Goal: Task Accomplishment & Management: Use online tool/utility

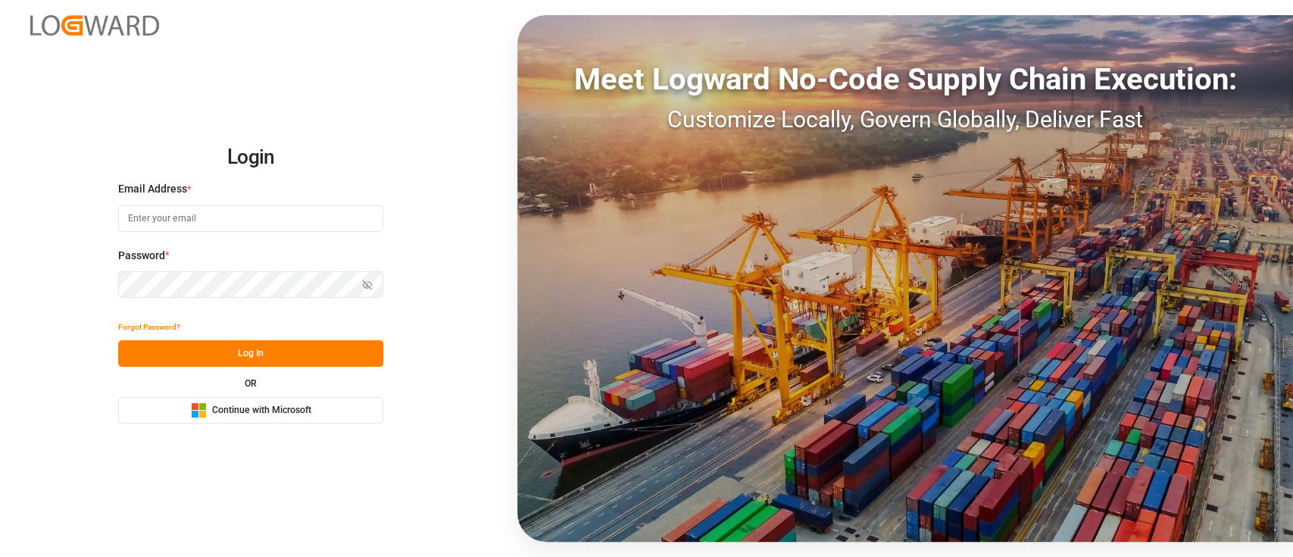
click at [264, 424] on div "Login Email Address * Password * Show password Forgot Password? Log In OR Micro…" at bounding box center [646, 278] width 1293 height 557
click at [270, 417] on span "Continue with Microsoft" at bounding box center [261, 411] width 99 height 14
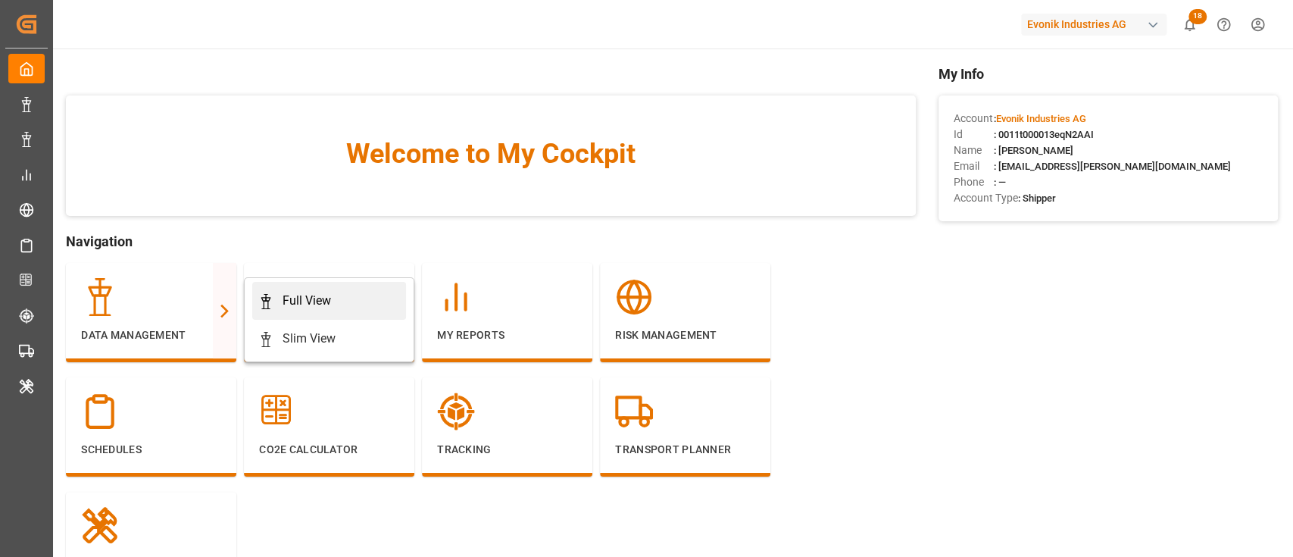
click at [279, 295] on div "Full View" at bounding box center [329, 301] width 142 height 18
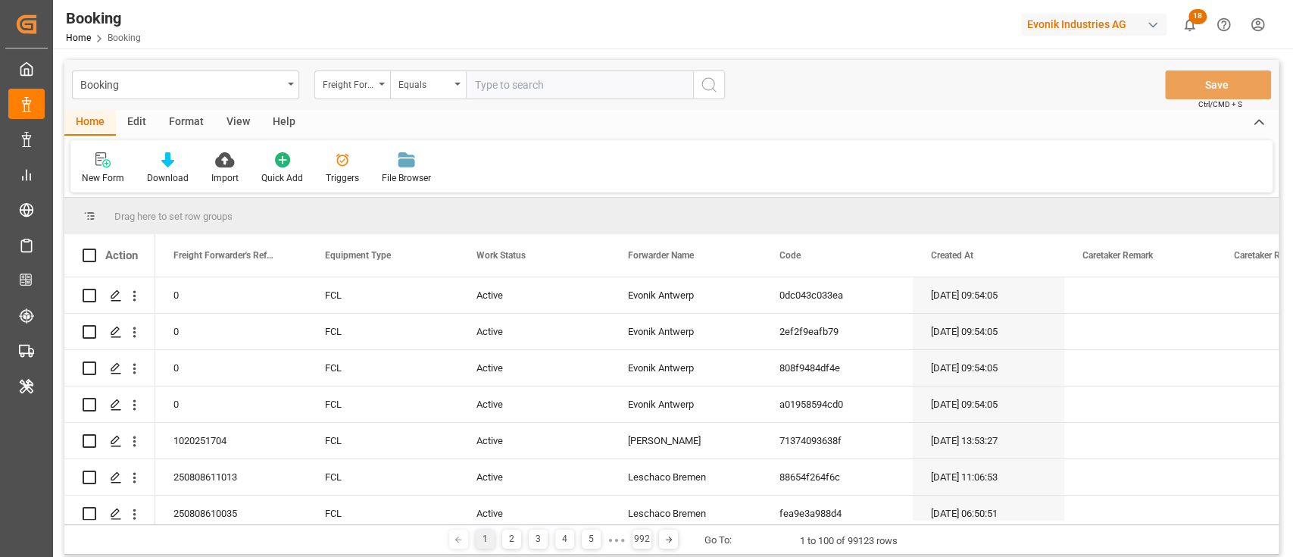
click at [189, 118] on div "Format" at bounding box center [187, 123] width 58 height 26
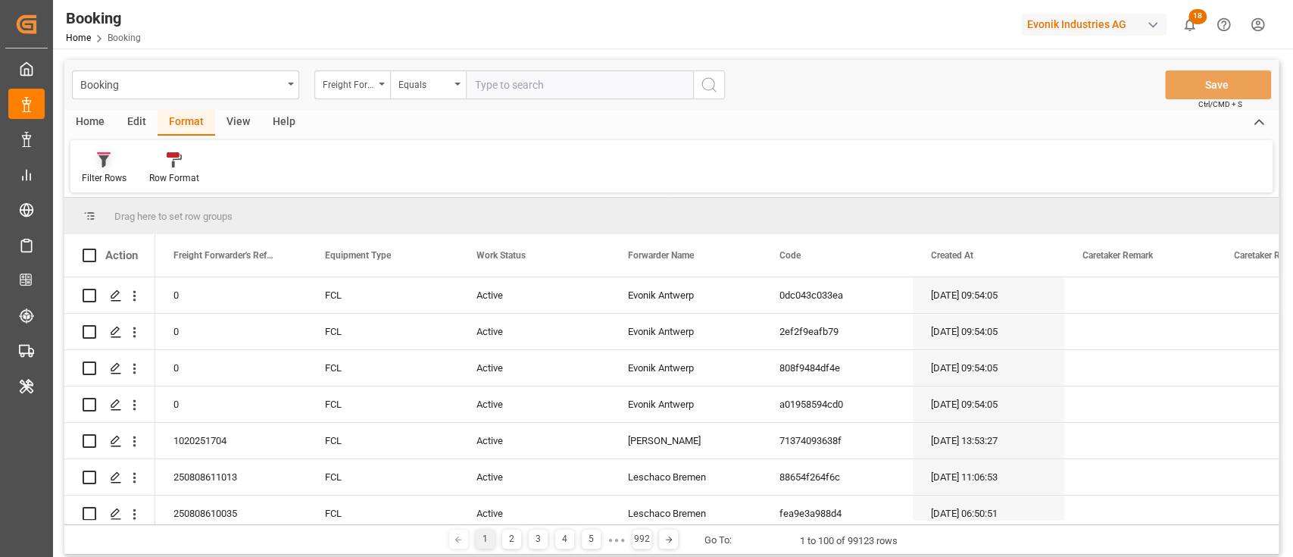
click at [96, 170] on div "Filter Rows" at bounding box center [103, 168] width 67 height 33
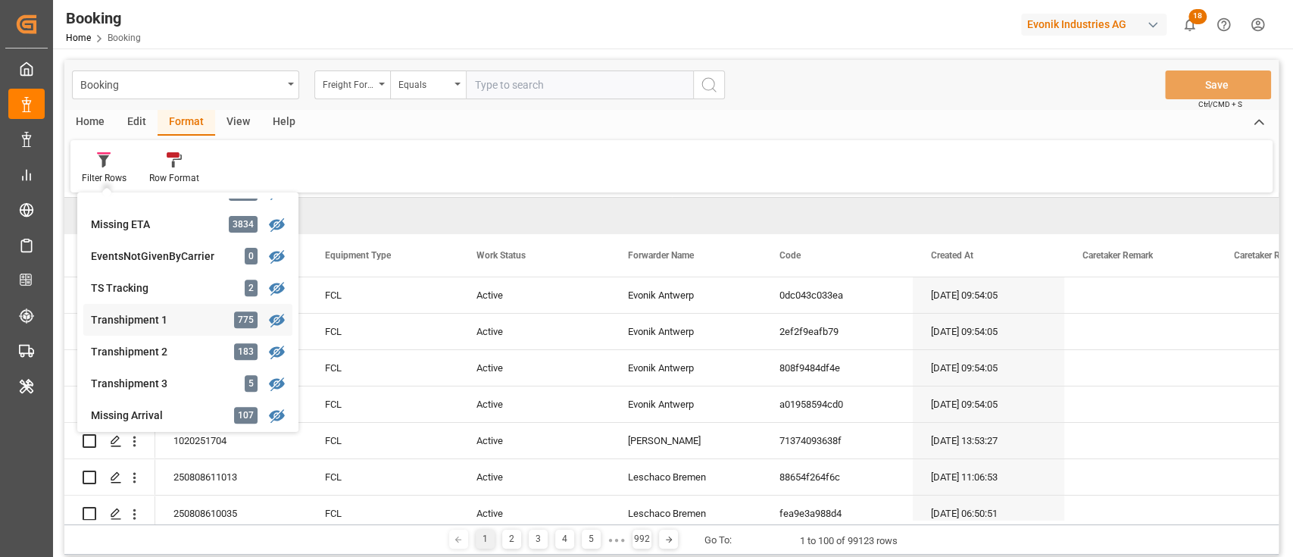
scroll to position [606, 0]
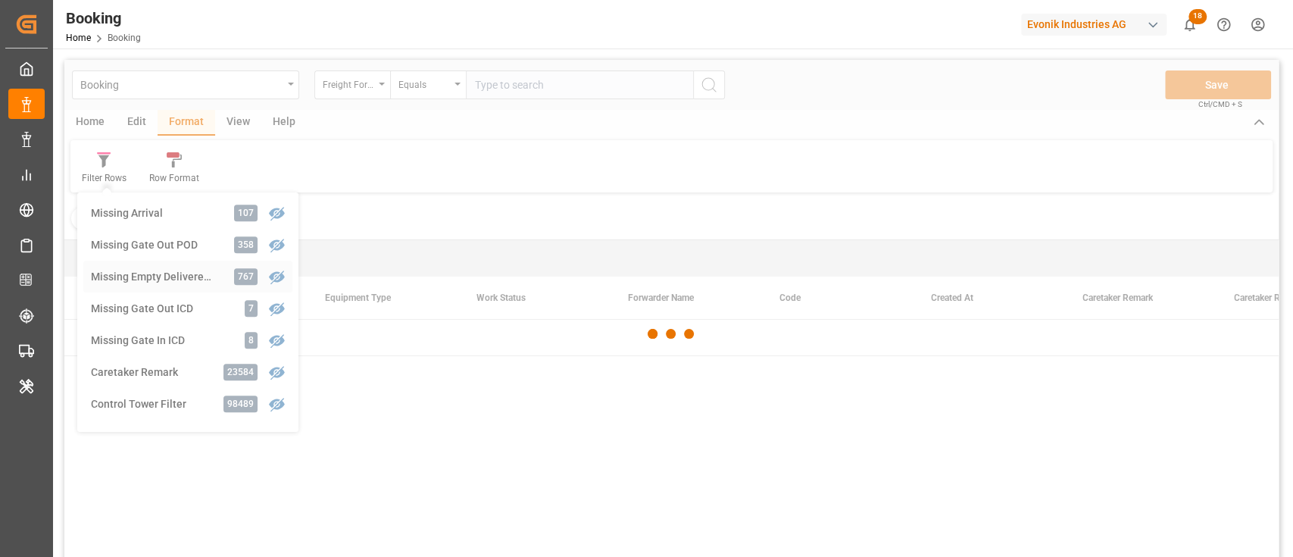
click at [148, 288] on div "Booking Freight Forwarder's Reference No. Equals Save Ctrl/CMD + S Home Edit Fo…" at bounding box center [671, 328] width 1214 height 537
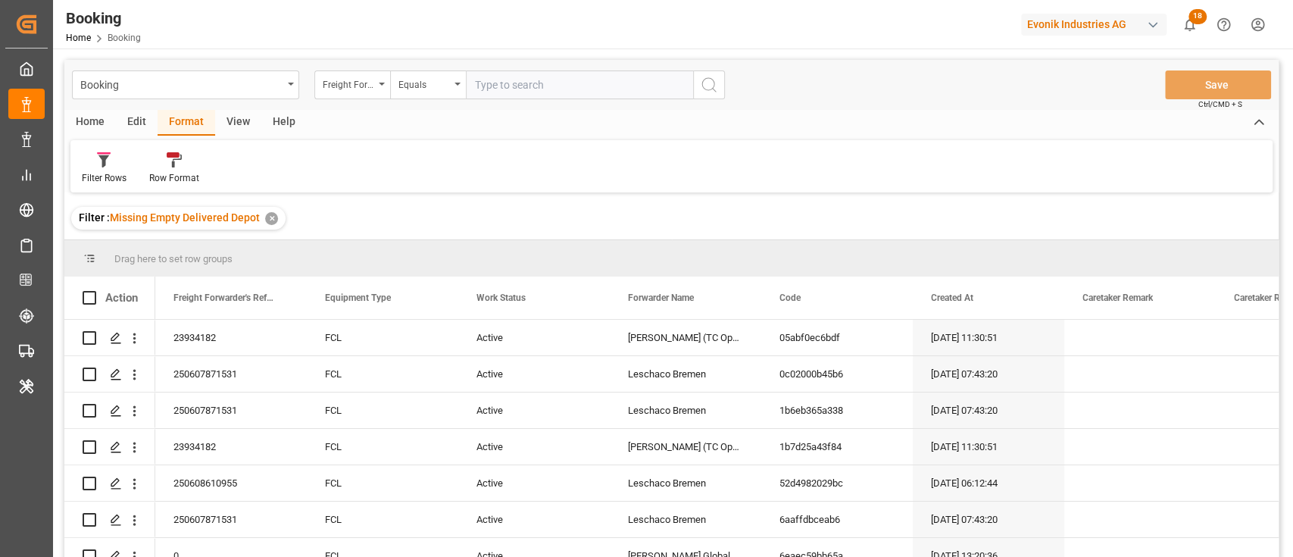
click at [224, 123] on div "View" at bounding box center [238, 123] width 46 height 26
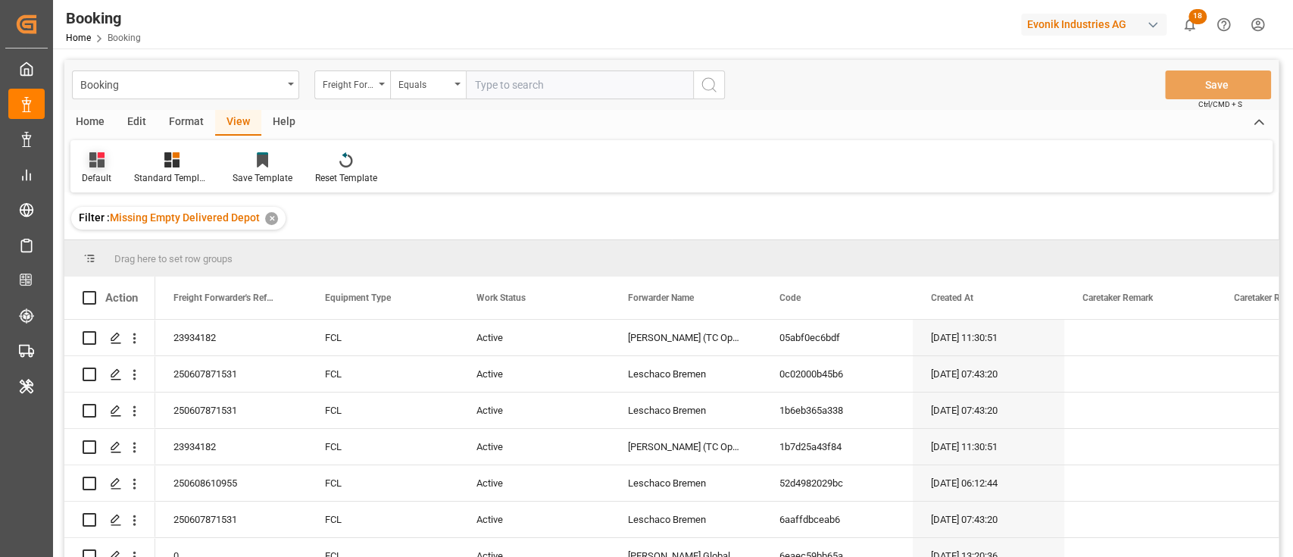
click at [102, 182] on div "Default" at bounding box center [97, 178] width 30 height 14
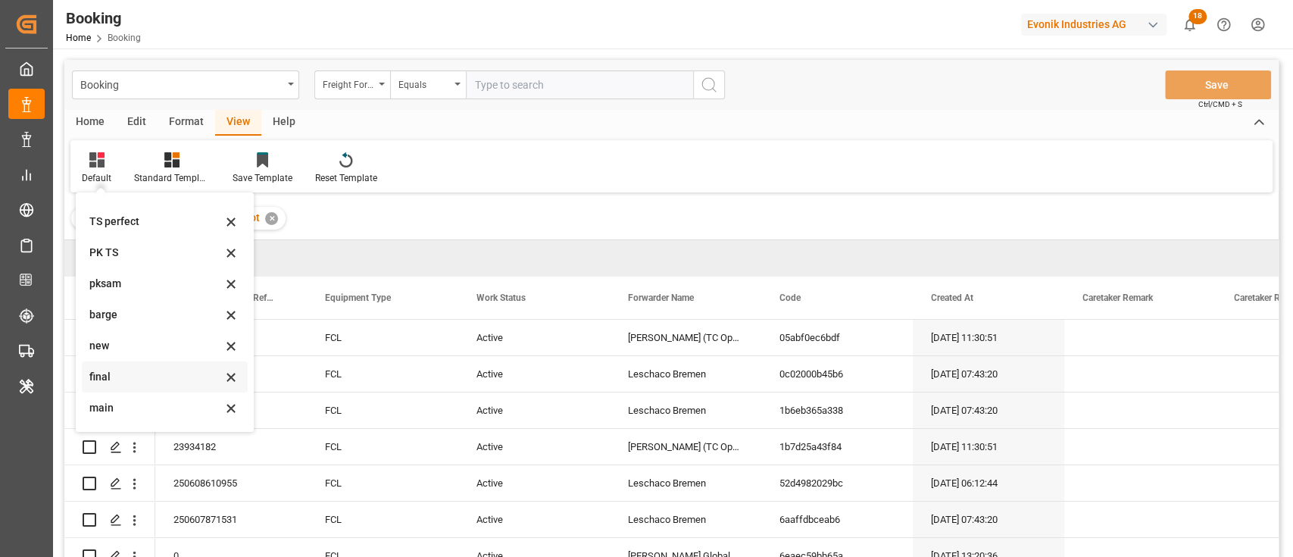
scroll to position [300, 0]
click at [132, 398] on div "empty fin" at bounding box center [165, 410] width 166 height 31
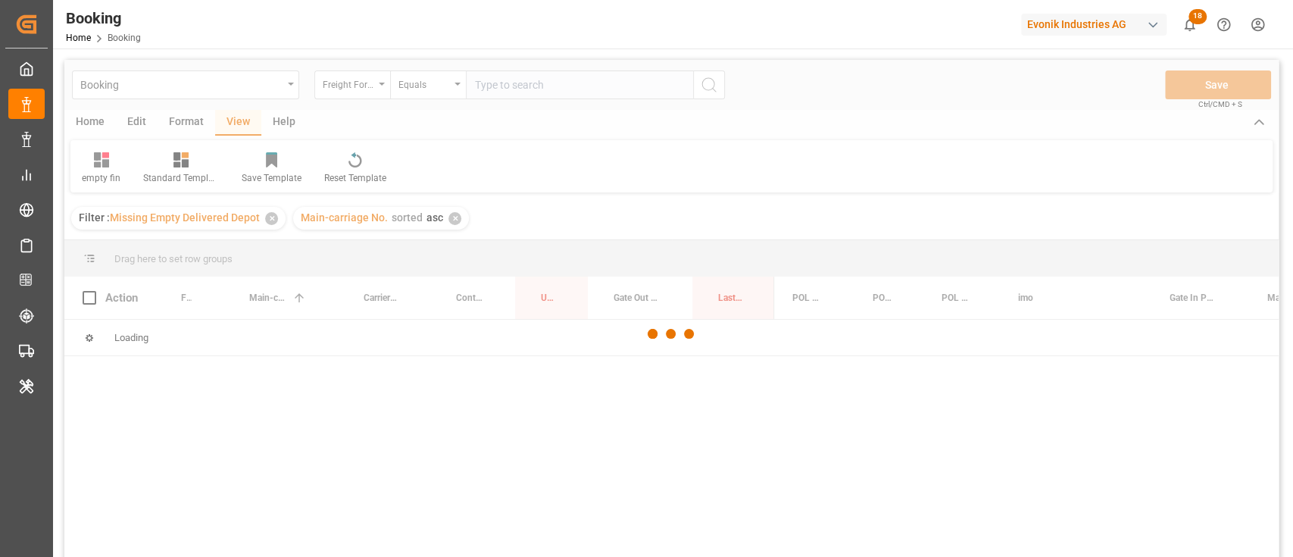
click at [372, 87] on div at bounding box center [671, 334] width 1214 height 548
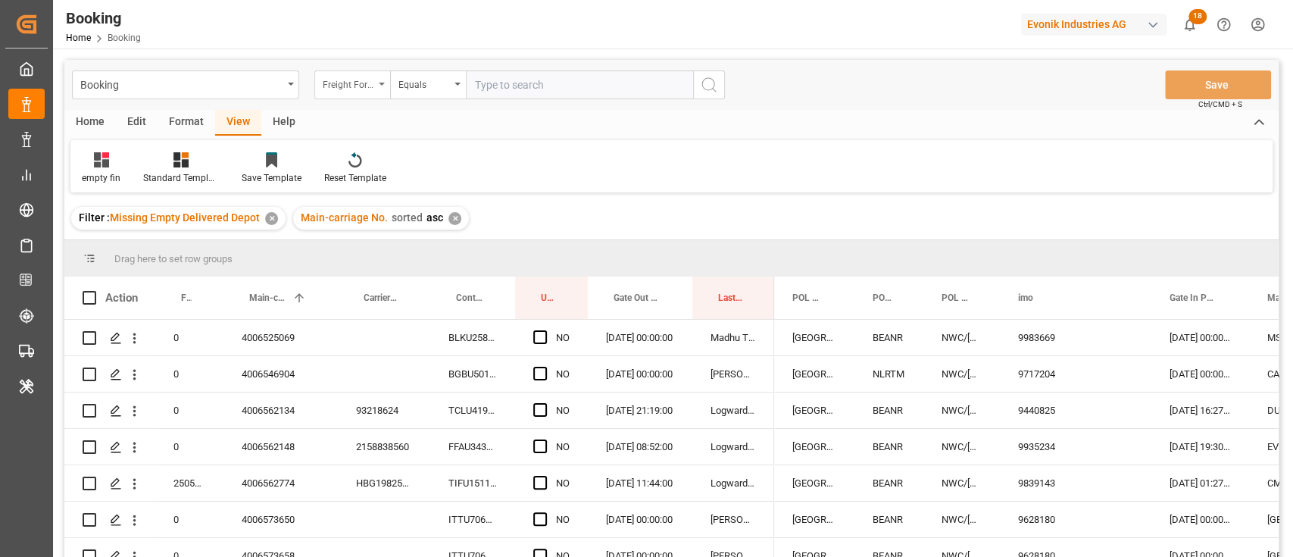
click at [377, 92] on div "Freight Forwarder's Reference No." at bounding box center [352, 84] width 76 height 29
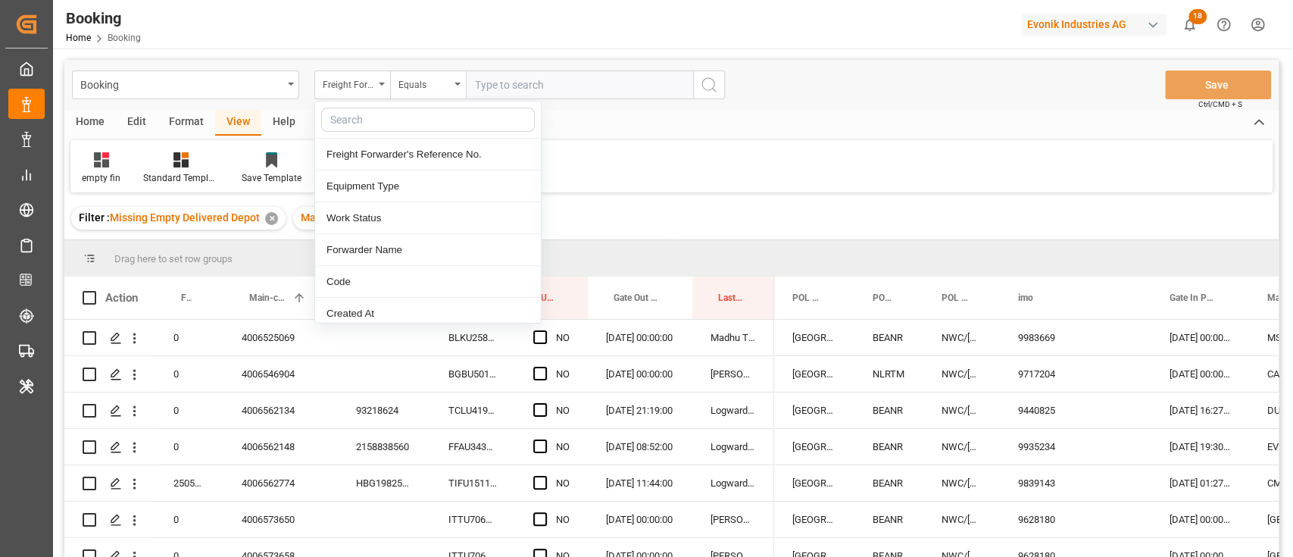
click at [382, 122] on input "text" at bounding box center [428, 120] width 214 height 24
type input "carr"
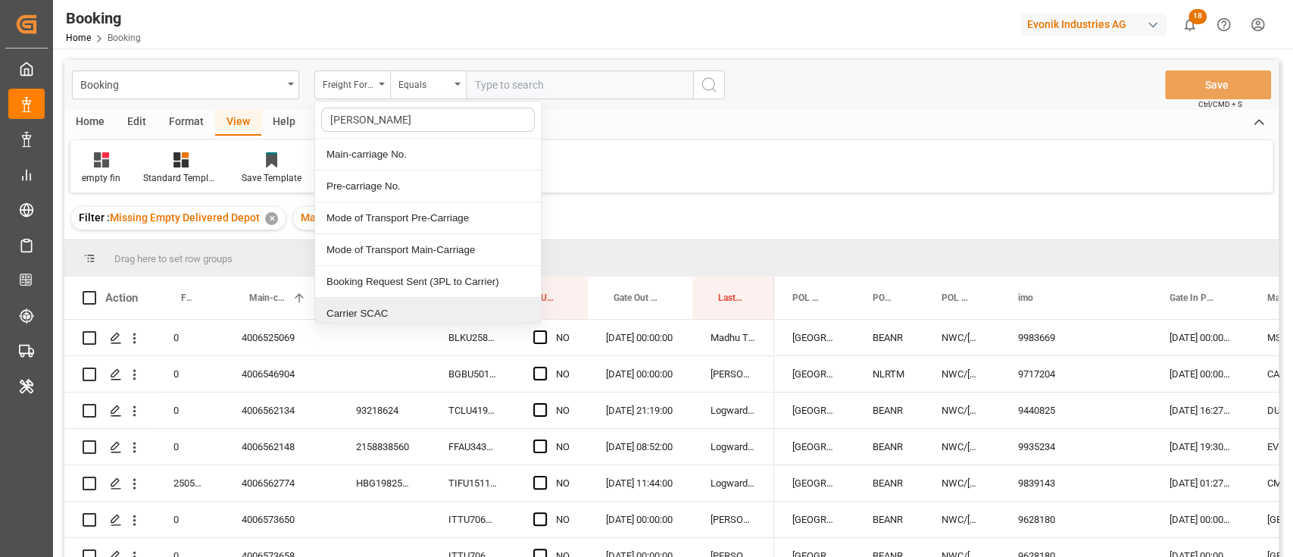
click at [409, 312] on div "Carrier SCAC" at bounding box center [428, 314] width 226 height 32
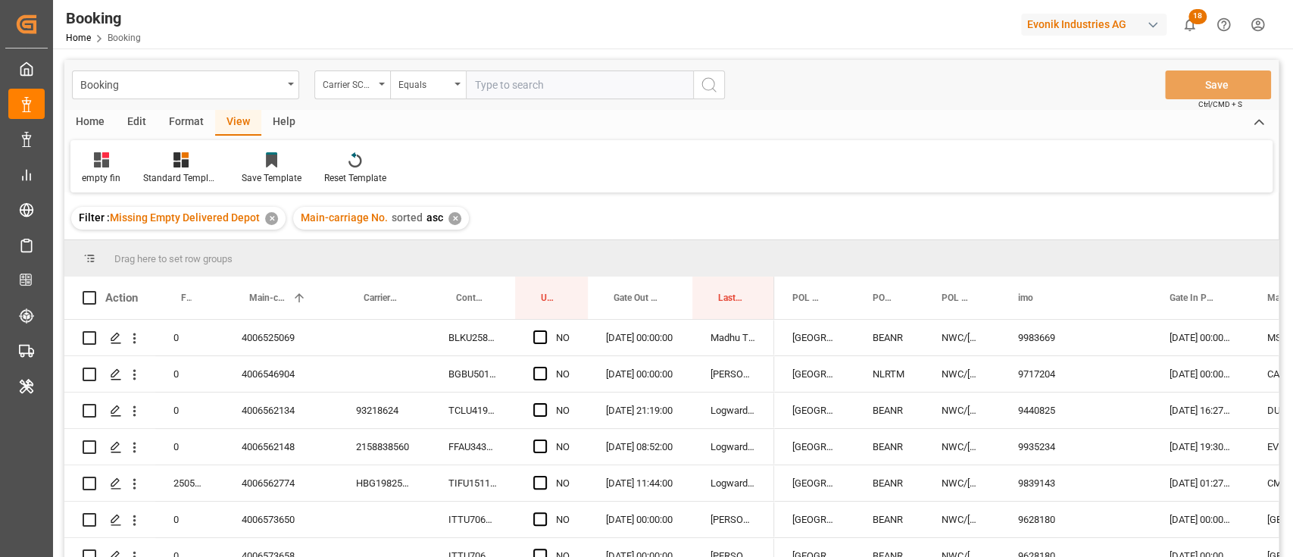
click at [521, 77] on input "text" at bounding box center [579, 84] width 227 height 29
type input "h"
type input "cmdu"
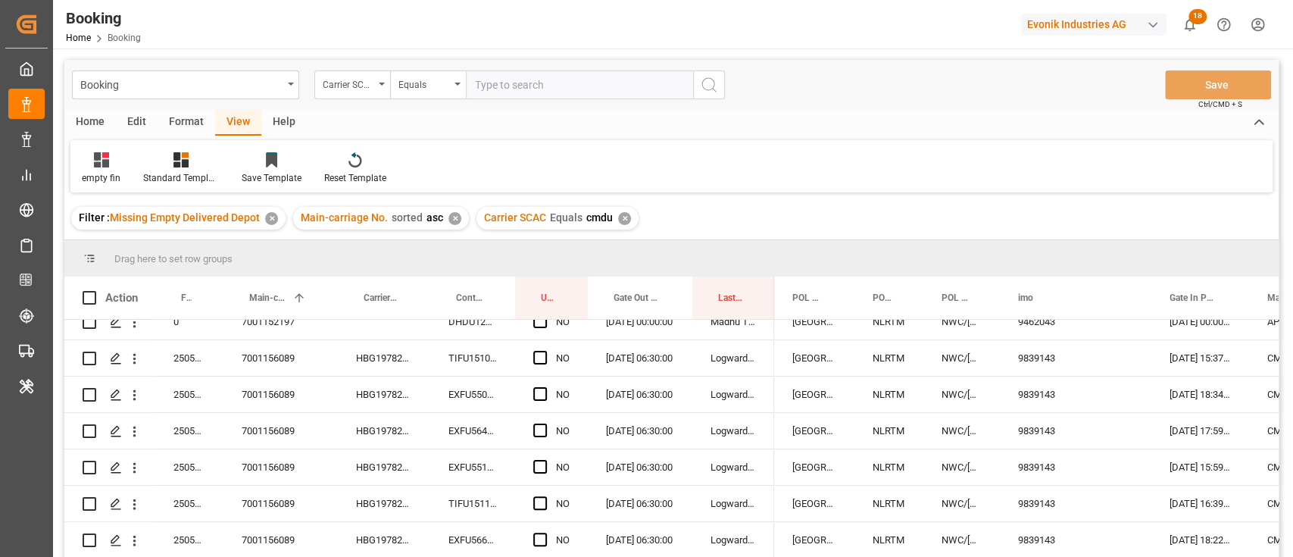
scroll to position [1212, 0]
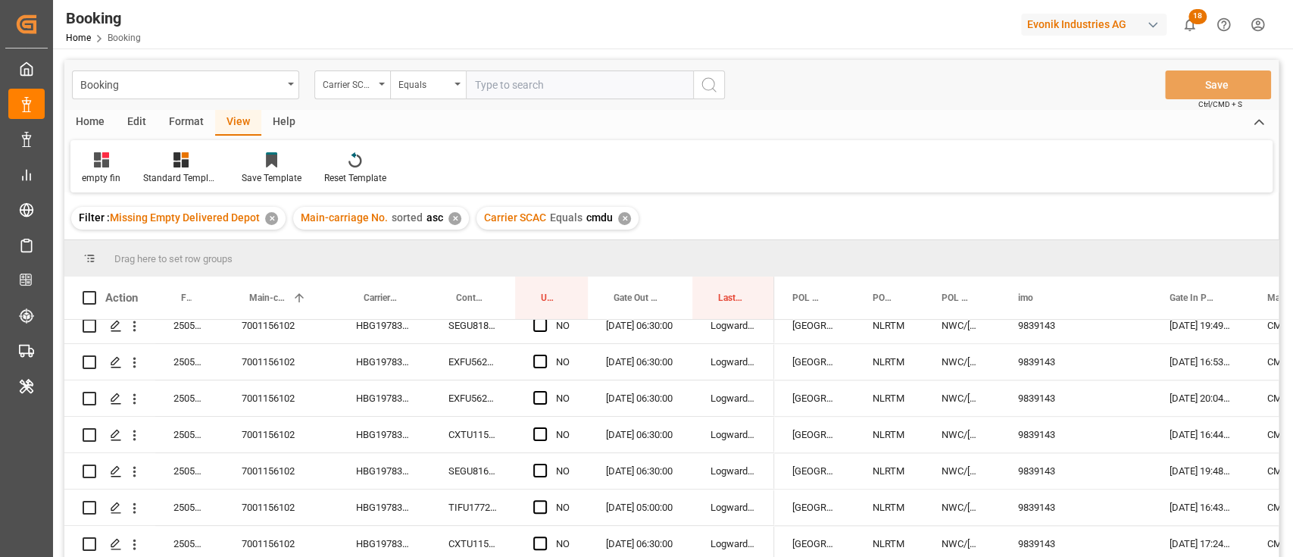
click at [283, 441] on div "7001156102" at bounding box center [280, 435] width 114 height 36
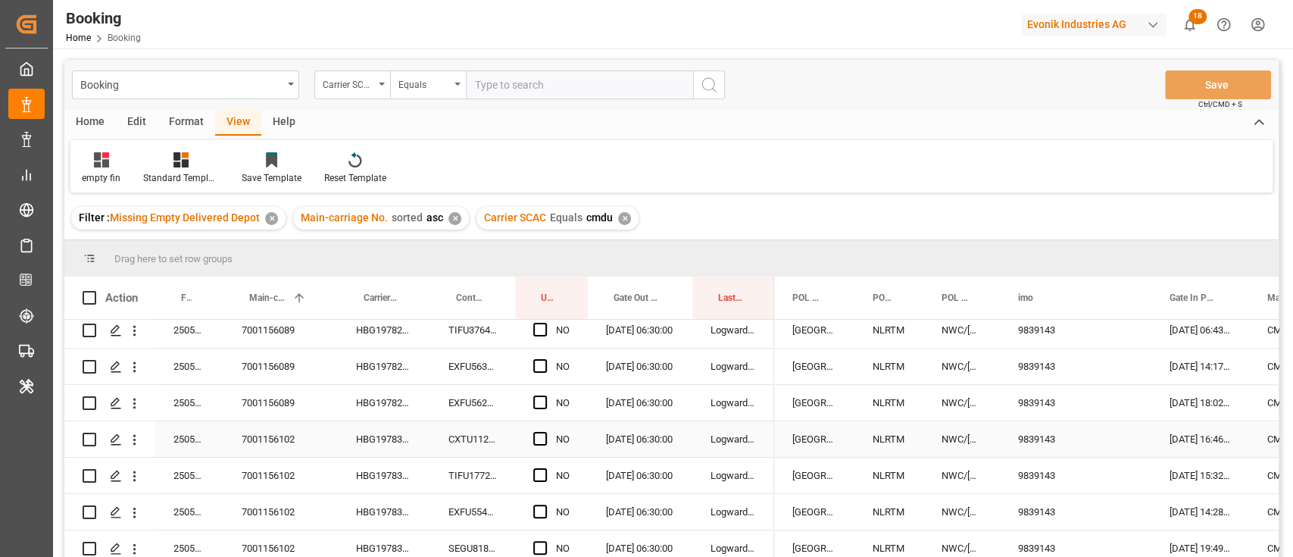
click at [549, 437] on div "Press SPACE to select this row." at bounding box center [544, 439] width 23 height 35
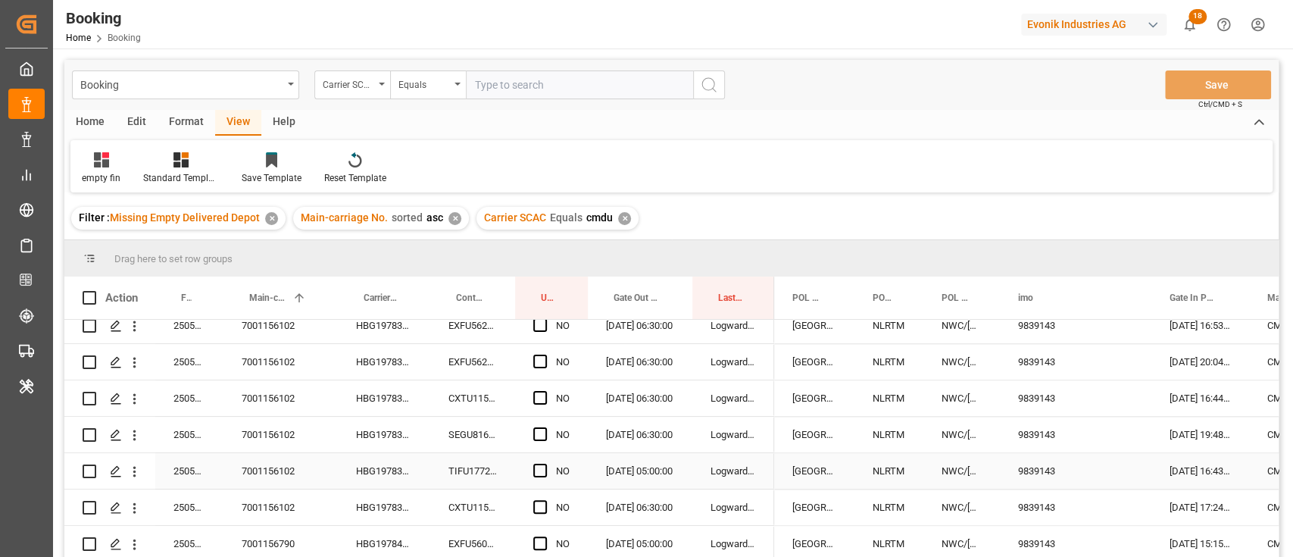
scroll to position [1292, 0]
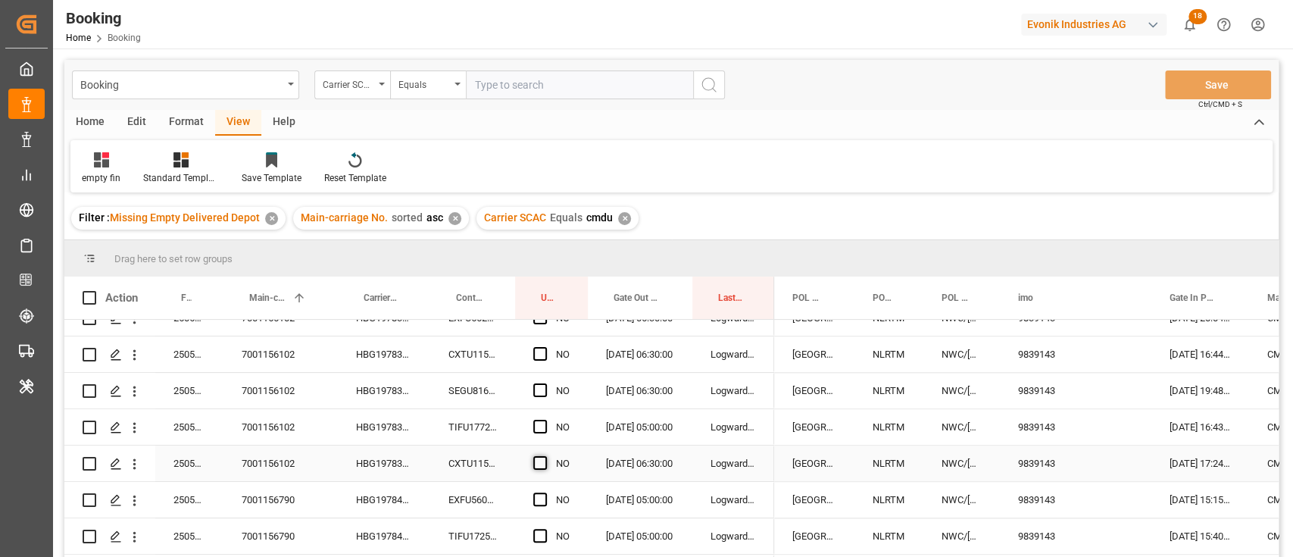
click at [539, 462] on span "Press SPACE to select this row." at bounding box center [540, 463] width 14 height 14
click at [545, 456] on input "Press SPACE to select this row." at bounding box center [545, 456] width 0 height 0
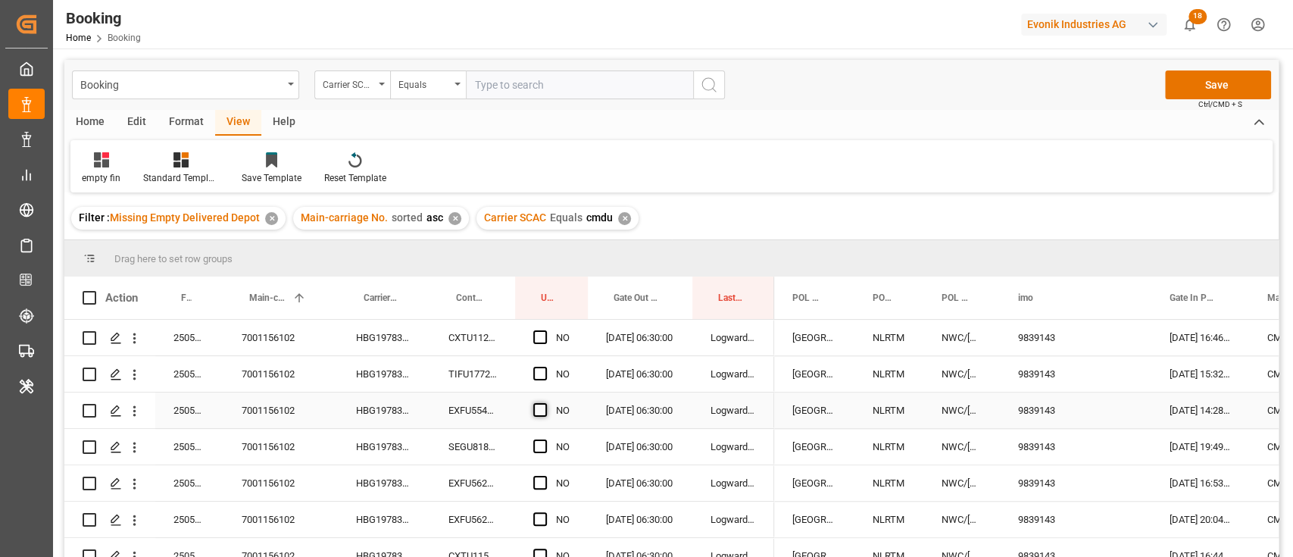
scroll to position [989, 0]
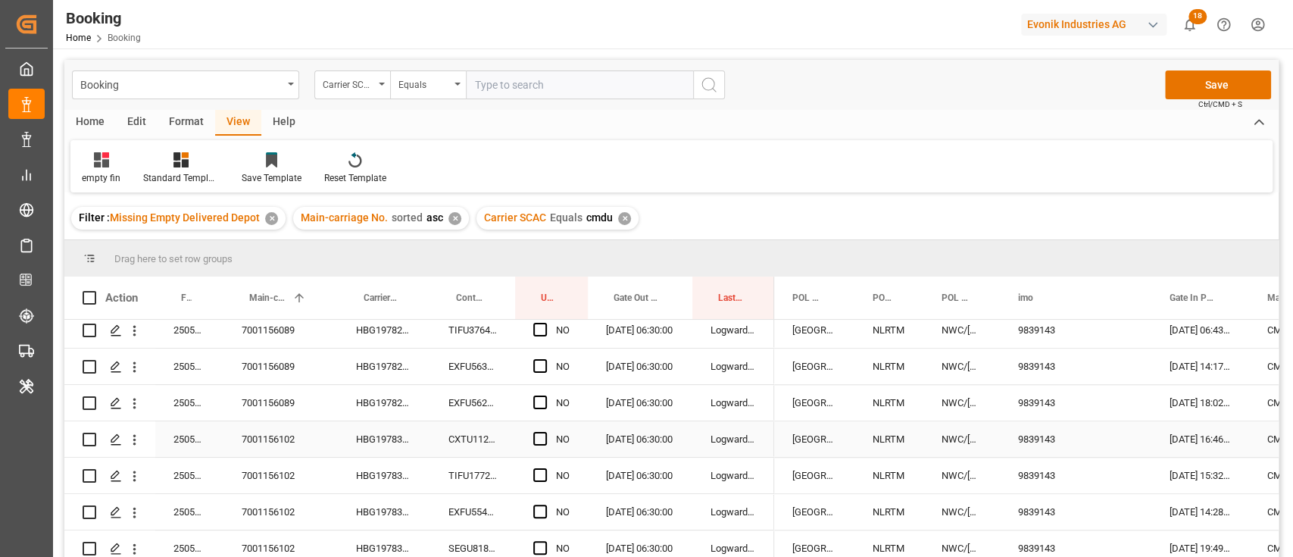
click at [539, 429] on div "Press SPACE to select this row." at bounding box center [544, 439] width 23 height 35
click at [545, 430] on div "Press SPACE to select this row." at bounding box center [544, 439] width 23 height 35
click at [537, 436] on span "Press SPACE to select this row." at bounding box center [540, 439] width 14 height 14
click at [545, 432] on input "Press SPACE to select this row." at bounding box center [545, 432] width 0 height 0
click at [388, 452] on div "HBG1978381" at bounding box center [384, 439] width 92 height 36
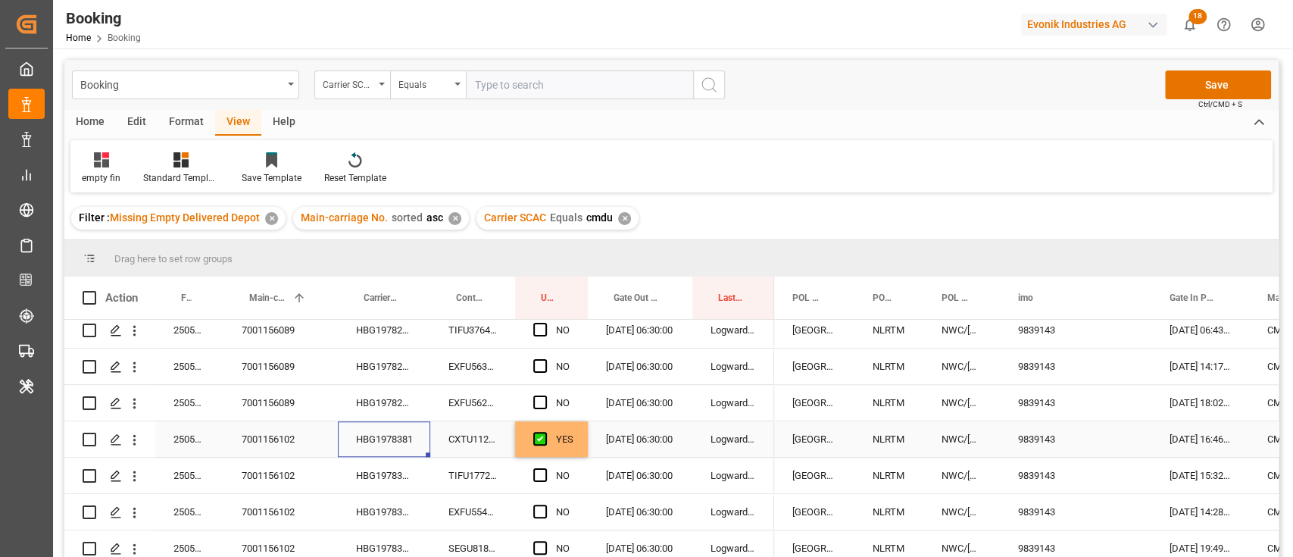
click at [570, 442] on div "YES" at bounding box center [564, 439] width 17 height 35
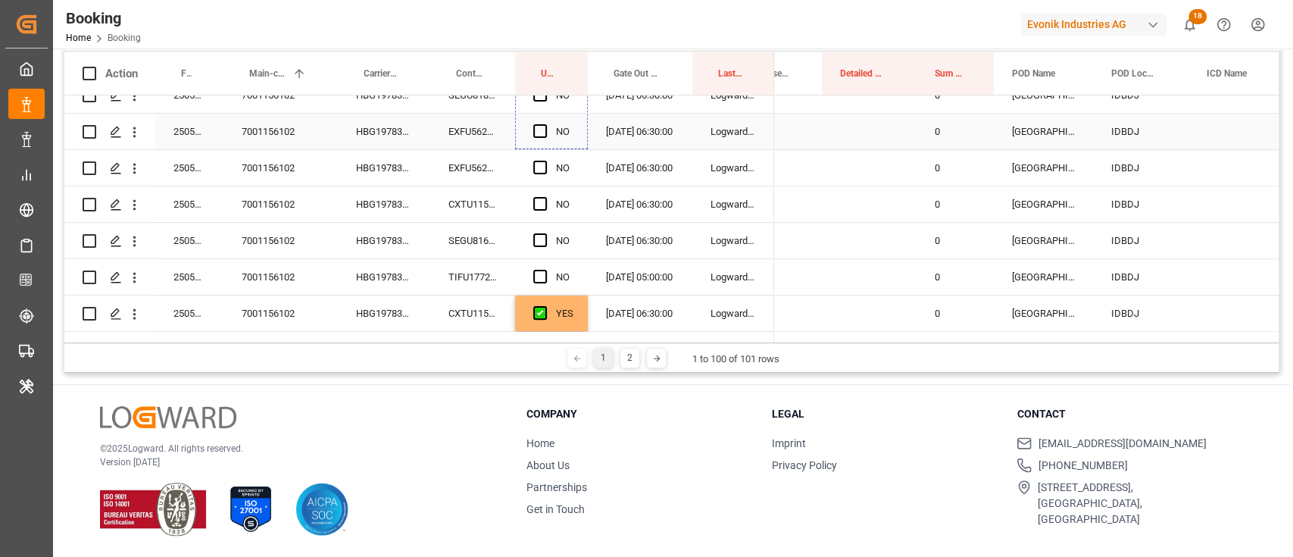
scroll to position [1277, 0]
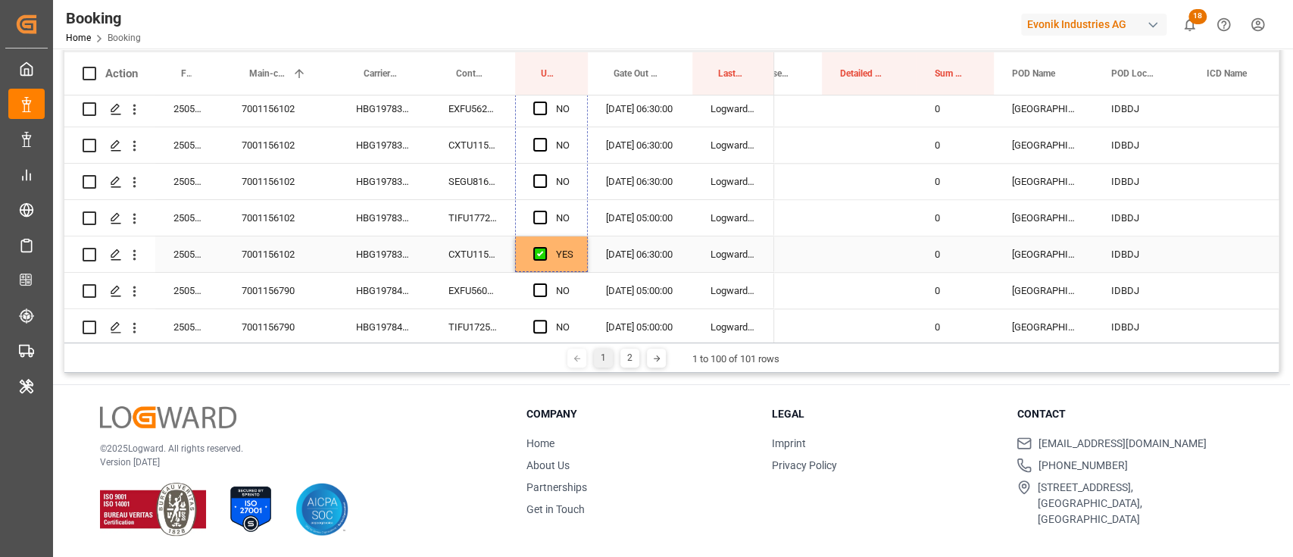
drag, startPoint x: 583, startPoint y: 145, endPoint x: 573, endPoint y: 250, distance: 105.1
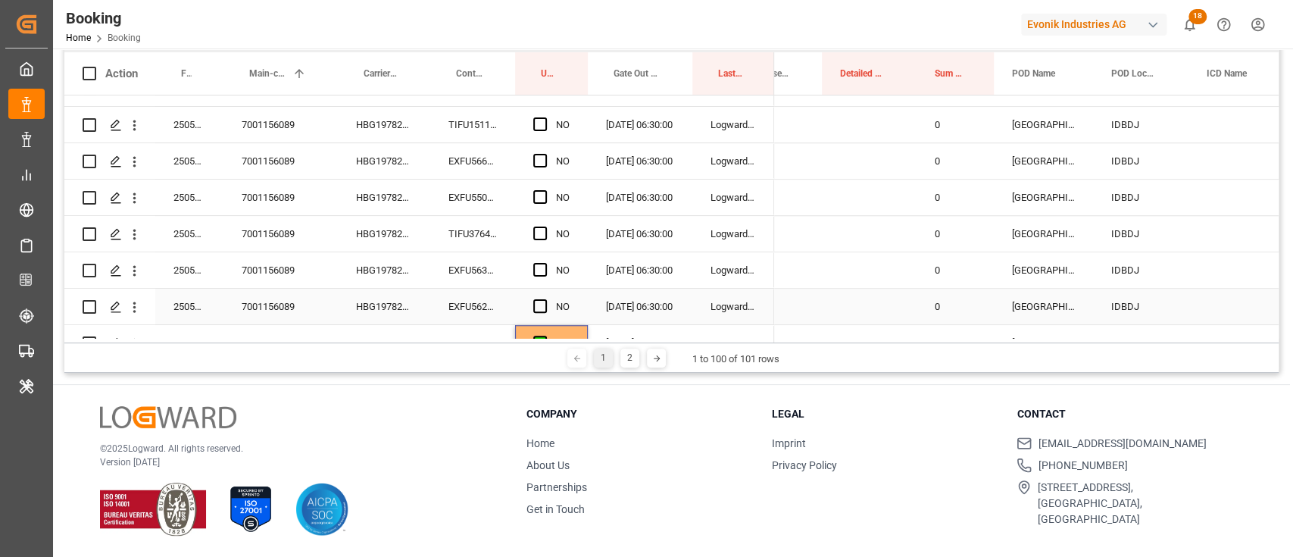
scroll to position [772, 0]
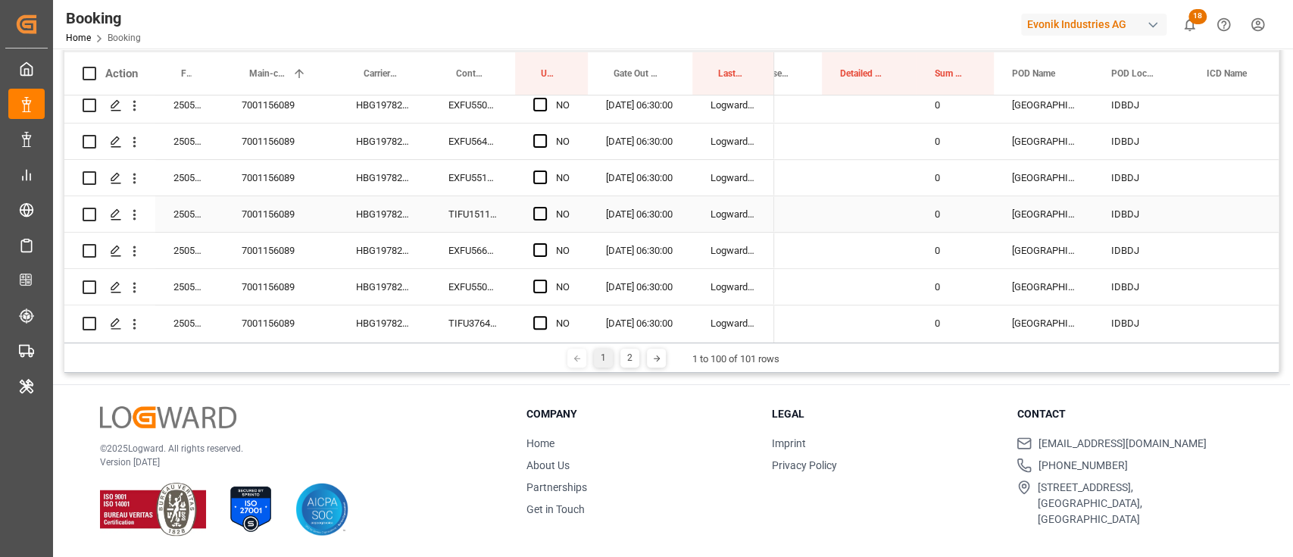
click at [295, 221] on div "7001156089" at bounding box center [280, 214] width 114 height 36
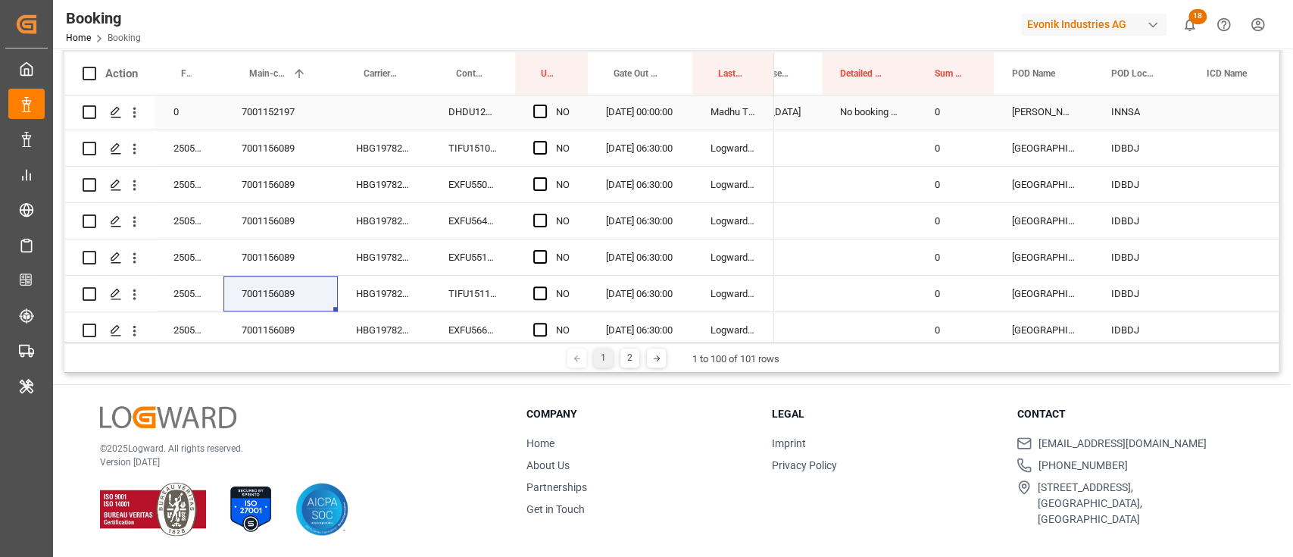
scroll to position [570, 0]
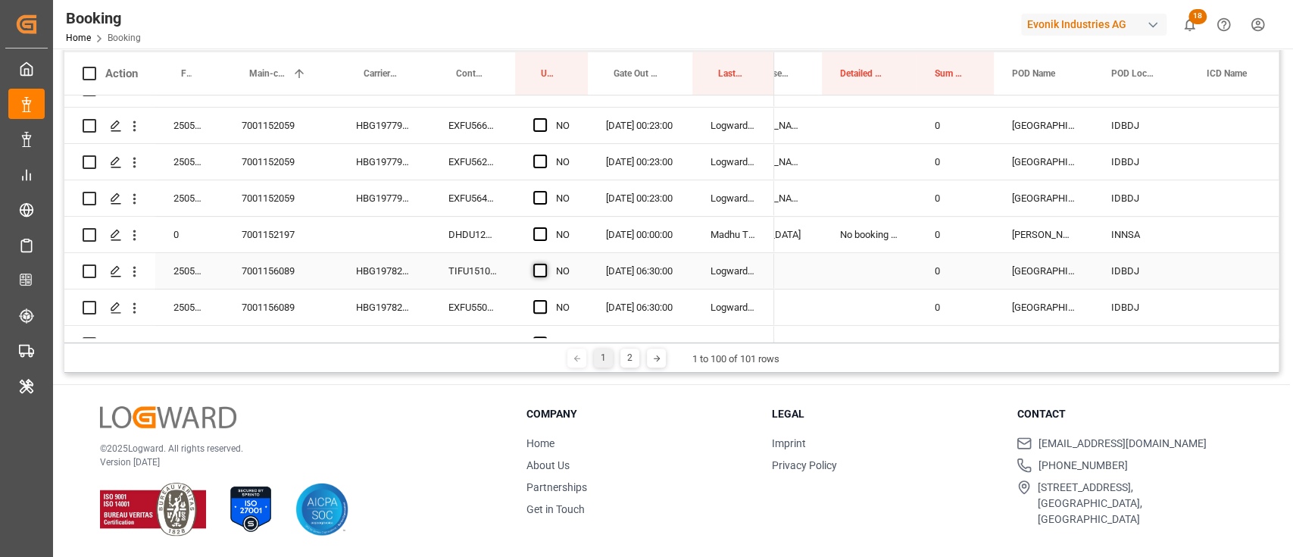
click at [536, 267] on span "Press SPACE to select this row." at bounding box center [540, 271] width 14 height 14
click at [545, 264] on input "Press SPACE to select this row." at bounding box center [545, 264] width 0 height 0
click at [418, 269] on div "HBG1978210" at bounding box center [384, 271] width 92 height 36
click at [579, 277] on div "YES" at bounding box center [551, 271] width 73 height 36
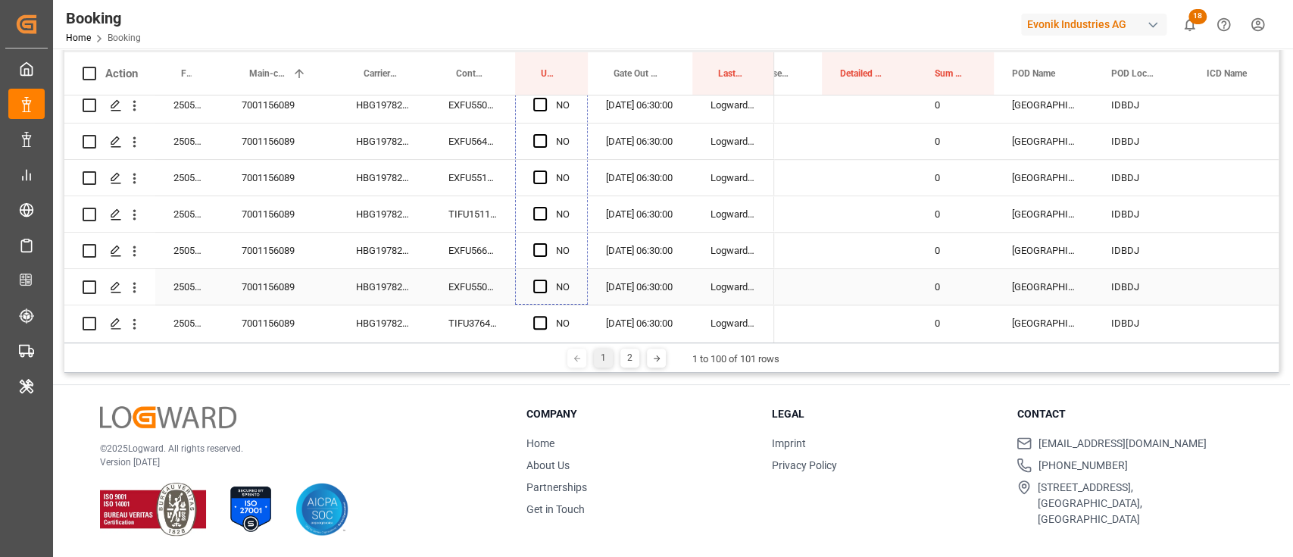
scroll to position [873, 0]
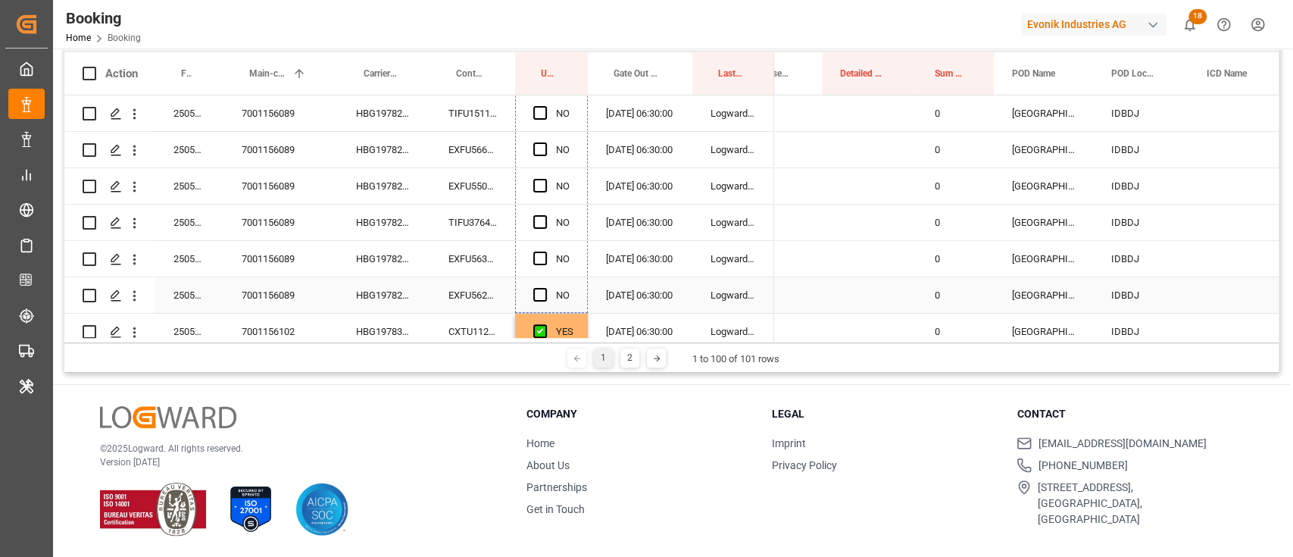
drag, startPoint x: 583, startPoint y: 285, endPoint x: 564, endPoint y: 299, distance: 24.4
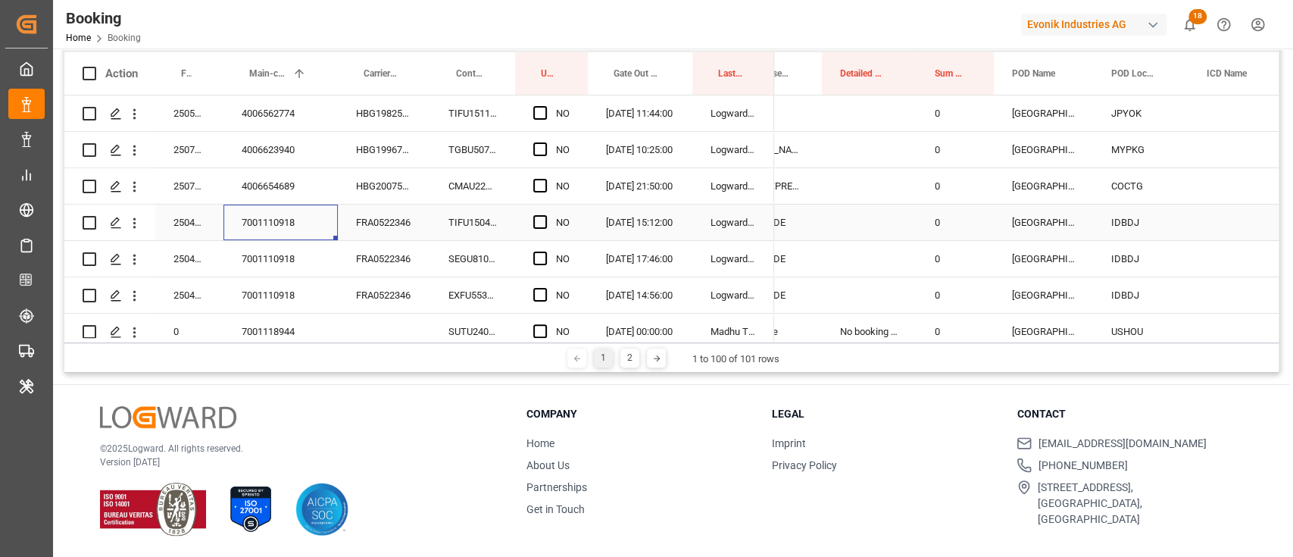
click at [311, 221] on div "7001110918" at bounding box center [280, 223] width 114 height 36
click at [377, 223] on div "FRA0522346" at bounding box center [384, 223] width 92 height 36
click at [542, 217] on span "Press SPACE to select this row." at bounding box center [540, 222] width 14 height 14
click at [545, 215] on input "Press SPACE to select this row." at bounding box center [545, 215] width 0 height 0
click at [539, 264] on span "Press SPACE to select this row." at bounding box center [540, 259] width 14 height 14
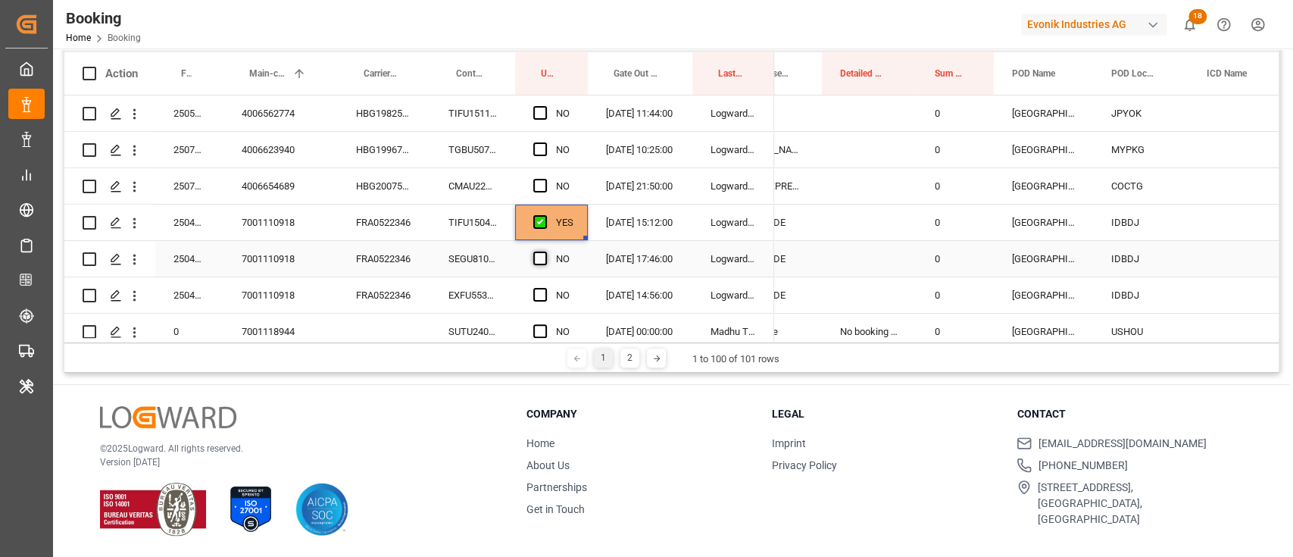
click at [545, 252] on input "Press SPACE to select this row." at bounding box center [545, 252] width 0 height 0
click at [539, 292] on span "Press SPACE to select this row." at bounding box center [540, 295] width 14 height 14
click at [545, 288] on input "Press SPACE to select this row." at bounding box center [545, 288] width 0 height 0
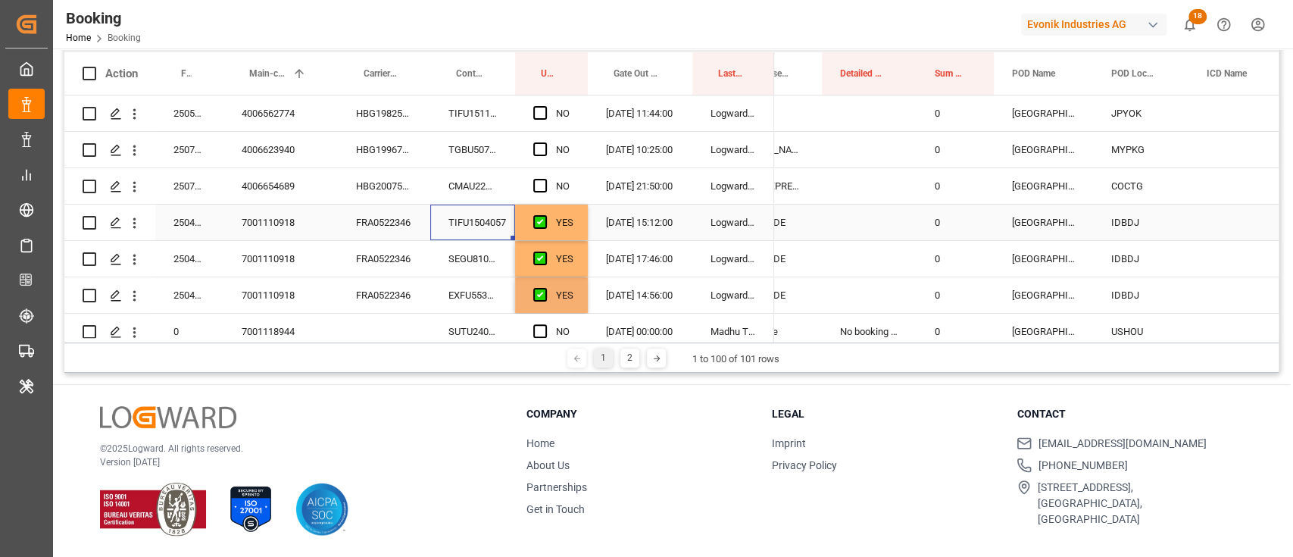
click at [463, 209] on div "TIFU1504057" at bounding box center [472, 223] width 85 height 36
click at [476, 270] on div "SEGU8109527" at bounding box center [472, 259] width 85 height 36
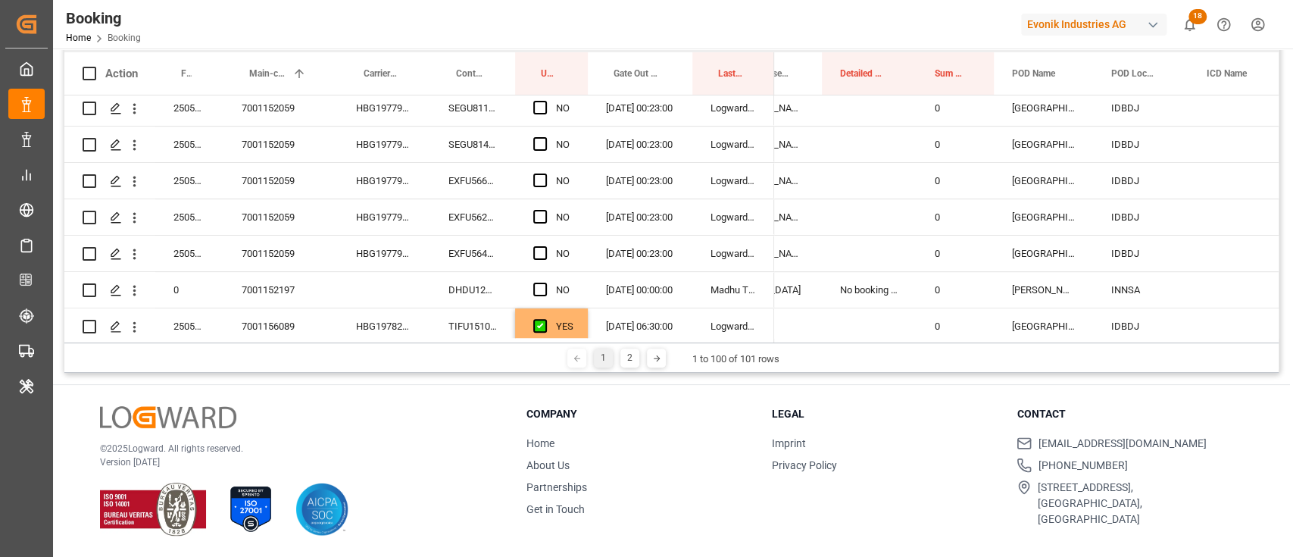
scroll to position [505, 0]
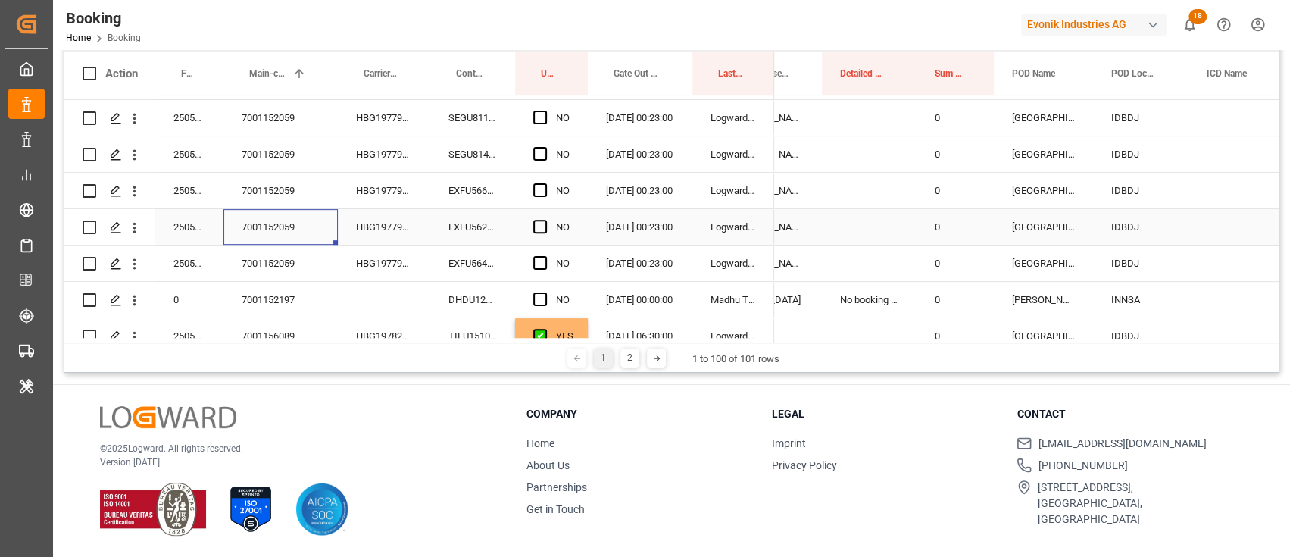
click at [294, 223] on div "7001152059" at bounding box center [280, 227] width 114 height 36
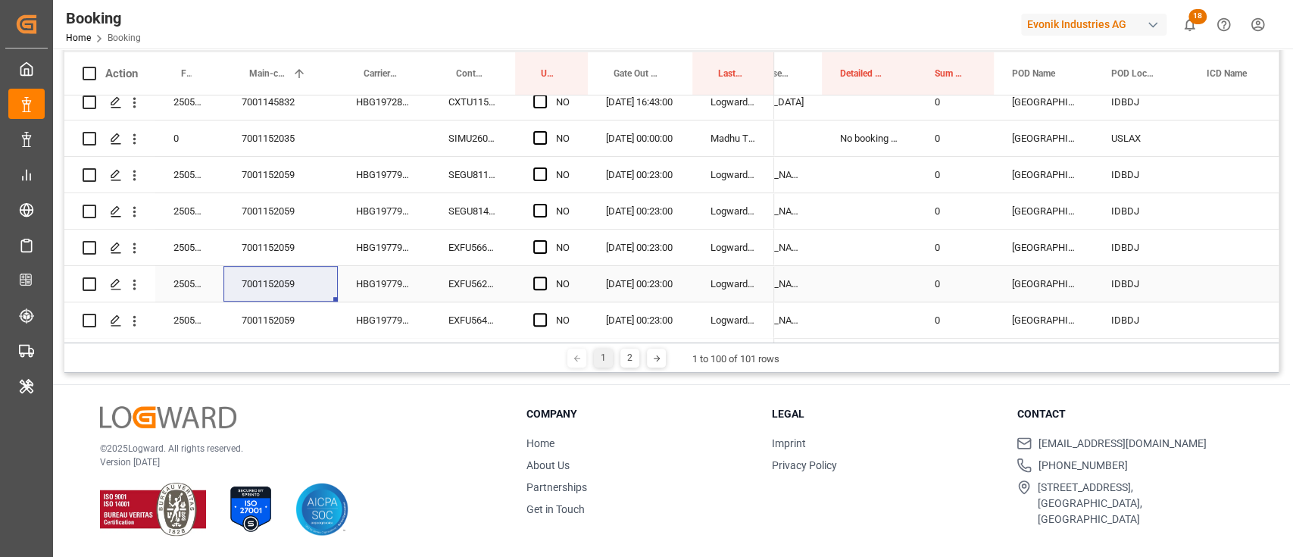
scroll to position [404, 0]
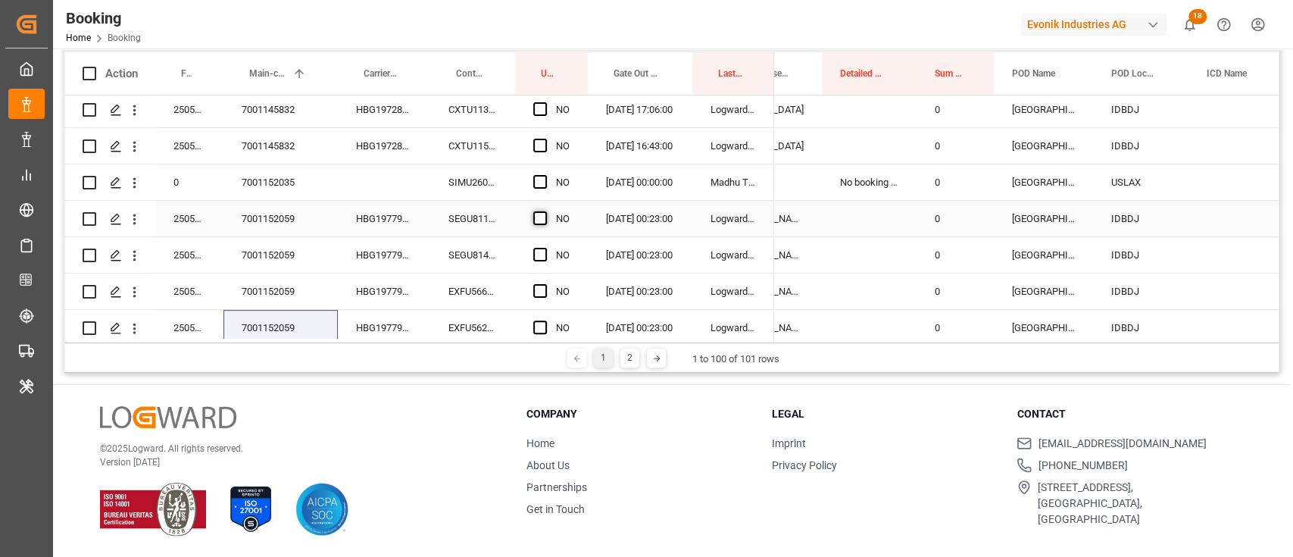
click at [533, 212] on span "Press SPACE to select this row." at bounding box center [540, 218] width 14 height 14
click at [545, 211] on input "Press SPACE to select this row." at bounding box center [545, 211] width 0 height 0
click at [424, 221] on div "HBG1977947" at bounding box center [384, 219] width 92 height 36
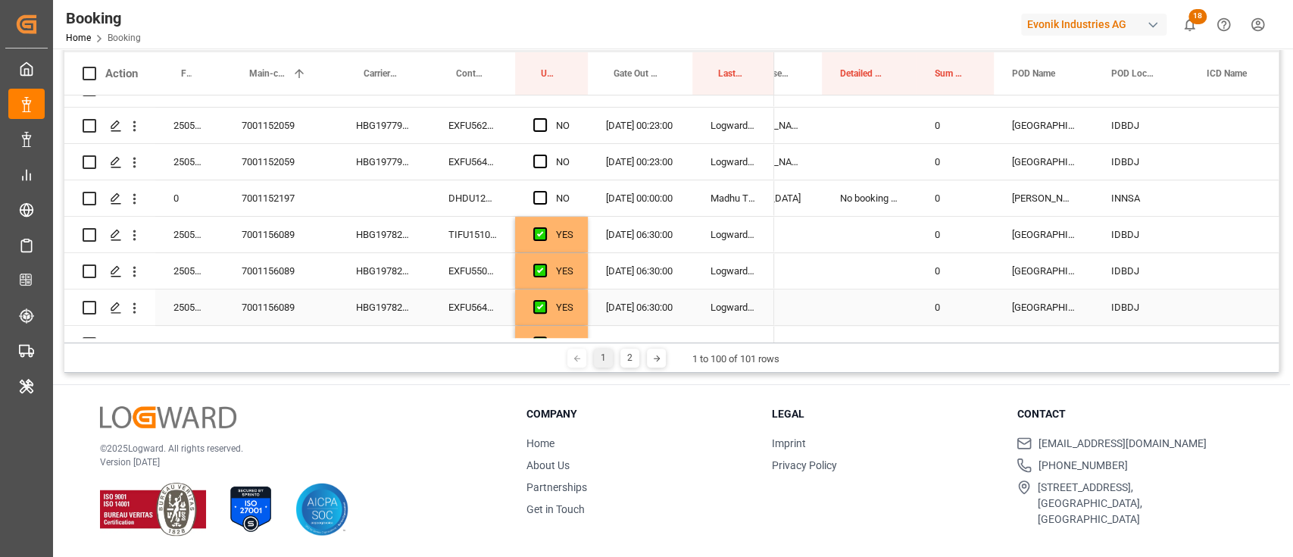
scroll to position [505, 0]
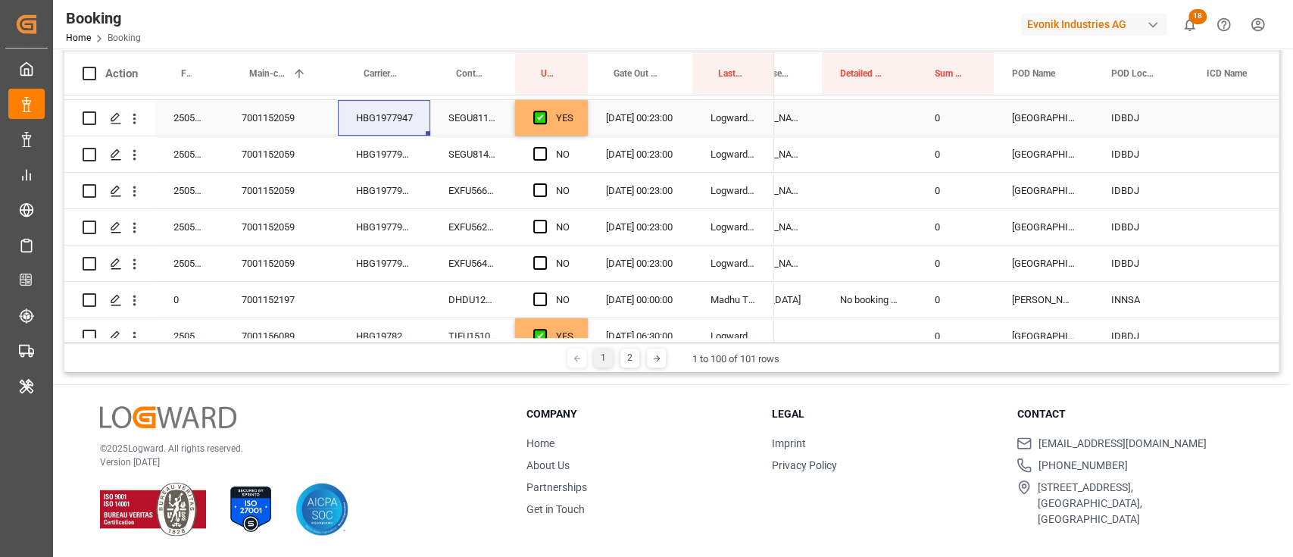
click at [583, 120] on div "YES" at bounding box center [551, 118] width 73 height 36
drag, startPoint x: 585, startPoint y: 133, endPoint x: 555, endPoint y: 270, distance: 140.4
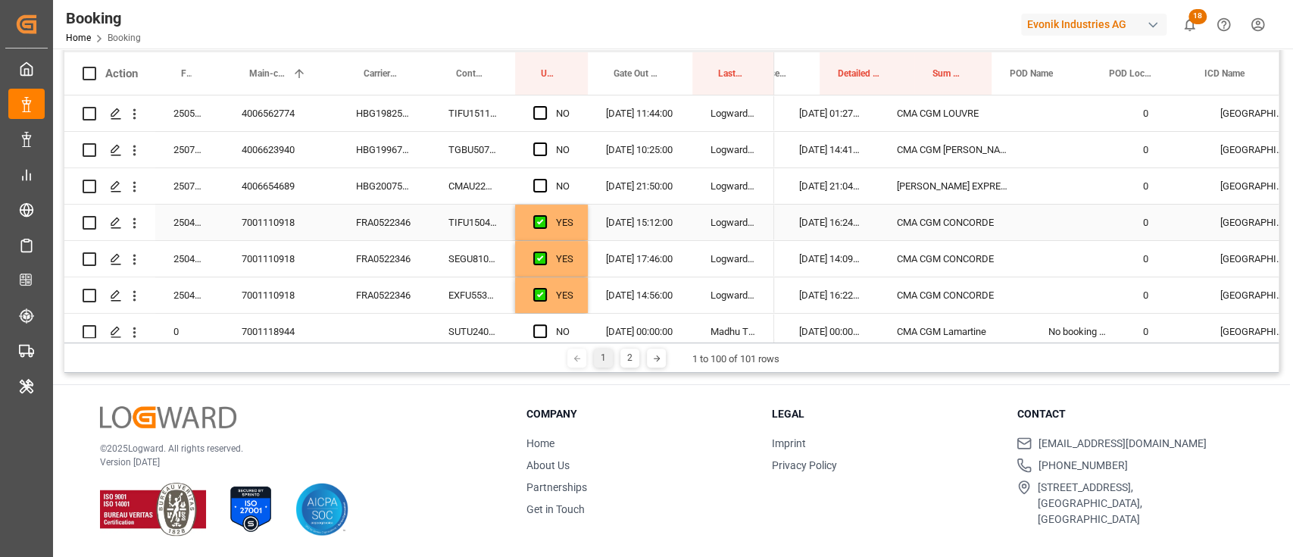
scroll to position [0, 0]
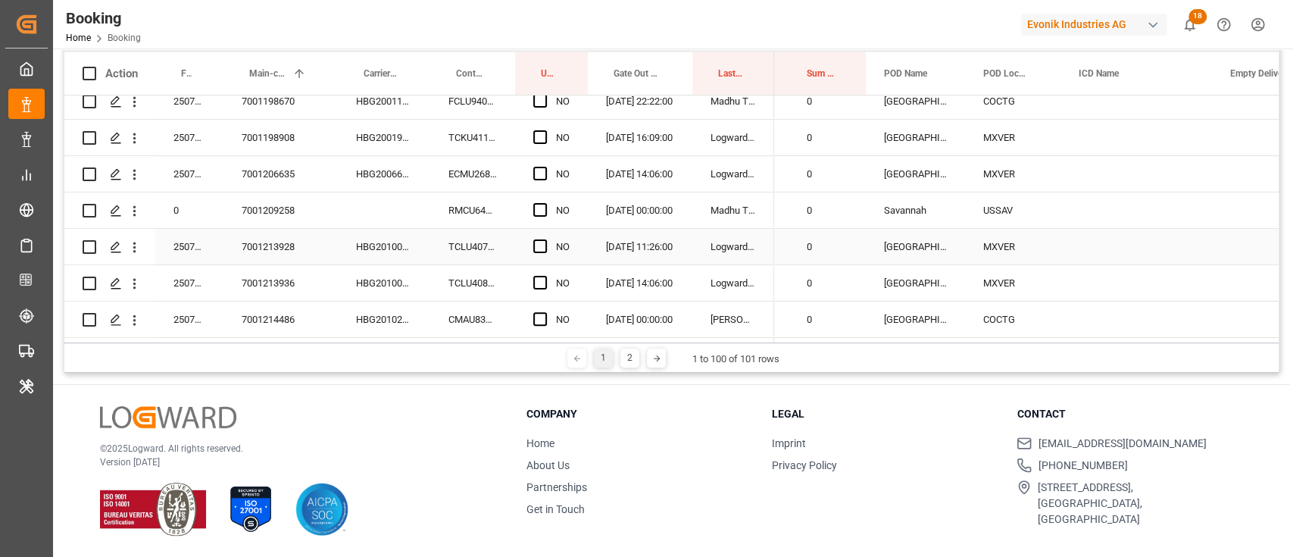
click at [290, 252] on div "7001213928" at bounding box center [280, 247] width 114 height 36
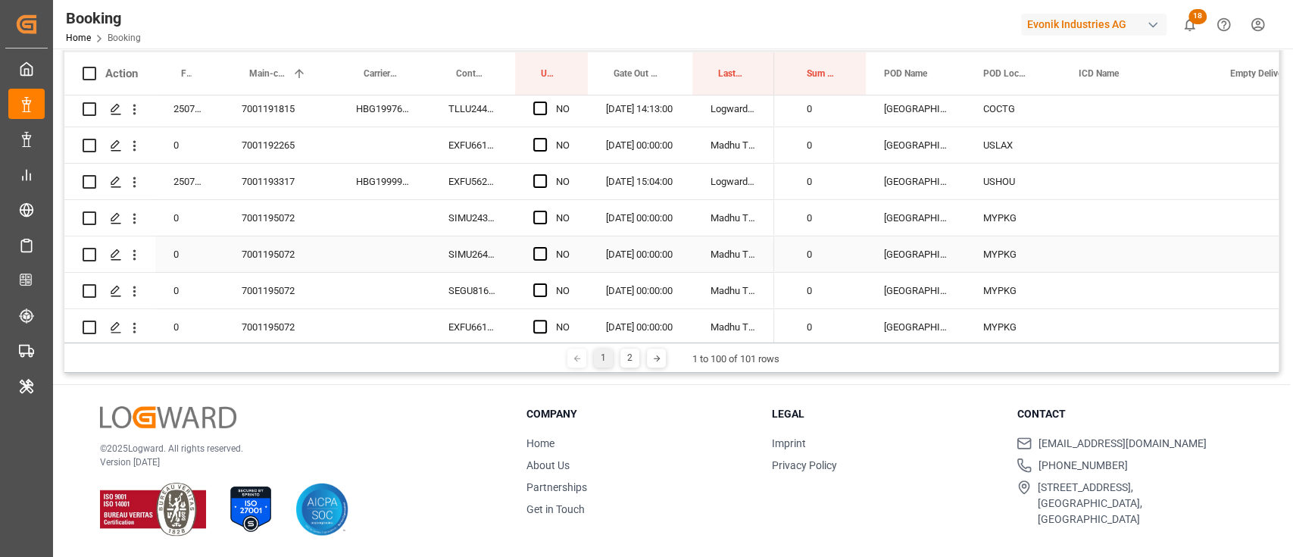
click at [291, 245] on div "7001195072" at bounding box center [280, 254] width 114 height 36
click at [535, 225] on div "Press SPACE to select this row." at bounding box center [544, 218] width 23 height 35
click at [539, 217] on span "Press SPACE to select this row." at bounding box center [540, 218] width 14 height 14
click at [545, 211] on input "Press SPACE to select this row." at bounding box center [545, 211] width 0 height 0
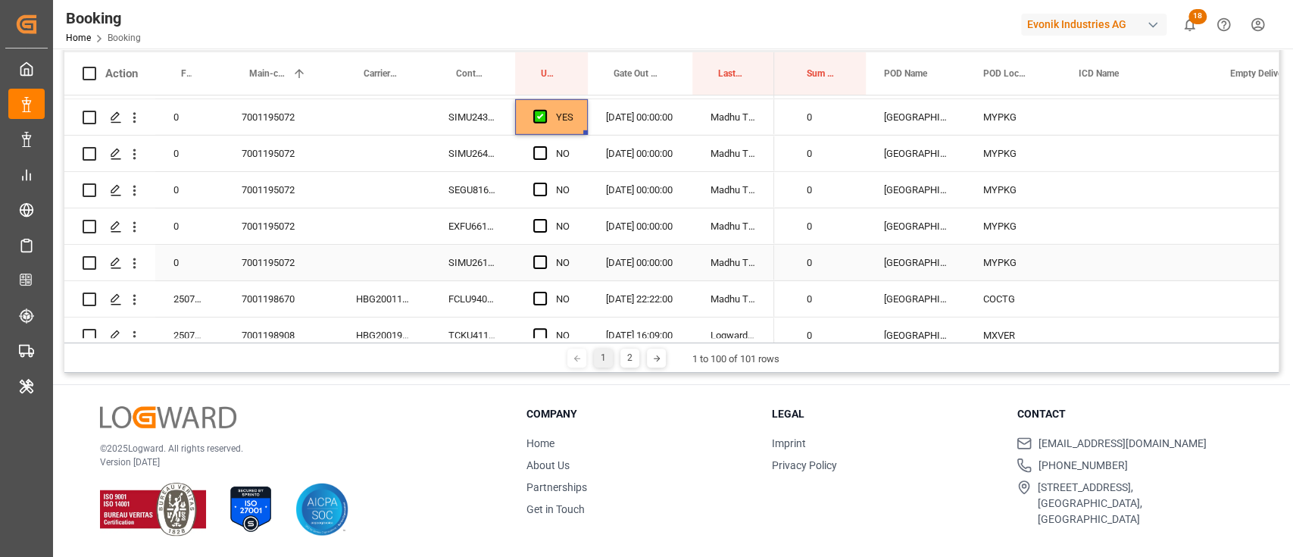
click at [528, 266] on div "NO" at bounding box center [551, 263] width 73 height 36
click at [539, 261] on span "Press SPACE to select this row." at bounding box center [540, 262] width 14 height 14
click at [545, 255] on input "Press SPACE to select this row." at bounding box center [545, 255] width 0 height 0
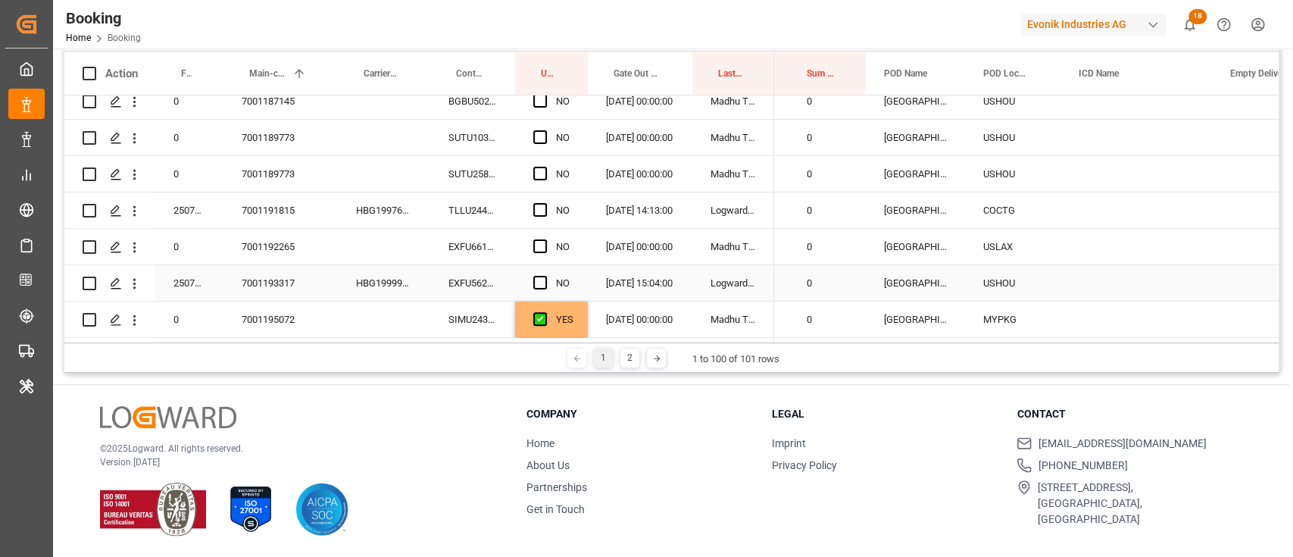
click at [472, 299] on div "EXFU5620750" at bounding box center [472, 283] width 85 height 36
click at [477, 302] on div "SIMU2433022" at bounding box center [472, 320] width 85 height 36
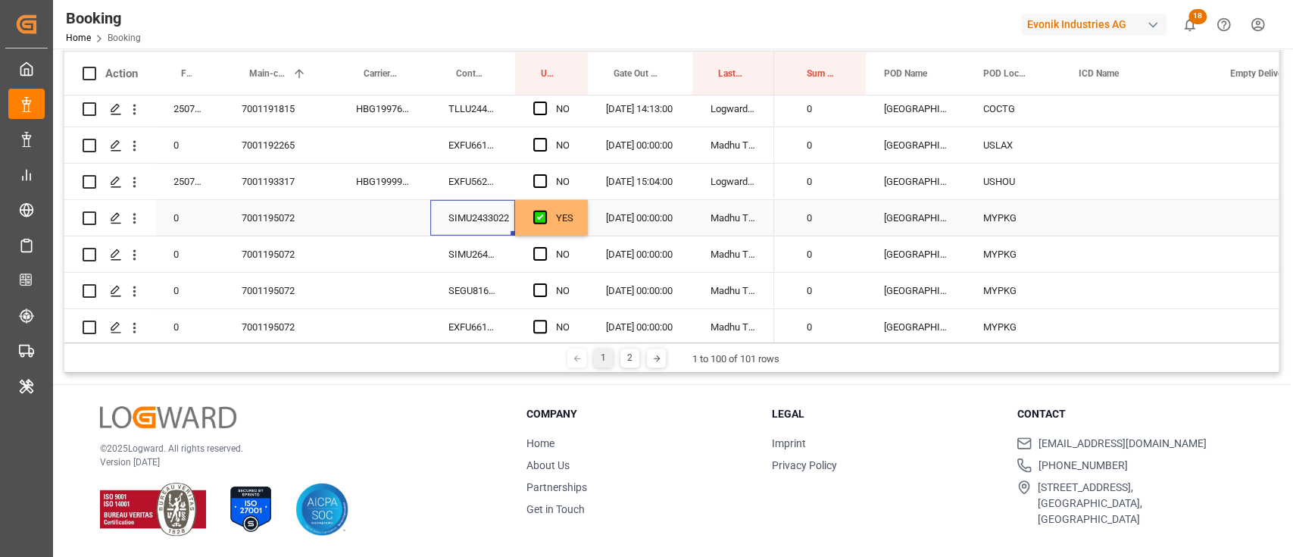
click at [574, 223] on div "YES" at bounding box center [551, 218] width 73 height 36
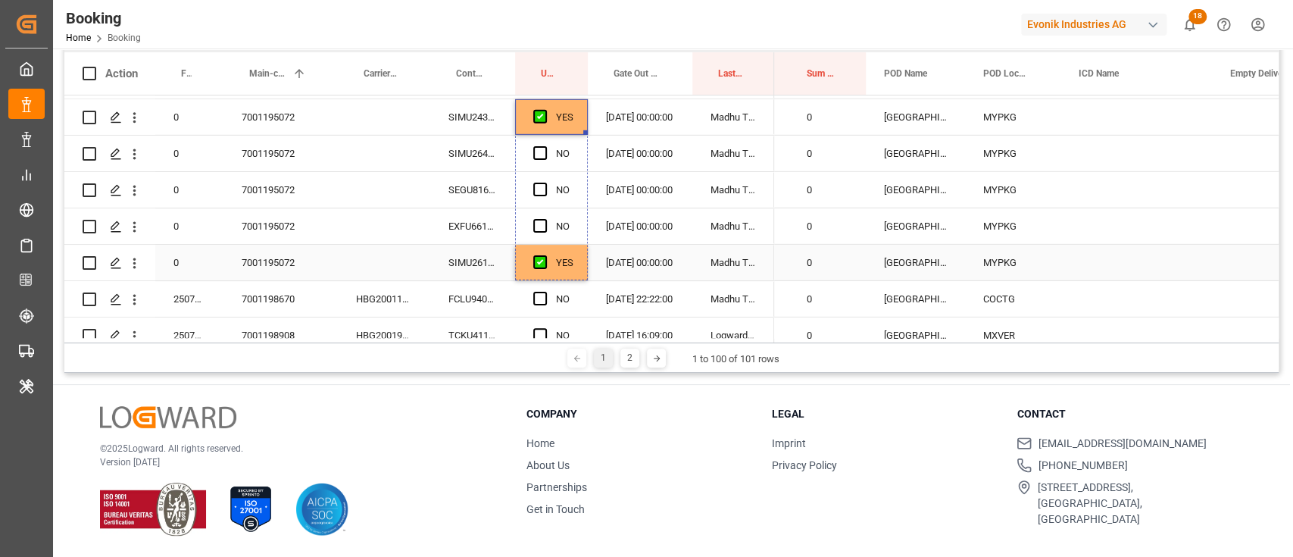
drag, startPoint x: 584, startPoint y: 230, endPoint x: 579, endPoint y: 252, distance: 21.9
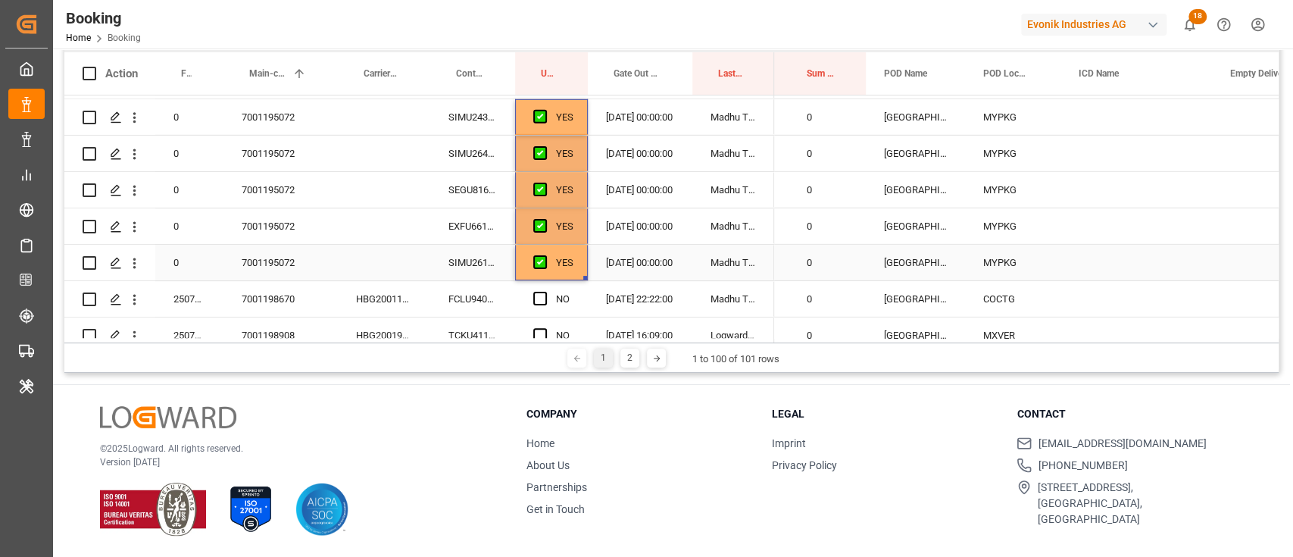
scroll to position [3398, 0]
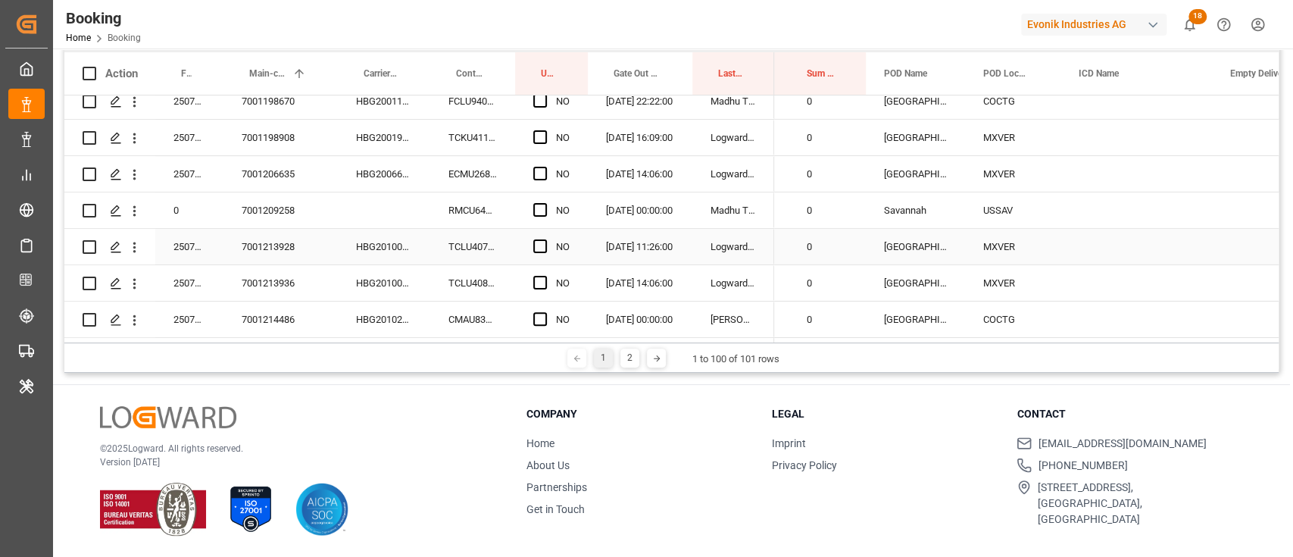
click at [292, 233] on div "7001213928" at bounding box center [280, 247] width 114 height 36
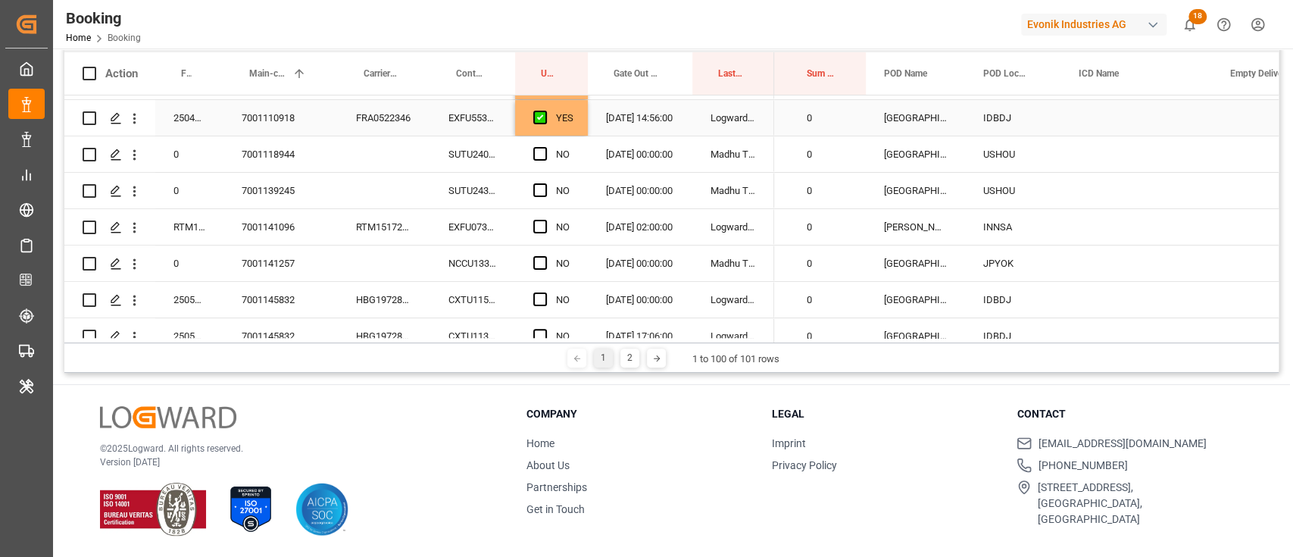
scroll to position [303, 0]
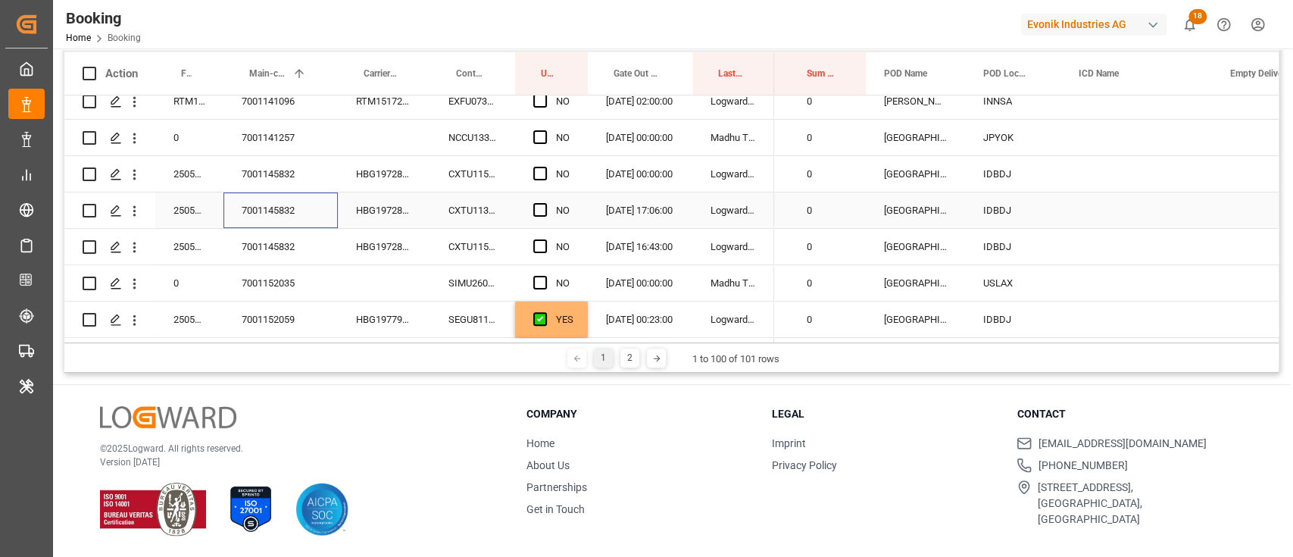
click at [289, 221] on div "7001145832" at bounding box center [280, 210] width 114 height 36
click at [376, 183] on div "HBG1972869" at bounding box center [384, 174] width 92 height 36
click at [542, 174] on span "Press SPACE to select this row." at bounding box center [540, 174] width 14 height 14
click at [545, 167] on input "Press SPACE to select this row." at bounding box center [545, 167] width 0 height 0
click at [540, 214] on span "Press SPACE to select this row." at bounding box center [540, 210] width 14 height 14
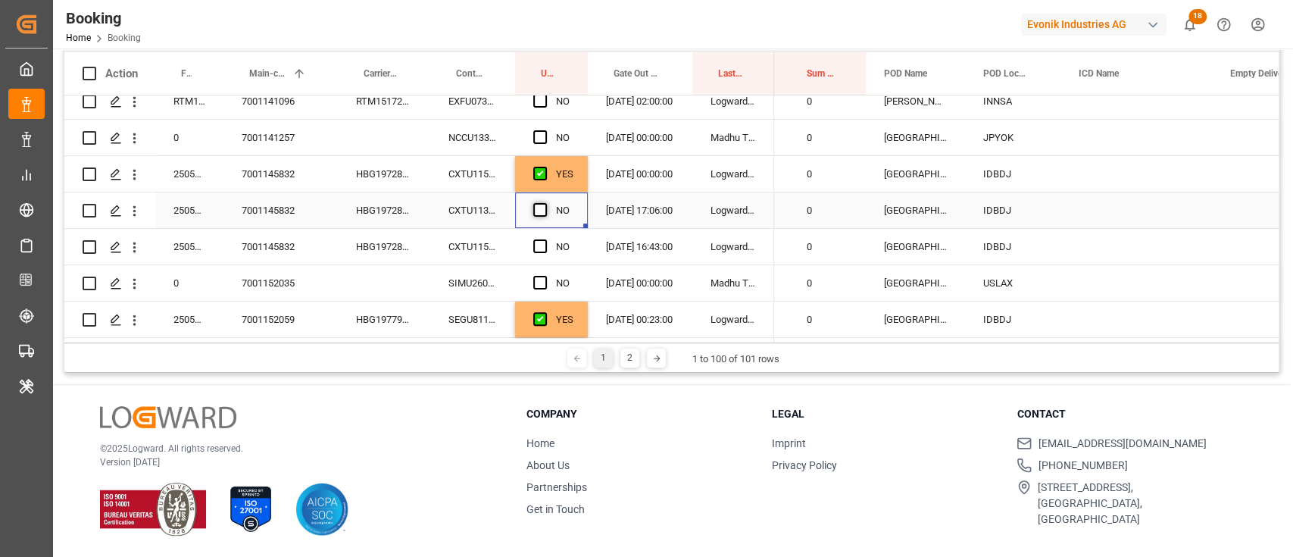
click at [545, 203] on input "Press SPACE to select this row." at bounding box center [545, 203] width 0 height 0
click at [534, 267] on div "Press SPACE to select this row." at bounding box center [544, 283] width 23 height 35
click at [536, 245] on span "Press SPACE to select this row." at bounding box center [540, 246] width 14 height 14
click at [545, 239] on input "Press SPACE to select this row." at bounding box center [545, 239] width 0 height 0
click at [482, 286] on div "SIMU2609873" at bounding box center [472, 283] width 85 height 36
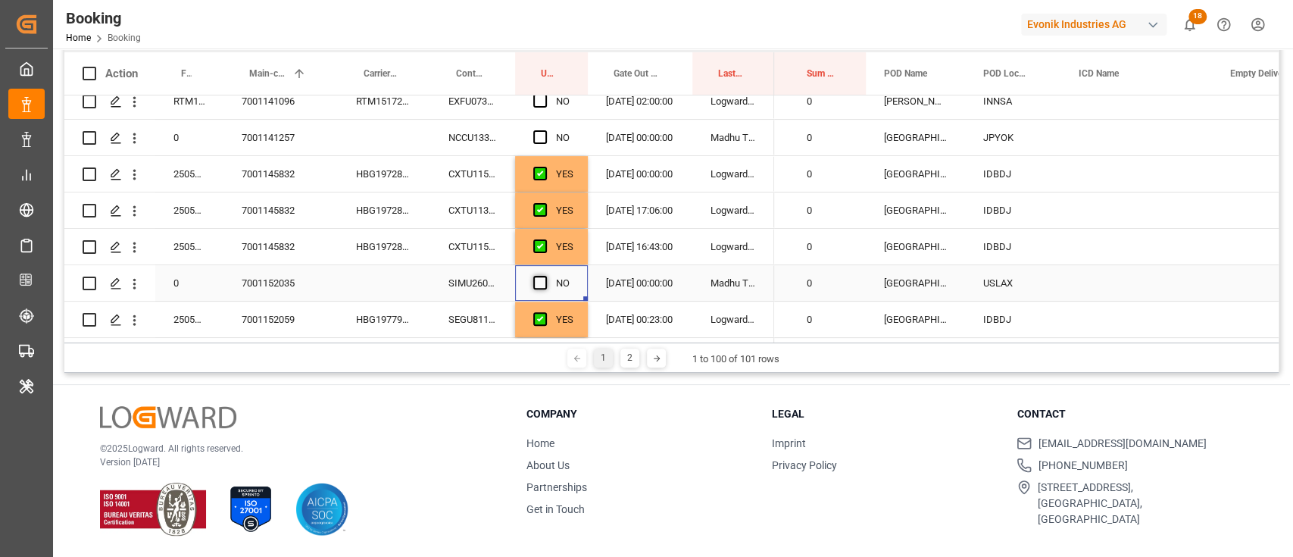
click at [537, 280] on span "Press SPACE to select this row." at bounding box center [540, 283] width 14 height 14
click at [545, 276] on input "Press SPACE to select this row." at bounding box center [545, 276] width 0 height 0
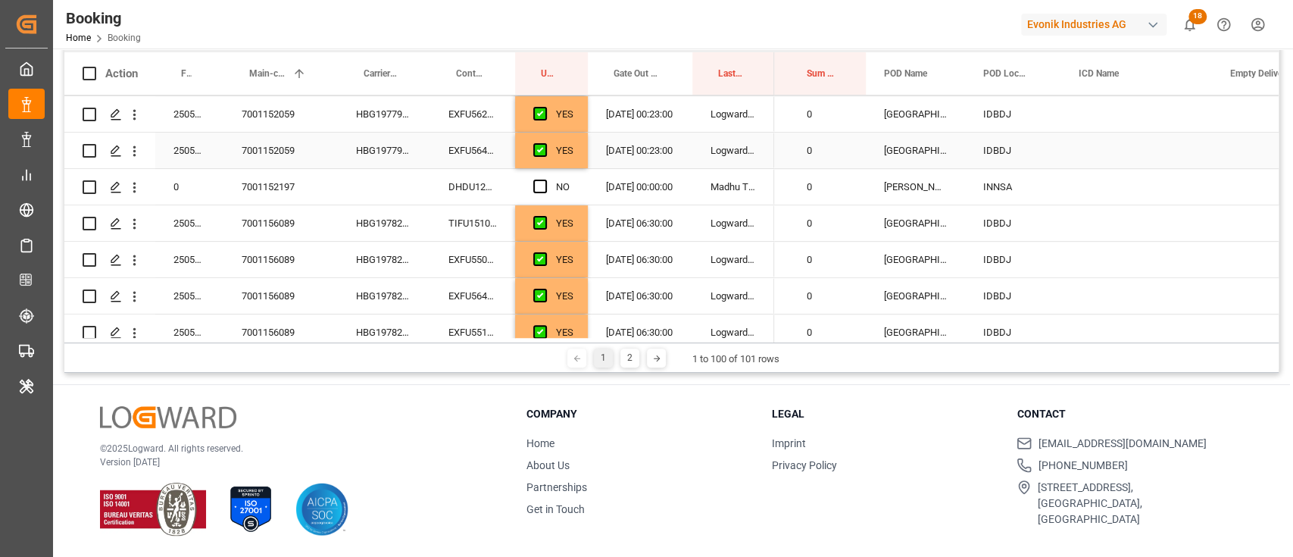
scroll to position [619, 0]
click at [445, 177] on div "DHDU1278654" at bounding box center [472, 185] width 85 height 36
click at [549, 185] on div "Press SPACE to select this row." at bounding box center [544, 185] width 23 height 35
click at [544, 185] on span "Press SPACE to select this row." at bounding box center [540, 185] width 14 height 14
click at [545, 178] on input "Press SPACE to select this row." at bounding box center [545, 178] width 0 height 0
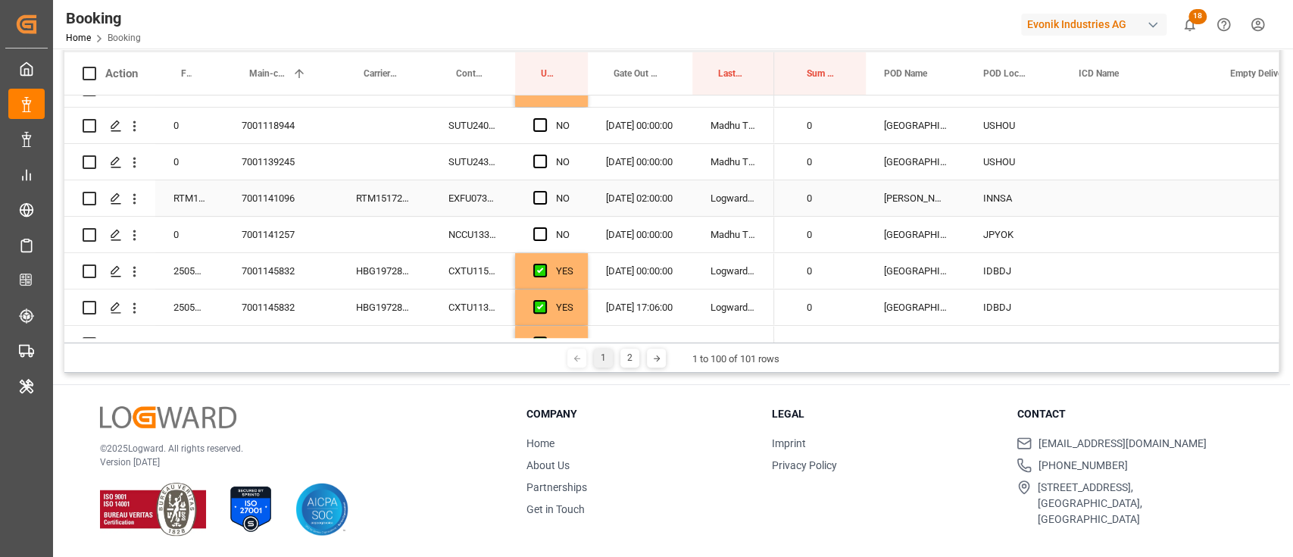
scroll to position [0, 0]
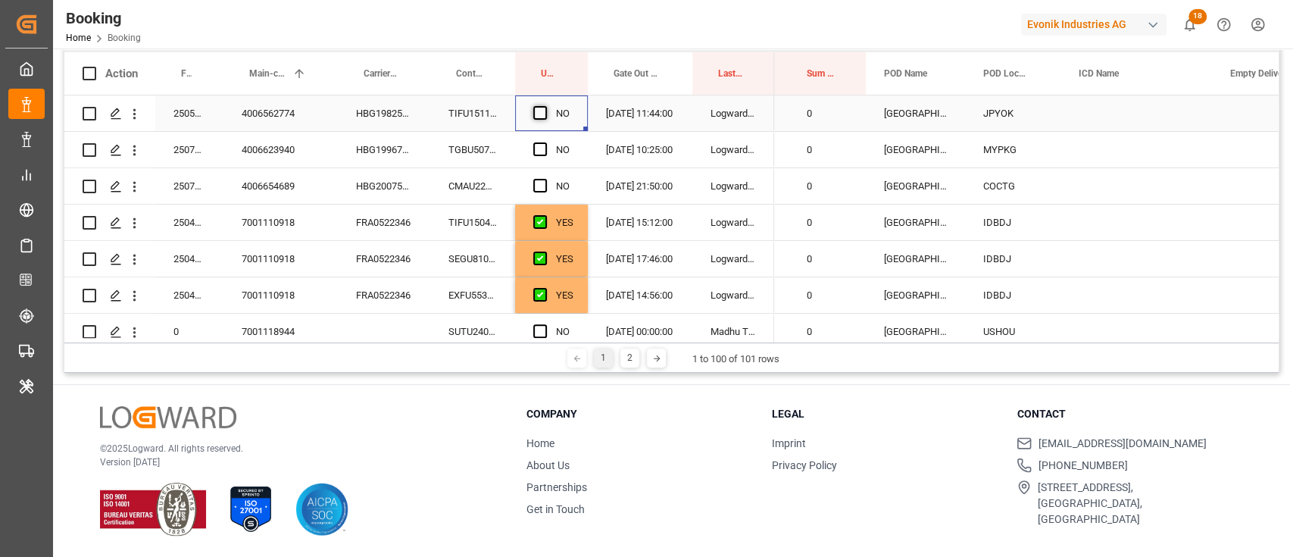
click at [539, 112] on span "Press SPACE to select this row." at bounding box center [540, 113] width 14 height 14
click at [545, 106] on input "Press SPACE to select this row." at bounding box center [545, 106] width 0 height 0
click at [503, 153] on div "TGBU5075420" at bounding box center [472, 150] width 85 height 36
click at [134, 148] on icon "open menu" at bounding box center [135, 150] width 16 height 16
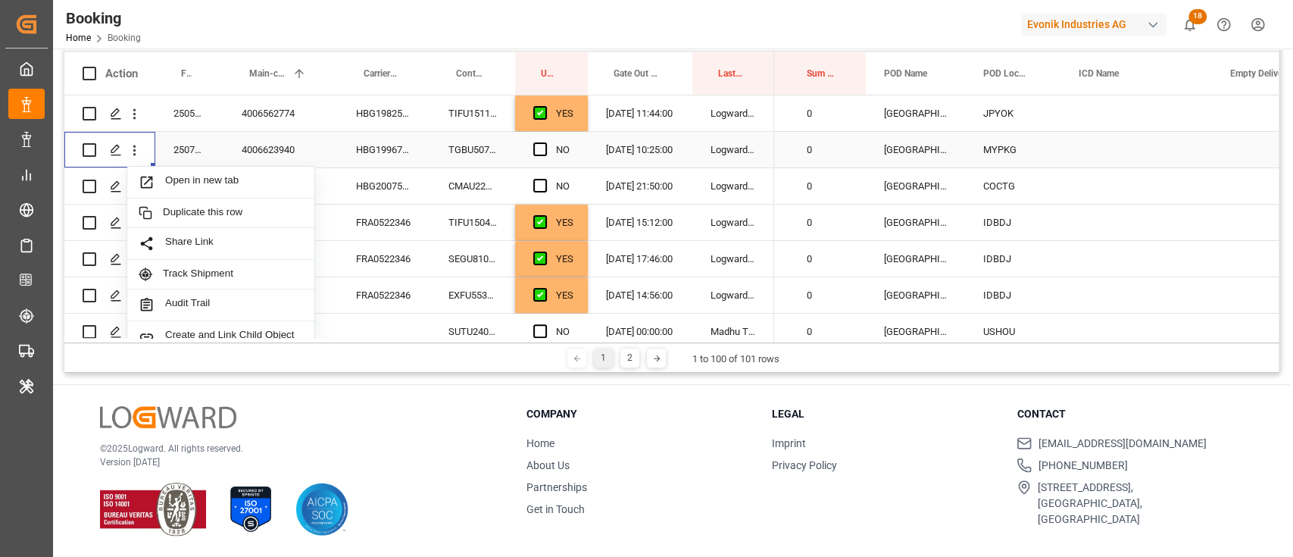
click at [185, 174] on span "Open in new tab" at bounding box center [234, 182] width 138 height 16
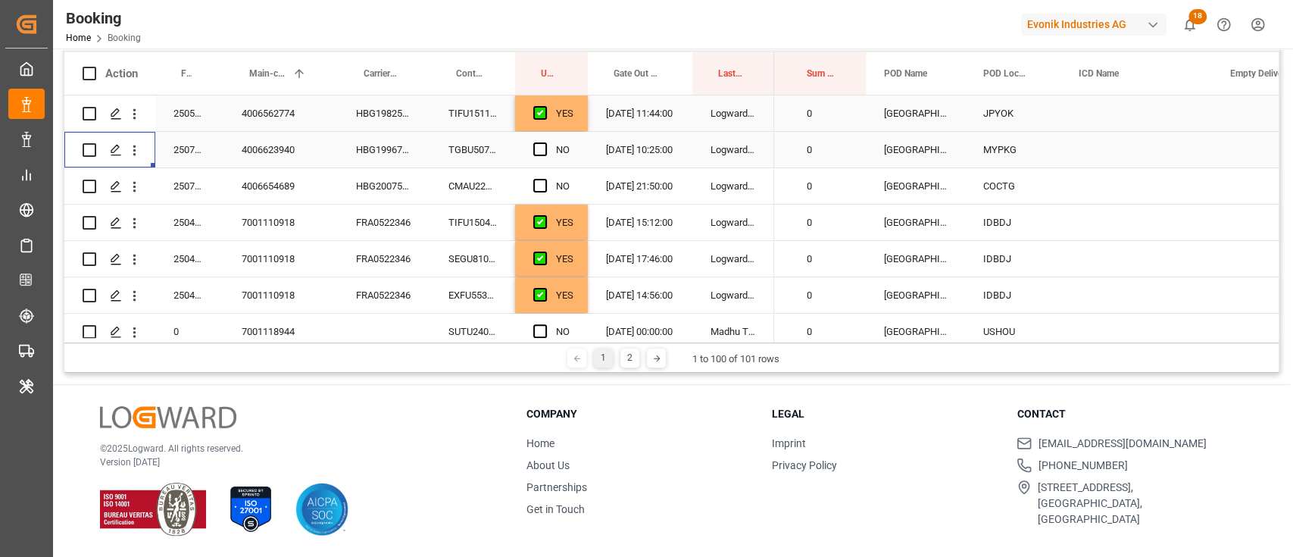
click at [461, 92] on div "Container No." at bounding box center [469, 73] width 27 height 42
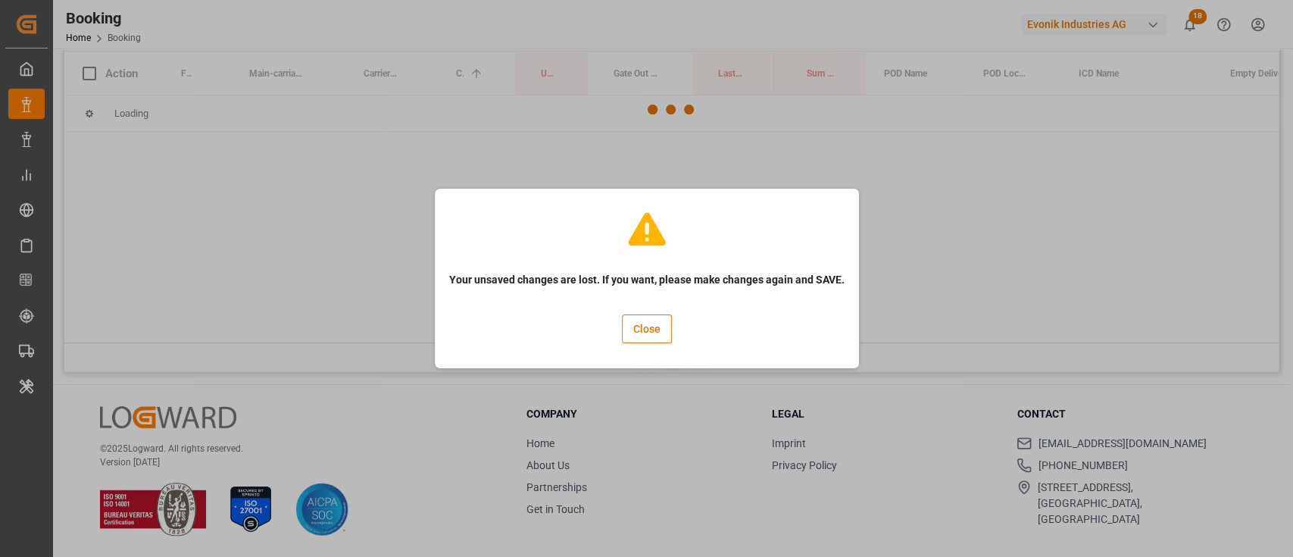
scroll to position [123, 0]
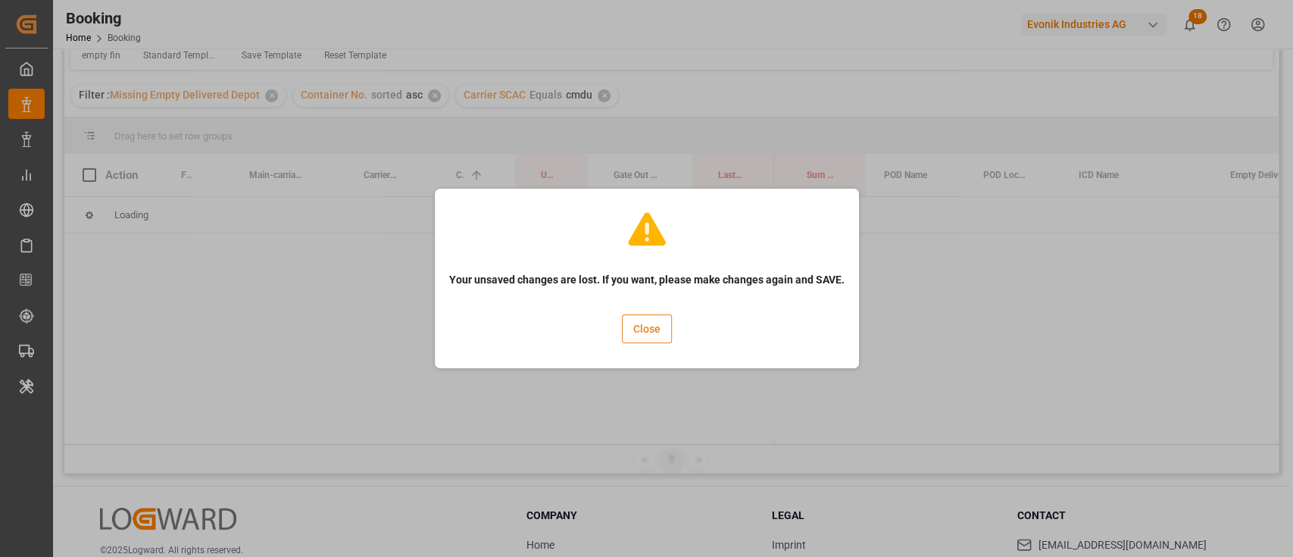
click at [639, 322] on button "Close" at bounding box center [647, 328] width 50 height 29
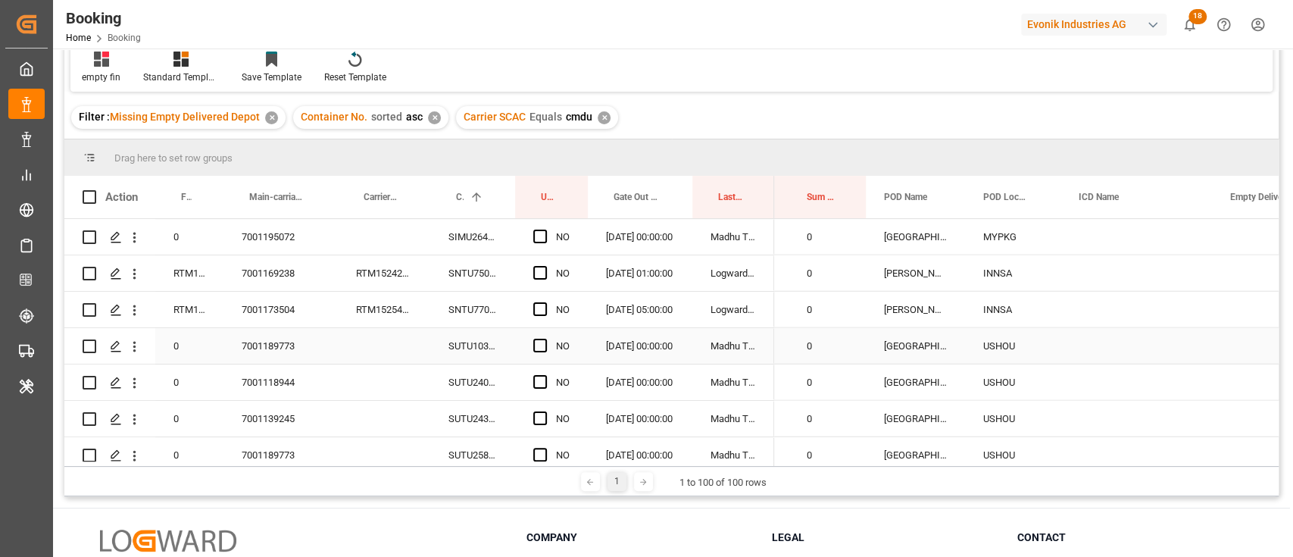
scroll to position [3333, 0]
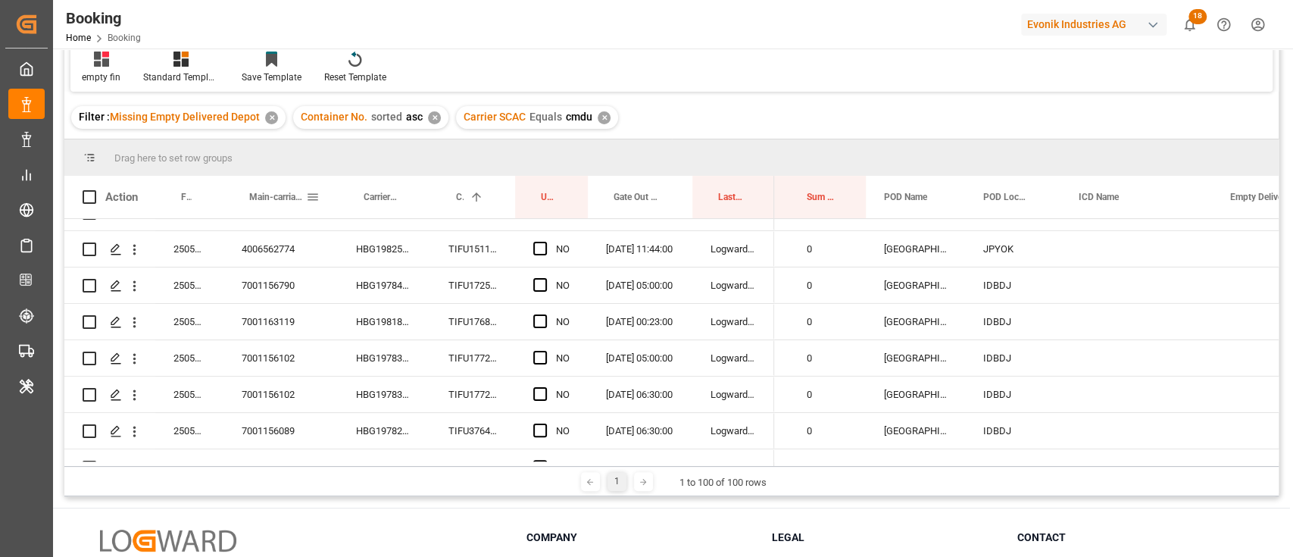
click at [258, 208] on div "Main-carriage No." at bounding box center [277, 197] width 57 height 42
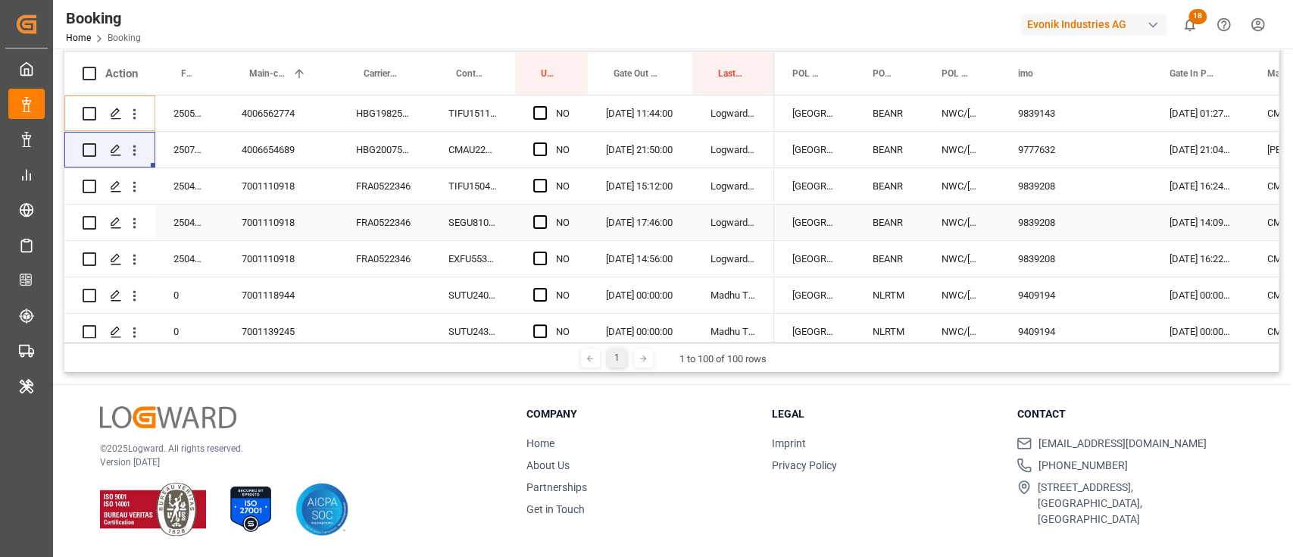
click at [288, 227] on div "7001110918" at bounding box center [280, 223] width 114 height 36
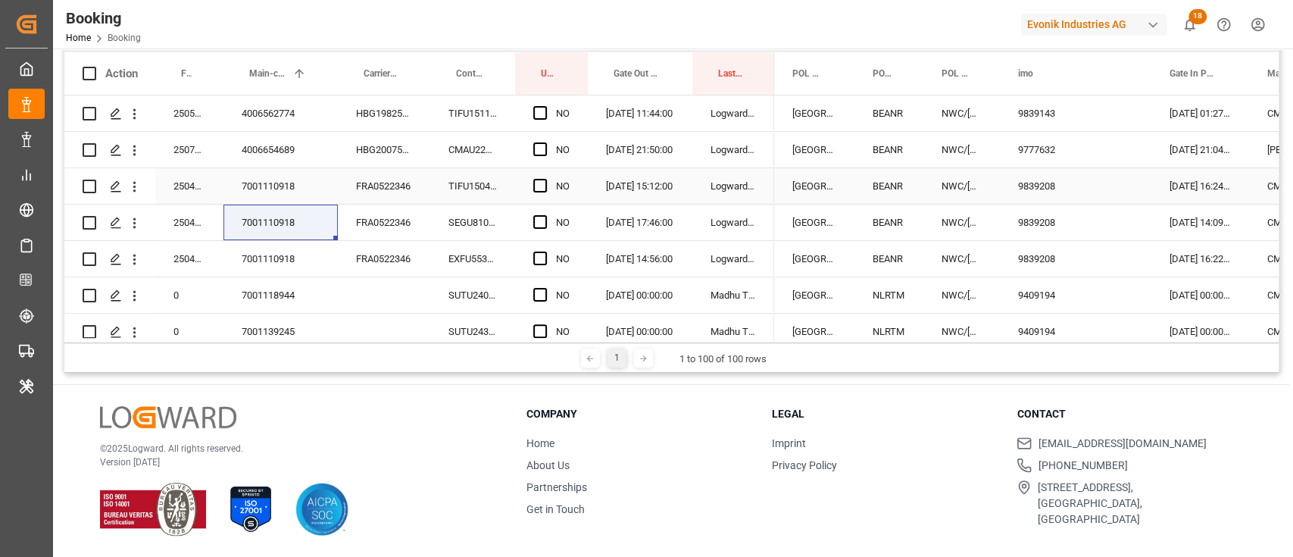
click at [532, 183] on div "NO" at bounding box center [551, 186] width 73 height 36
click at [541, 220] on span "Press SPACE to select this row." at bounding box center [540, 222] width 14 height 14
click at [545, 215] on input "Press SPACE to select this row." at bounding box center [545, 215] width 0 height 0
click at [539, 188] on span "Press SPACE to select this row." at bounding box center [540, 186] width 14 height 14
click at [545, 179] on input "Press SPACE to select this row." at bounding box center [545, 179] width 0 height 0
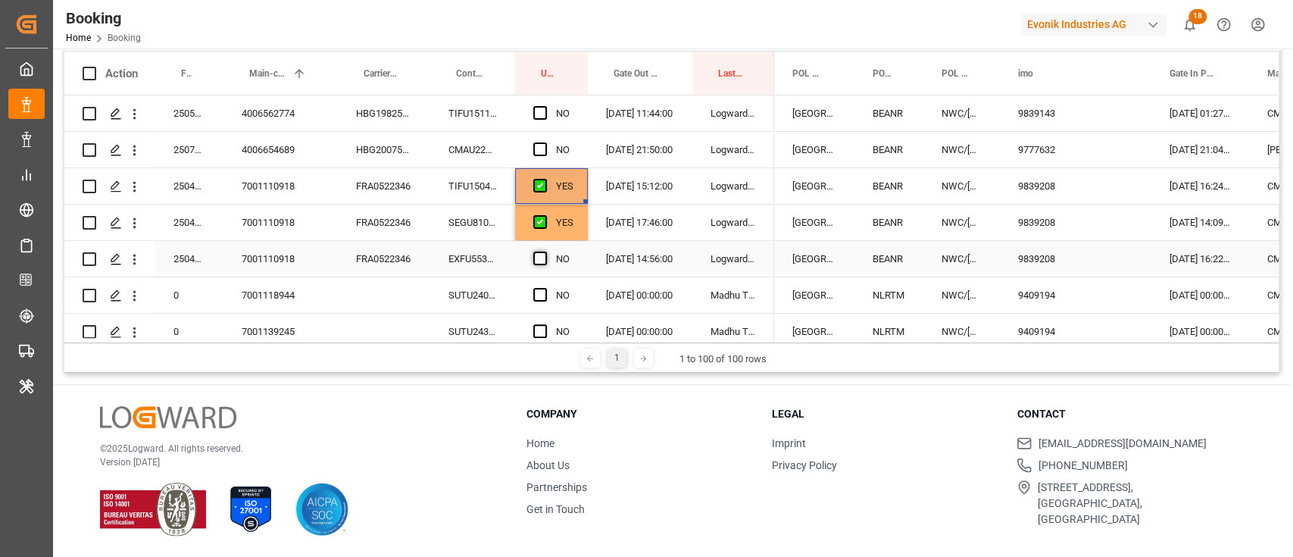
click at [538, 258] on span "Press SPACE to select this row." at bounding box center [540, 259] width 14 height 14
click at [545, 252] on input "Press SPACE to select this row." at bounding box center [545, 252] width 0 height 0
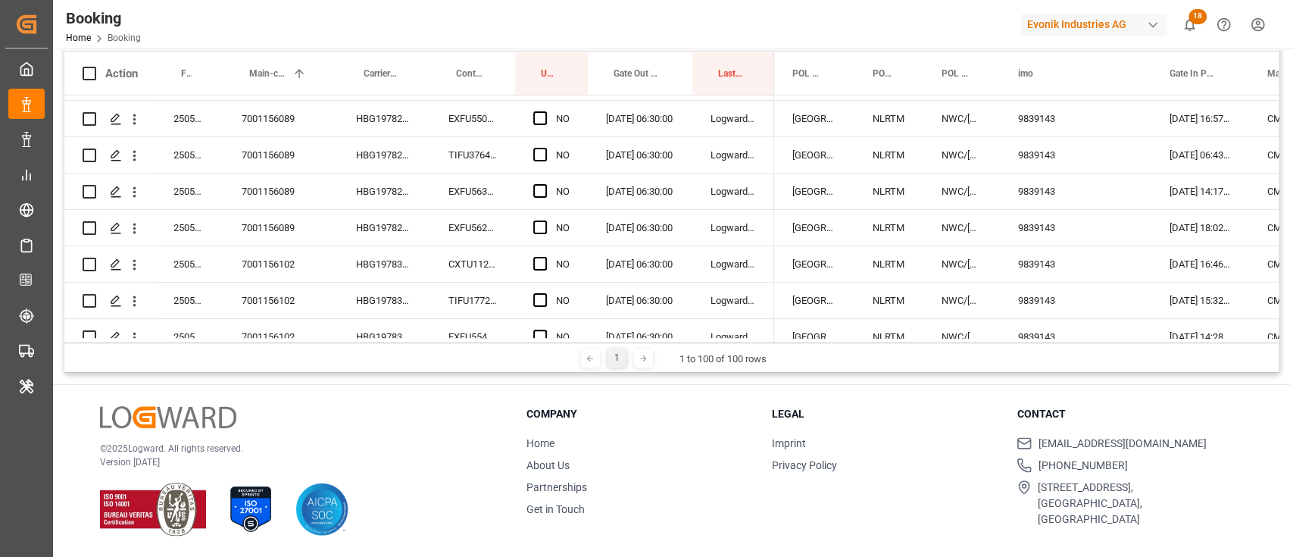
scroll to position [909, 0]
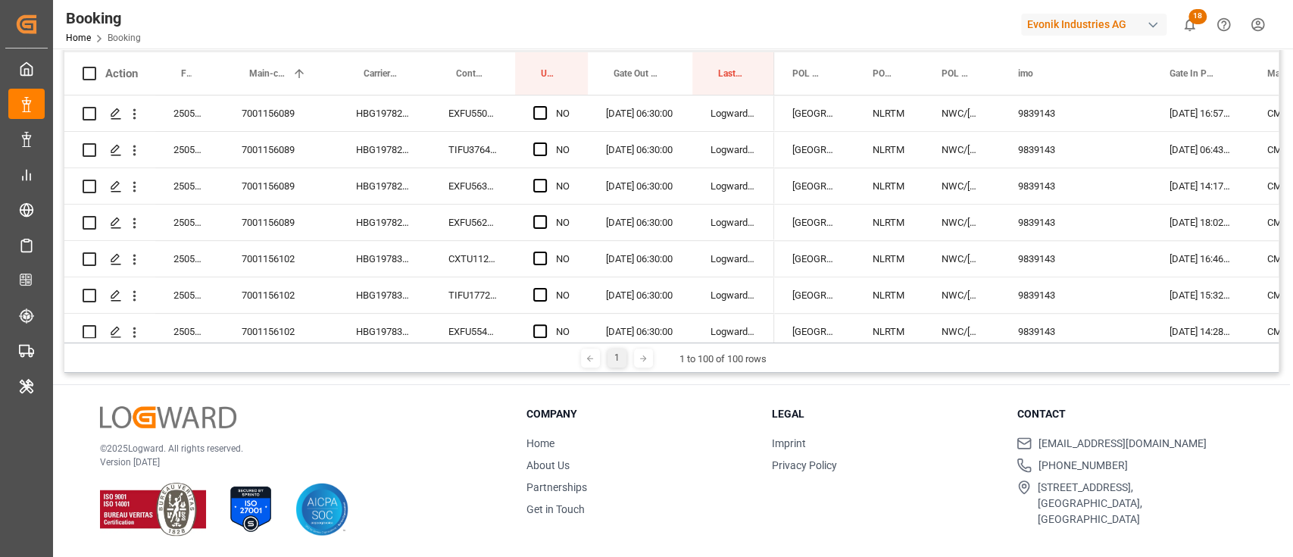
click at [289, 207] on div "7001156089" at bounding box center [280, 223] width 114 height 36
click at [305, 257] on div "7001156102" at bounding box center [280, 259] width 114 height 36
click at [277, 203] on div "7001156089" at bounding box center [280, 186] width 114 height 36
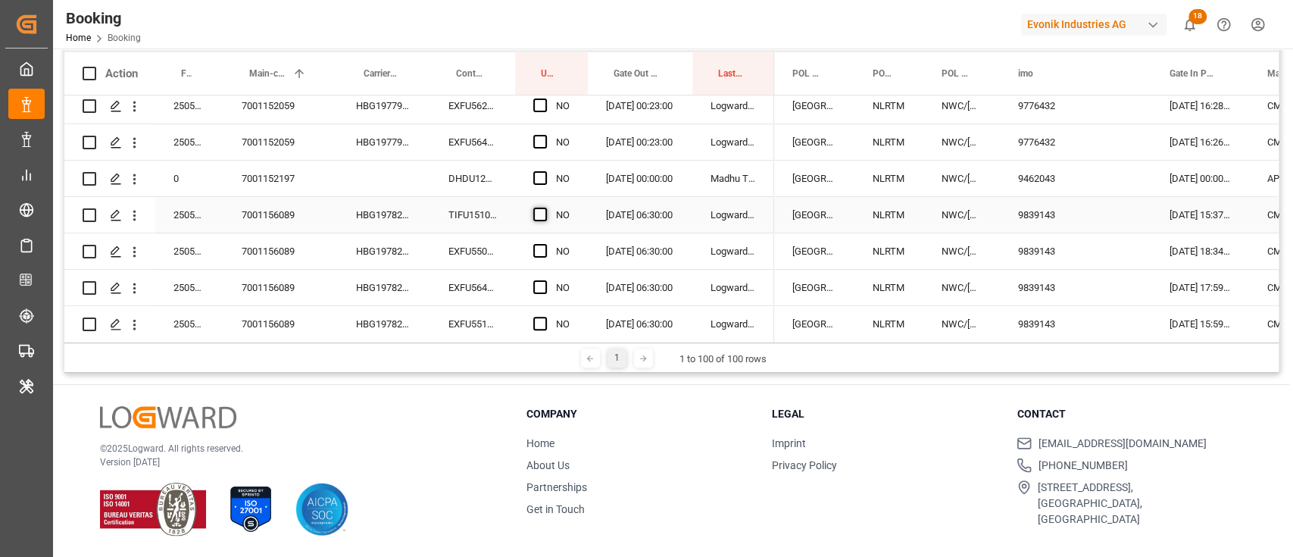
click at [545, 211] on span "Press SPACE to select this row." at bounding box center [540, 215] width 14 height 14
click at [545, 208] on input "Press SPACE to select this row." at bounding box center [545, 208] width 0 height 0
click at [539, 214] on span "Press SPACE to select this row." at bounding box center [540, 215] width 14 height 14
click at [545, 208] on input "Press SPACE to select this row." at bounding box center [545, 208] width 0 height 0
click at [533, 209] on span "Press SPACE to select this row." at bounding box center [540, 215] width 14 height 14
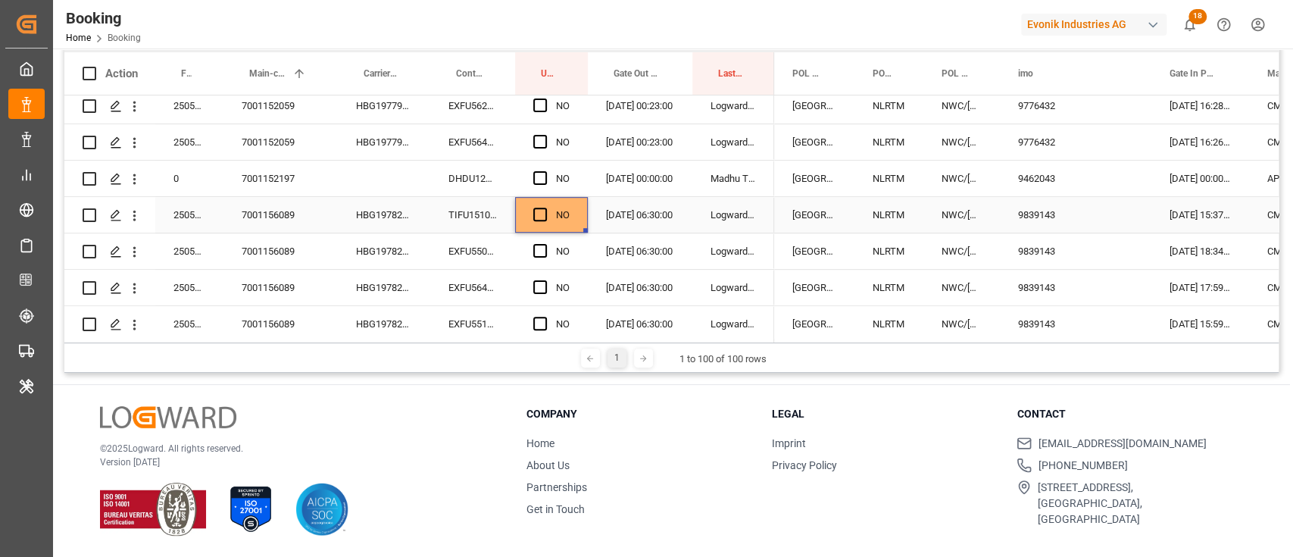
click at [545, 208] on input "Press SPACE to select this row." at bounding box center [545, 208] width 0 height 0
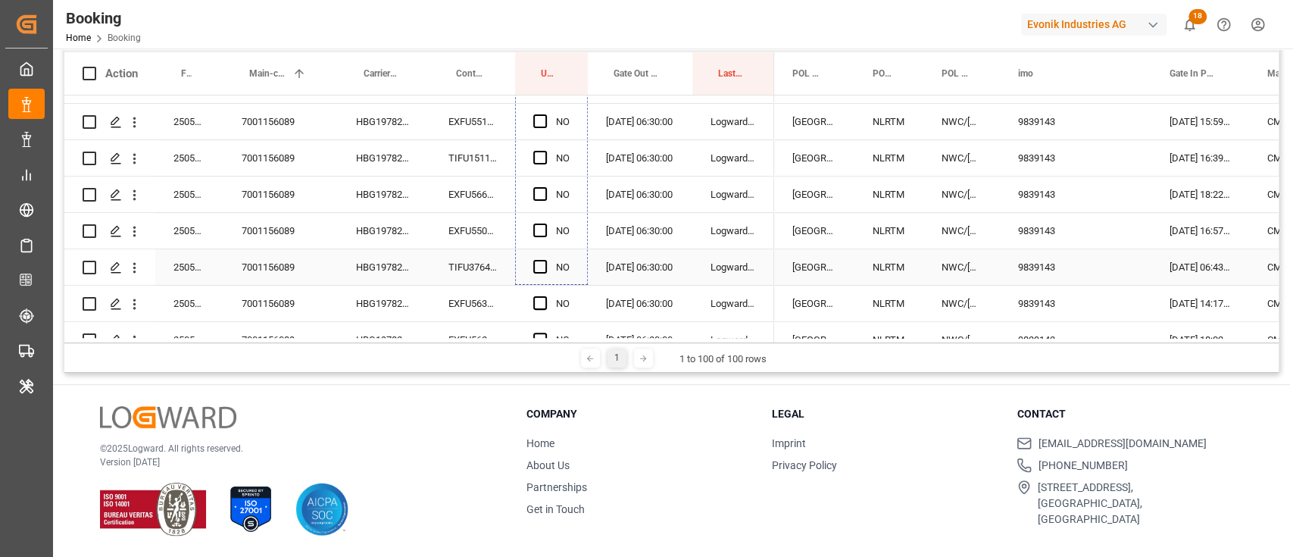
scroll to position [892, 0]
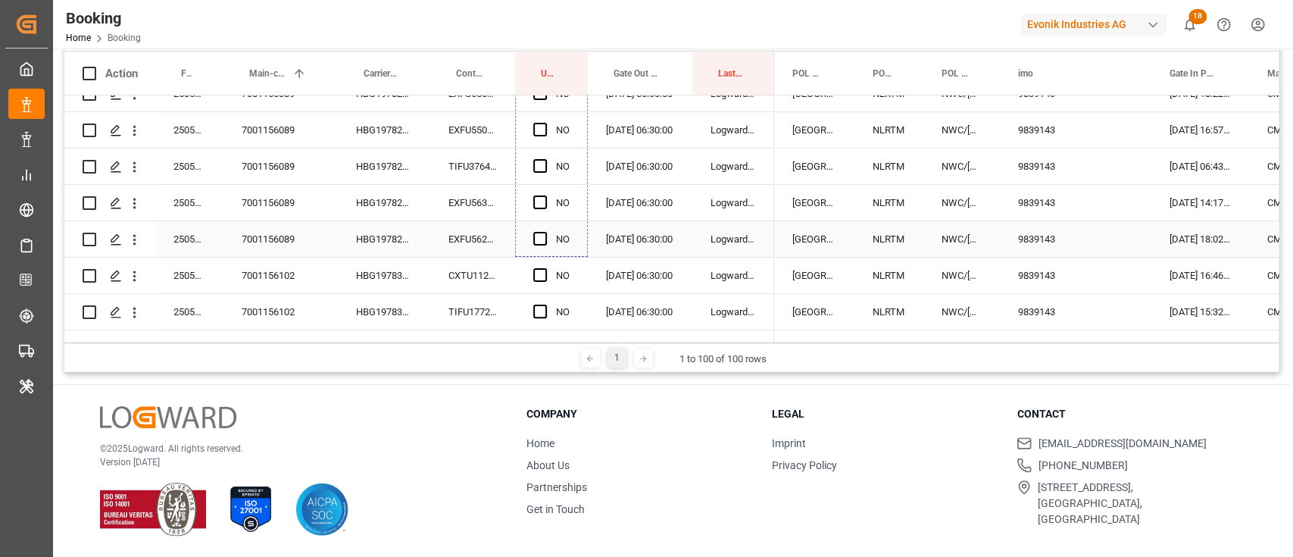
drag, startPoint x: 583, startPoint y: 228, endPoint x: 551, endPoint y: 239, distance: 34.5
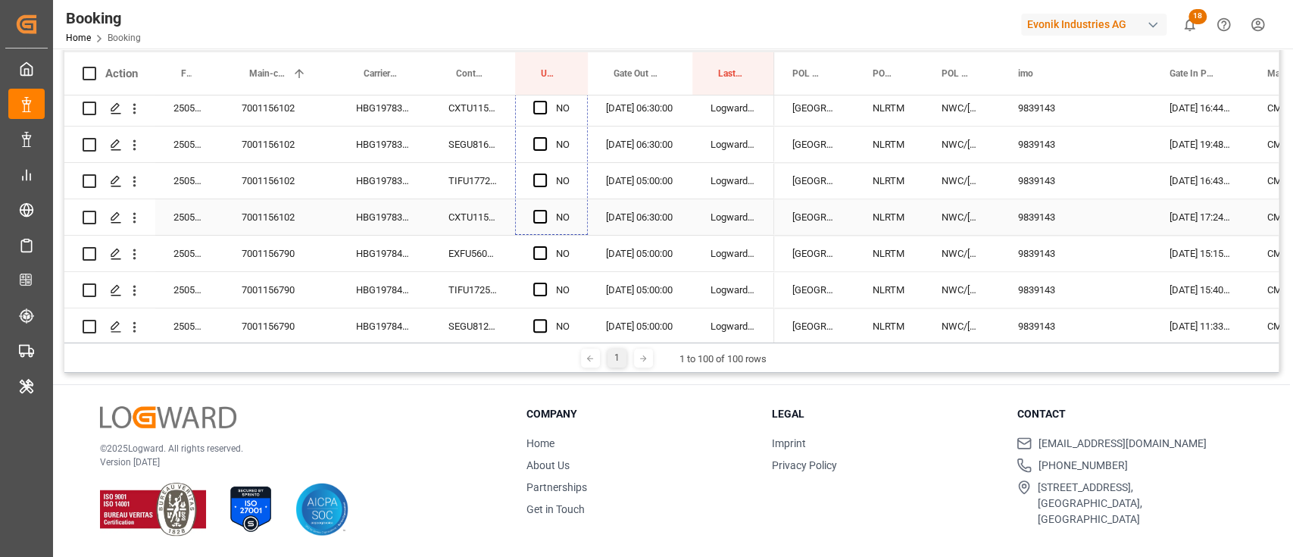
scroll to position [1297, 0]
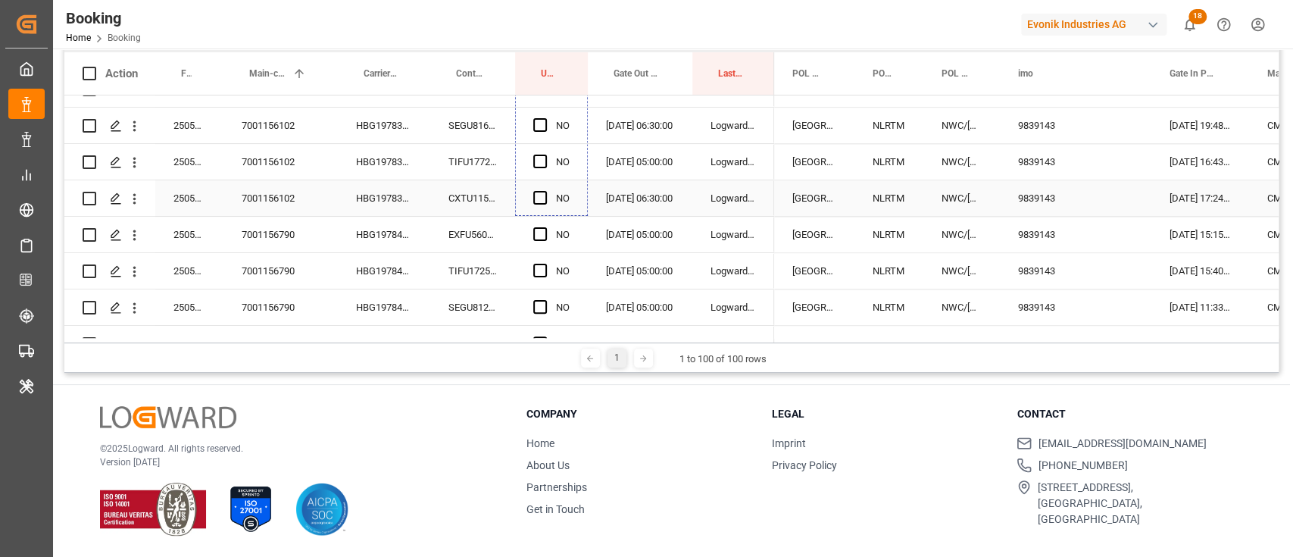
drag, startPoint x: 583, startPoint y: 155, endPoint x: 570, endPoint y: 184, distance: 32.2
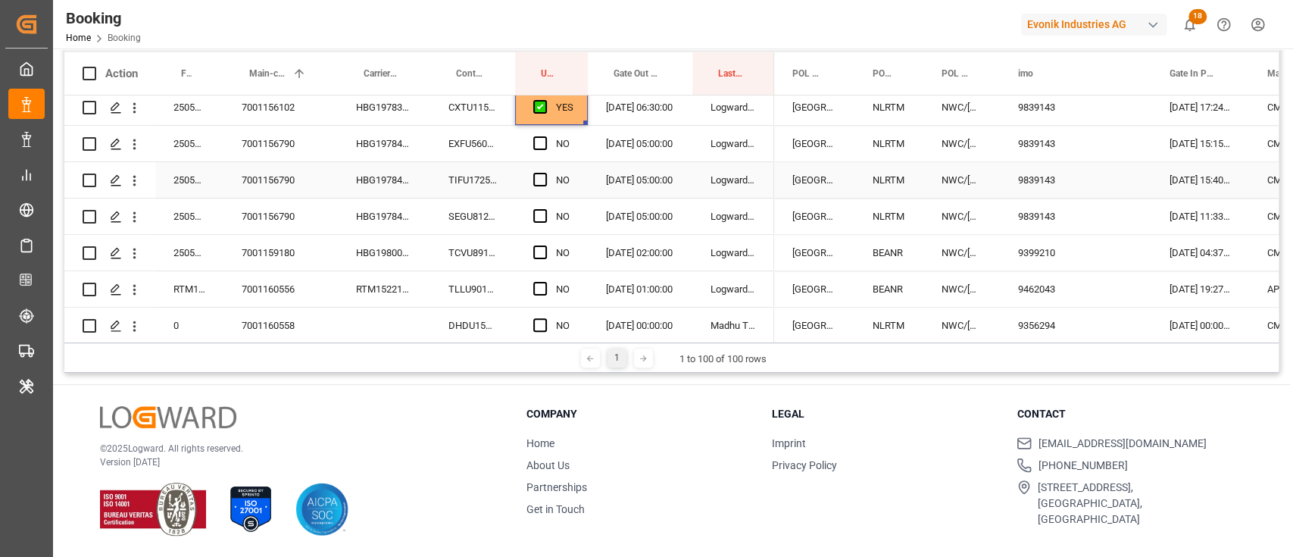
scroll to position [1398, 0]
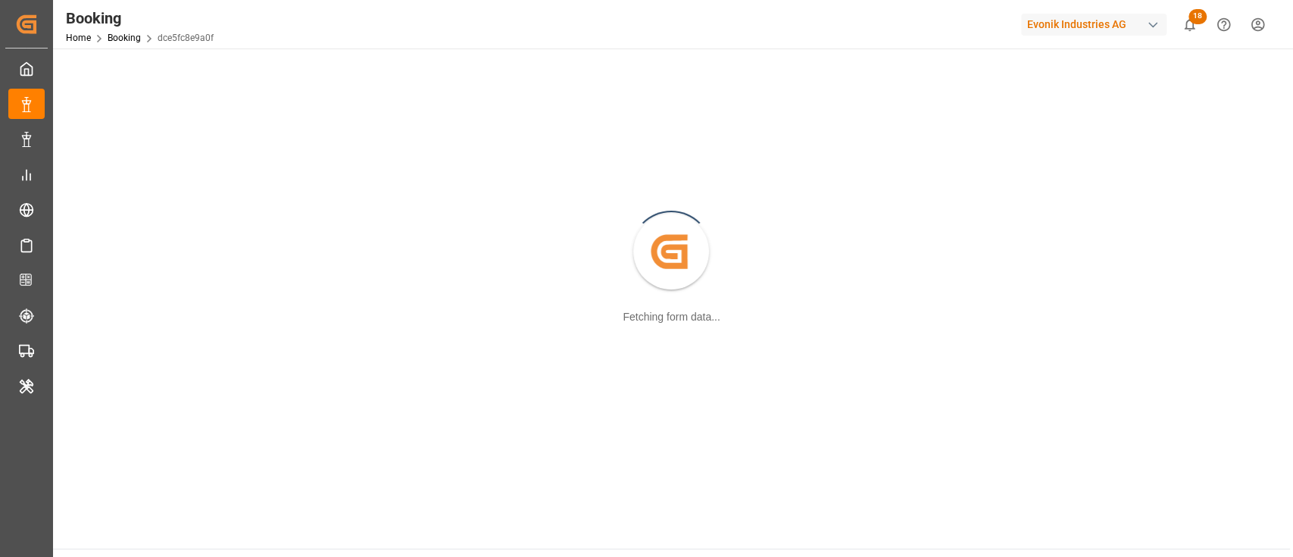
click at [432, 261] on div "Created by potrace 1.15, written by [PERSON_NAME] [DATE]-[DATE] Fetching form d…" at bounding box center [671, 253] width 1219 height 390
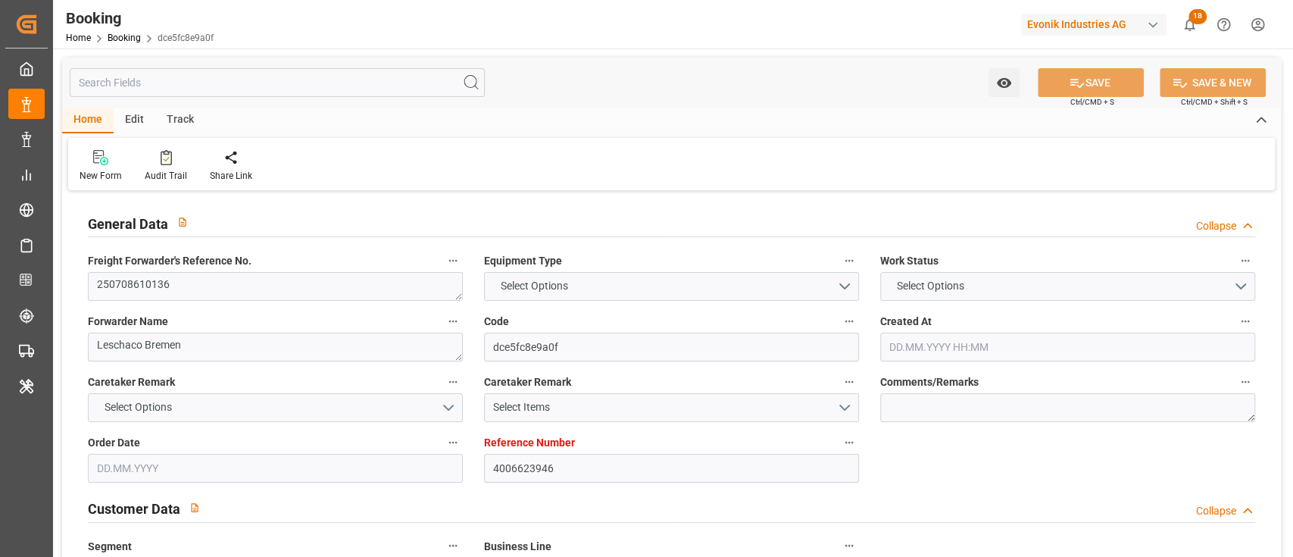
type input "4006623946"
type input "9776420"
type input "CMACGM"
type input "CMA CGM Group"
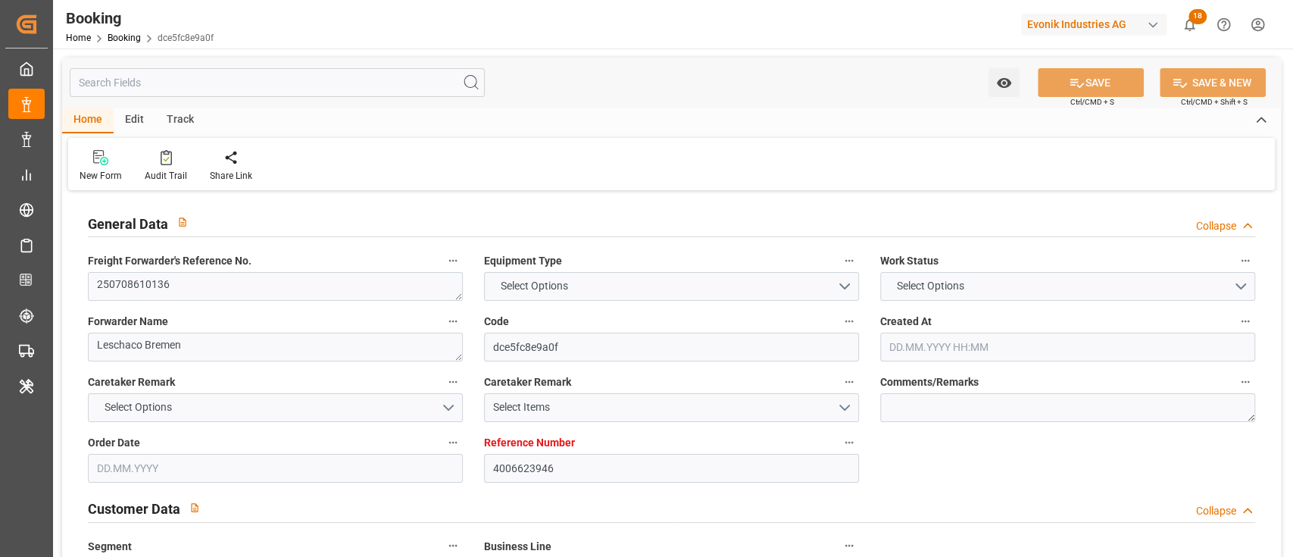
type input "DEHAM"
type input "MYPKG"
type input "37"
type input "0"
type input "DEHAM"
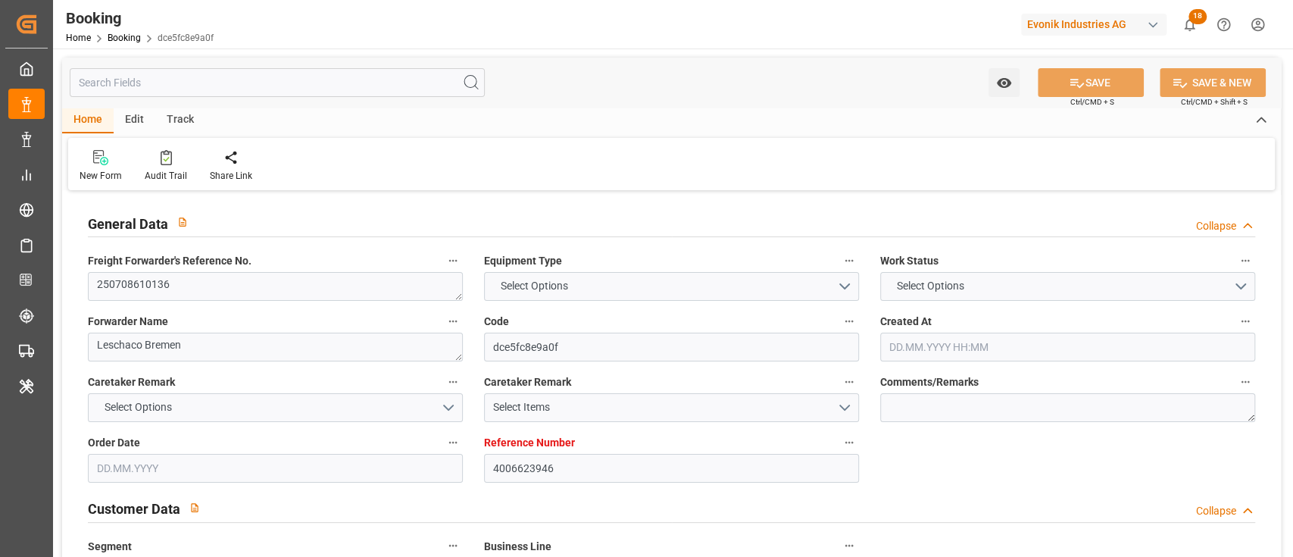
type input "MYPKG"
type input "9776420"
type input "10.06.2025 13:05"
type input "10.06.2025"
type input "18.08.2025"
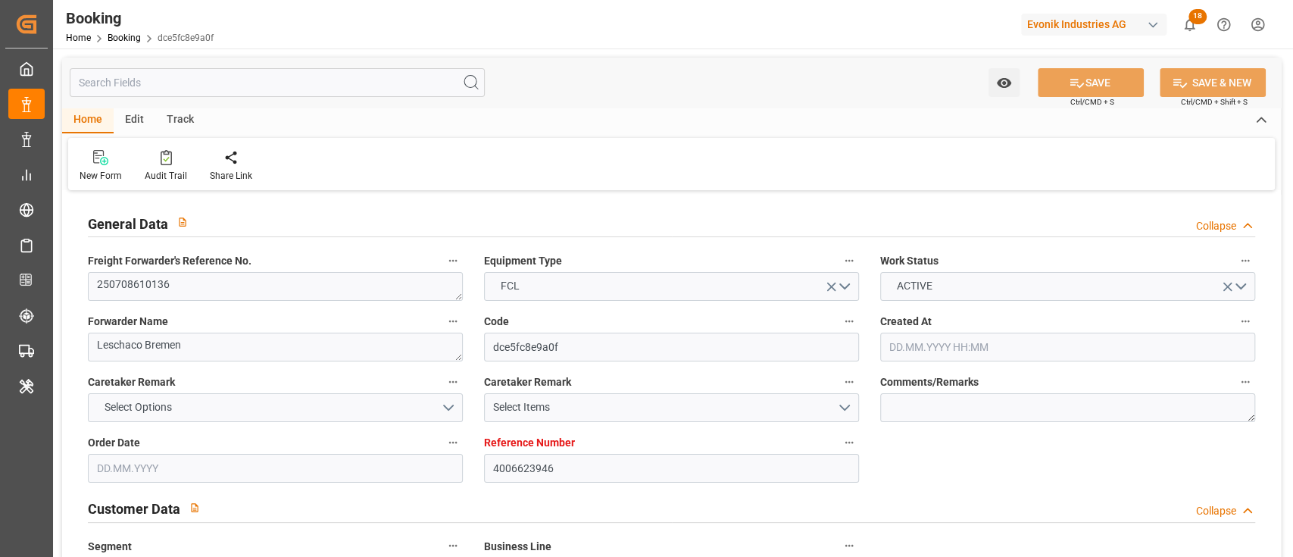
type input "26.06.2025"
type input "12.08.2025"
type input "08.07.2025 19:00"
type input "07.07.2025 00:00"
type input "08.07.2025 19:00"
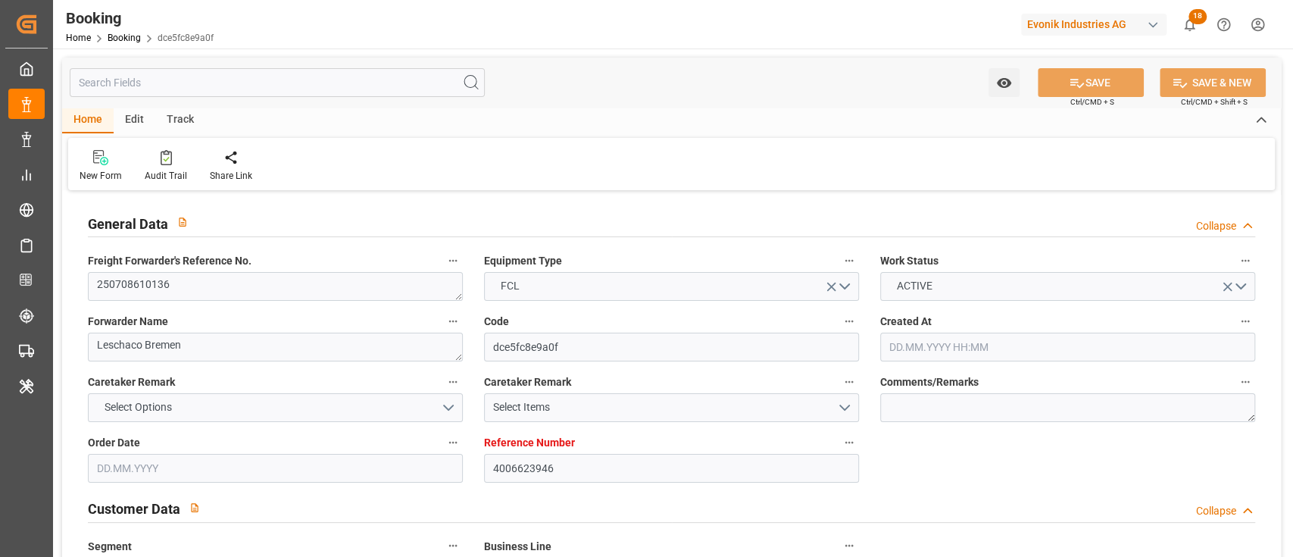
type input "02.07.2025 14:41"
type input "13.08.2025 19:00"
type input "14.08.2025 00:00"
type input "14.08.2025 02:56"
type input "22.08.2025 10:25"
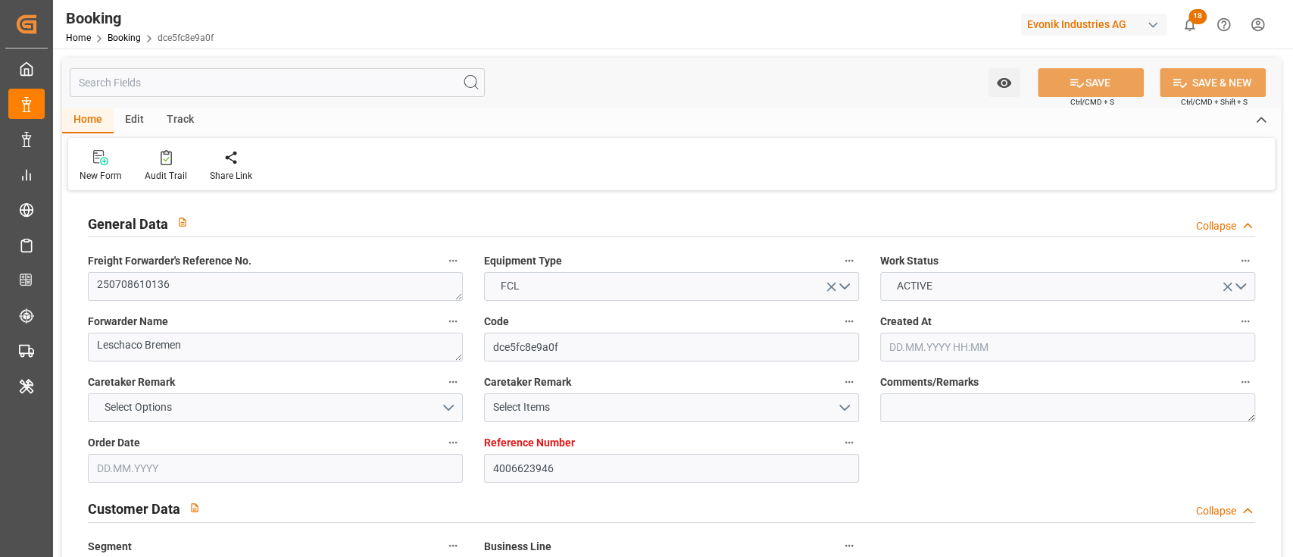
type input "12.08.2025"
type input "22.08.2025 06:27"
type input "22.08.2025"
type input "25.06.2025 16:15"
type input "07.07.2025 22:12"
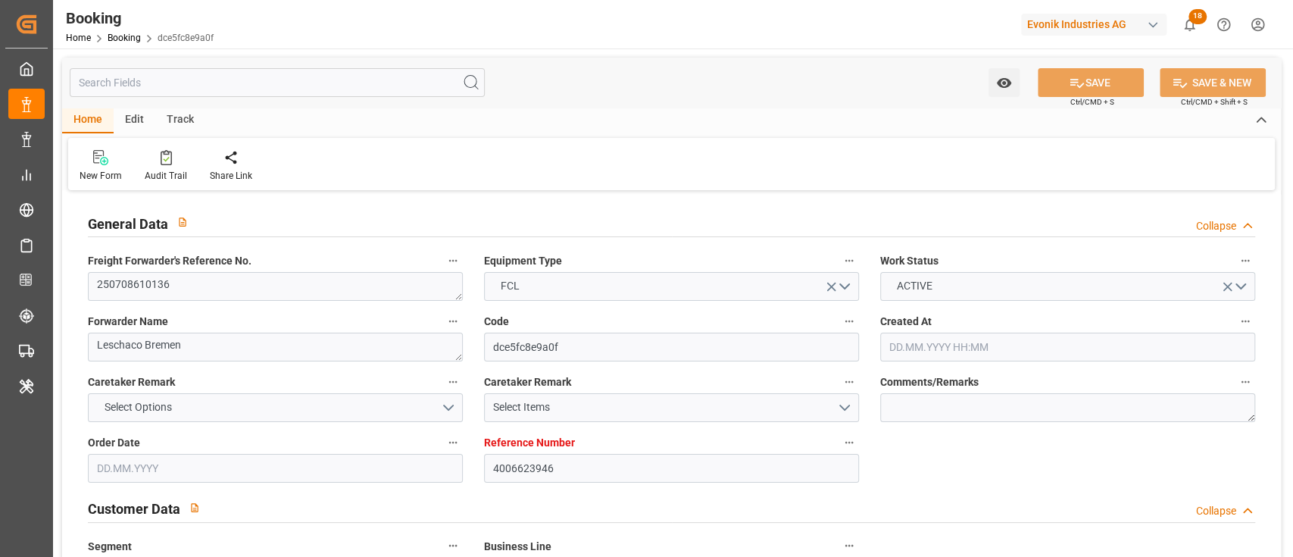
type input "08.07.2025 19:00"
type input "08.07.2025 18:16"
type input "13.08.2025 19:00"
type input "13.08.2025 18:48"
type input "14.08.2025 03:51"
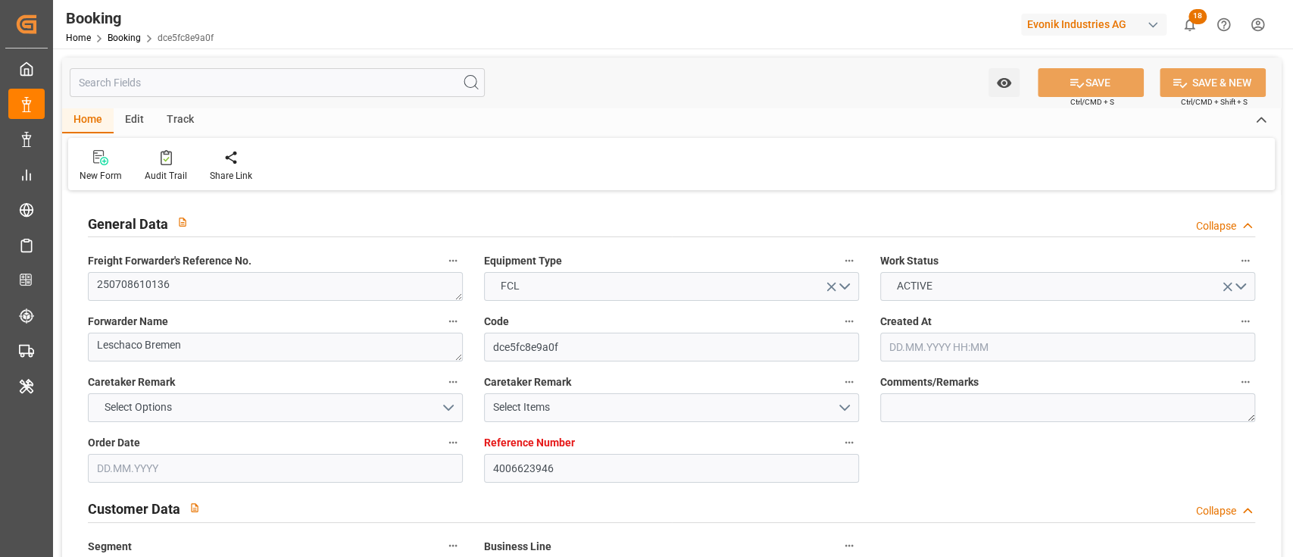
type input "14.08.2025 03:10"
type input "18.08.2025 03:10"
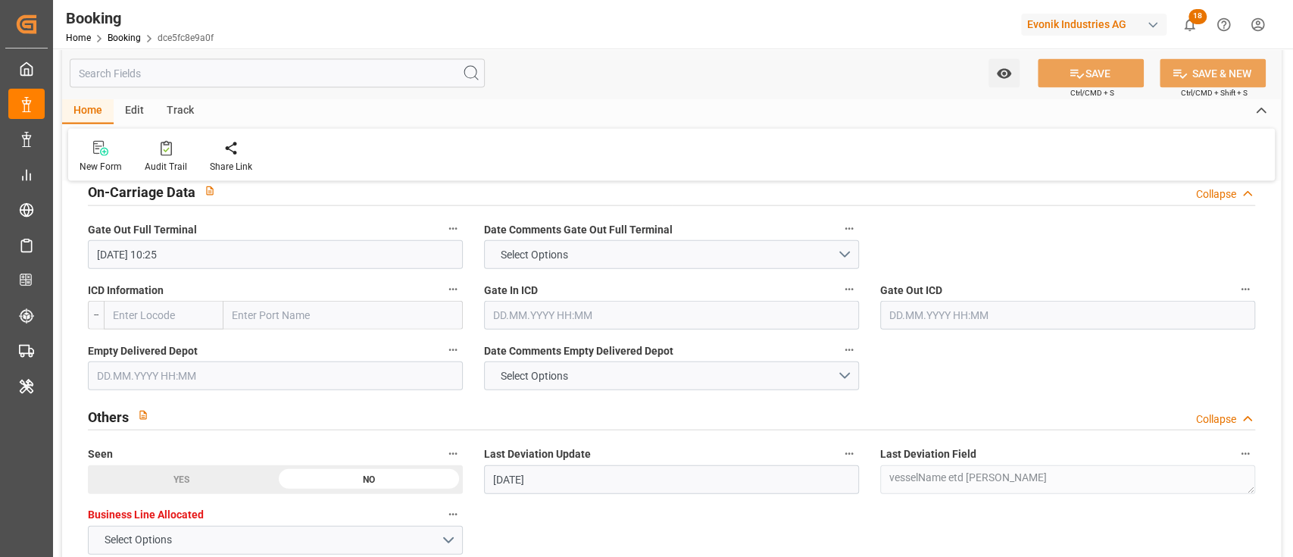
scroll to position [2246, 0]
click at [202, 390] on div "Empty Delivered Depot" at bounding box center [275, 364] width 396 height 61
click at [217, 379] on input "text" at bounding box center [275, 375] width 375 height 29
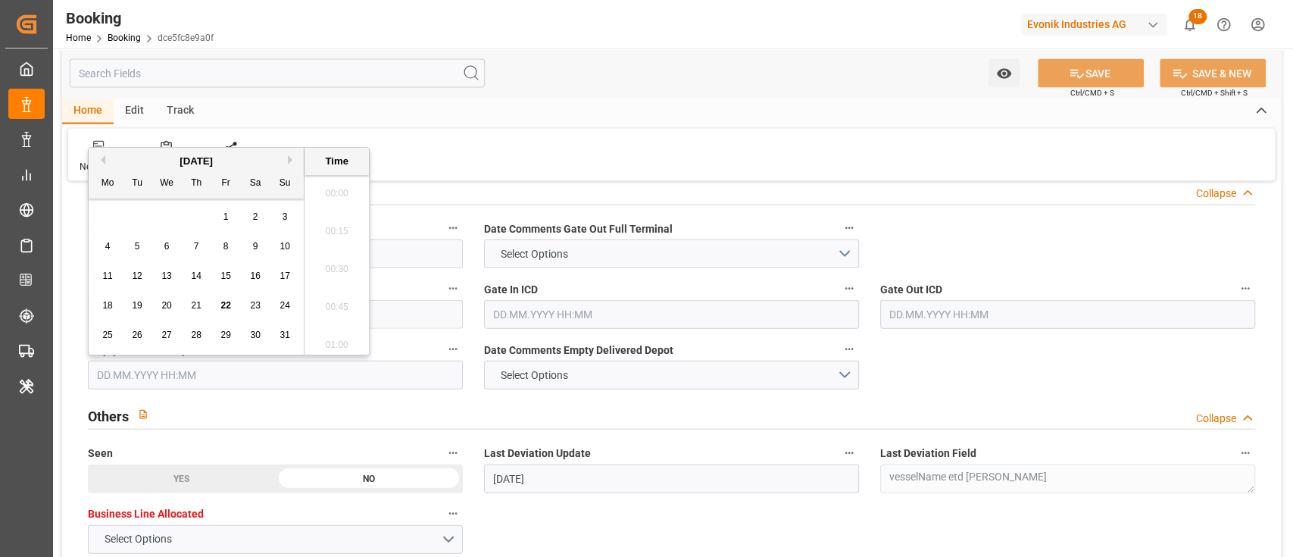
scroll to position [2391, 0]
click at [142, 374] on input "text" at bounding box center [275, 375] width 375 height 29
click at [224, 296] on span "22" at bounding box center [225, 297] width 10 height 11
type input "22.08.2025 00:00"
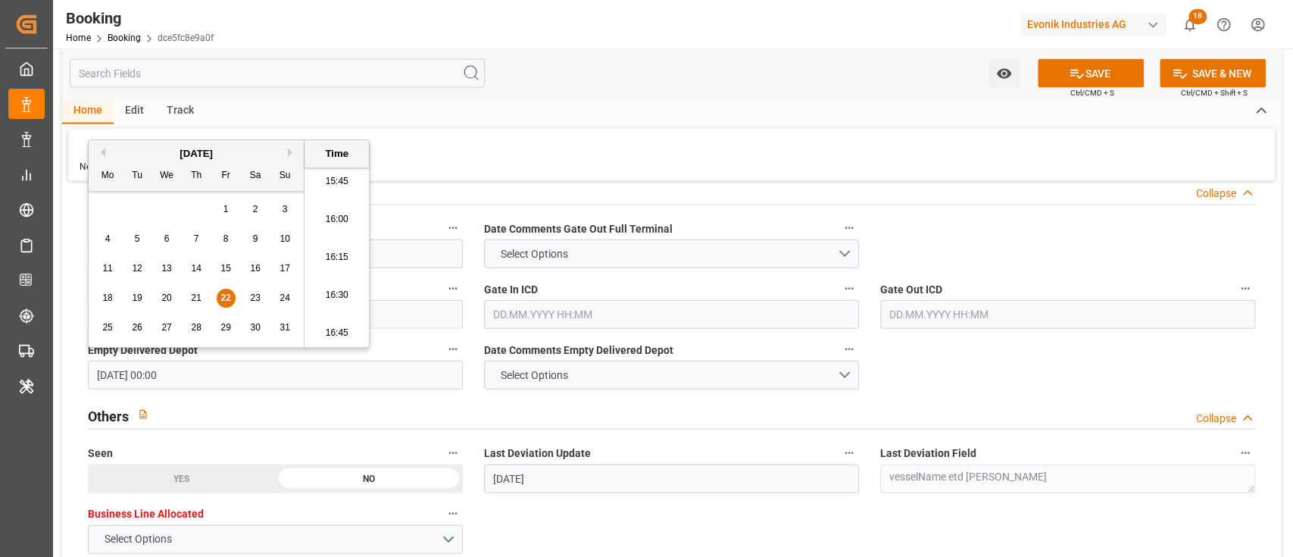
click at [441, 409] on div "Others Collapse" at bounding box center [671, 414] width 1167 height 29
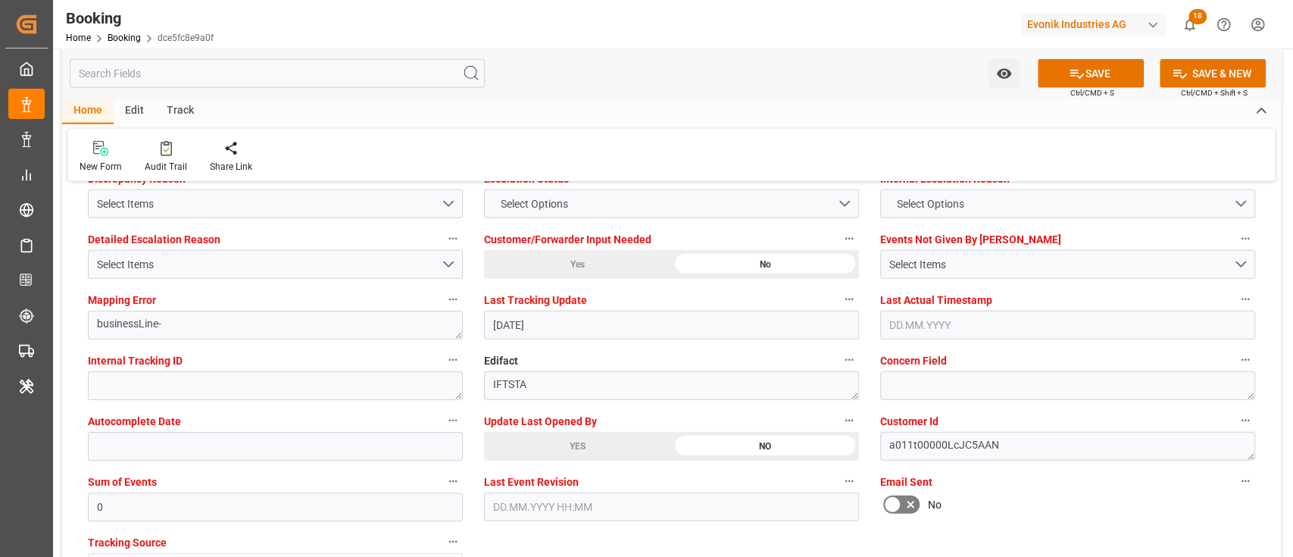
scroll to position [2650, 0]
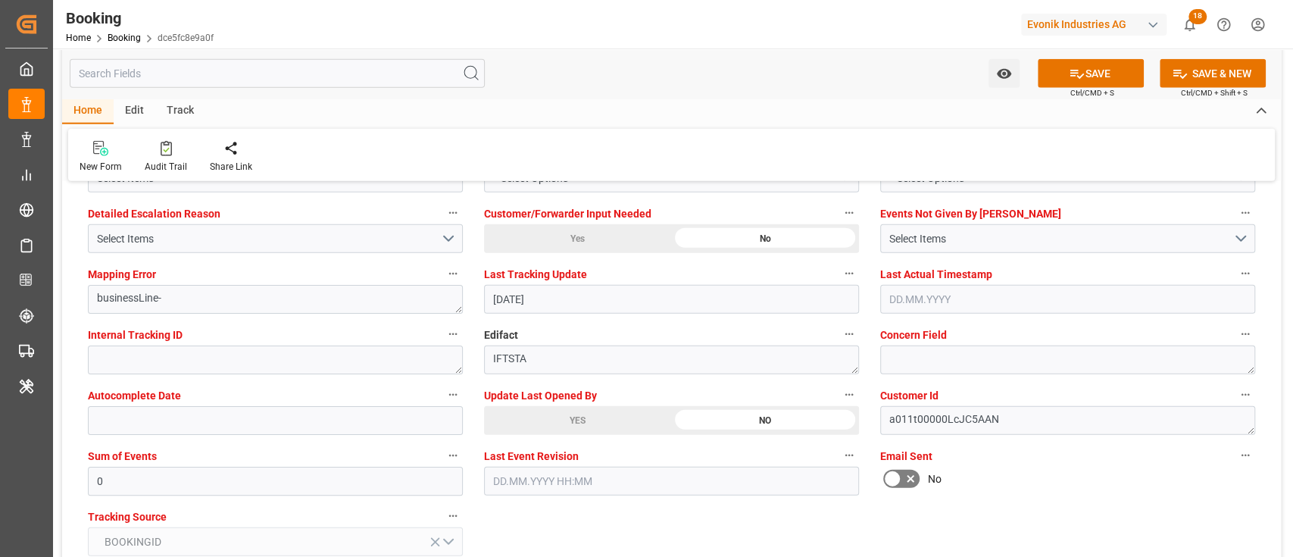
click at [0, 0] on div "YES" at bounding box center [0, 0] width 0 height 0
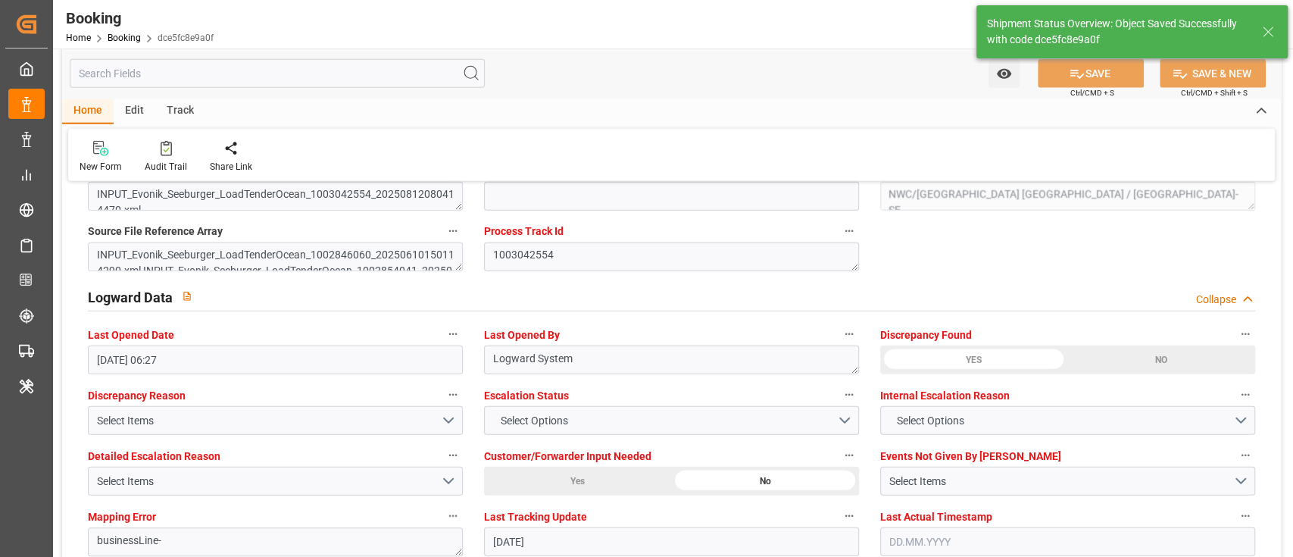
type textarea "[PERSON_NAME]"
type input "22.08.2025 10:57"
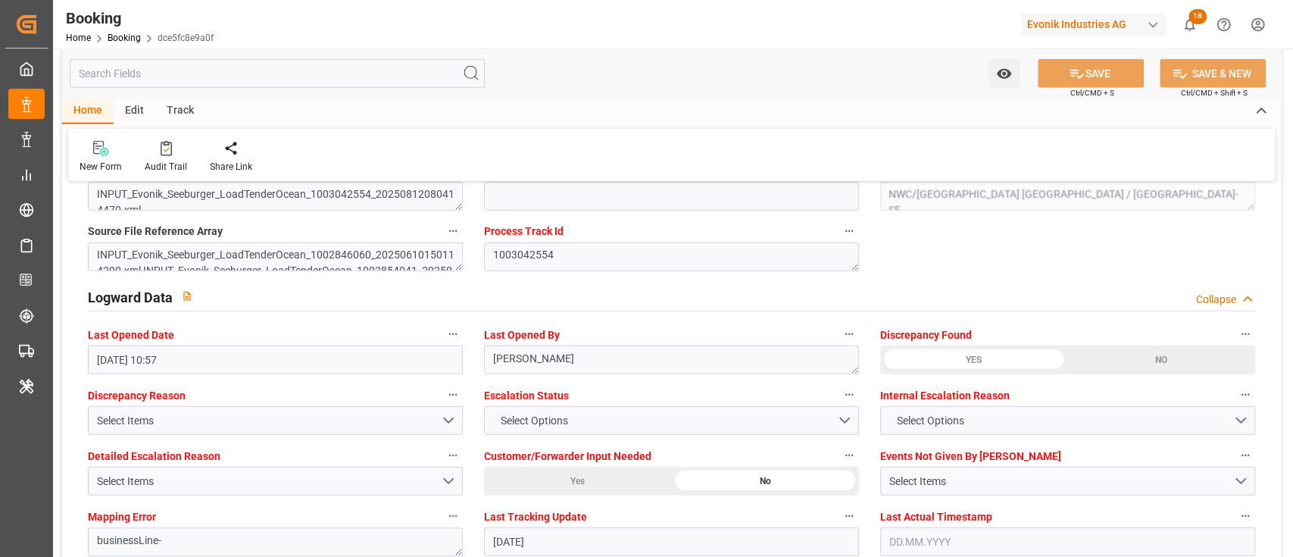
scroll to position [2892, 0]
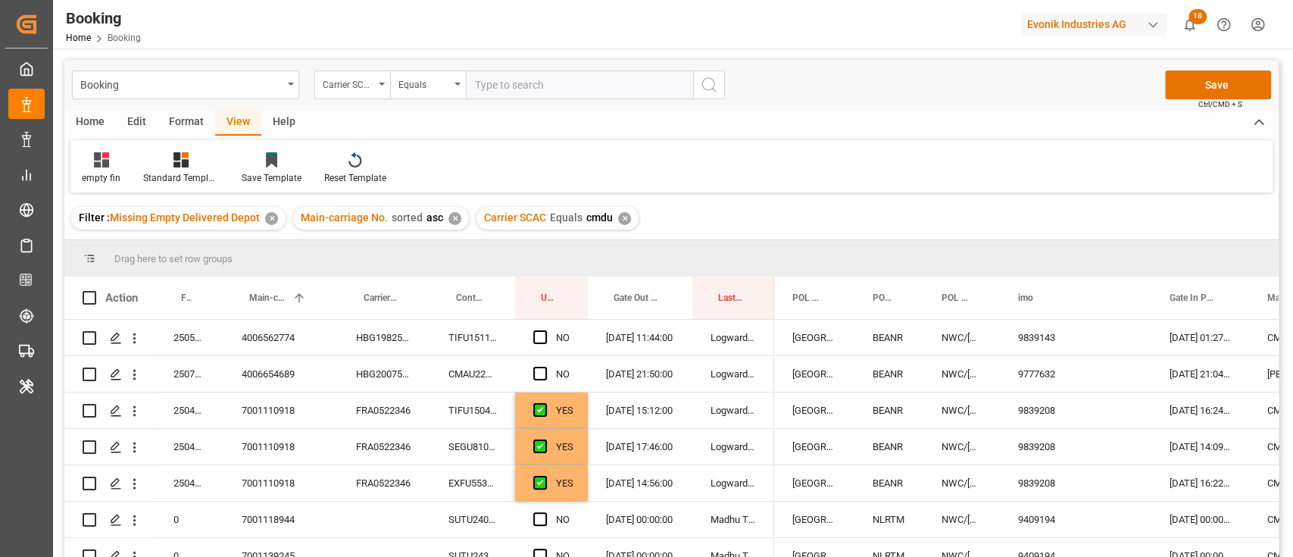
scroll to position [1600, 0]
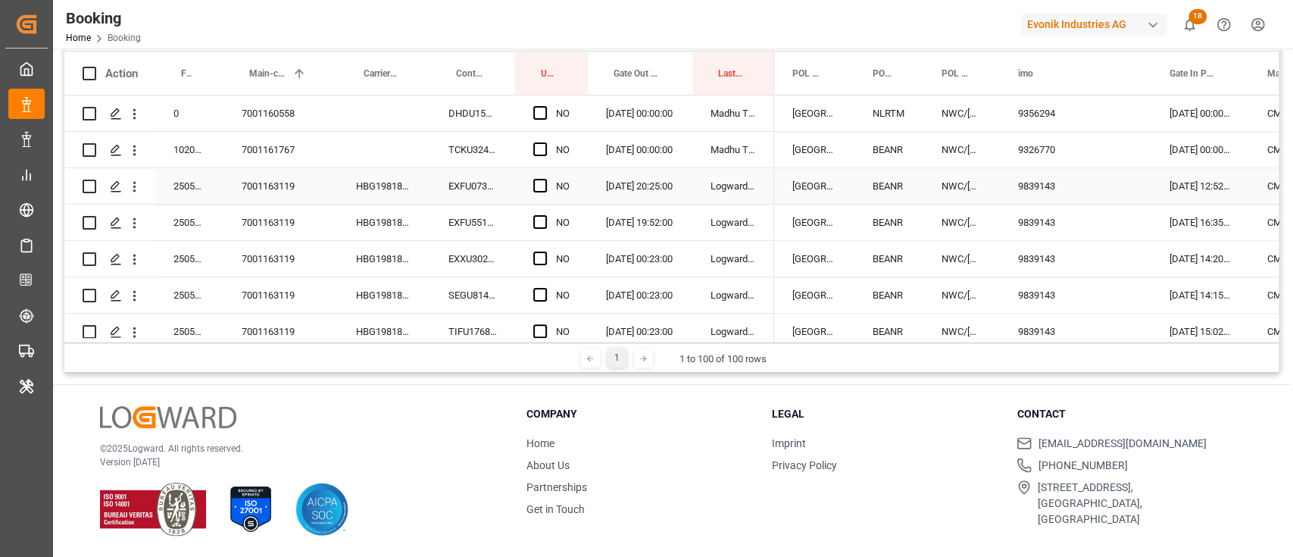
click at [264, 188] on div "7001163119" at bounding box center [280, 186] width 114 height 36
click at [552, 180] on div "Press SPACE to select this row." at bounding box center [544, 186] width 23 height 35
click at [540, 183] on span "Press SPACE to select this row." at bounding box center [540, 186] width 14 height 14
click at [545, 179] on input "Press SPACE to select this row." at bounding box center [545, 179] width 0 height 0
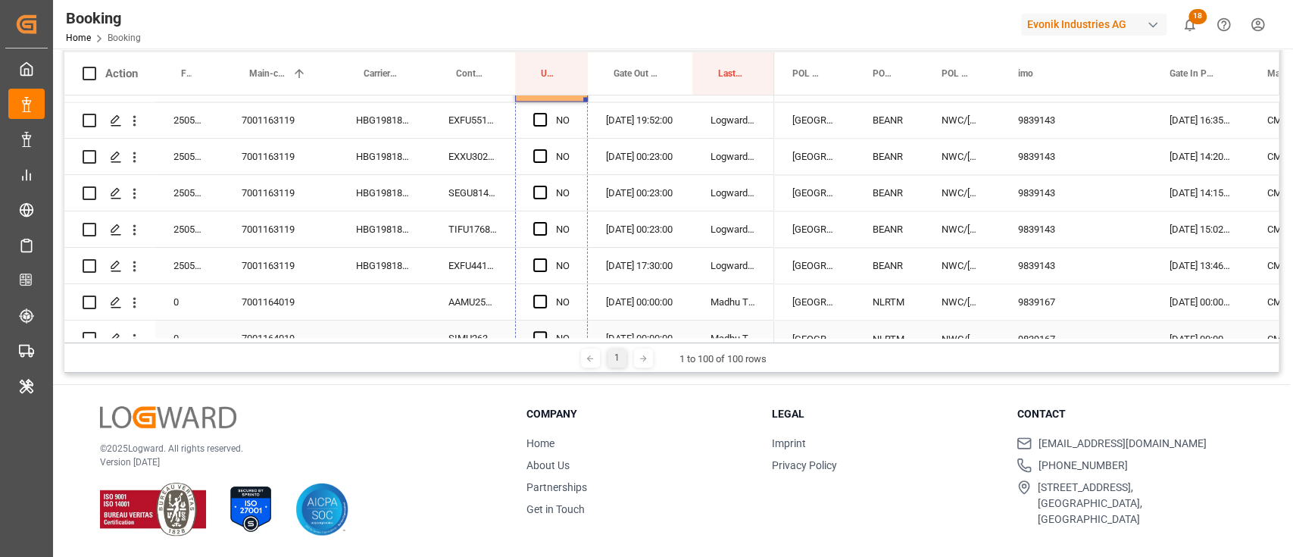
scroll to position [1802, 0]
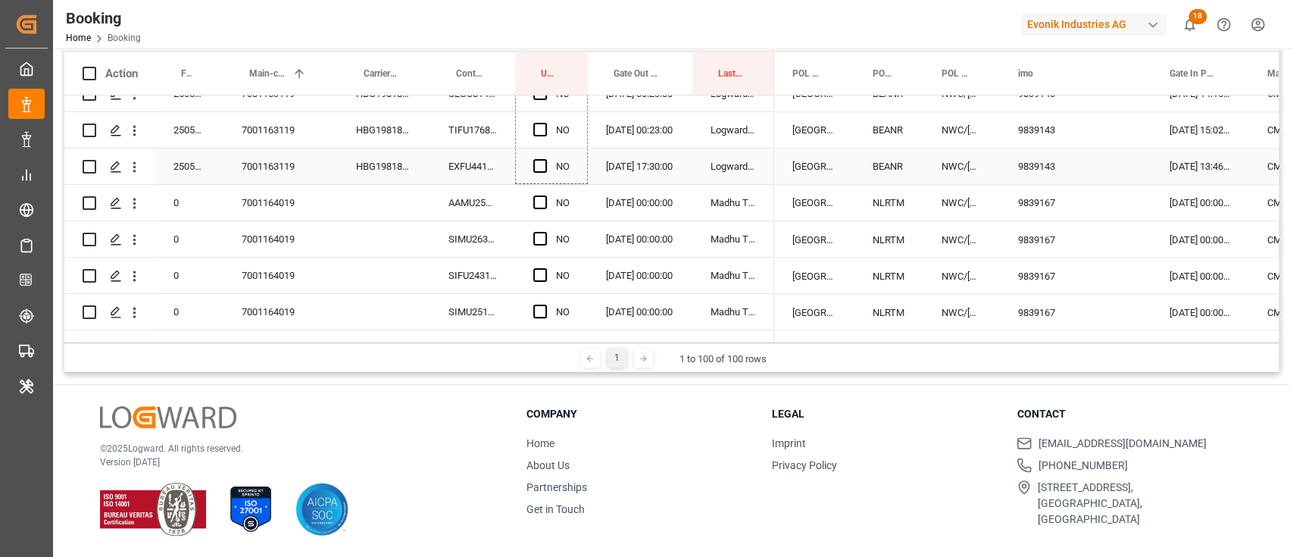
drag, startPoint x: 585, startPoint y: 202, endPoint x: 548, endPoint y: 168, distance: 49.3
click at [273, 194] on div "7001164019" at bounding box center [280, 203] width 114 height 36
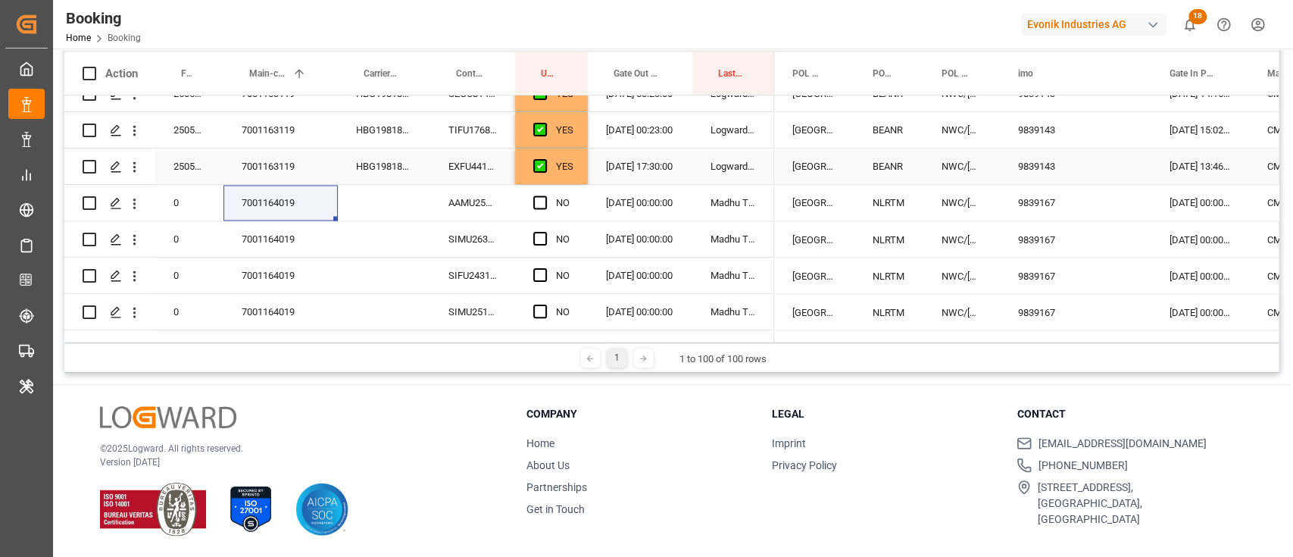
click at [576, 167] on div "YES" at bounding box center [551, 166] width 73 height 36
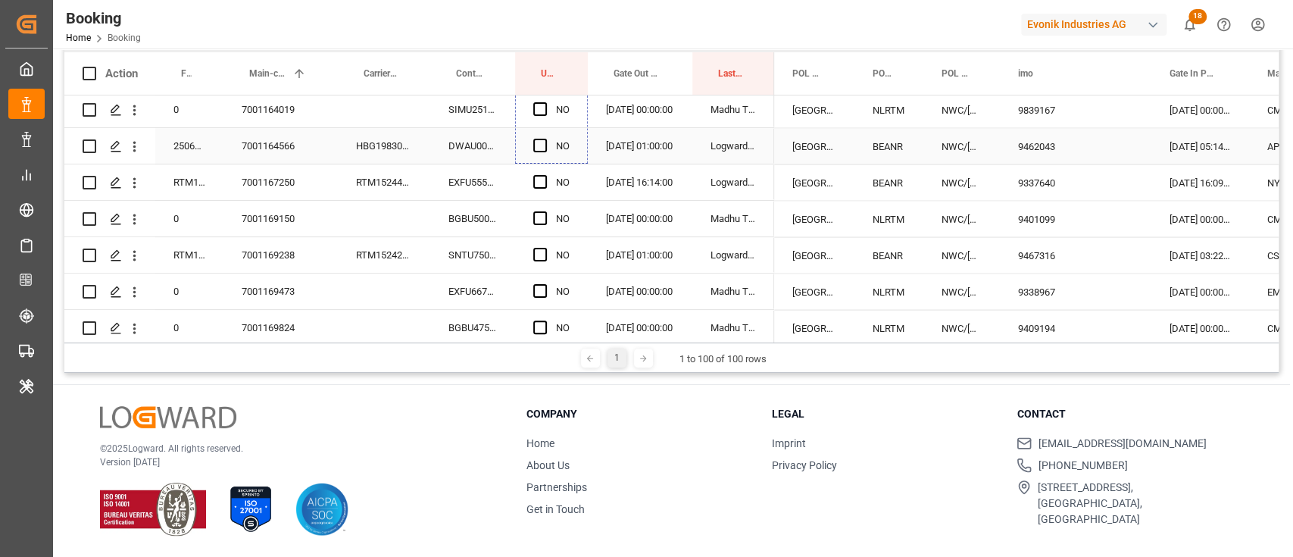
scroll to position [1903, 0]
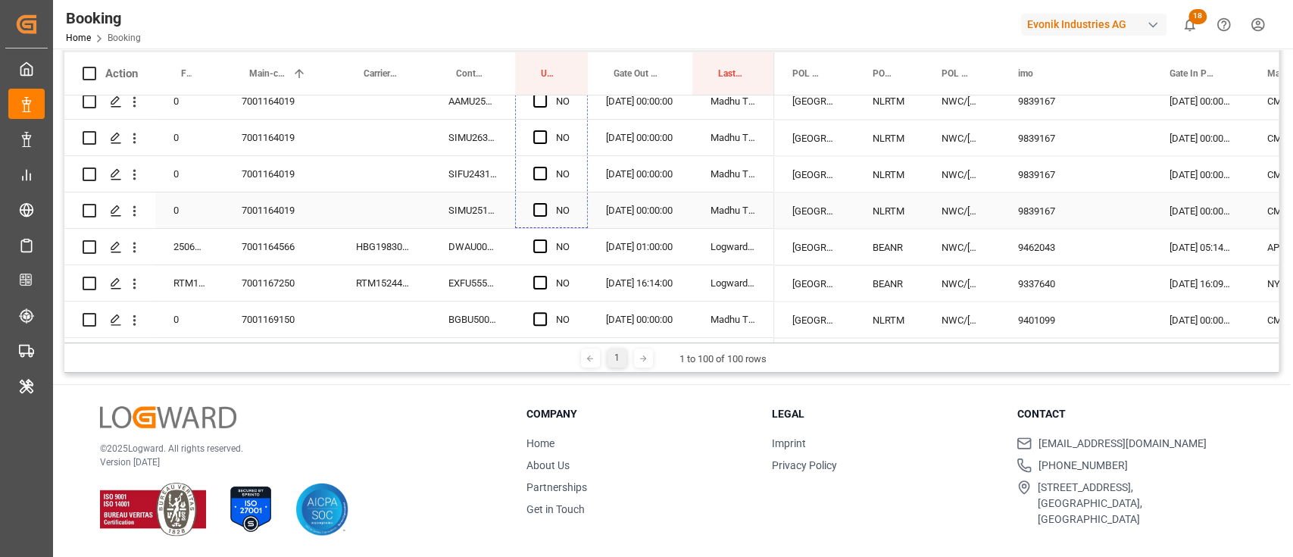
drag, startPoint x: 583, startPoint y: 186, endPoint x: 558, endPoint y: 196, distance: 27.2
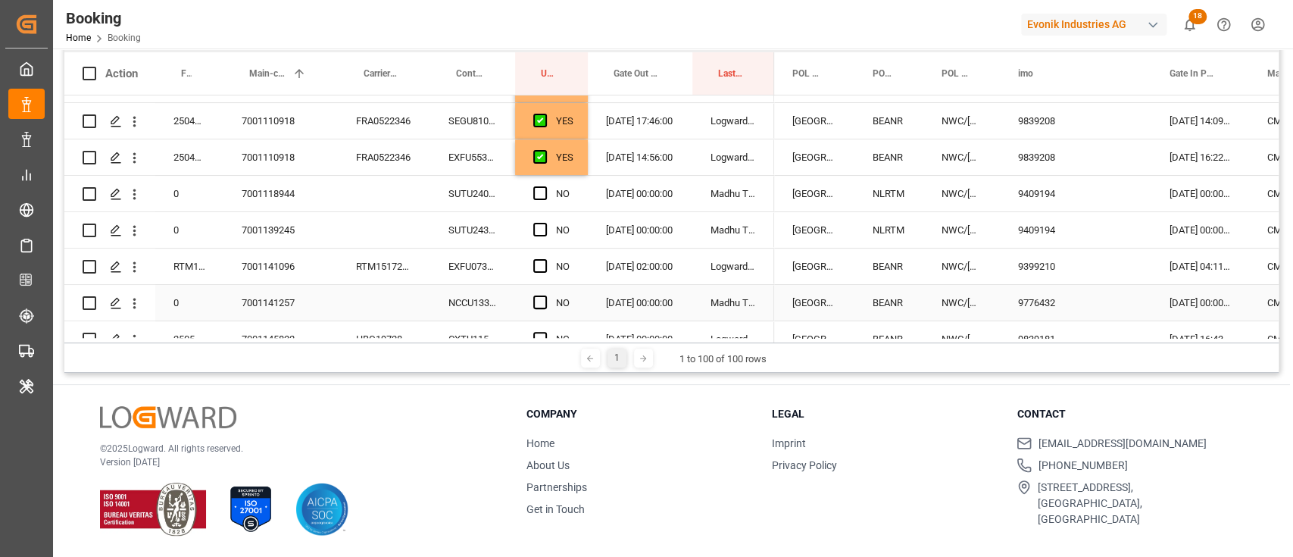
scroll to position [0, 0]
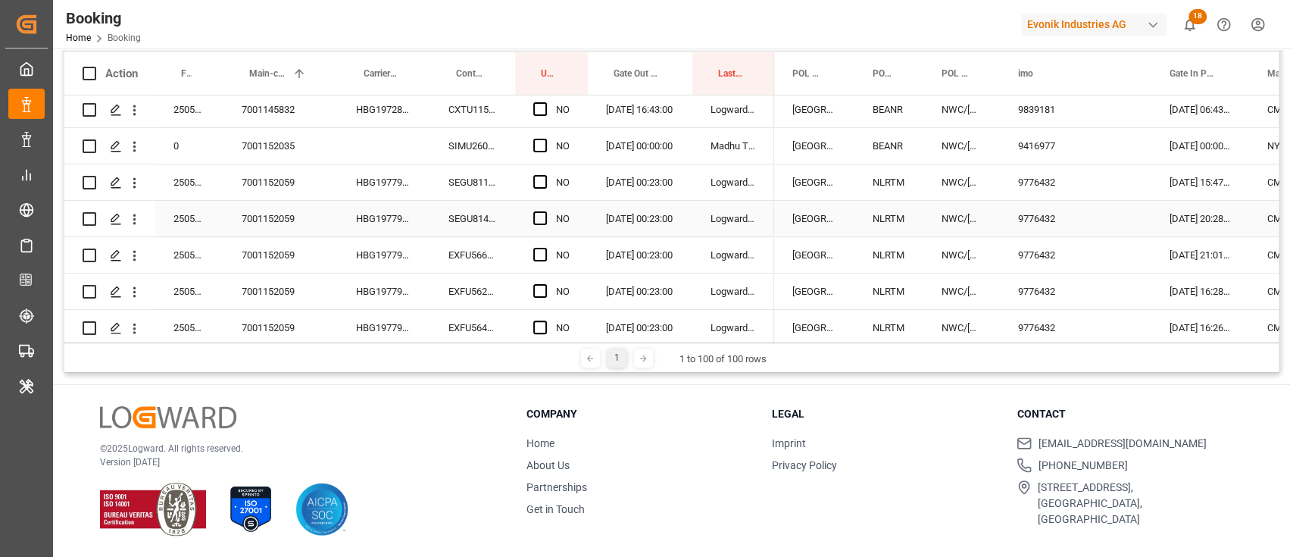
click at [305, 202] on div "7001152059" at bounding box center [280, 219] width 114 height 36
click at [544, 183] on span "Press SPACE to select this row." at bounding box center [540, 182] width 14 height 14
click at [545, 175] on input "Press SPACE to select this row." at bounding box center [545, 175] width 0 height 0
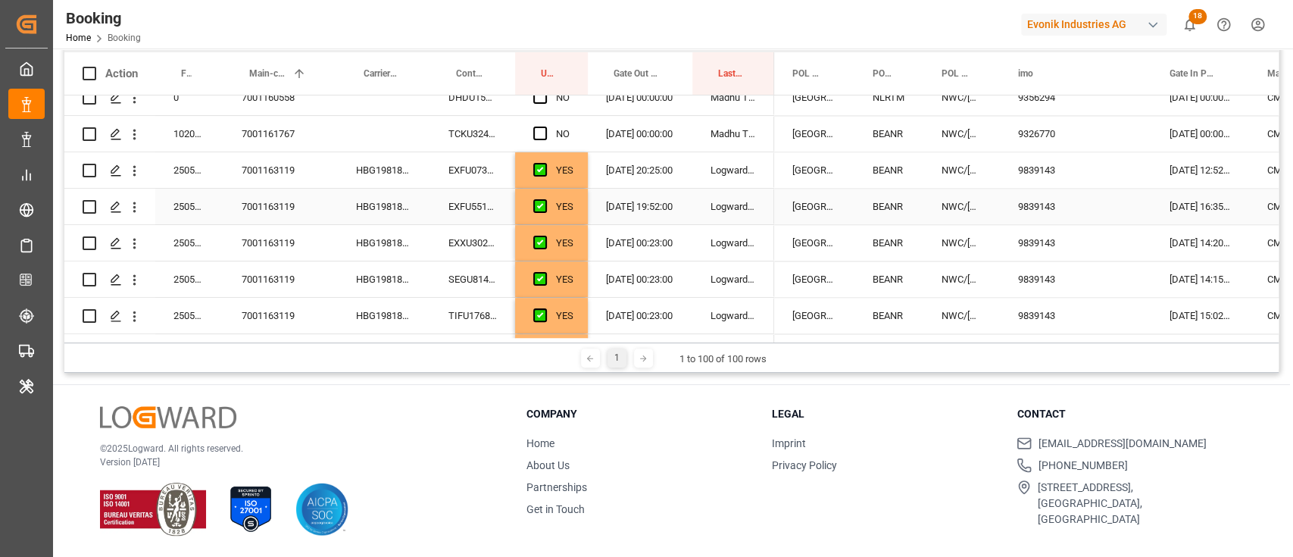
drag, startPoint x: 586, startPoint y: 195, endPoint x: 567, endPoint y: 220, distance: 31.4
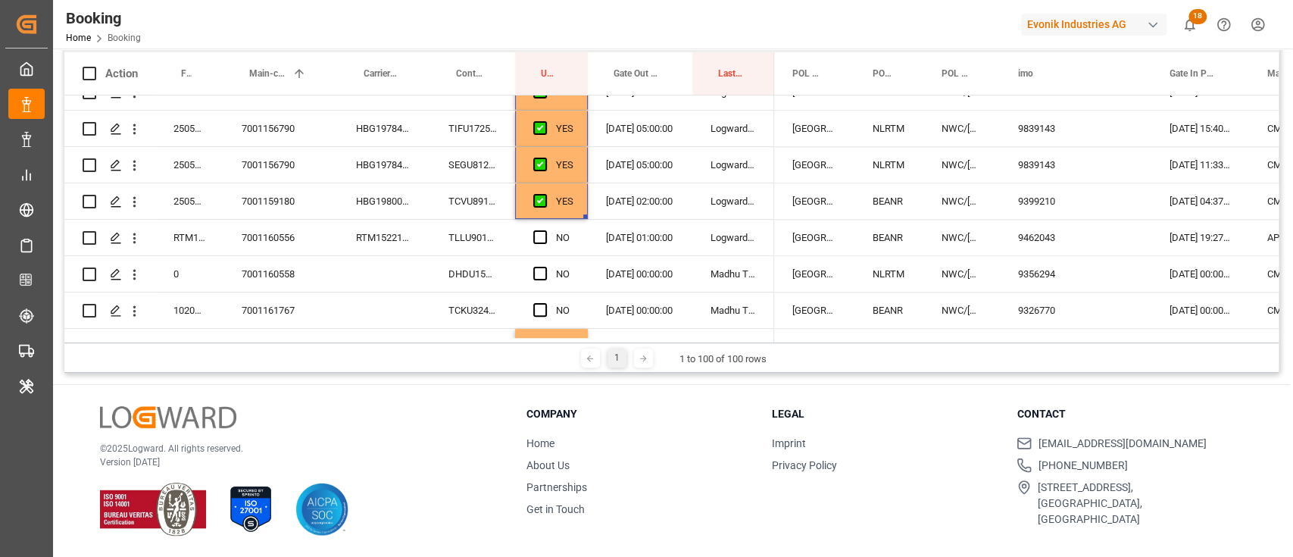
scroll to position [1414, 0]
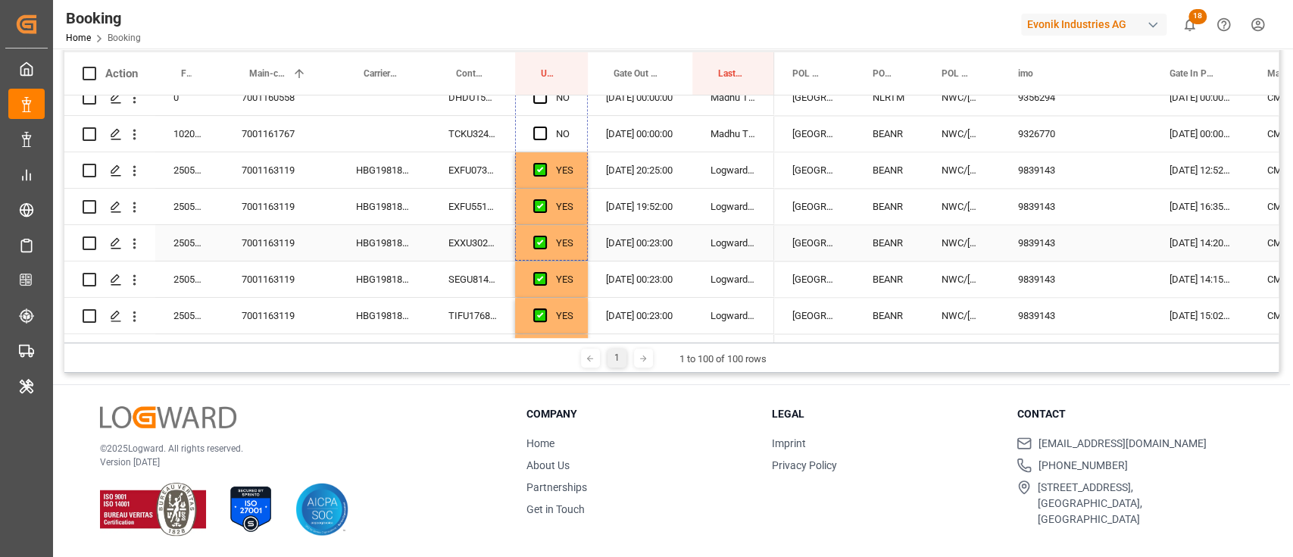
drag, startPoint x: 583, startPoint y: 241, endPoint x: 572, endPoint y: 213, distance: 30.2
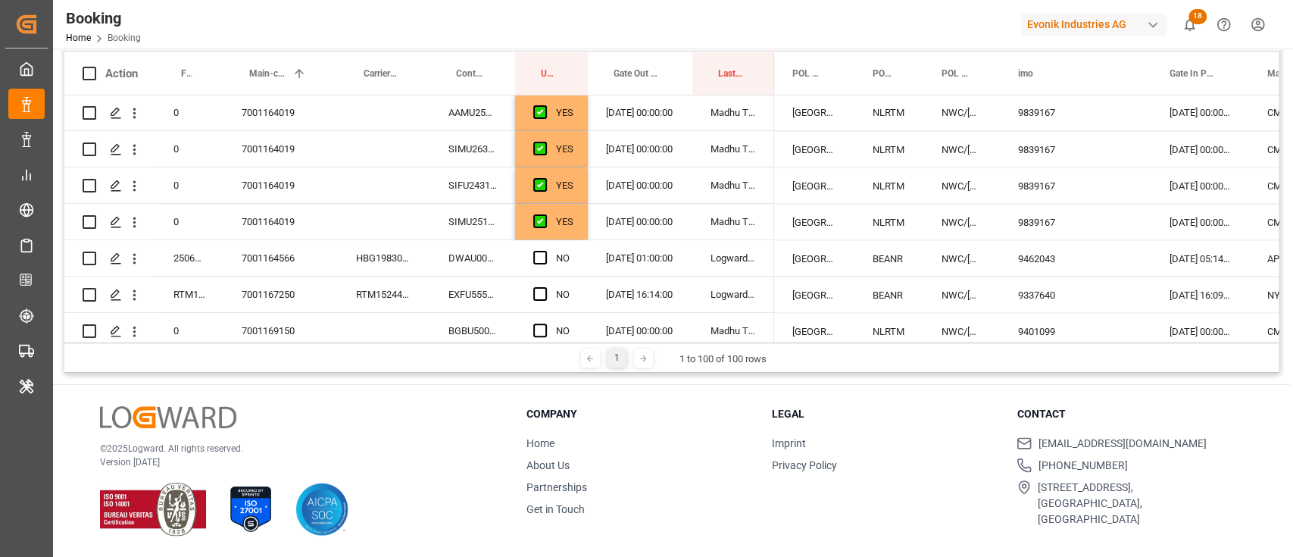
scroll to position [1919, 0]
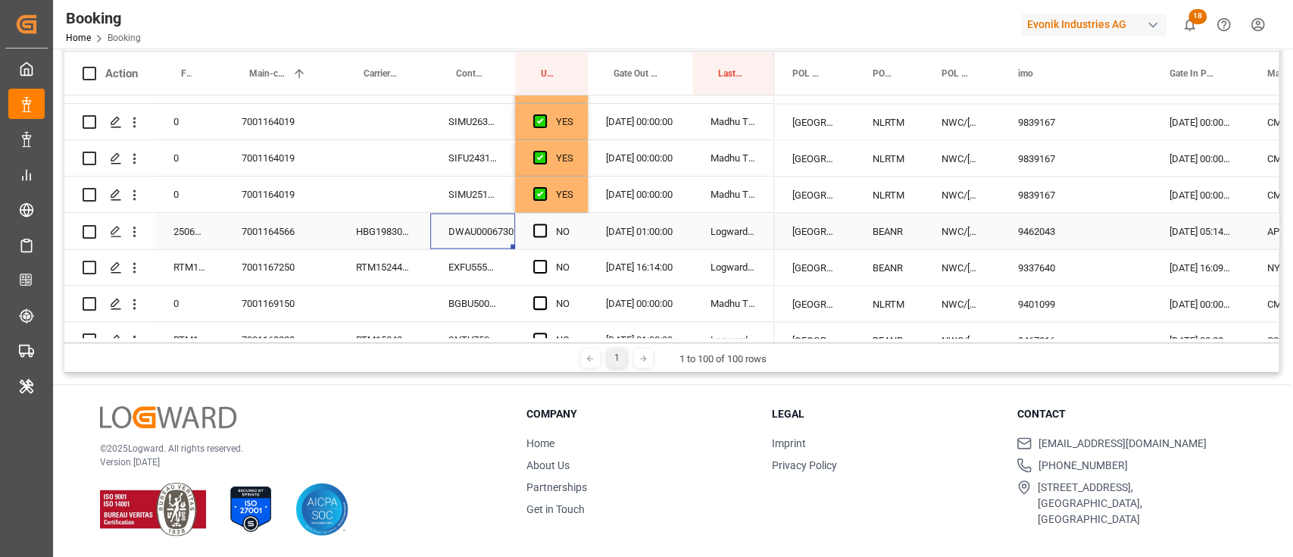
click at [464, 233] on div "DWAU0006730" at bounding box center [472, 231] width 85 height 36
click at [537, 233] on span "Press SPACE to select this row." at bounding box center [540, 230] width 14 height 14
click at [545, 223] on input "Press SPACE to select this row." at bounding box center [545, 223] width 0 height 0
click at [483, 269] on div "EXFU5556796" at bounding box center [472, 267] width 85 height 36
click at [536, 258] on div "Press SPACE to select this row." at bounding box center [544, 267] width 23 height 35
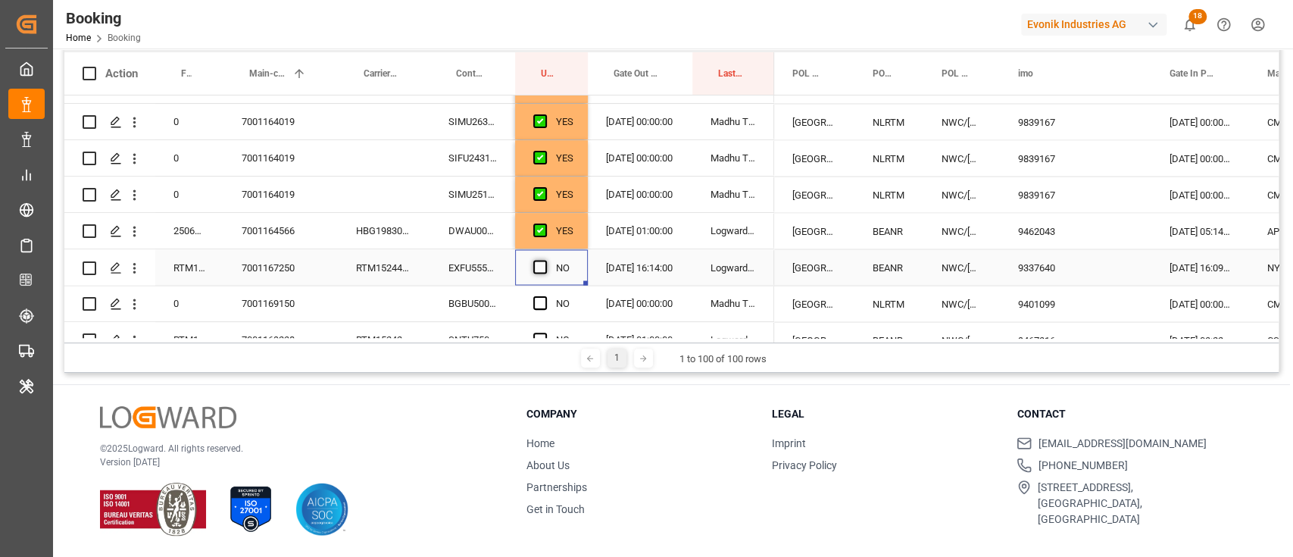
click at [545, 264] on span "Press SPACE to select this row." at bounding box center [540, 267] width 14 height 14
click at [545, 260] on input "Press SPACE to select this row." at bounding box center [545, 260] width 0 height 0
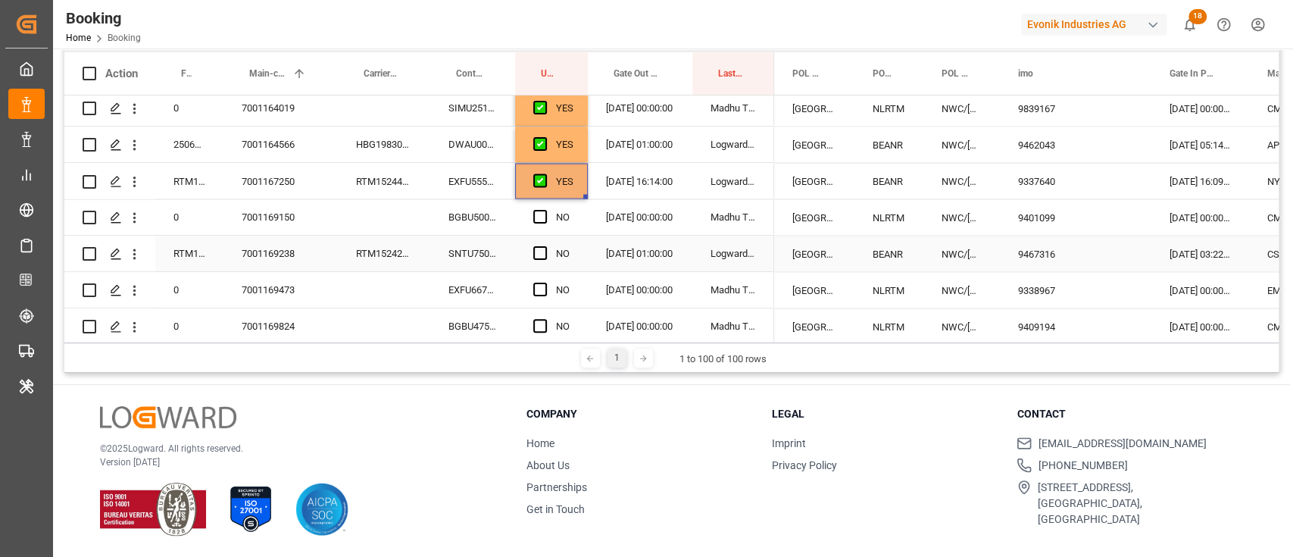
scroll to position [2020, 0]
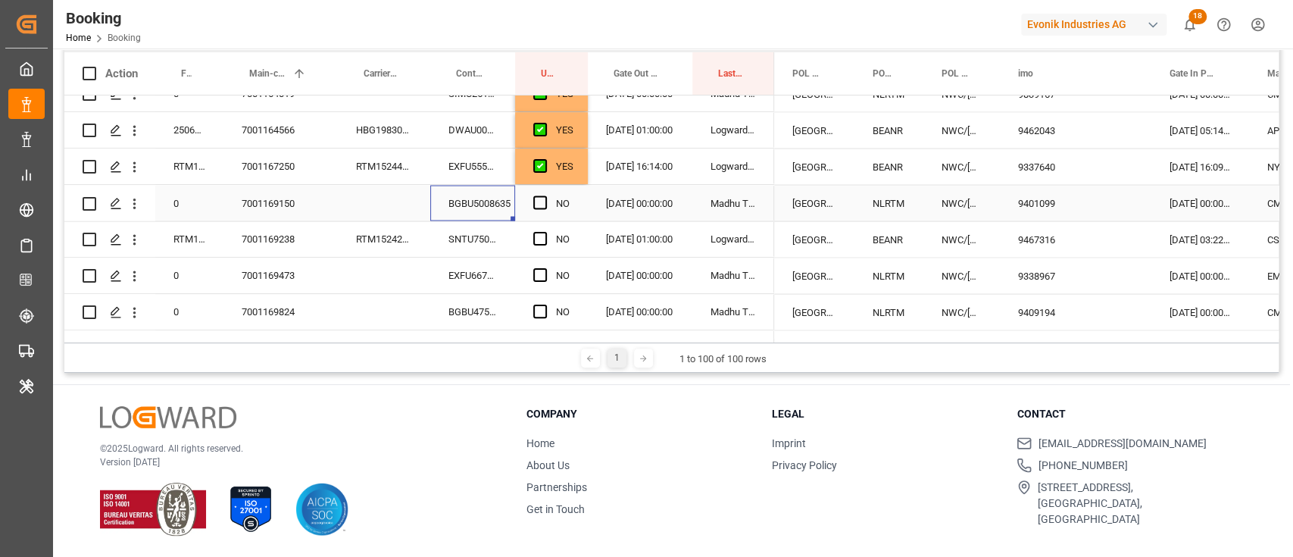
click at [480, 208] on div "BGBU5008635" at bounding box center [472, 203] width 85 height 36
click at [549, 203] on div "Press SPACE to select this row." at bounding box center [544, 203] width 23 height 35
drag, startPoint x: 539, startPoint y: 202, endPoint x: 464, endPoint y: 237, distance: 82.7
click at [539, 202] on span "Press SPACE to select this row." at bounding box center [540, 202] width 14 height 14
click at [545, 195] on input "Press SPACE to select this row." at bounding box center [545, 195] width 0 height 0
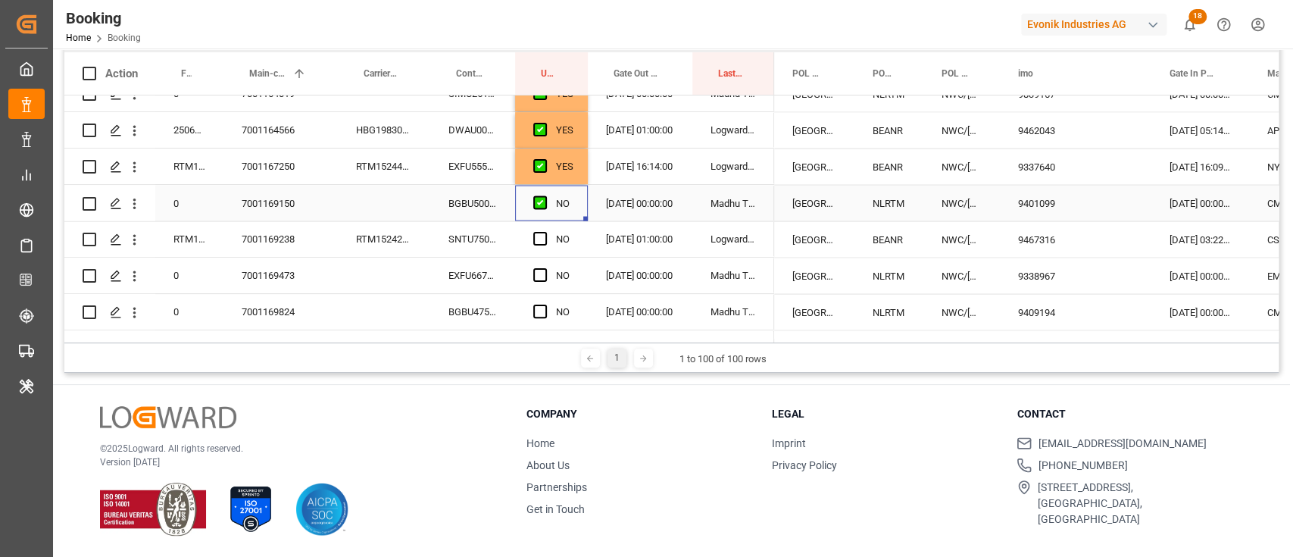
click at [464, 237] on div "SNTU7500032" at bounding box center [472, 239] width 85 height 36
click at [542, 241] on span "Press SPACE to select this row." at bounding box center [540, 239] width 14 height 14
click at [545, 232] on input "Press SPACE to select this row." at bounding box center [545, 232] width 0 height 0
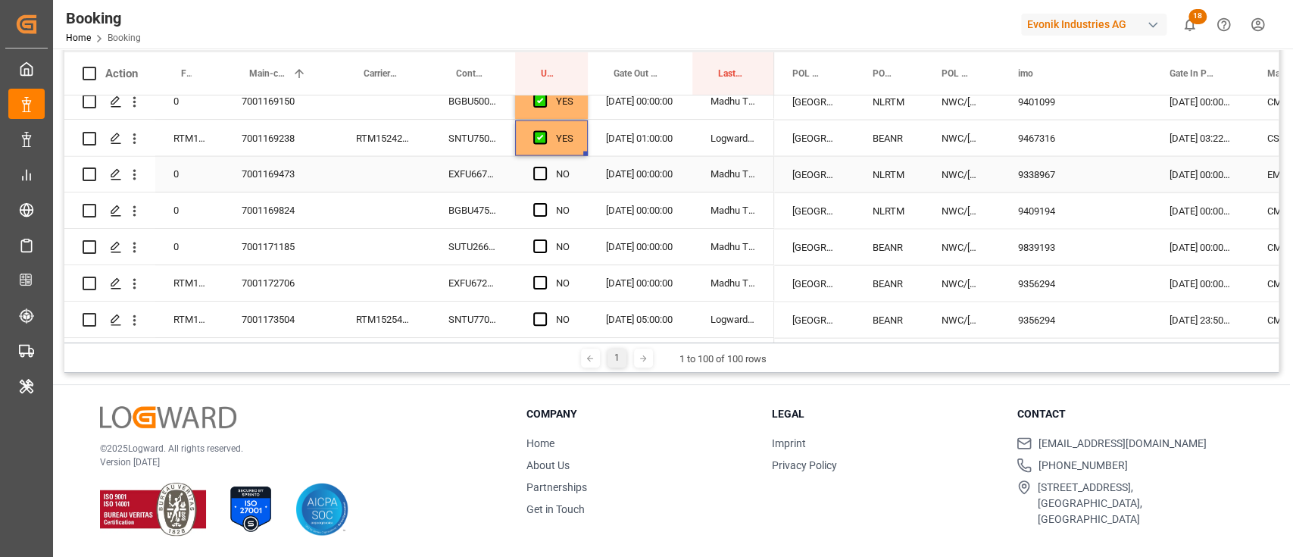
click at [503, 164] on div "EXFU6673117" at bounding box center [472, 174] width 85 height 36
click at [527, 169] on div "NO" at bounding box center [551, 174] width 73 height 36
click at [535, 172] on span "Press SPACE to select this row." at bounding box center [540, 174] width 14 height 14
click at [545, 167] on input "Press SPACE to select this row." at bounding box center [545, 167] width 0 height 0
click at [503, 203] on div "BGBU4757921" at bounding box center [472, 210] width 85 height 36
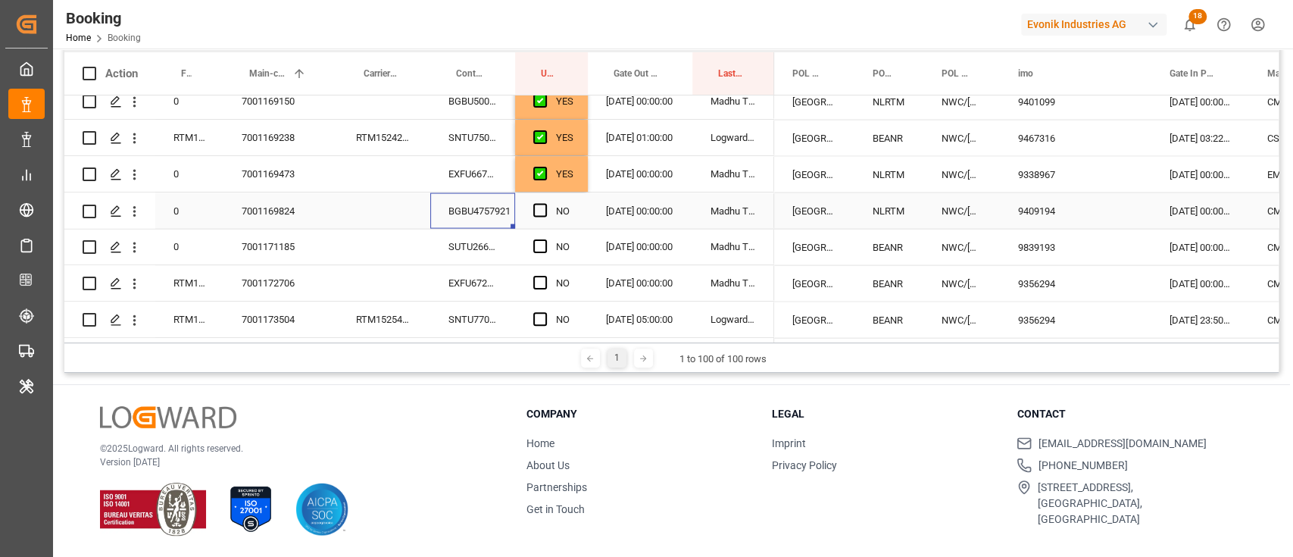
click at [533, 209] on span "Press SPACE to select this row." at bounding box center [540, 210] width 14 height 14
click at [545, 203] on input "Press SPACE to select this row." at bounding box center [545, 203] width 0 height 0
click at [467, 266] on div "EXFU6722084" at bounding box center [472, 283] width 85 height 36
click at [470, 255] on div "SUTU2660262" at bounding box center [472, 247] width 85 height 36
click at [539, 240] on span "Press SPACE to select this row." at bounding box center [540, 246] width 14 height 14
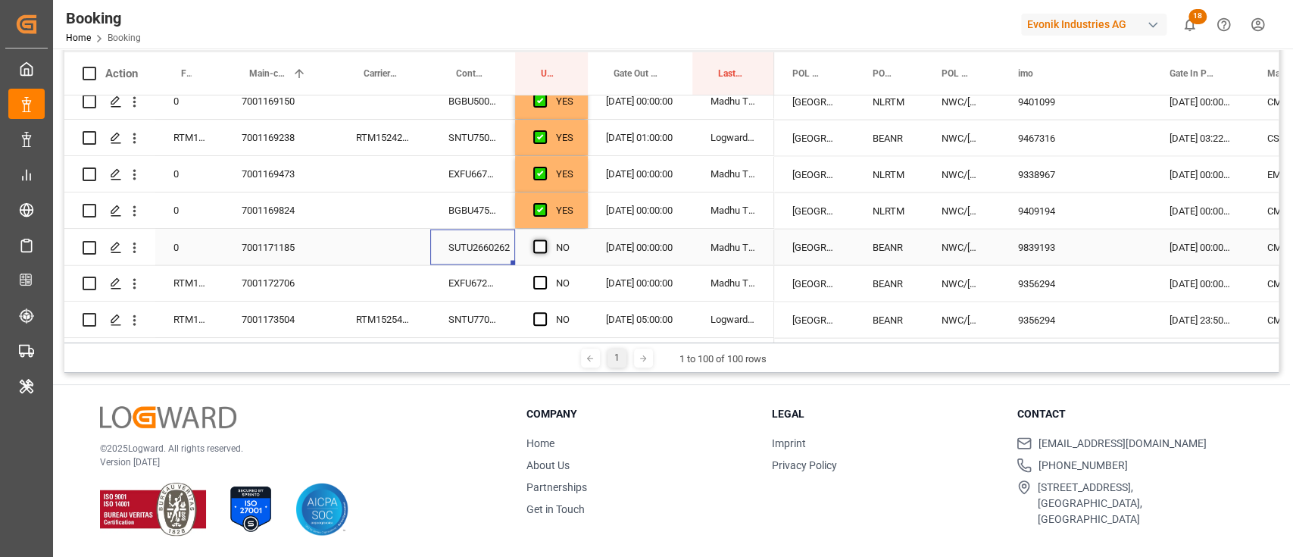
click at [545, 239] on input "Press SPACE to select this row." at bounding box center [545, 239] width 0 height 0
click at [467, 277] on div "EXFU6722084" at bounding box center [472, 283] width 85 height 36
click at [545, 283] on span "Press SPACE to select this row." at bounding box center [540, 283] width 14 height 14
click at [545, 276] on input "Press SPACE to select this row." at bounding box center [545, 276] width 0 height 0
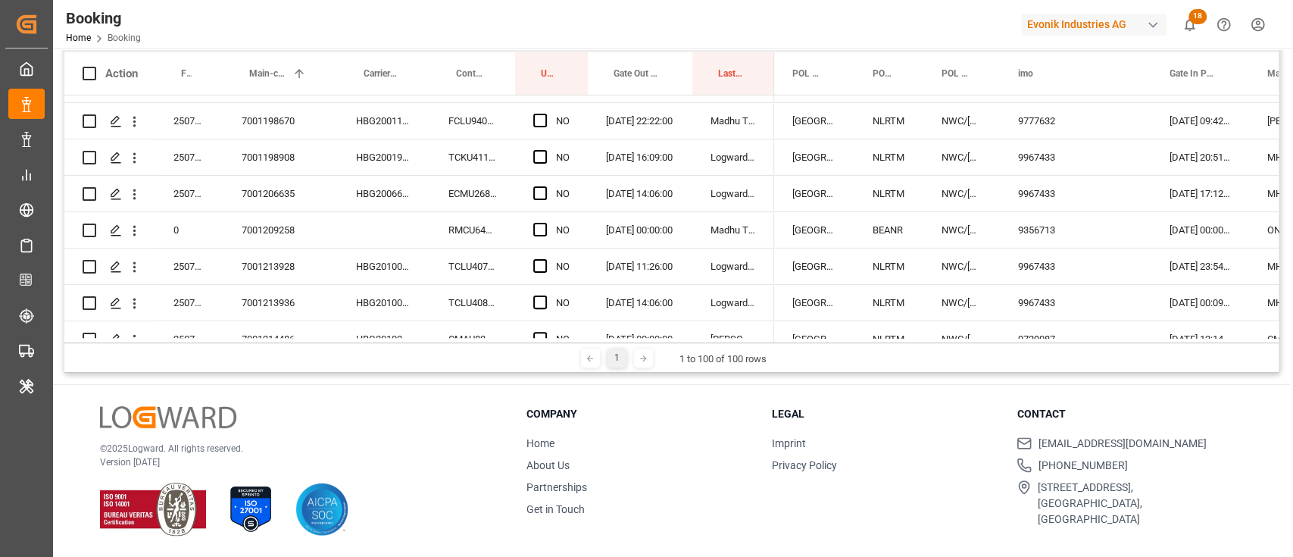
scroll to position [3398, 0]
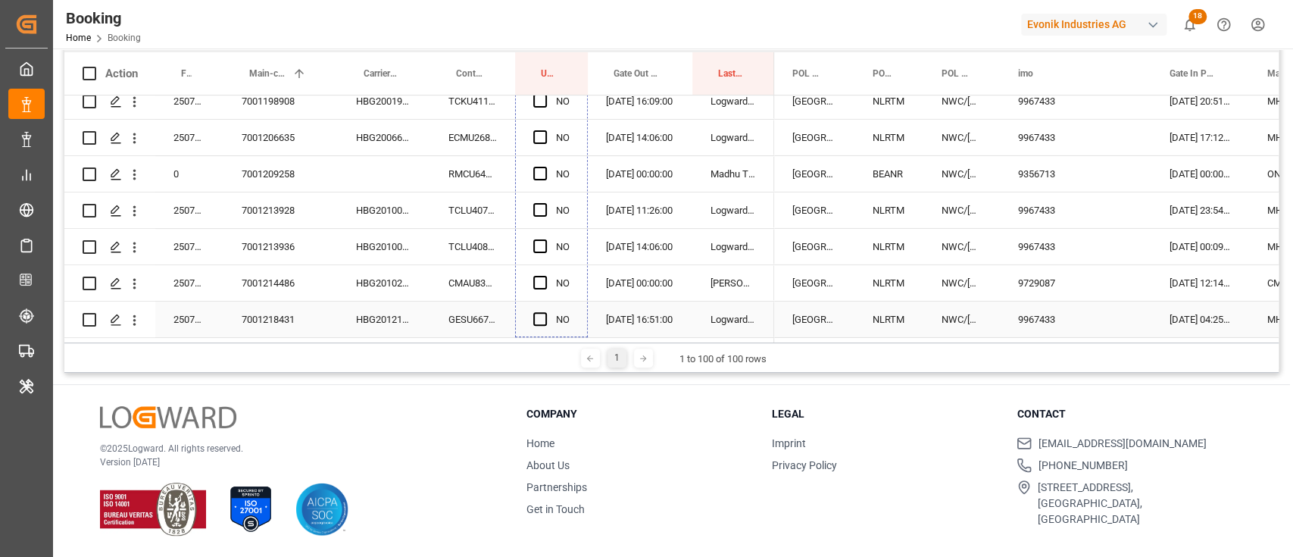
drag, startPoint x: 584, startPoint y: 133, endPoint x: 564, endPoint y: 328, distance: 196.5
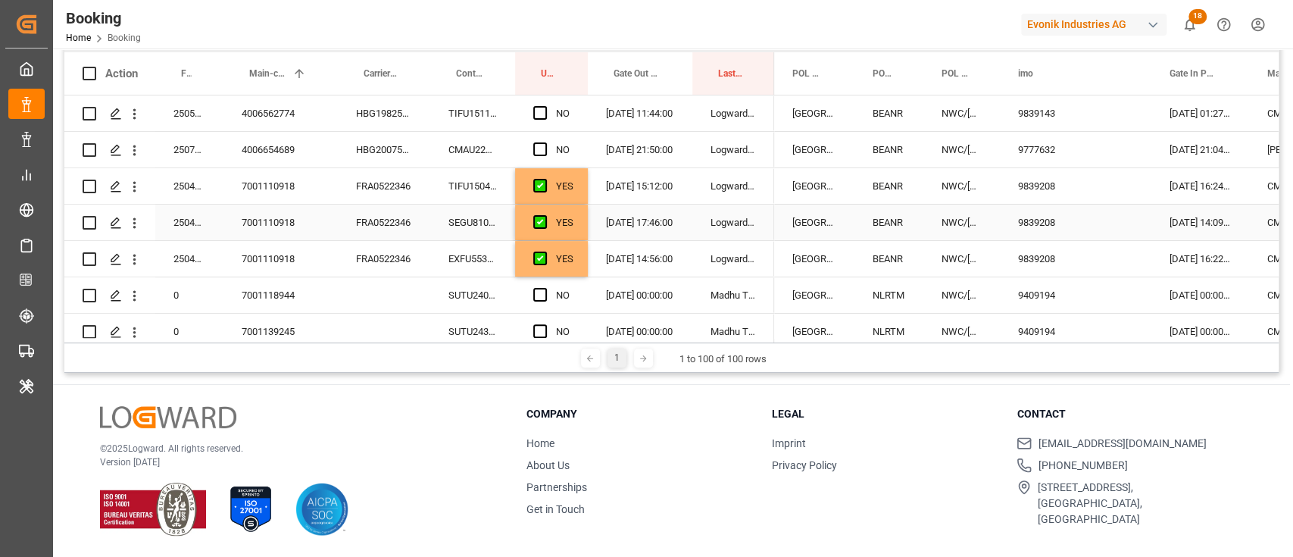
scroll to position [0, 0]
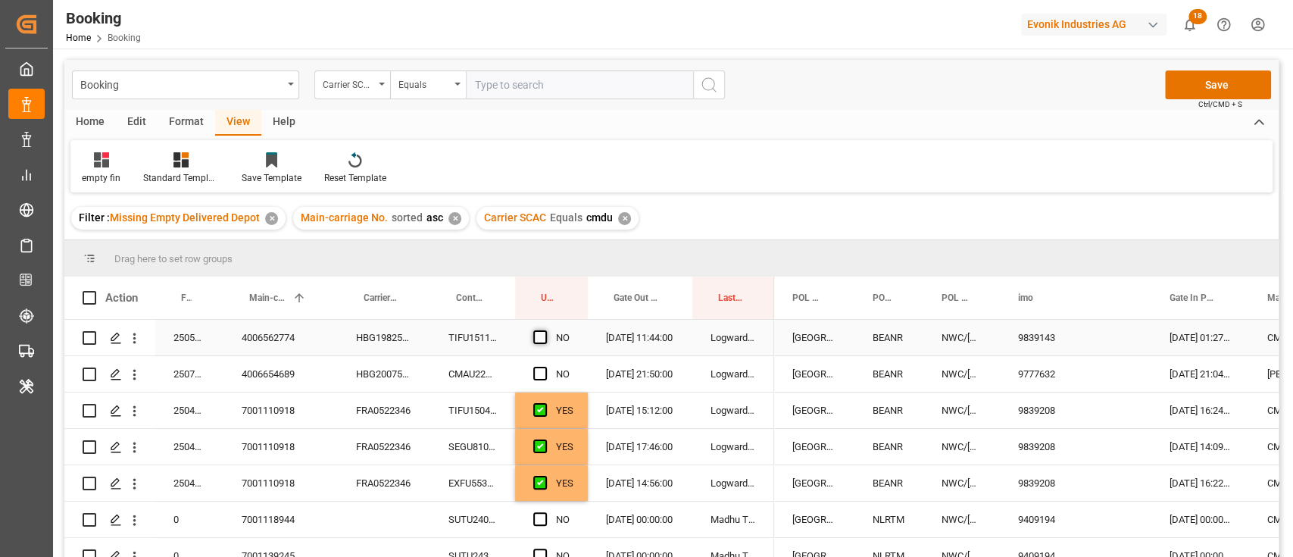
click at [544, 337] on span "Press SPACE to select this row." at bounding box center [540, 337] width 14 height 14
click at [545, 330] on input "Press SPACE to select this row." at bounding box center [545, 330] width 0 height 0
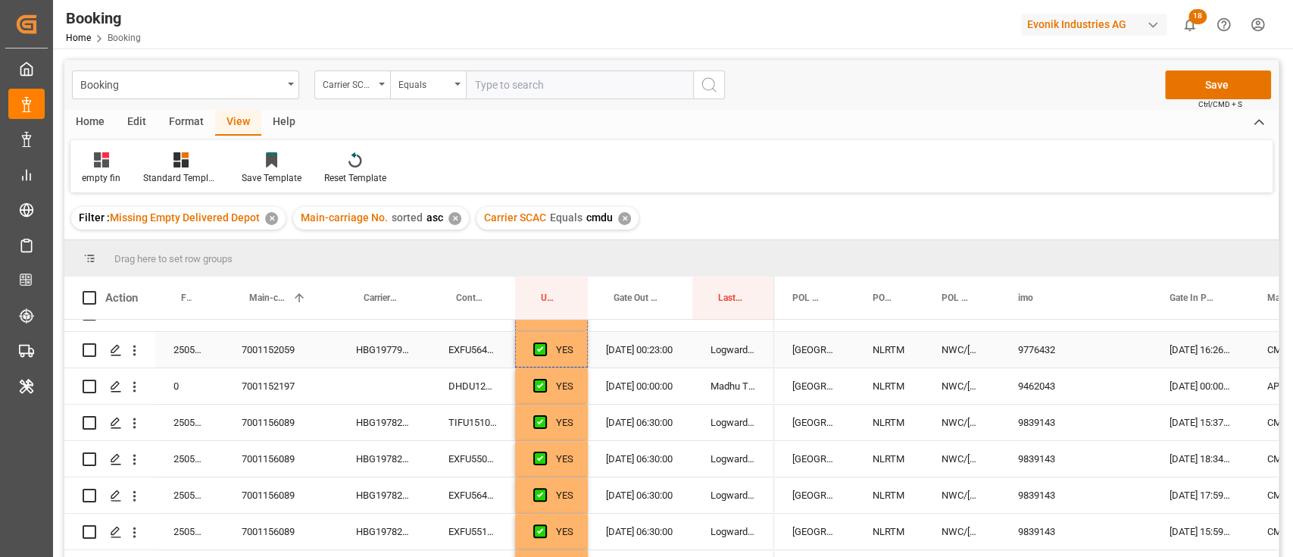
drag, startPoint x: 583, startPoint y: 352, endPoint x: 581, endPoint y: 388, distance: 36.4
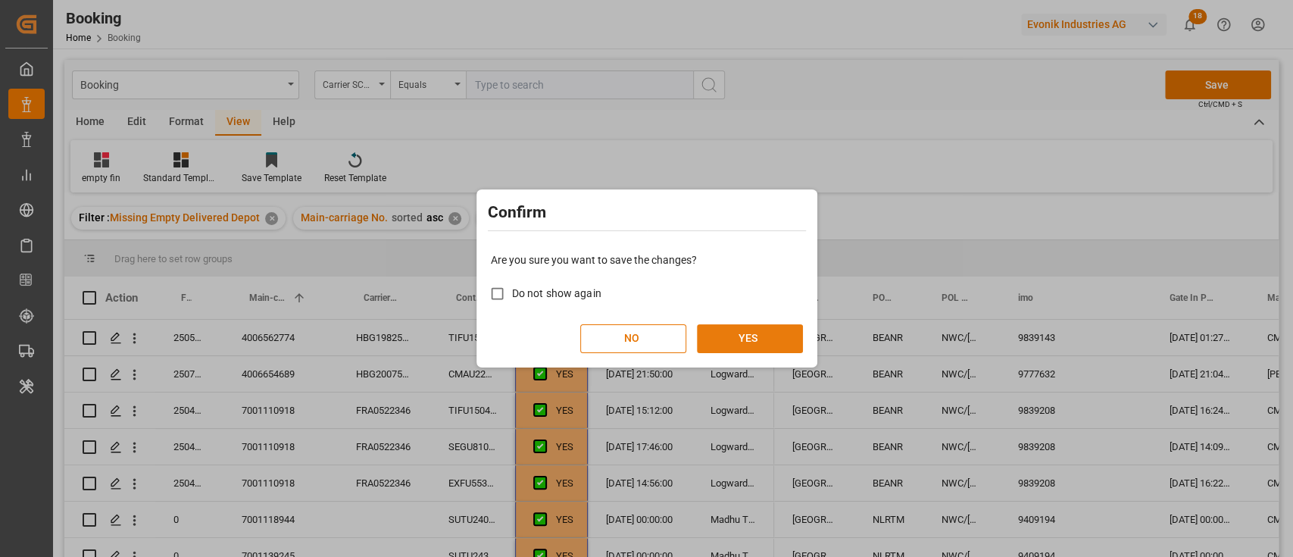
click at [742, 350] on button "YES" at bounding box center [750, 338] width 106 height 29
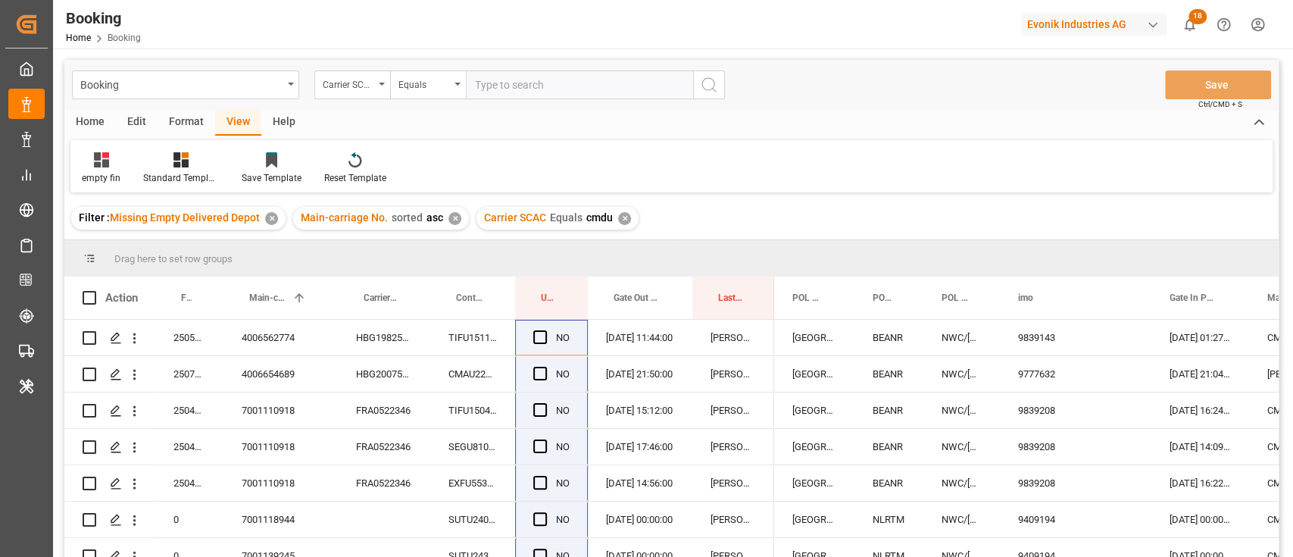
click at [552, 92] on input "text" at bounding box center [579, 84] width 227 height 29
type input "oolu"
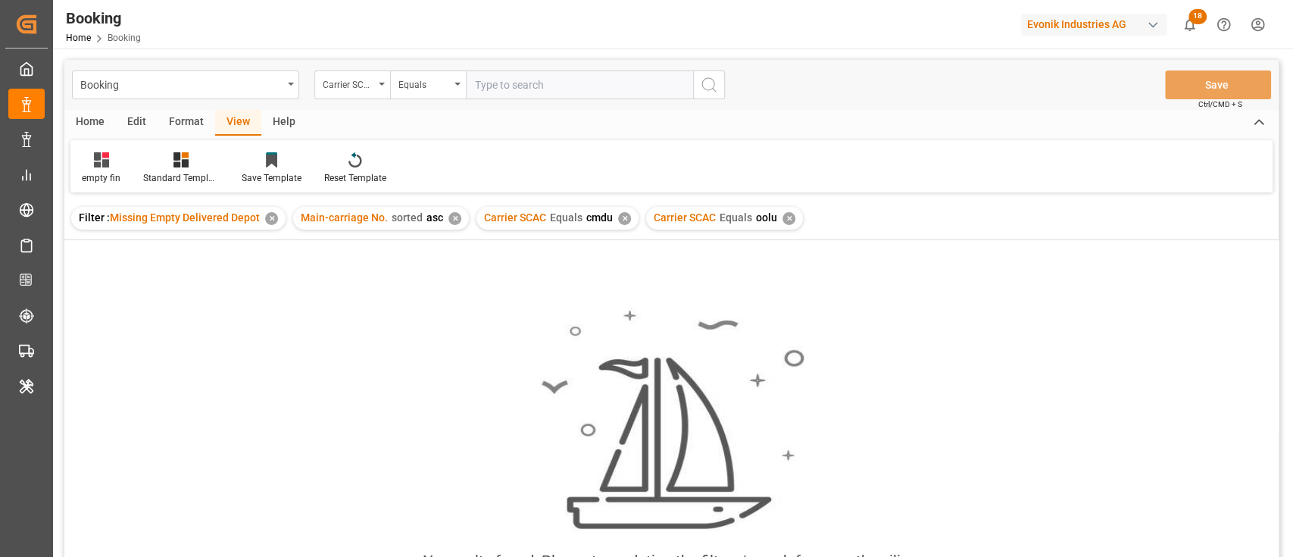
click at [620, 220] on div "✕" at bounding box center [624, 218] width 13 height 13
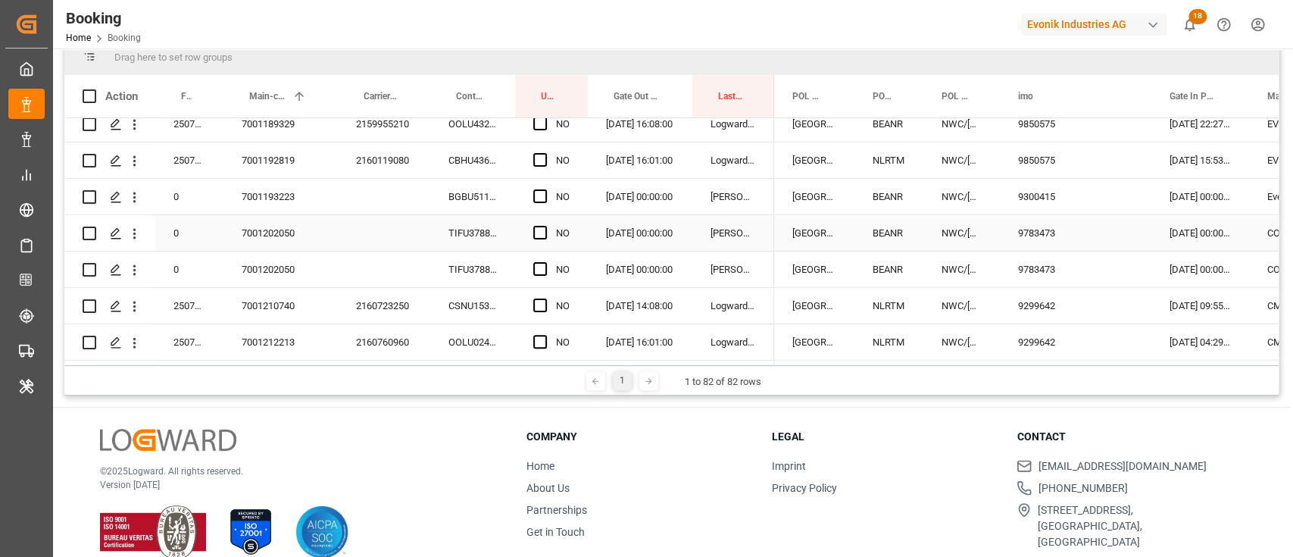
scroll to position [2744, 0]
click at [293, 236] on div "7001202050" at bounding box center [280, 233] width 114 height 36
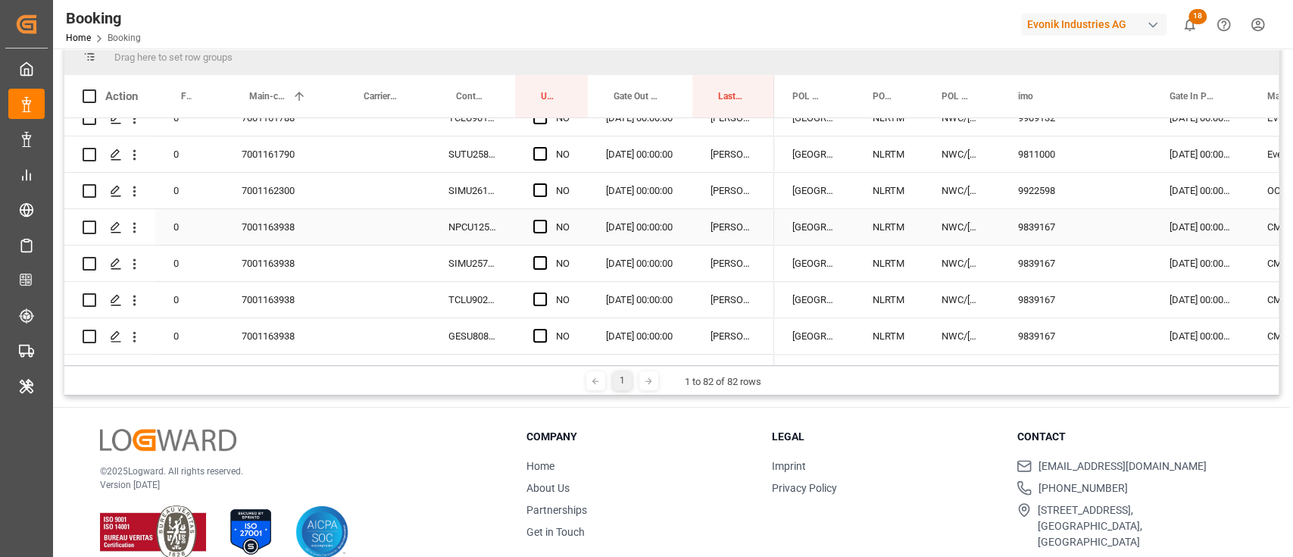
scroll to position [1127, 0]
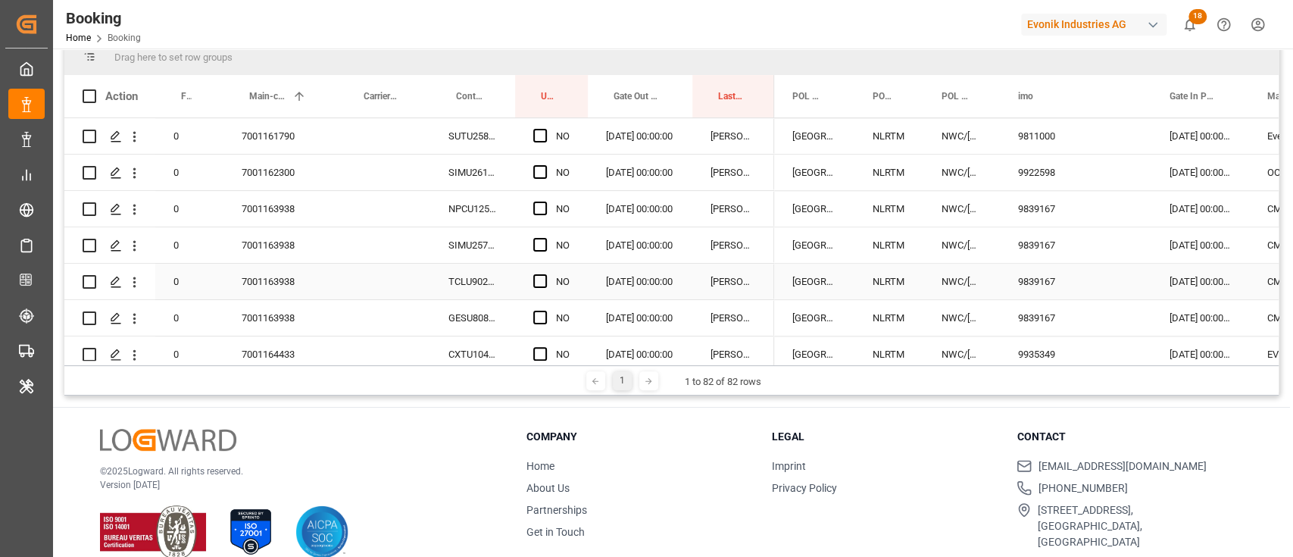
click at [258, 269] on div "7001163938" at bounding box center [280, 282] width 114 height 36
click at [484, 202] on div "NPCU1254315" at bounding box center [472, 209] width 85 height 36
drag, startPoint x: 541, startPoint y: 203, endPoint x: 563, endPoint y: 206, distance: 22.2
click at [541, 202] on span "Press SPACE to select this row." at bounding box center [540, 209] width 14 height 14
click at [545, 202] on input "Press SPACE to select this row." at bounding box center [545, 202] width 0 height 0
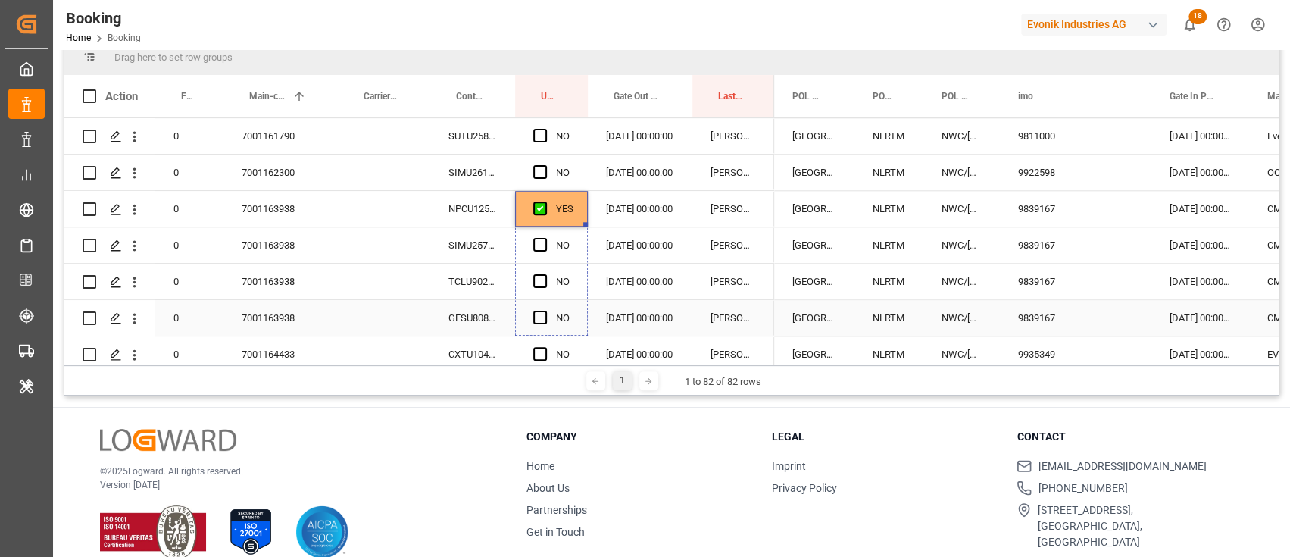
drag, startPoint x: 585, startPoint y: 223, endPoint x: 570, endPoint y: 302, distance: 81.0
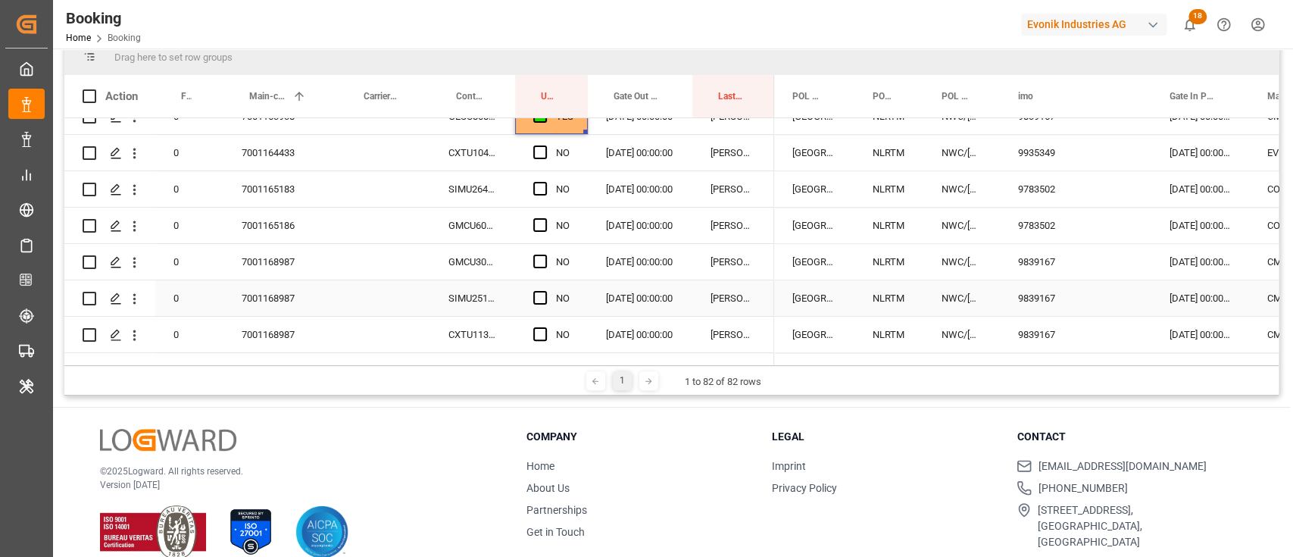
scroll to position [1330, 0]
click at [280, 277] on div "7001168987" at bounding box center [280, 261] width 114 height 36
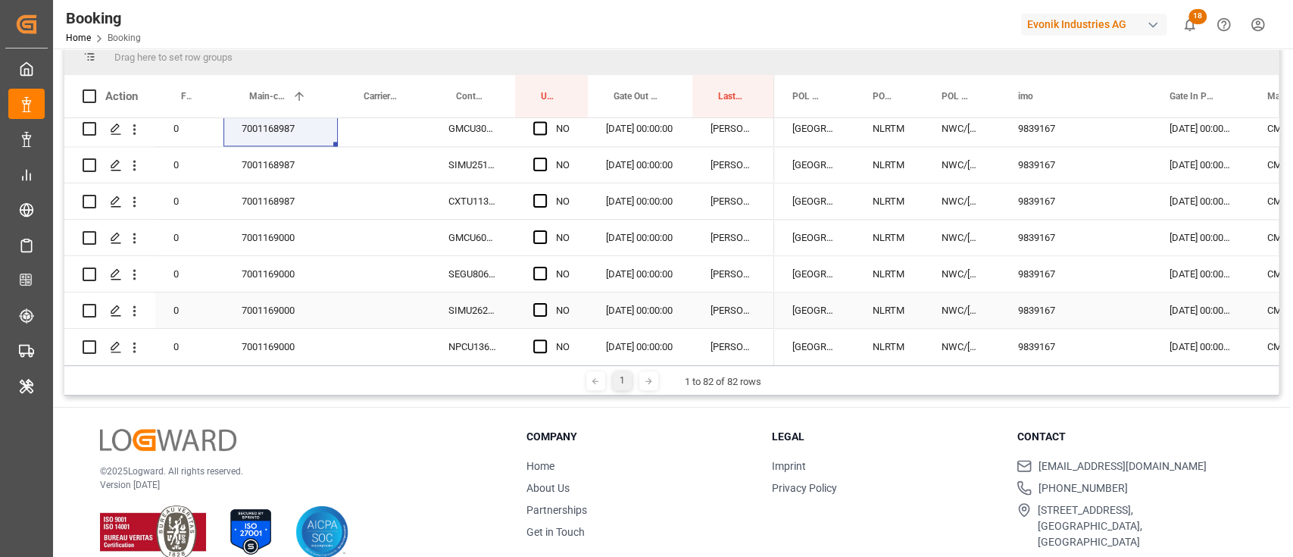
scroll to position [1430, 0]
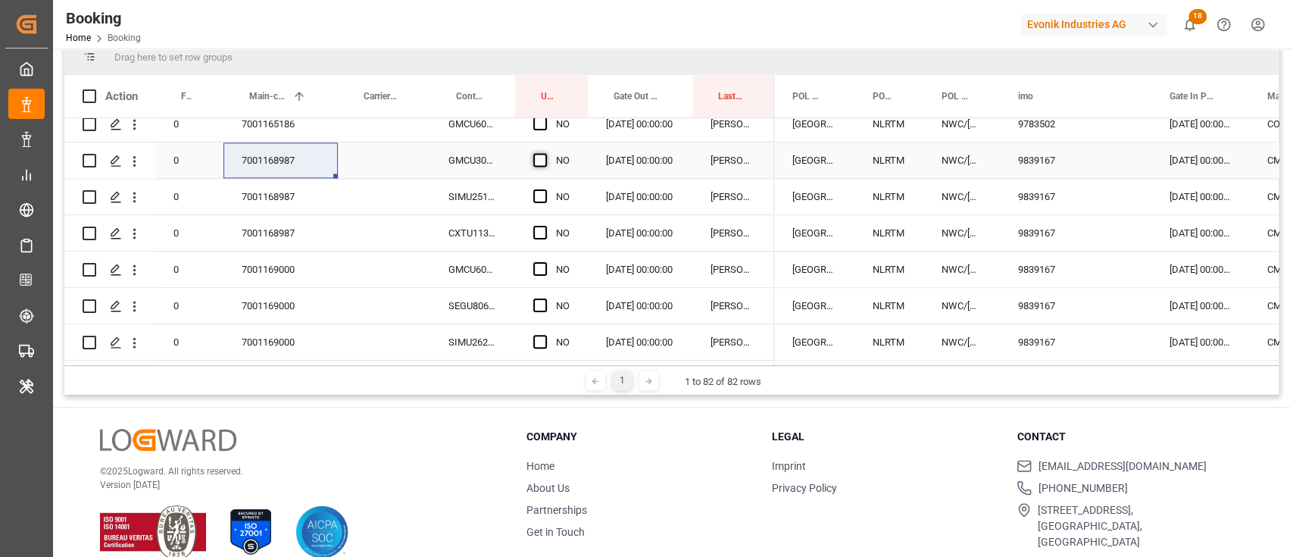
click at [536, 157] on span "Press SPACE to select this row." at bounding box center [540, 160] width 14 height 14
click at [545, 153] on input "Press SPACE to select this row." at bounding box center [545, 153] width 0 height 0
click at [548, 202] on div "Press SPACE to select this row." at bounding box center [544, 197] width 23 height 35
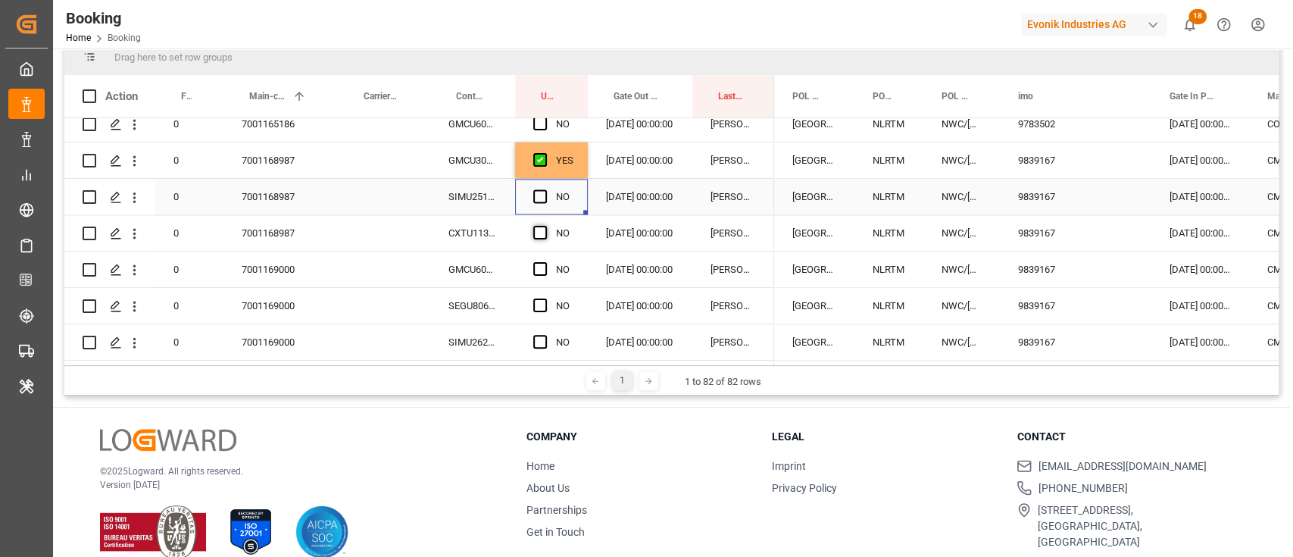
click at [539, 192] on span "Press SPACE to select this row." at bounding box center [540, 196] width 14 height 14
click at [545, 189] on input "Press SPACE to select this row." at bounding box center [545, 189] width 0 height 0
click at [546, 232] on span "Press SPACE to select this row." at bounding box center [540, 233] width 14 height 14
click at [545, 226] on input "Press SPACE to select this row." at bounding box center [545, 226] width 0 height 0
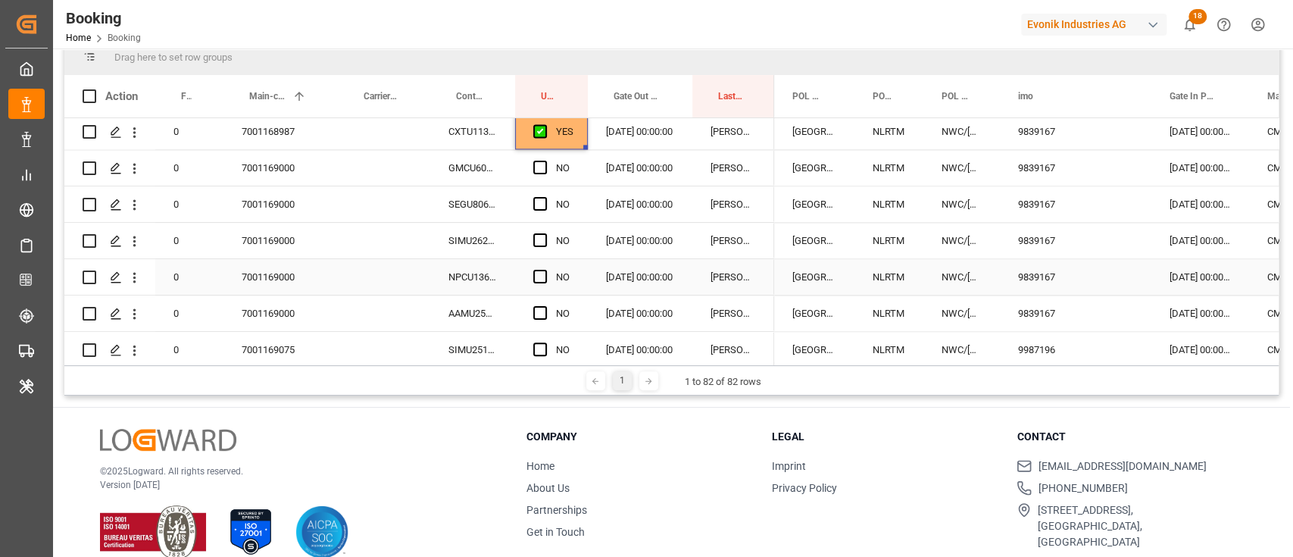
click at [245, 251] on div "7001169000" at bounding box center [280, 241] width 114 height 36
click at [542, 308] on span "Press SPACE to select this row." at bounding box center [540, 313] width 14 height 14
click at [545, 306] on input "Press SPACE to select this row." at bounding box center [545, 306] width 0 height 0
click at [479, 169] on div "GMCU6060460" at bounding box center [472, 168] width 85 height 36
click at [575, 144] on div "YES" at bounding box center [551, 132] width 73 height 36
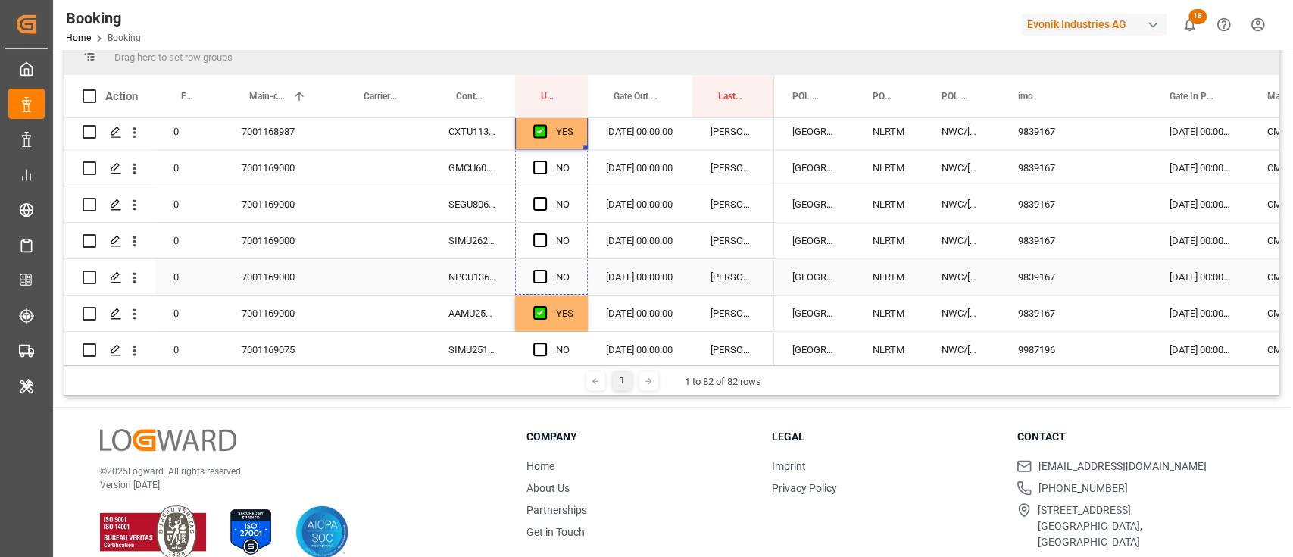
drag, startPoint x: 585, startPoint y: 148, endPoint x: 553, endPoint y: 270, distance: 126.1
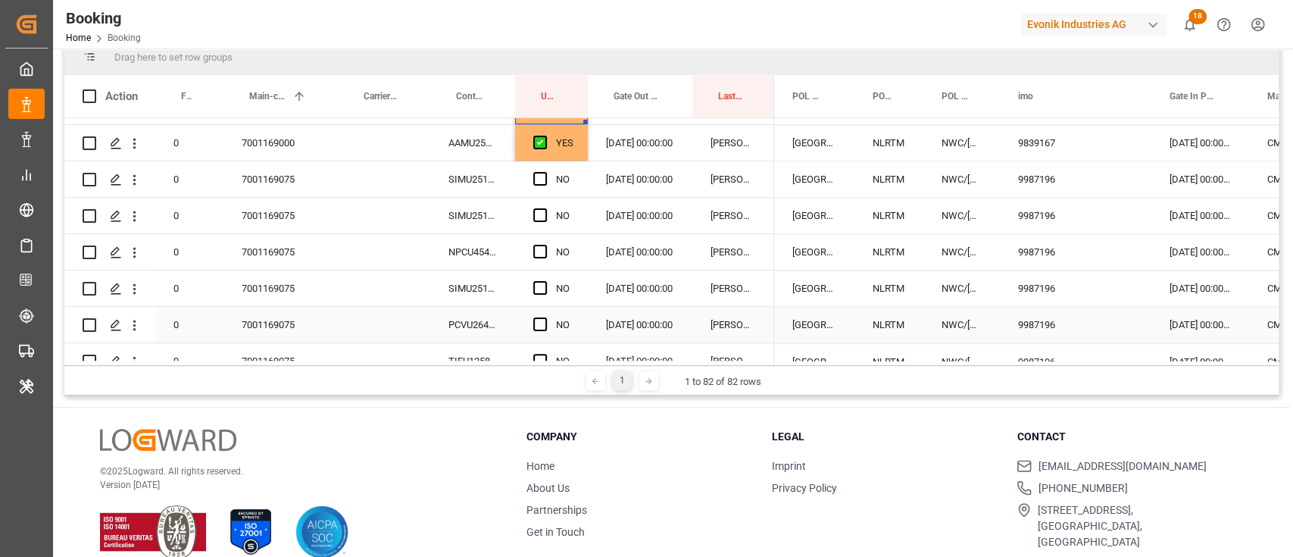
scroll to position [1733, 0]
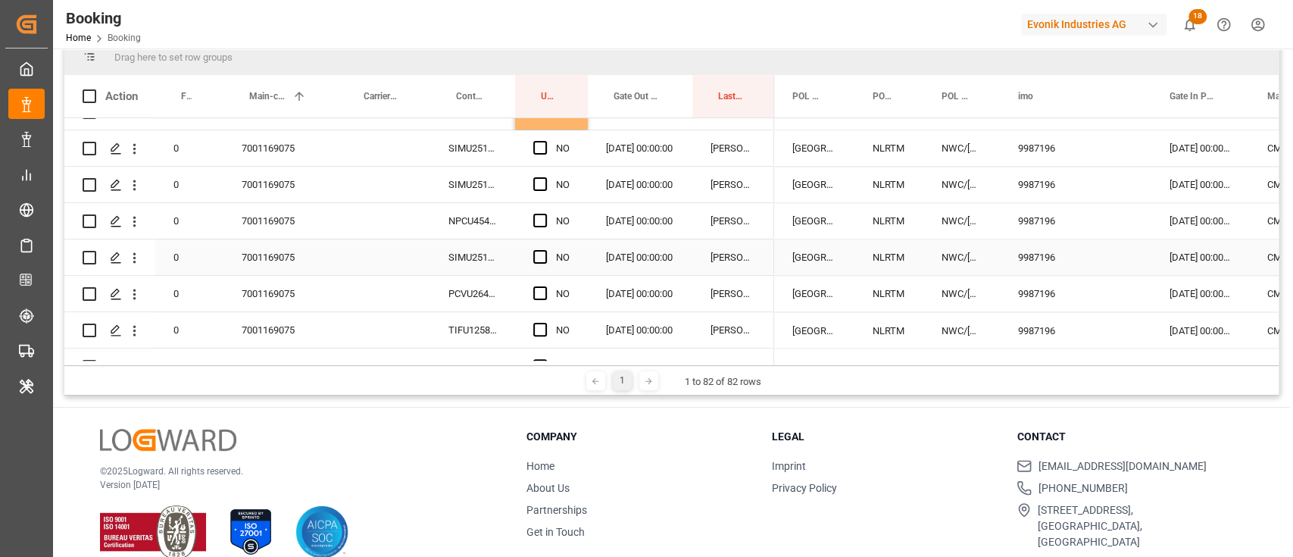
click at [285, 267] on div "7001169075" at bounding box center [280, 257] width 114 height 36
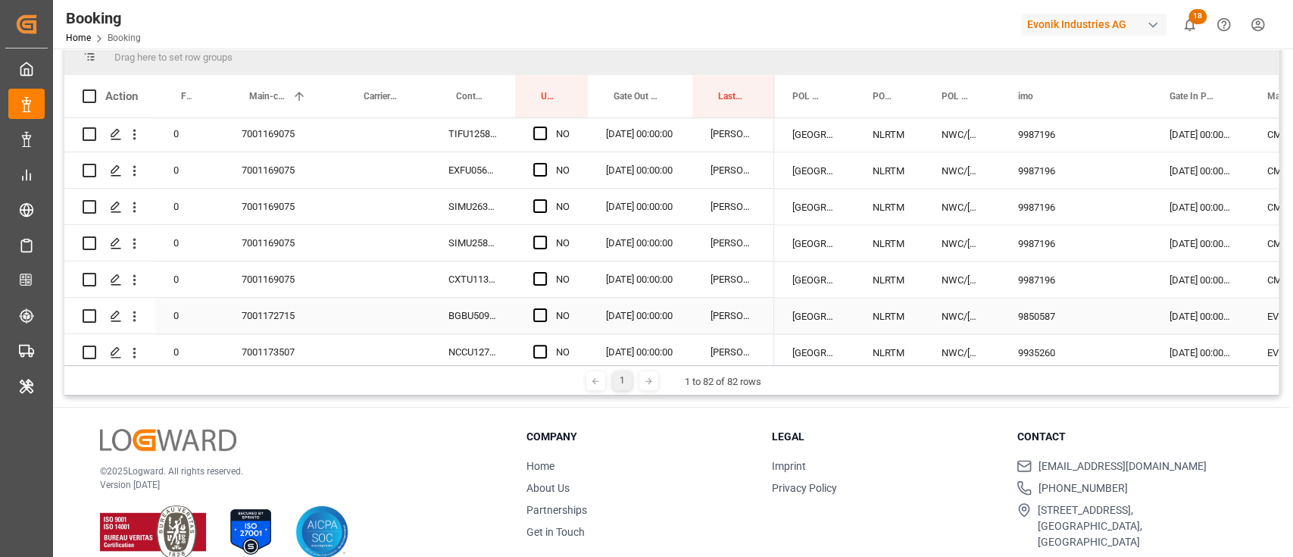
scroll to position [1936, 0]
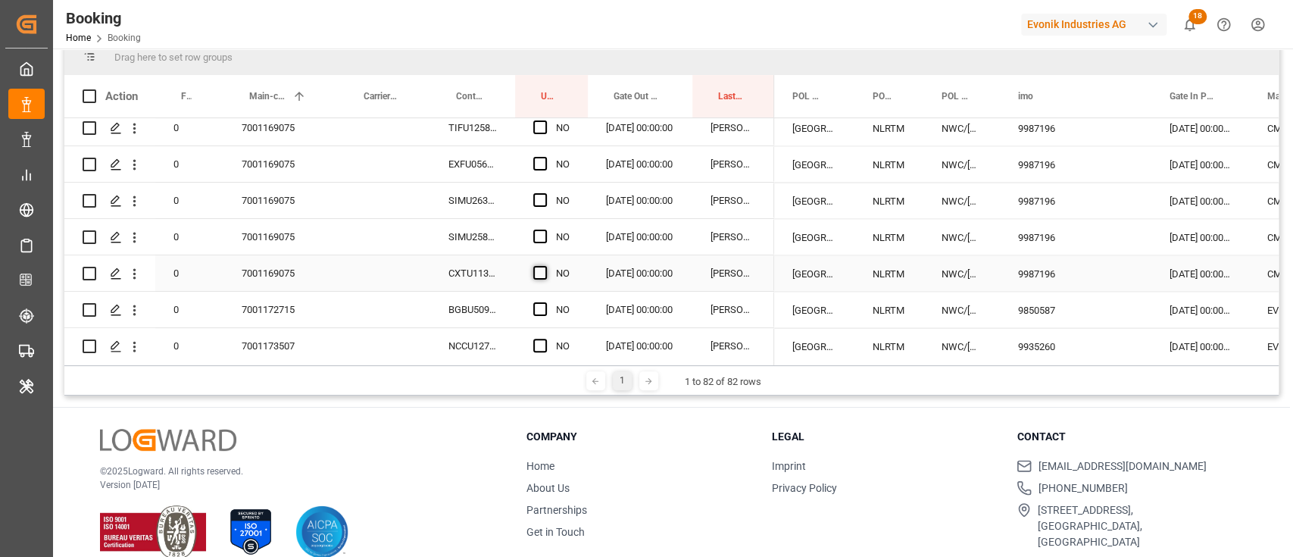
click at [537, 276] on span "Press SPACE to select this row." at bounding box center [540, 273] width 14 height 14
click at [545, 266] on input "Press SPACE to select this row." at bounding box center [545, 266] width 0 height 0
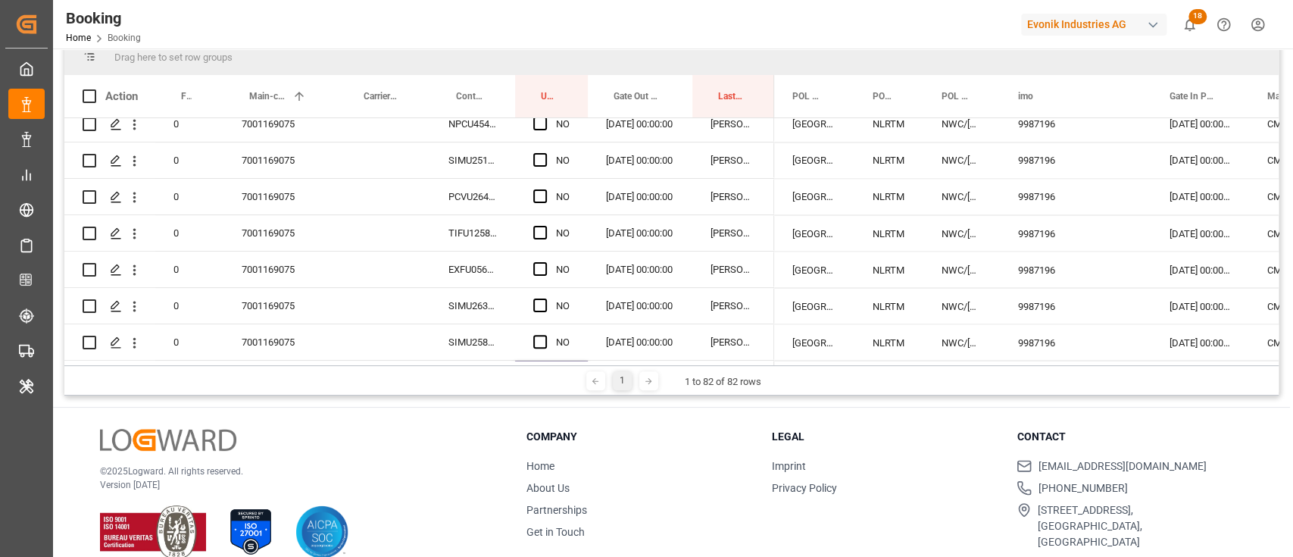
scroll to position [1733, 0]
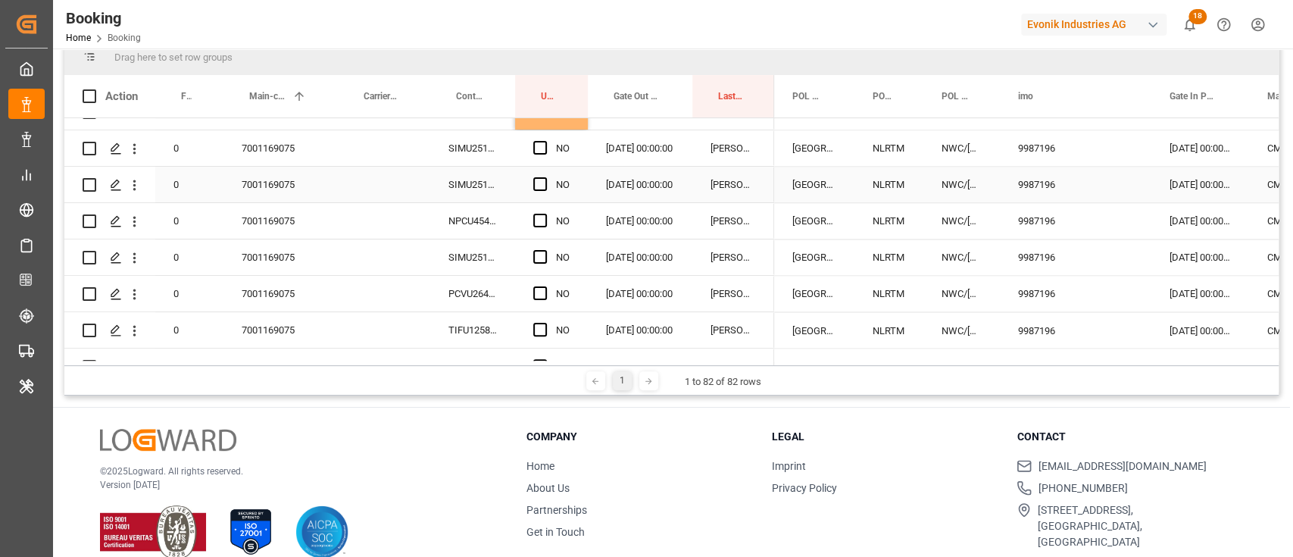
click at [473, 156] on div "SIMU2518731" at bounding box center [472, 148] width 85 height 36
click at [579, 127] on div "YES" at bounding box center [551, 112] width 73 height 36
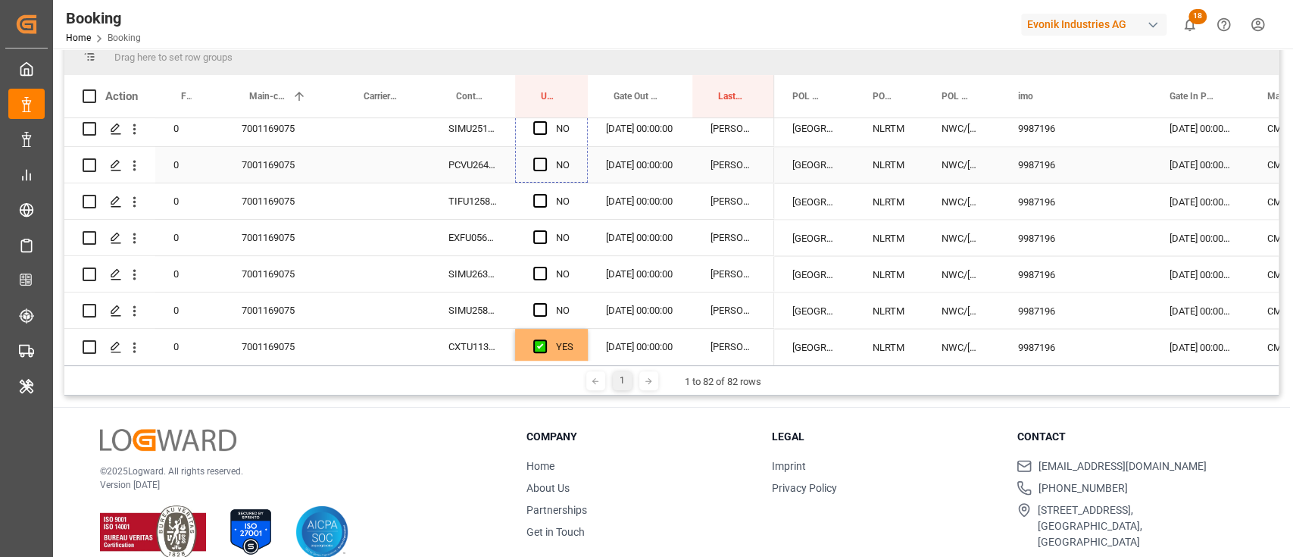
scroll to position [1936, 0]
drag, startPoint x: 583, startPoint y: 124, endPoint x: 567, endPoint y: 243, distance: 120.1
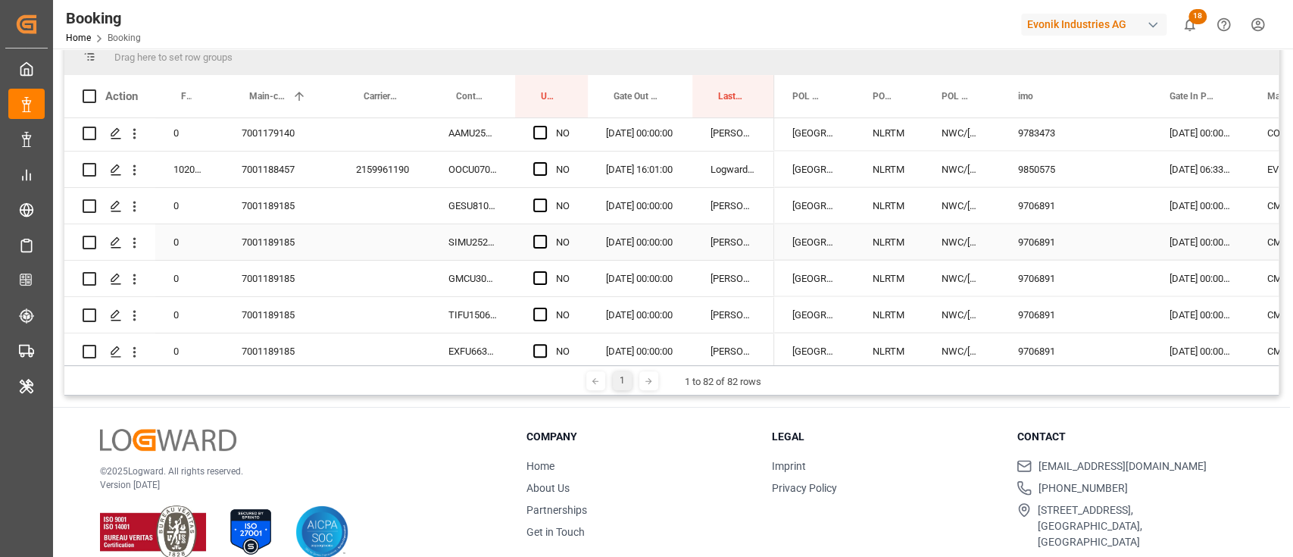
scroll to position [2339, 0]
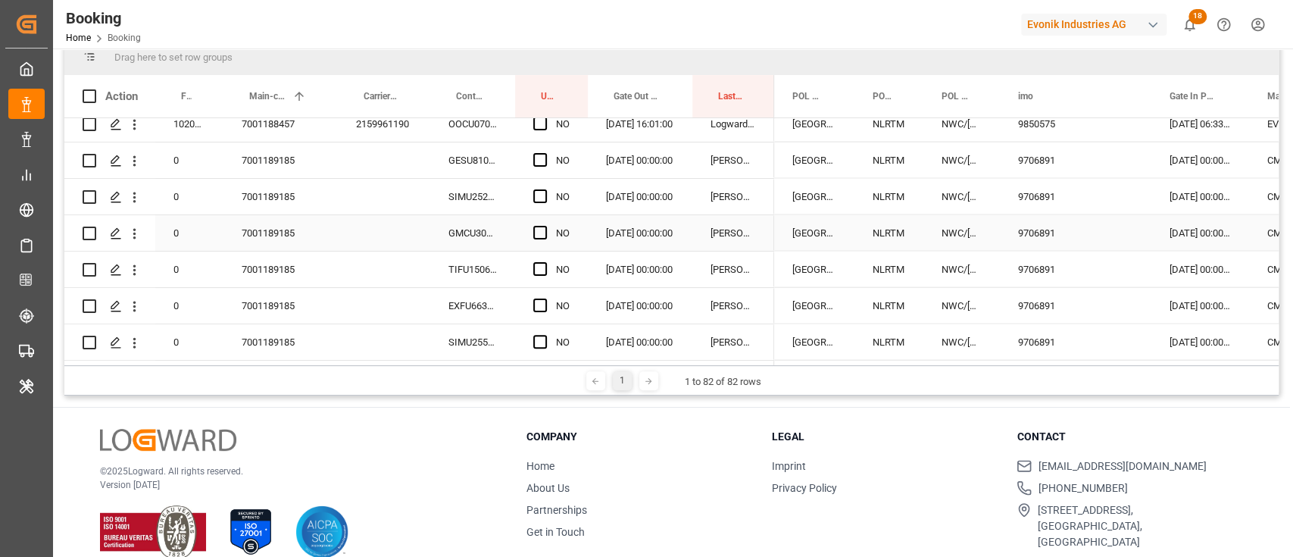
click at [298, 239] on div "7001189185" at bounding box center [280, 233] width 114 height 36
click at [548, 155] on div "Press SPACE to select this row." at bounding box center [544, 160] width 23 height 35
click at [543, 159] on span "Press SPACE to select this row." at bounding box center [540, 160] width 14 height 14
click at [545, 153] on input "Press SPACE to select this row." at bounding box center [545, 153] width 0 height 0
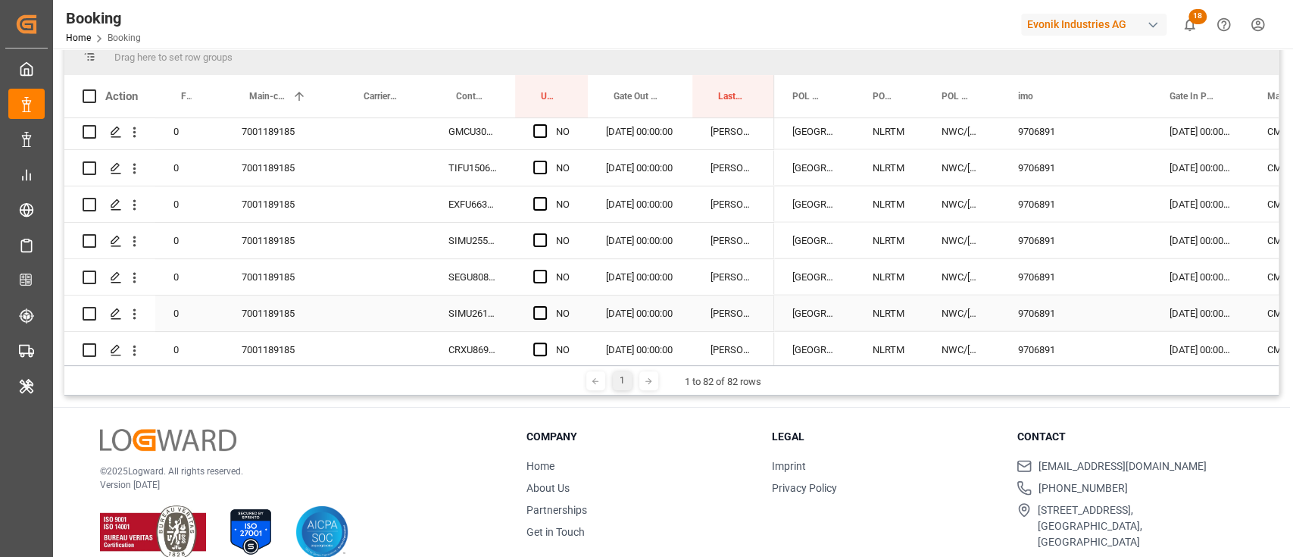
scroll to position [2542, 0]
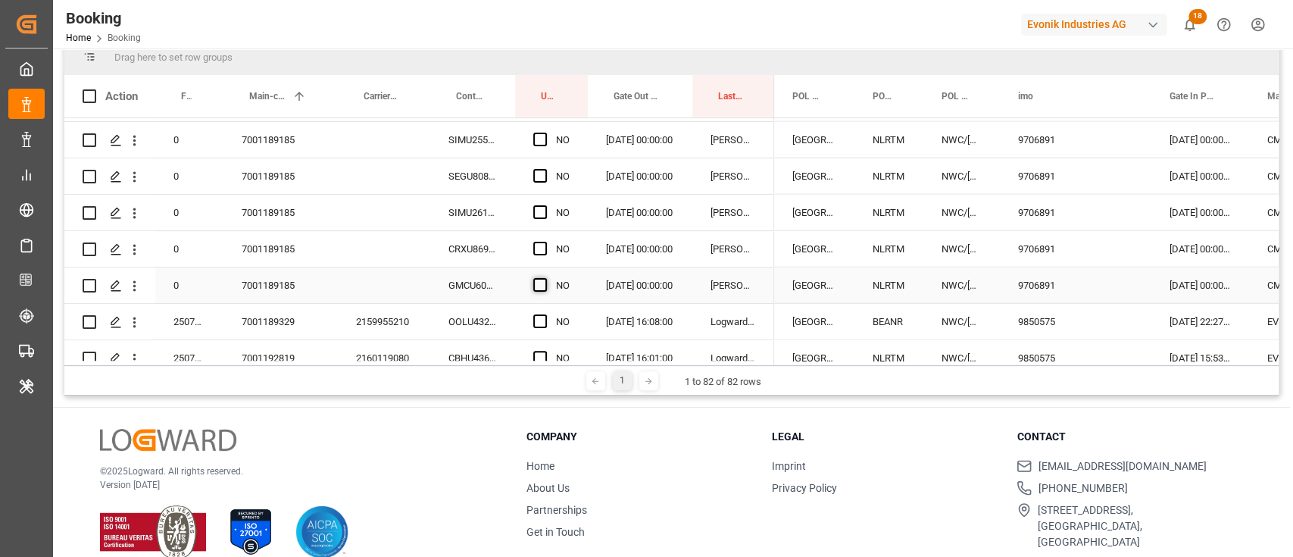
click at [542, 286] on span "Press SPACE to select this row." at bounding box center [540, 285] width 14 height 14
click at [545, 278] on input "Press SPACE to select this row." at bounding box center [545, 278] width 0 height 0
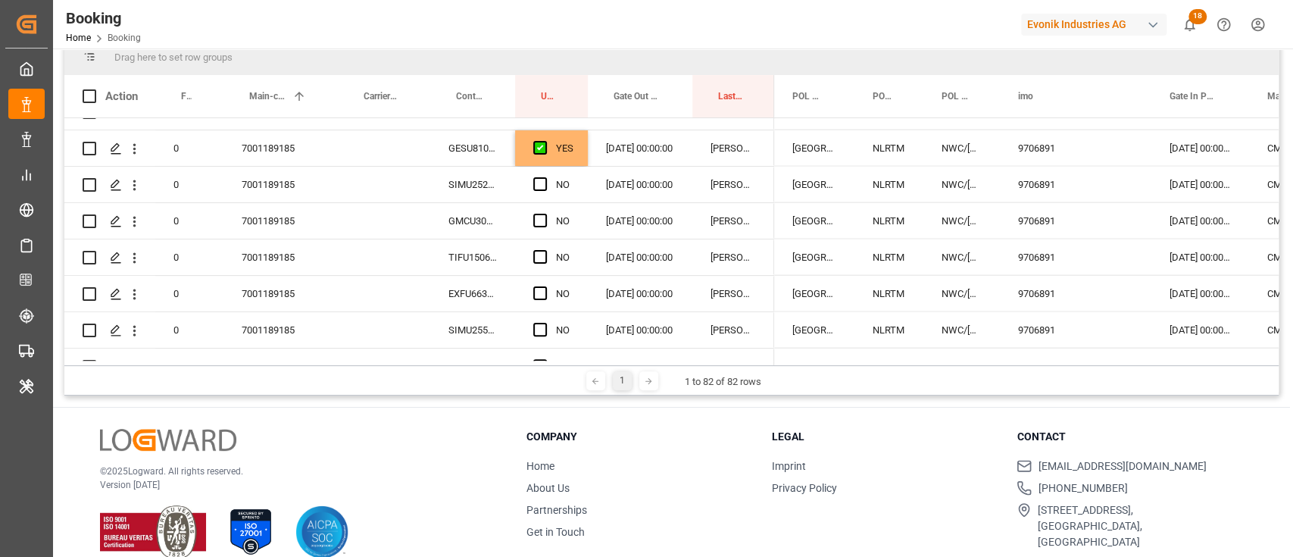
scroll to position [2339, 0]
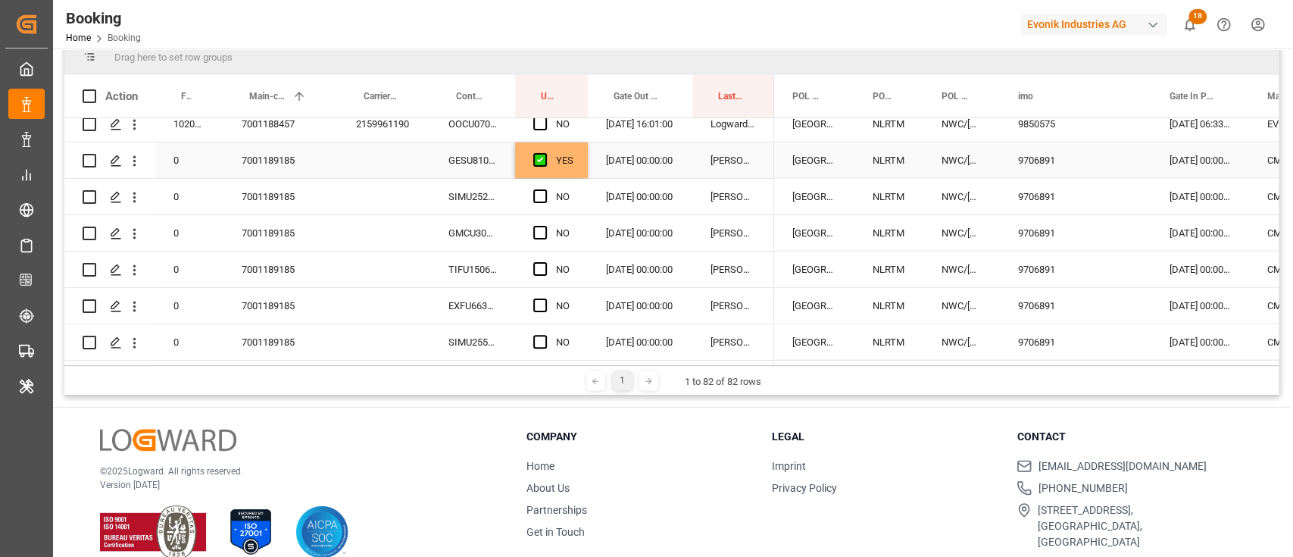
click at [471, 161] on div "GESU8101748" at bounding box center [472, 160] width 85 height 36
click at [570, 167] on div "YES" at bounding box center [564, 160] width 17 height 35
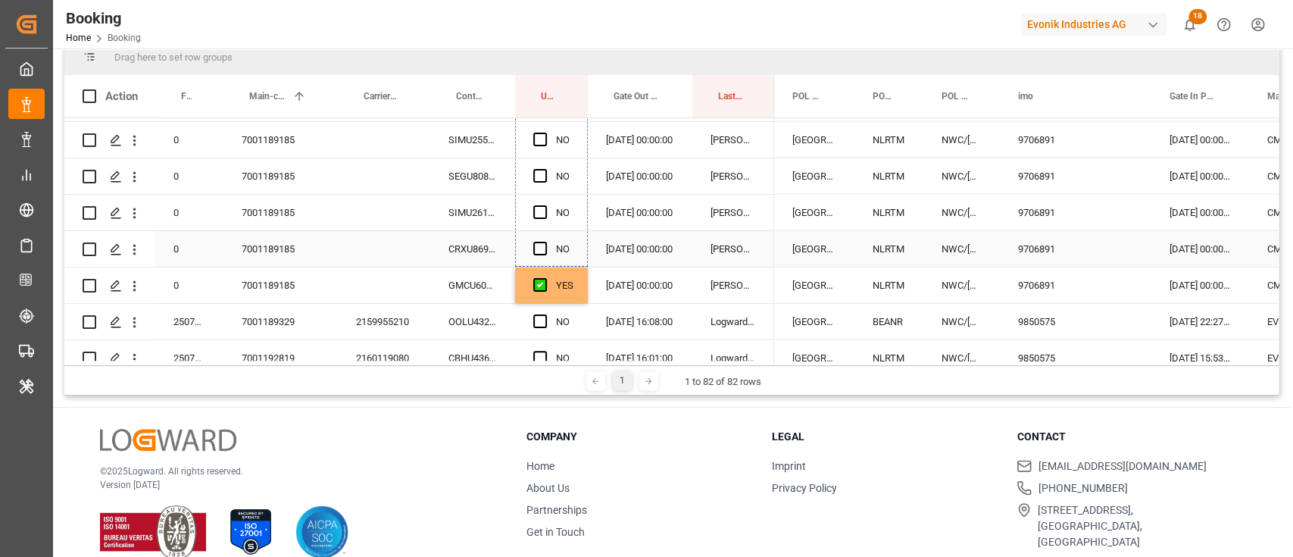
drag, startPoint x: 584, startPoint y: 173, endPoint x: 565, endPoint y: 250, distance: 78.8
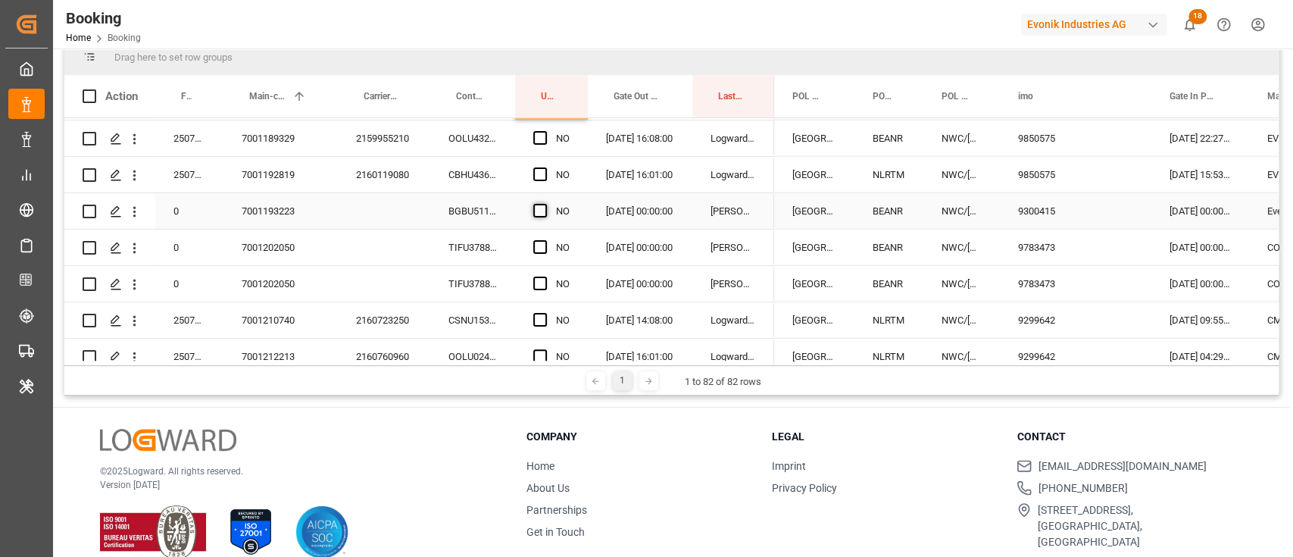
scroll to position [2744, 0]
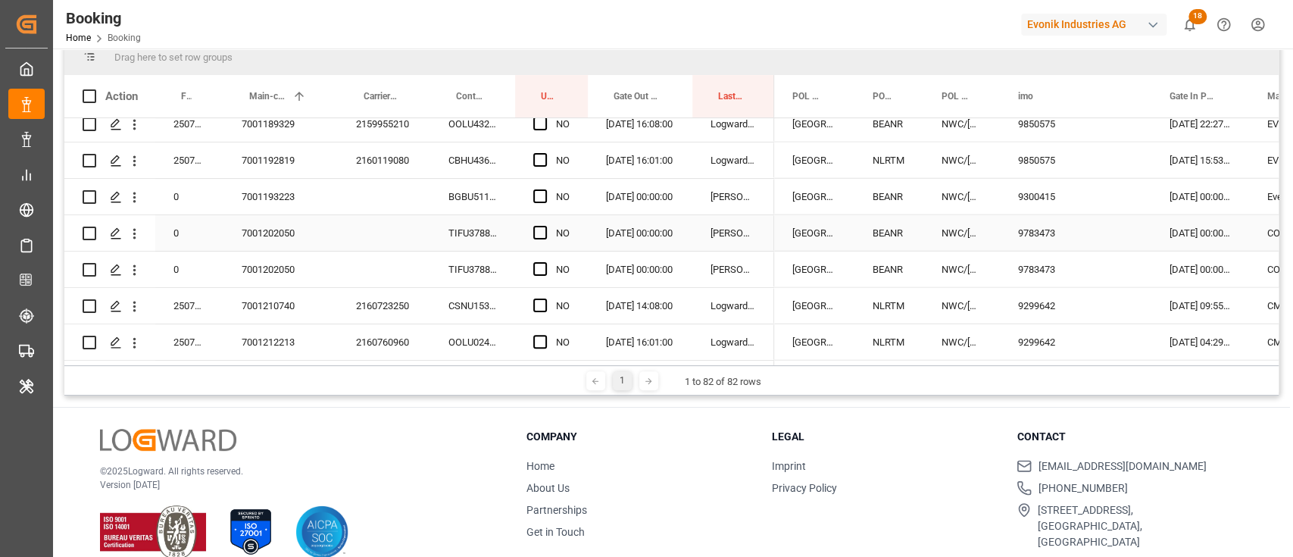
click at [274, 233] on div "7001202050" at bounding box center [280, 233] width 114 height 36
click at [456, 233] on div "TIFU3788728" at bounding box center [472, 233] width 85 height 36
click at [539, 227] on span "Press SPACE to select this row." at bounding box center [540, 233] width 14 height 14
click at [545, 226] on input "Press SPACE to select this row." at bounding box center [545, 226] width 0 height 0
click at [539, 262] on span "Press SPACE to select this row." at bounding box center [540, 269] width 14 height 14
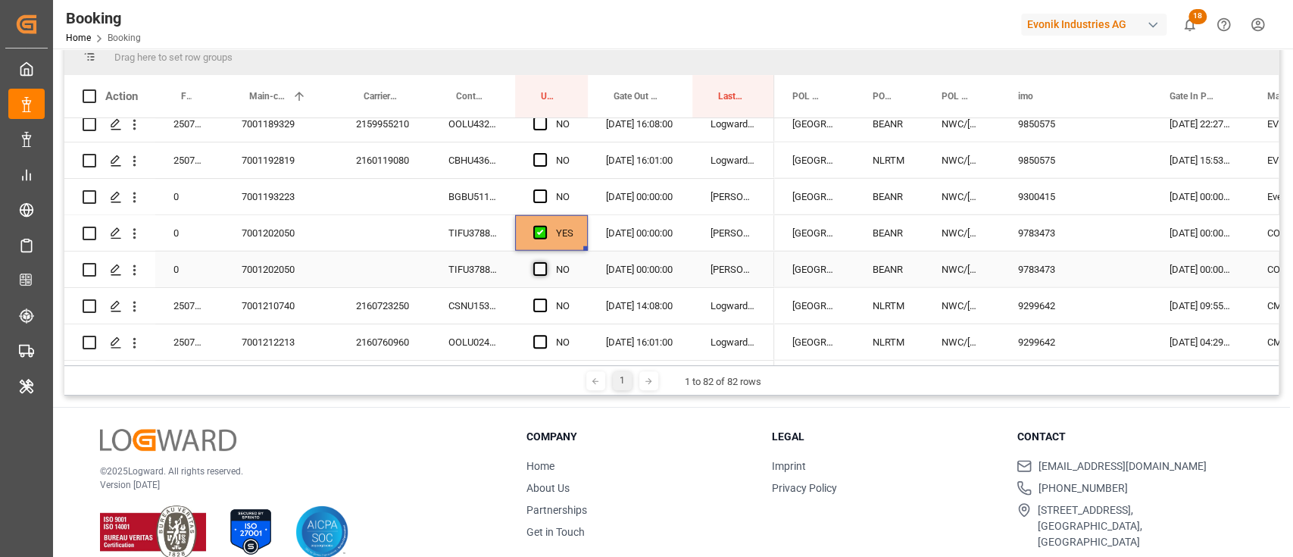
click at [545, 262] on input "Press SPACE to select this row." at bounding box center [545, 262] width 0 height 0
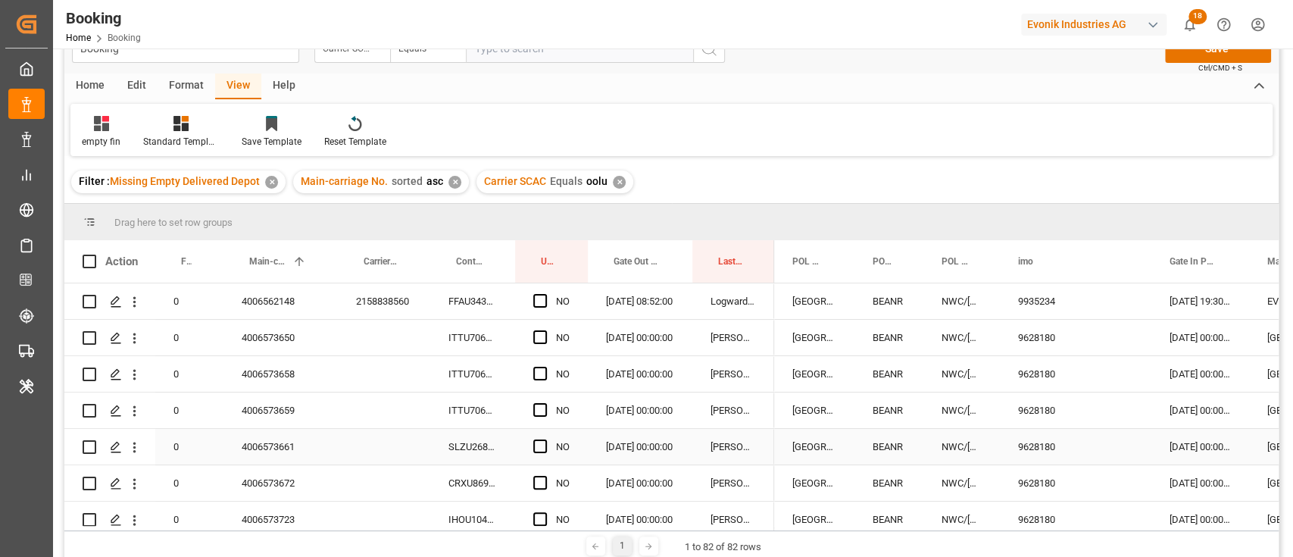
scroll to position [0, 0]
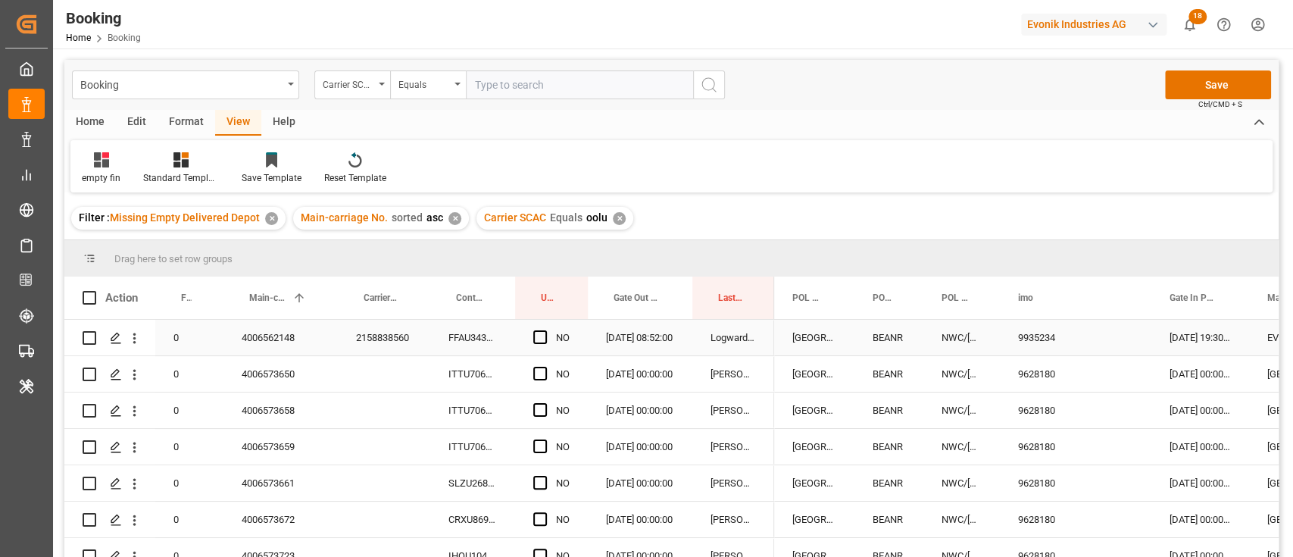
click at [474, 342] on div "FFAU3434066" at bounding box center [472, 338] width 85 height 36
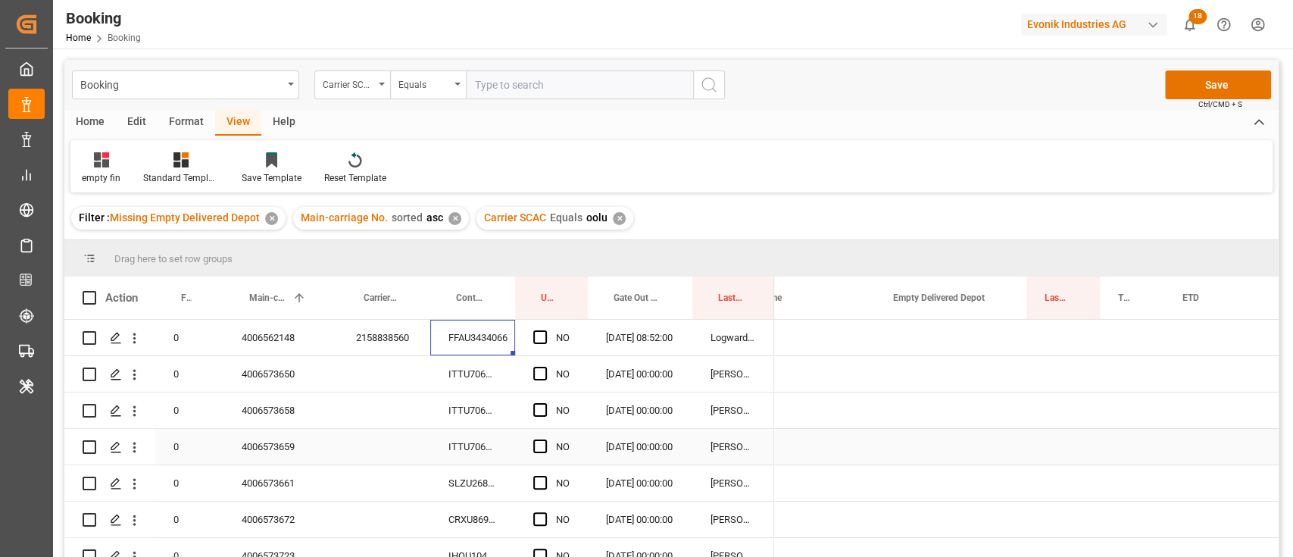
scroll to position [0, 1043]
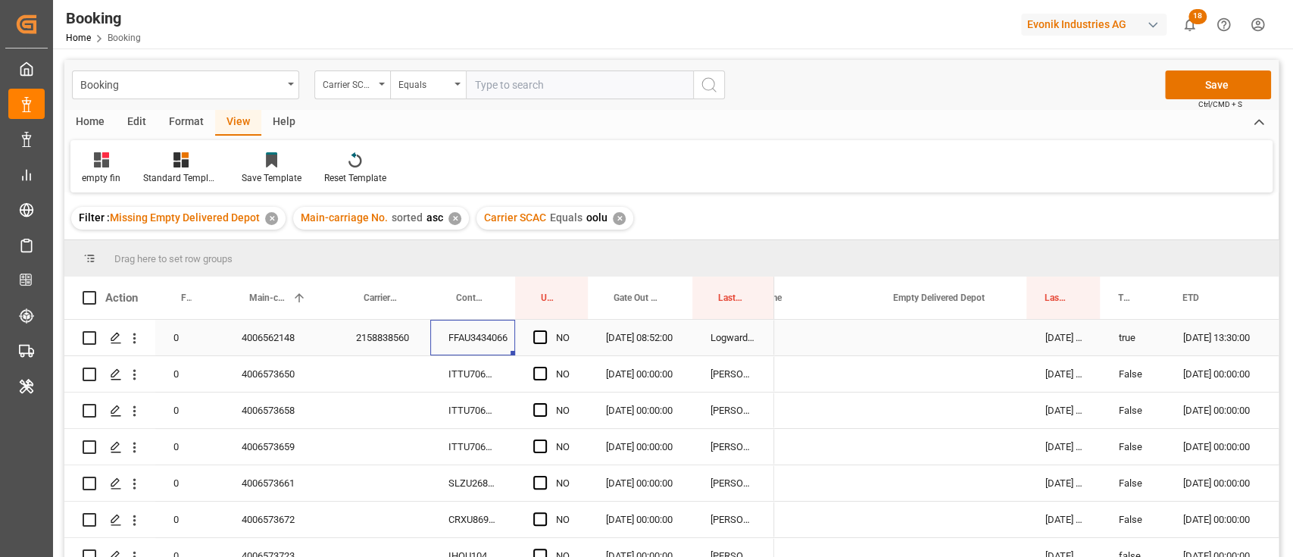
click at [942, 331] on div "Press SPACE to select this row." at bounding box center [952, 338] width 152 height 36
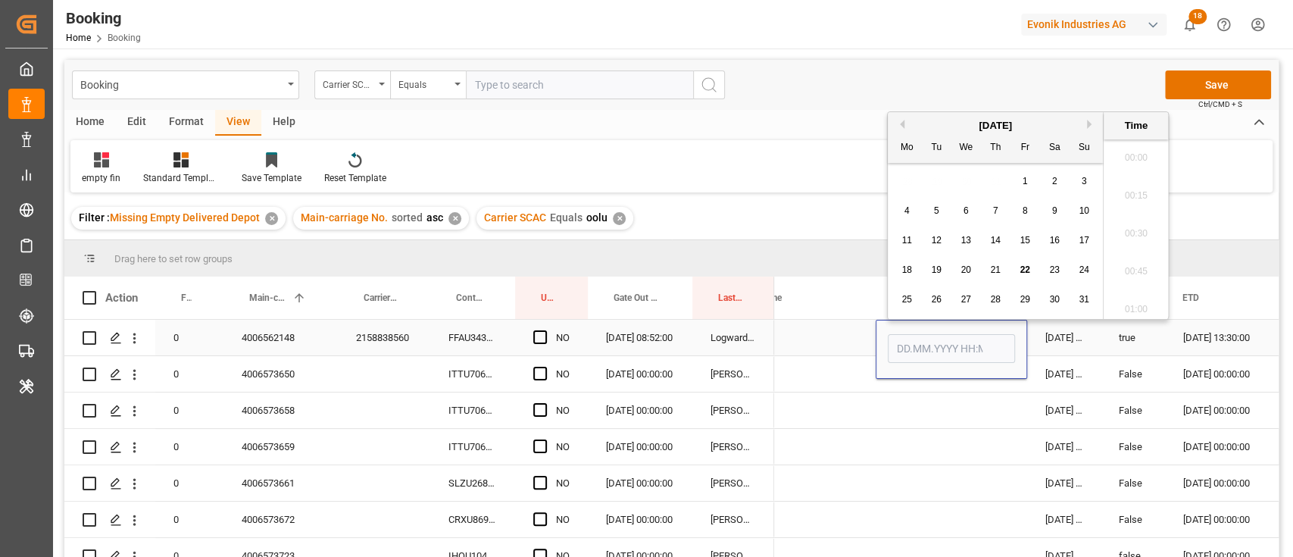
scroll to position [2429, 0]
click at [1020, 265] on span "22" at bounding box center [1025, 269] width 10 height 11
type input "22.08.2025 00:00"
click at [831, 342] on div "Press SPACE to select this row." at bounding box center [800, 338] width 152 height 36
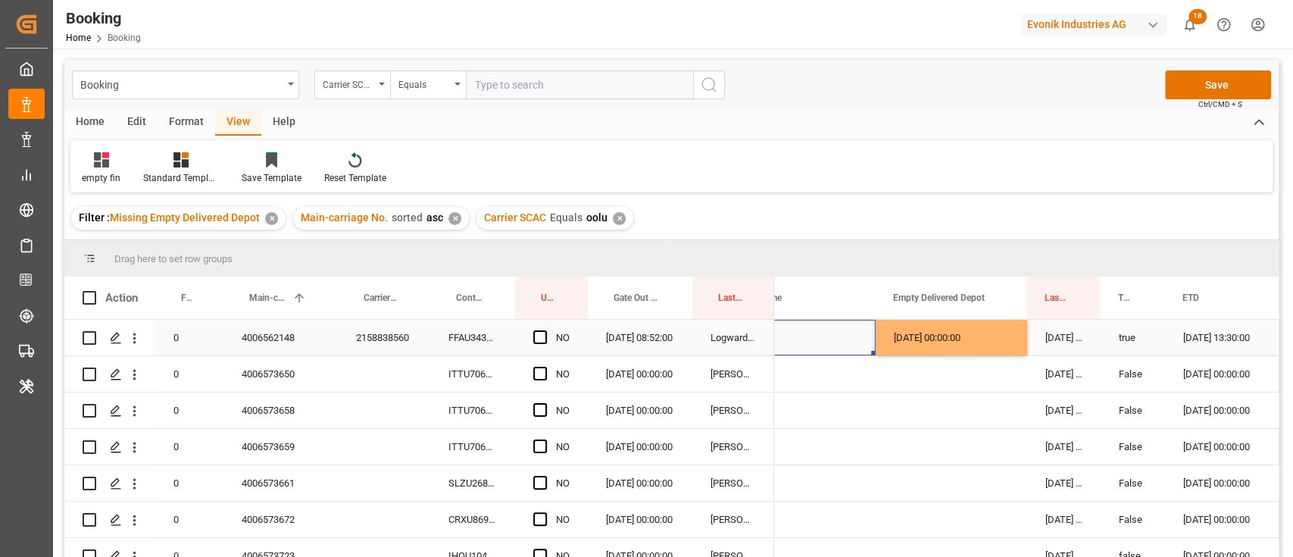
click at [535, 334] on span "Press SPACE to select this row." at bounding box center [540, 337] width 14 height 14
click at [545, 330] on input "Press SPACE to select this row." at bounding box center [545, 330] width 0 height 0
click at [494, 370] on div "ITTU7061603" at bounding box center [472, 374] width 85 height 36
click at [536, 370] on span "Press SPACE to select this row." at bounding box center [540, 374] width 14 height 14
click at [545, 367] on input "Press SPACE to select this row." at bounding box center [545, 367] width 0 height 0
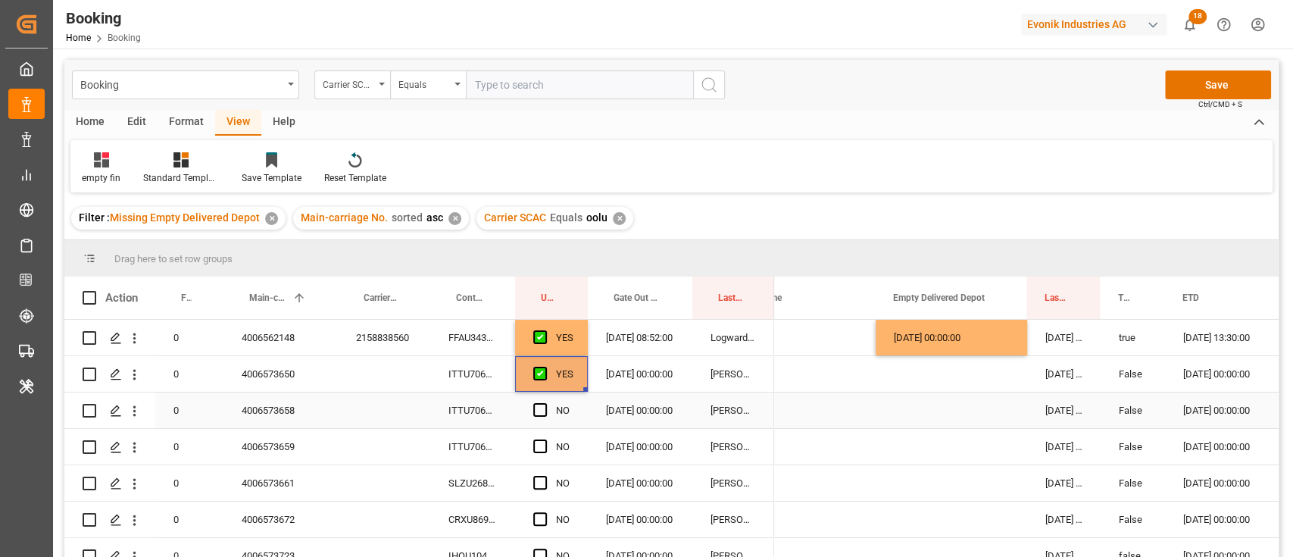
click at [492, 402] on div "ITTU7065888" at bounding box center [472, 410] width 85 height 36
click at [542, 415] on span "Press SPACE to select this row." at bounding box center [540, 410] width 14 height 14
click at [545, 403] on input "Press SPACE to select this row." at bounding box center [545, 403] width 0 height 0
click at [490, 448] on div "ITTU7067638" at bounding box center [472, 447] width 85 height 36
click at [467, 445] on div "ITTU7067638" at bounding box center [472, 447] width 85 height 36
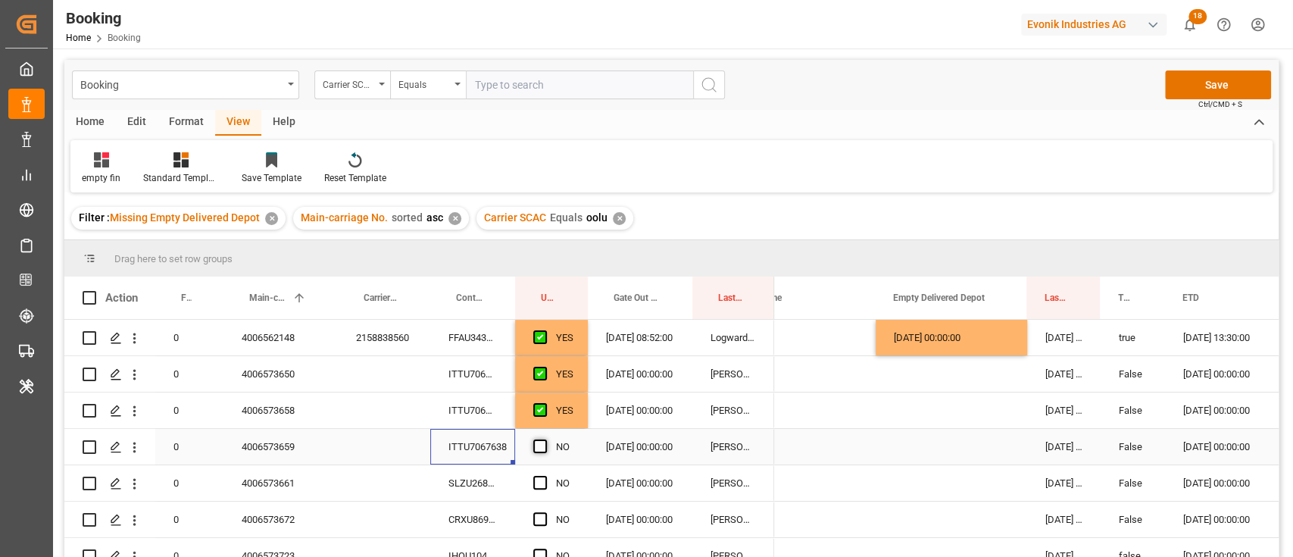
click at [542, 452] on span "Press SPACE to select this row." at bounding box center [540, 446] width 14 height 14
click at [545, 439] on input "Press SPACE to select this row." at bounding box center [545, 439] width 0 height 0
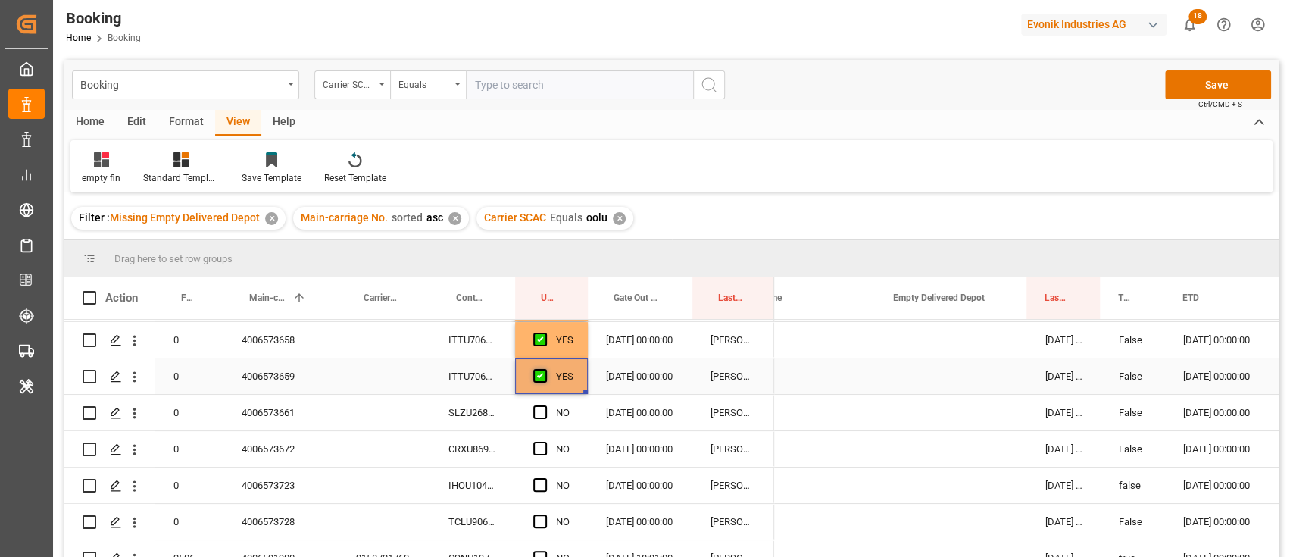
scroll to position [101, 0]
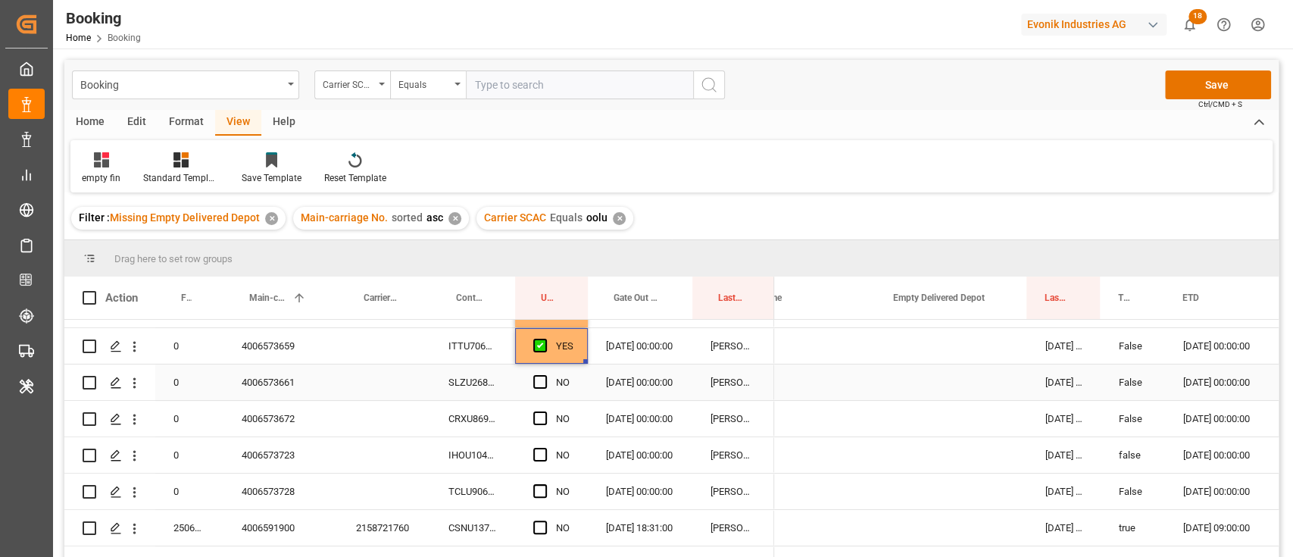
click at [482, 370] on div "SLZU2685763" at bounding box center [472, 382] width 85 height 36
click at [543, 380] on span "Press SPACE to select this row." at bounding box center [540, 382] width 14 height 14
click at [545, 375] on input "Press SPACE to select this row." at bounding box center [545, 375] width 0 height 0
click at [471, 414] on div "CRXU8697306" at bounding box center [472, 419] width 85 height 36
click at [537, 421] on span "Press SPACE to select this row." at bounding box center [540, 418] width 14 height 14
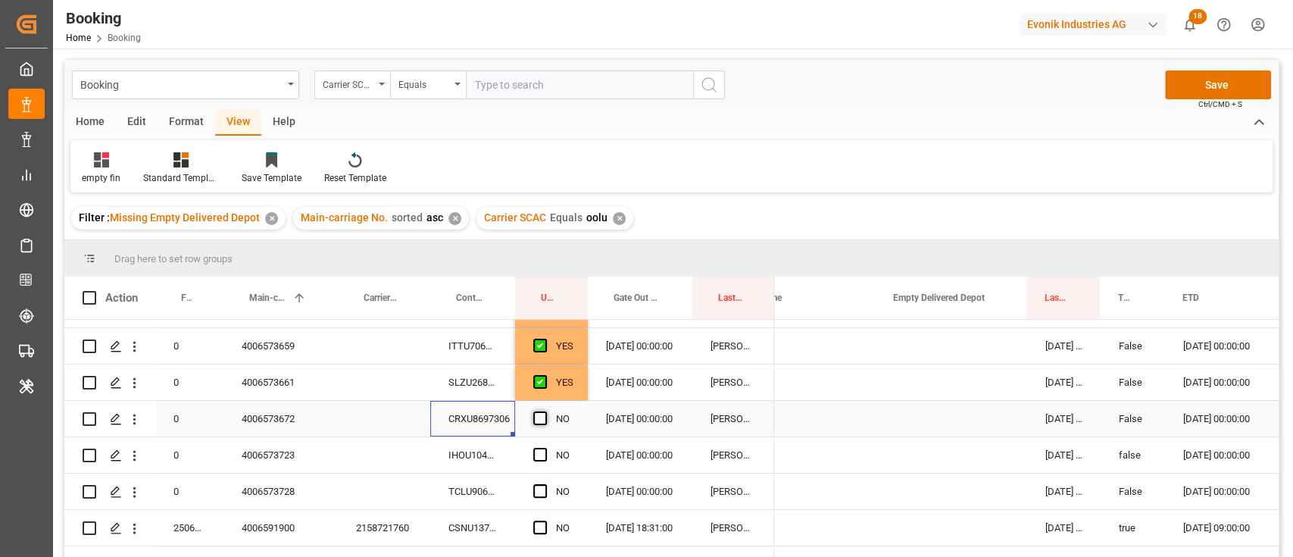
click at [545, 411] on input "Press SPACE to select this row." at bounding box center [545, 411] width 0 height 0
click at [482, 453] on div "IHOU1049419" at bounding box center [472, 455] width 85 height 36
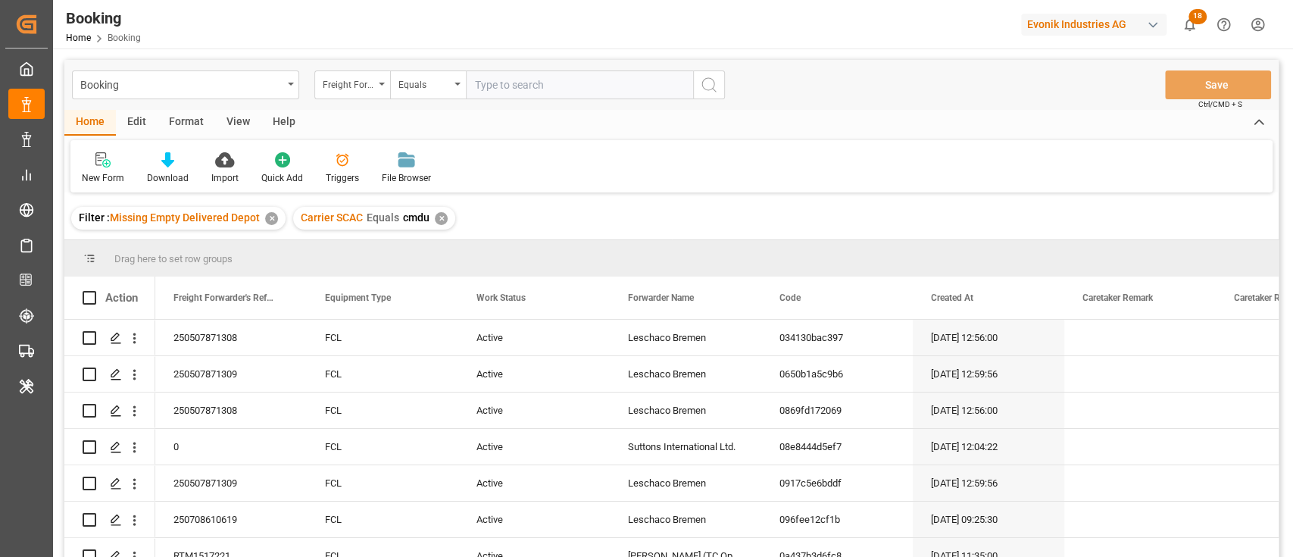
click at [436, 215] on div "✕" at bounding box center [441, 218] width 13 height 13
click at [234, 128] on div "View" at bounding box center [238, 123] width 46 height 26
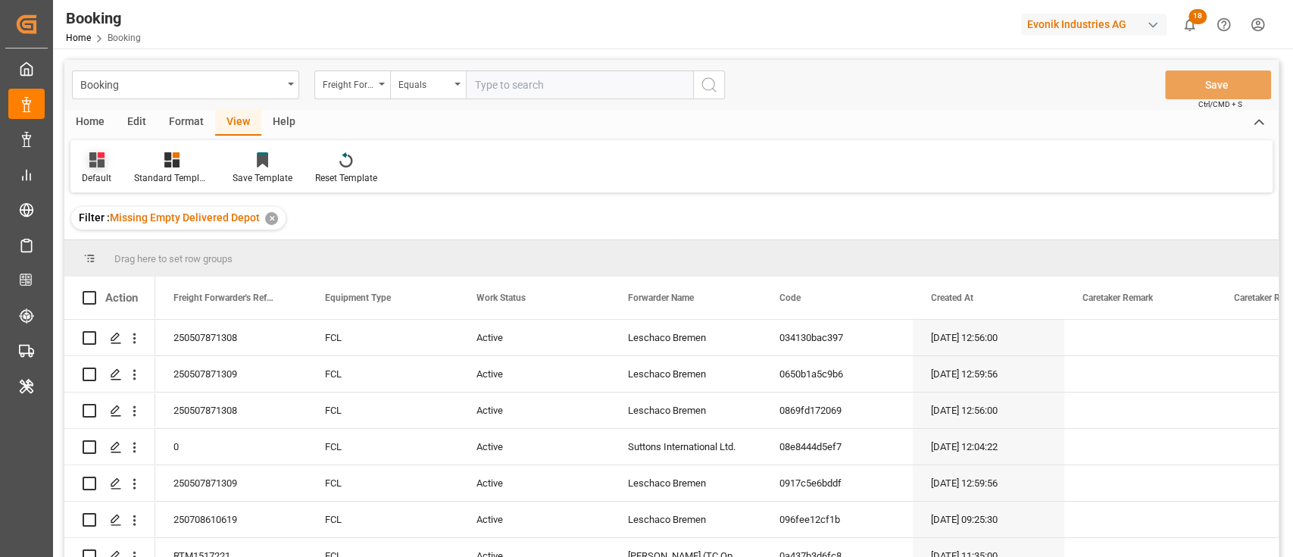
click at [108, 177] on div "Default" at bounding box center [97, 178] width 30 height 14
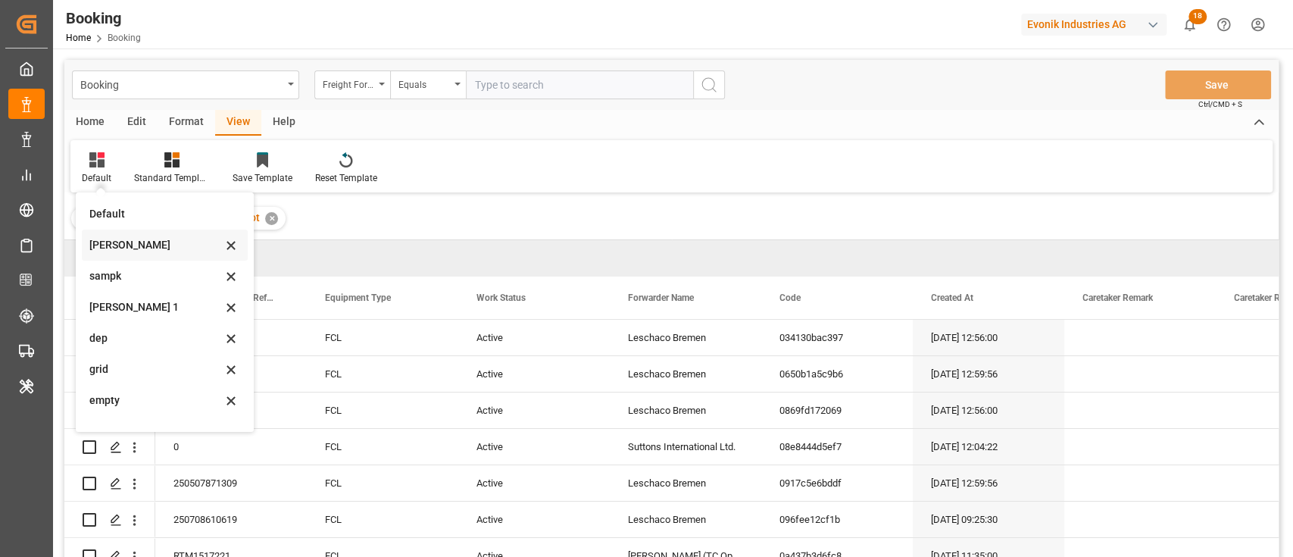
click at [133, 256] on div "[PERSON_NAME]" at bounding box center [165, 245] width 166 height 31
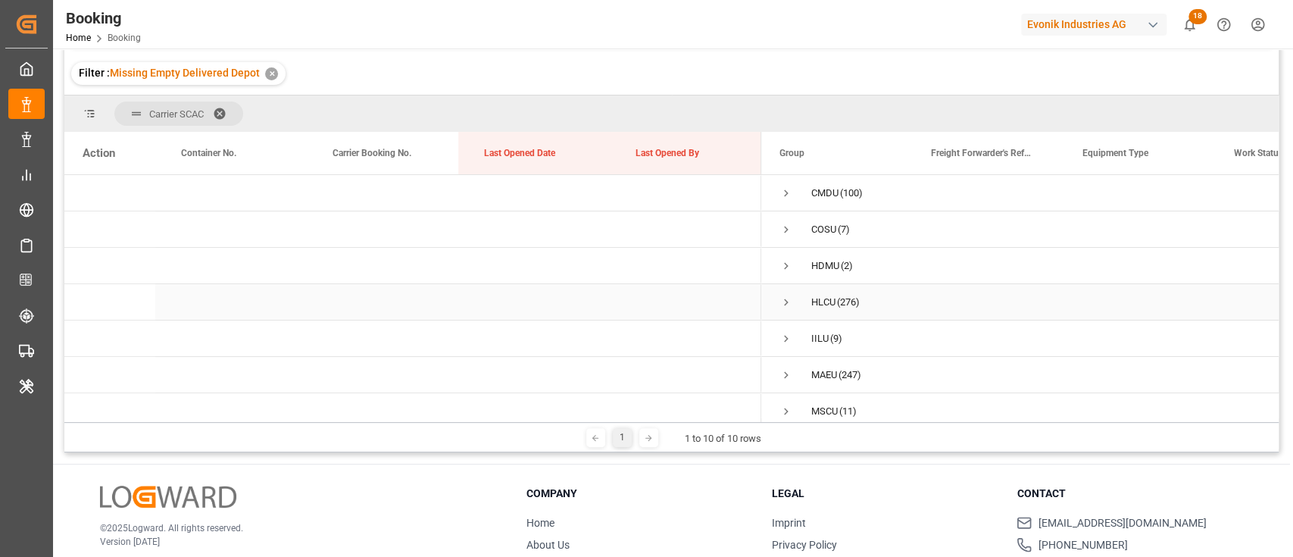
scroll to position [101, 0]
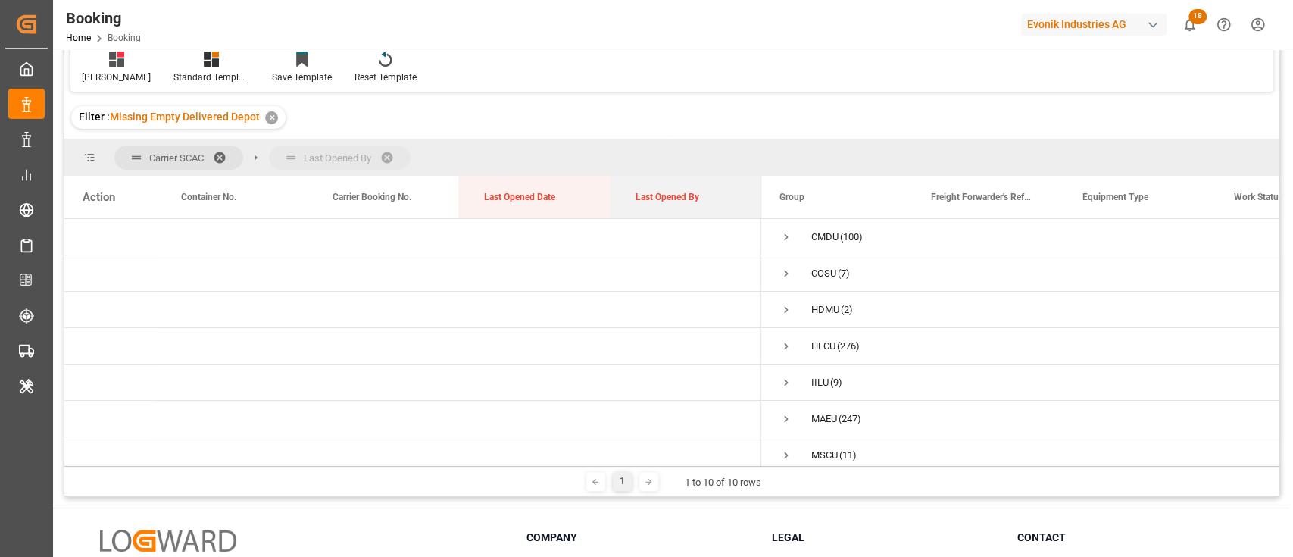
drag, startPoint x: 670, startPoint y: 202, endPoint x: 680, endPoint y: 167, distance: 35.3
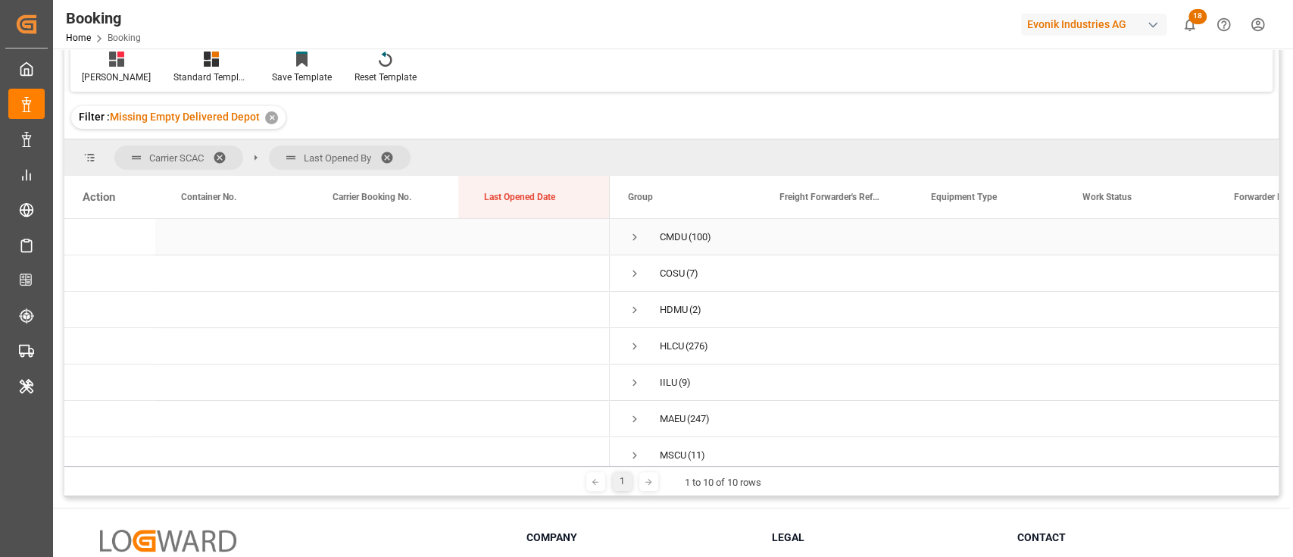
click at [625, 236] on div "CMDU (100)" at bounding box center [686, 237] width 152 height 36
click at [630, 243] on span "Press SPACE to select this row." at bounding box center [635, 237] width 14 height 14
click at [636, 239] on span "Press SPACE to select this row." at bounding box center [635, 237] width 14 height 14
click at [641, 402] on span "Press SPACE to select this row." at bounding box center [635, 407] width 14 height 14
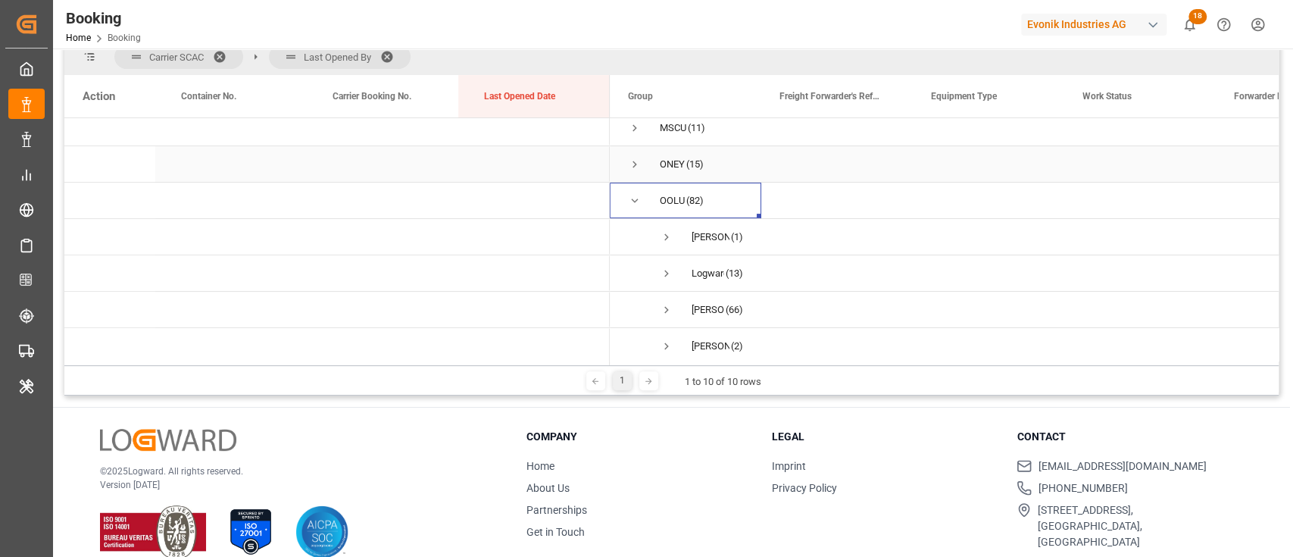
scroll to position [271, 0]
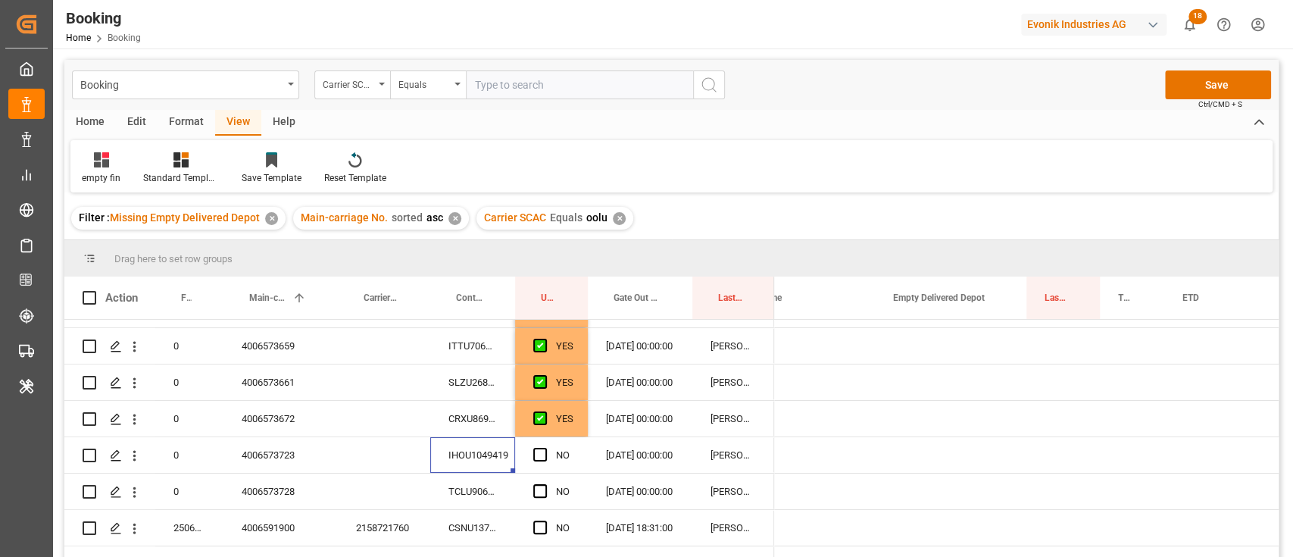
scroll to position [0, 1043]
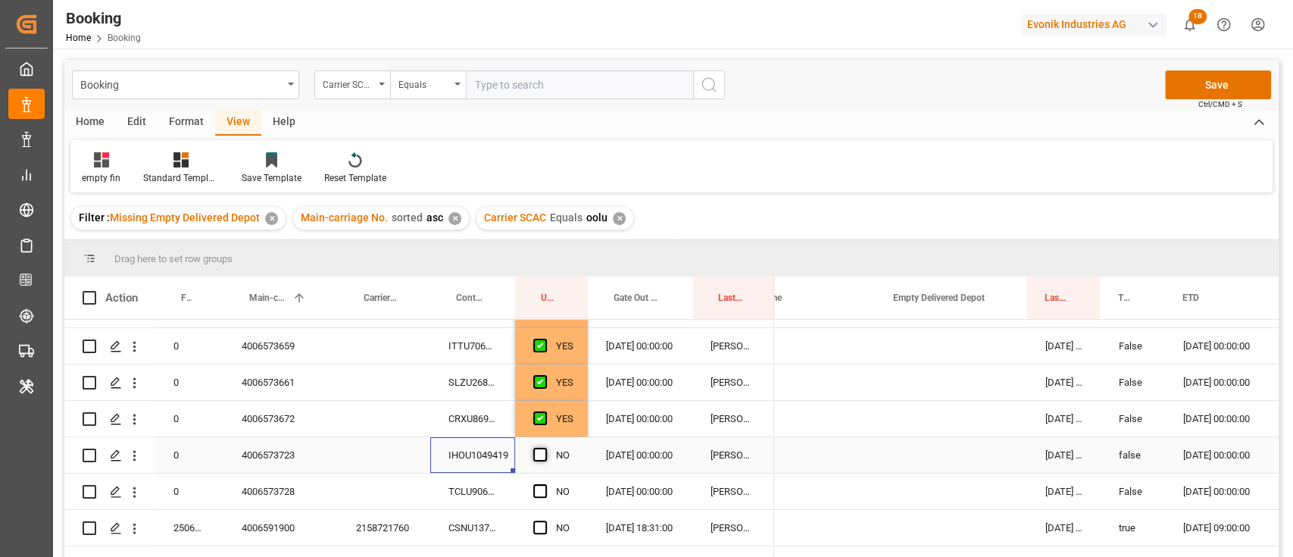
click at [534, 455] on span "Press SPACE to select this row." at bounding box center [540, 455] width 14 height 14
click at [545, 448] on input "Press SPACE to select this row." at bounding box center [545, 448] width 0 height 0
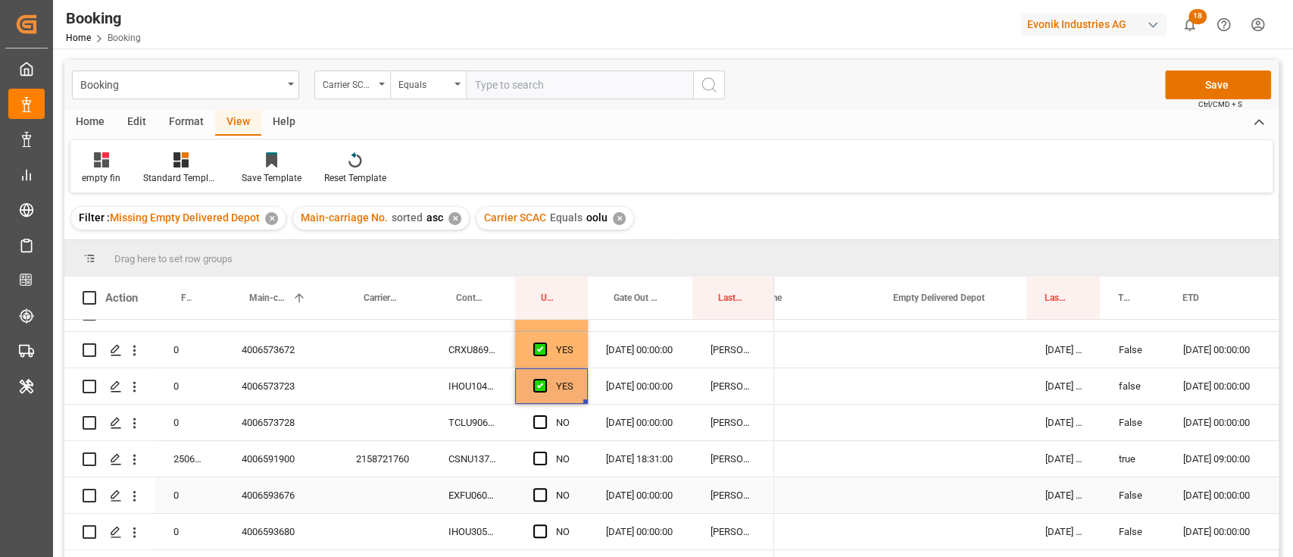
scroll to position [202, 0]
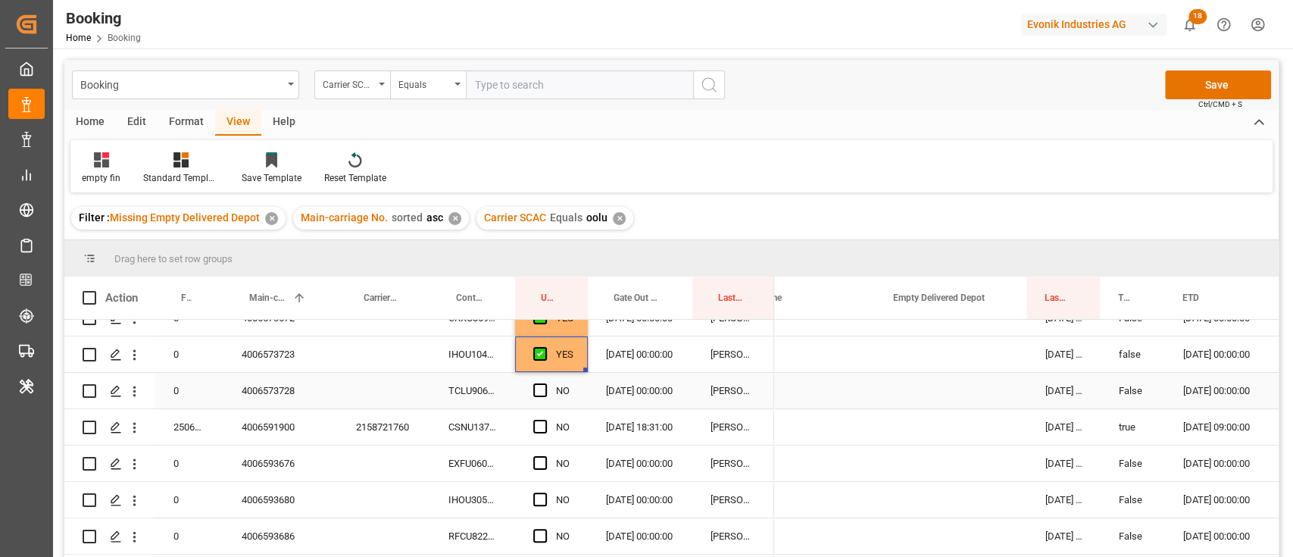
click at [498, 390] on div "TCLU9067960" at bounding box center [472, 391] width 85 height 36
click at [539, 389] on span "Press SPACE to select this row." at bounding box center [540, 390] width 14 height 14
click at [545, 383] on input "Press SPACE to select this row." at bounding box center [545, 383] width 0 height 0
click at [470, 426] on div "CSNU1377196" at bounding box center [472, 427] width 85 height 36
click at [545, 429] on span "Press SPACE to select this row." at bounding box center [540, 427] width 14 height 14
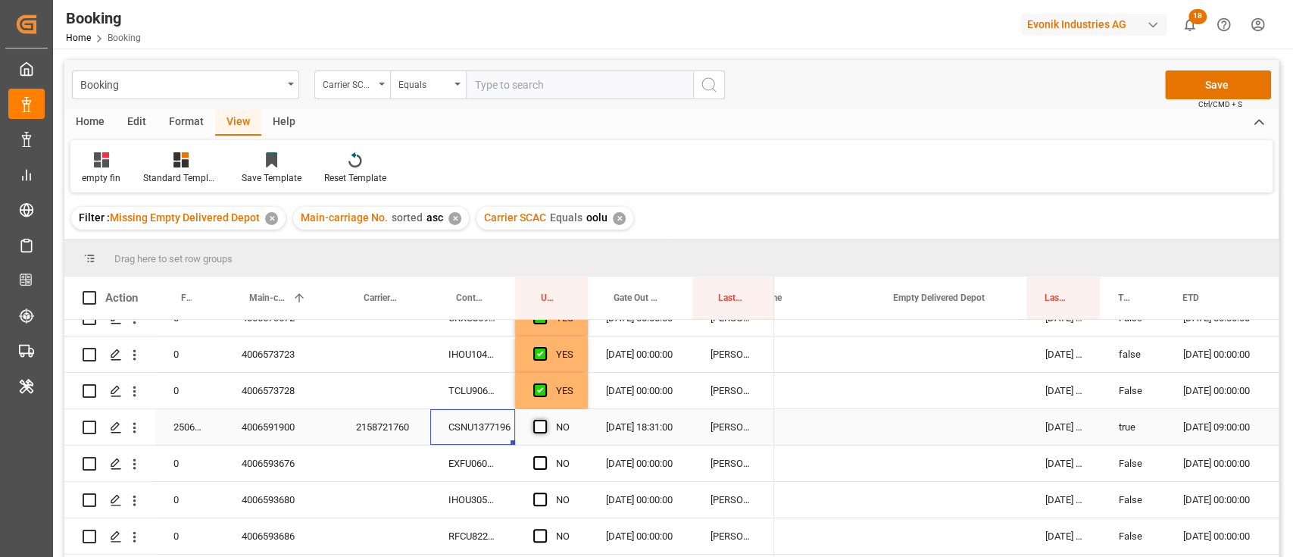
click at [545, 420] on input "Press SPACE to select this row." at bounding box center [545, 420] width 0 height 0
click at [489, 455] on div "EXFU0600617" at bounding box center [472, 463] width 85 height 36
click at [534, 463] on span "Press SPACE to select this row." at bounding box center [540, 463] width 14 height 14
click at [545, 456] on input "Press SPACE to select this row." at bounding box center [545, 456] width 0 height 0
click at [484, 504] on div "IHOU3054857" at bounding box center [472, 500] width 85 height 36
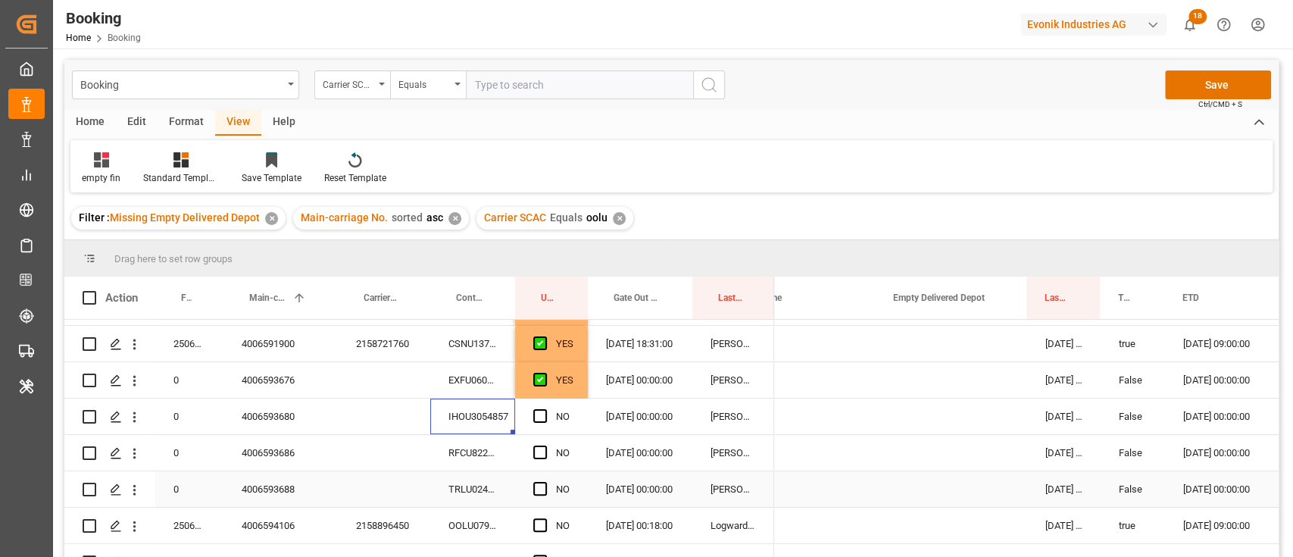
scroll to position [303, 0]
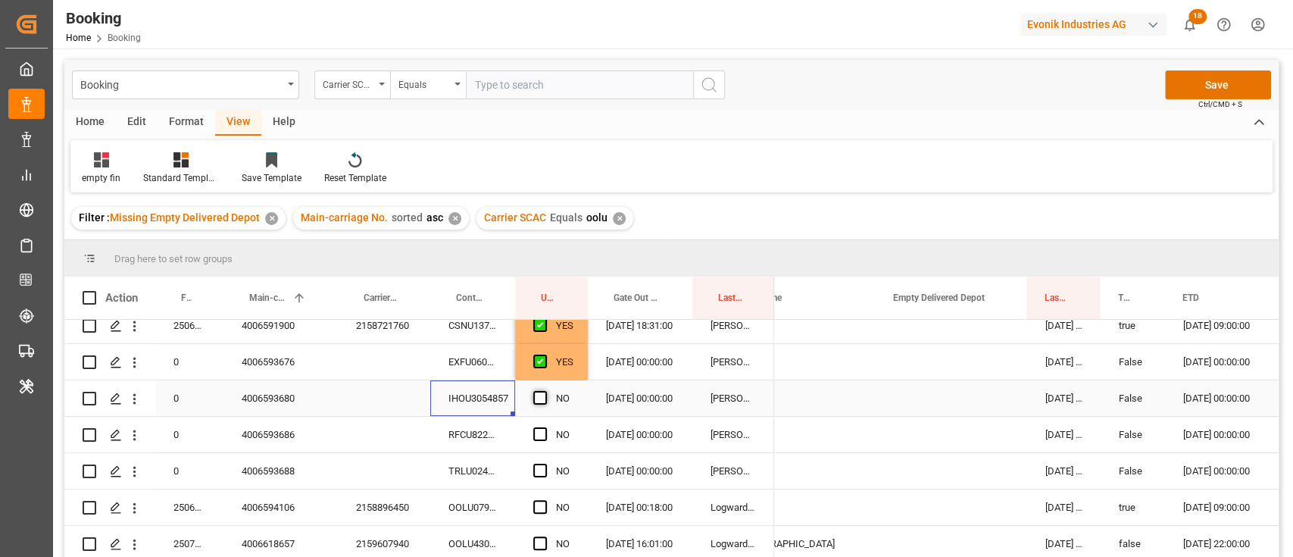
click at [534, 402] on span "Press SPACE to select this row." at bounding box center [540, 398] width 14 height 14
click at [545, 391] on input "Press SPACE to select this row." at bounding box center [545, 391] width 0 height 0
click at [500, 436] on div "RFCU8229508" at bounding box center [472, 435] width 85 height 36
click at [546, 433] on span "Press SPACE to select this row." at bounding box center [540, 434] width 14 height 14
click at [545, 427] on input "Press SPACE to select this row." at bounding box center [545, 427] width 0 height 0
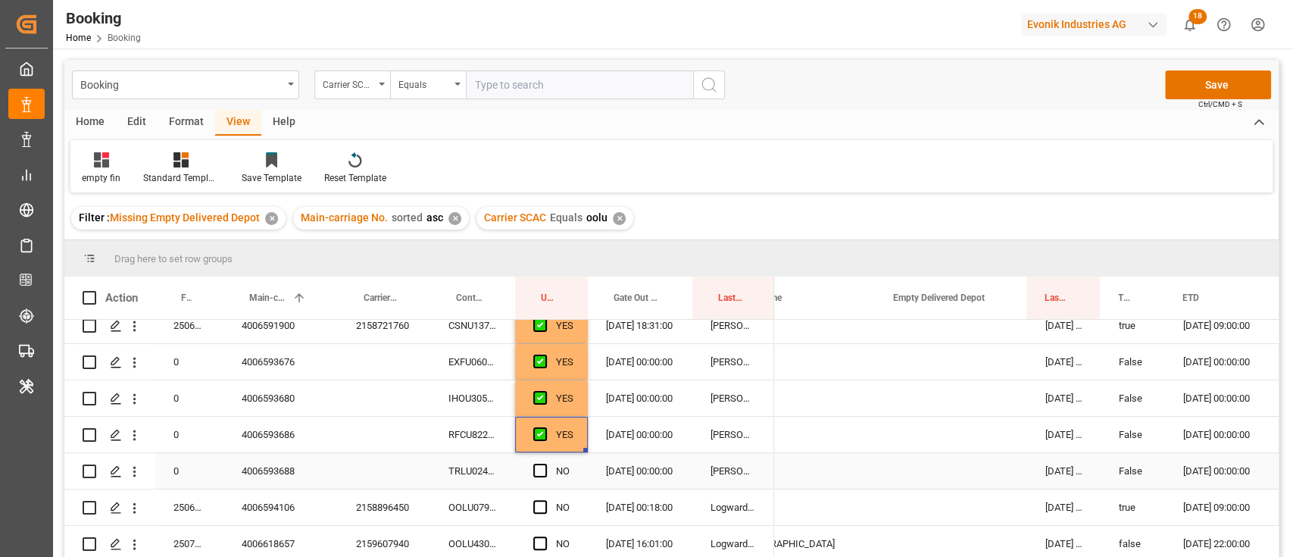
click at [467, 477] on div "TRLU0247662" at bounding box center [472, 471] width 85 height 36
click at [540, 471] on span "Press SPACE to select this row." at bounding box center [540, 471] width 14 height 14
click at [545, 464] on input "Press SPACE to select this row." at bounding box center [545, 464] width 0 height 0
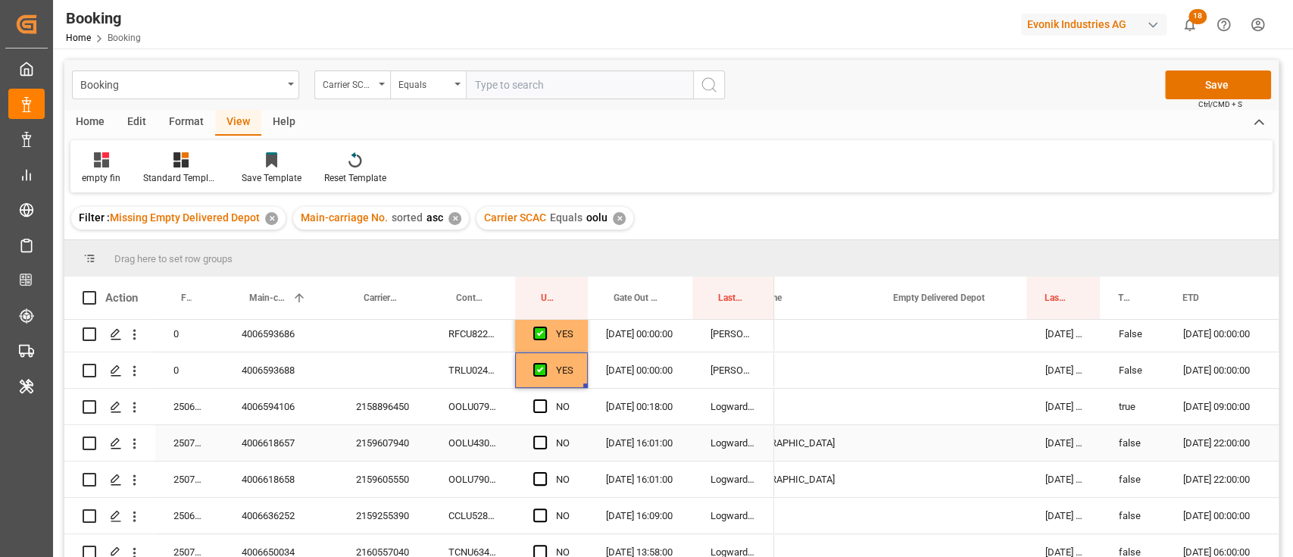
click at [467, 418] on div "OOLU0790094" at bounding box center [472, 407] width 85 height 36
click at [540, 401] on span "Press SPACE to select this row." at bounding box center [540, 406] width 14 height 14
click at [545, 399] on input "Press SPACE to select this row." at bounding box center [545, 399] width 0 height 0
click at [452, 445] on div "OOLU4301376" at bounding box center [472, 443] width 85 height 36
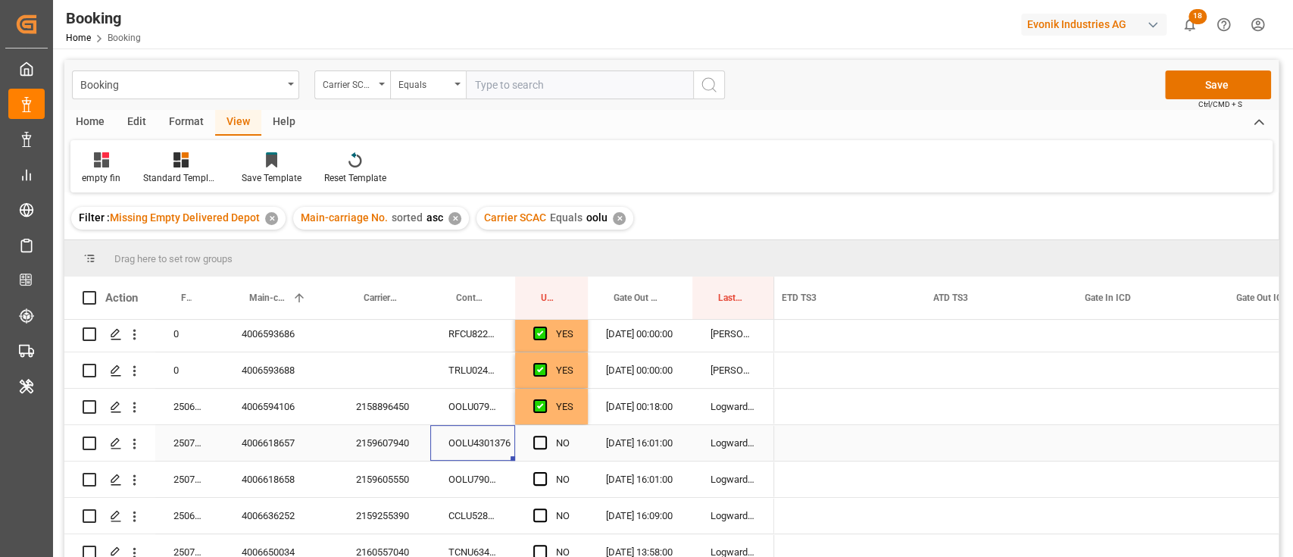
scroll to position [0, 0]
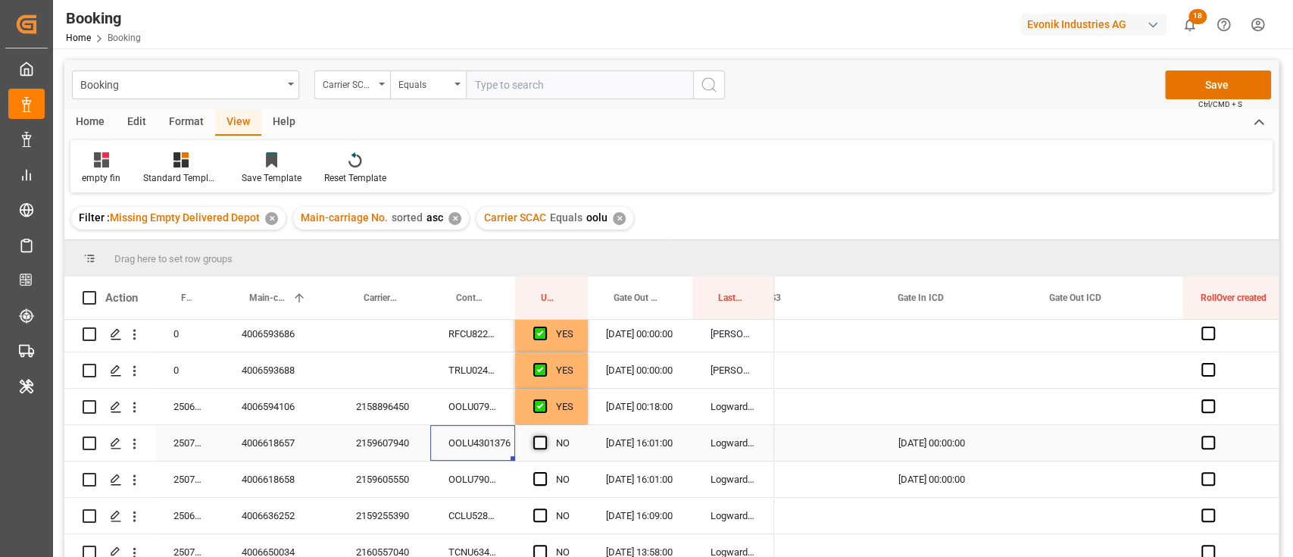
click at [541, 439] on span "Press SPACE to select this row." at bounding box center [540, 443] width 14 height 14
click at [545, 436] on input "Press SPACE to select this row." at bounding box center [545, 436] width 0 height 0
click at [461, 470] on div "OOLU7903973" at bounding box center [472, 479] width 85 height 36
click at [539, 475] on span "Press SPACE to select this row." at bounding box center [540, 479] width 14 height 14
click at [545, 472] on input "Press SPACE to select this row." at bounding box center [545, 472] width 0 height 0
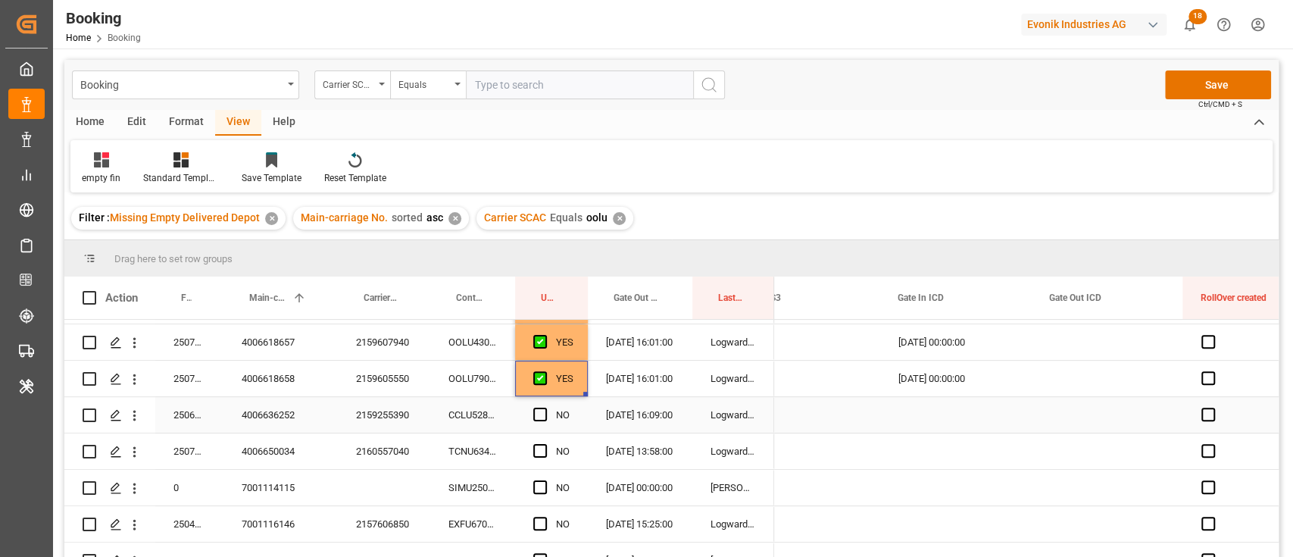
click at [476, 400] on div "CCLU5286049" at bounding box center [472, 415] width 85 height 36
click at [540, 411] on span "Press SPACE to select this row." at bounding box center [540, 415] width 14 height 14
click at [545, 408] on input "Press SPACE to select this row." at bounding box center [545, 408] width 0 height 0
click at [491, 448] on div "TCNU6340549" at bounding box center [472, 451] width 85 height 36
click at [535, 445] on span "Press SPACE to select this row." at bounding box center [540, 451] width 14 height 14
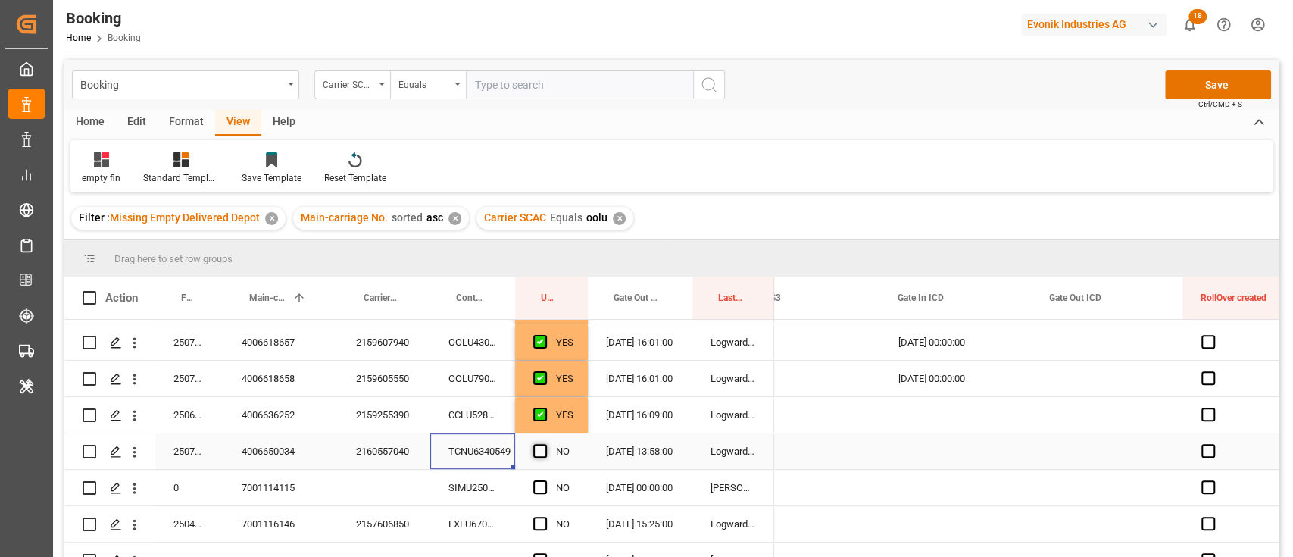
click at [545, 444] on input "Press SPACE to select this row." at bounding box center [545, 444] width 0 height 0
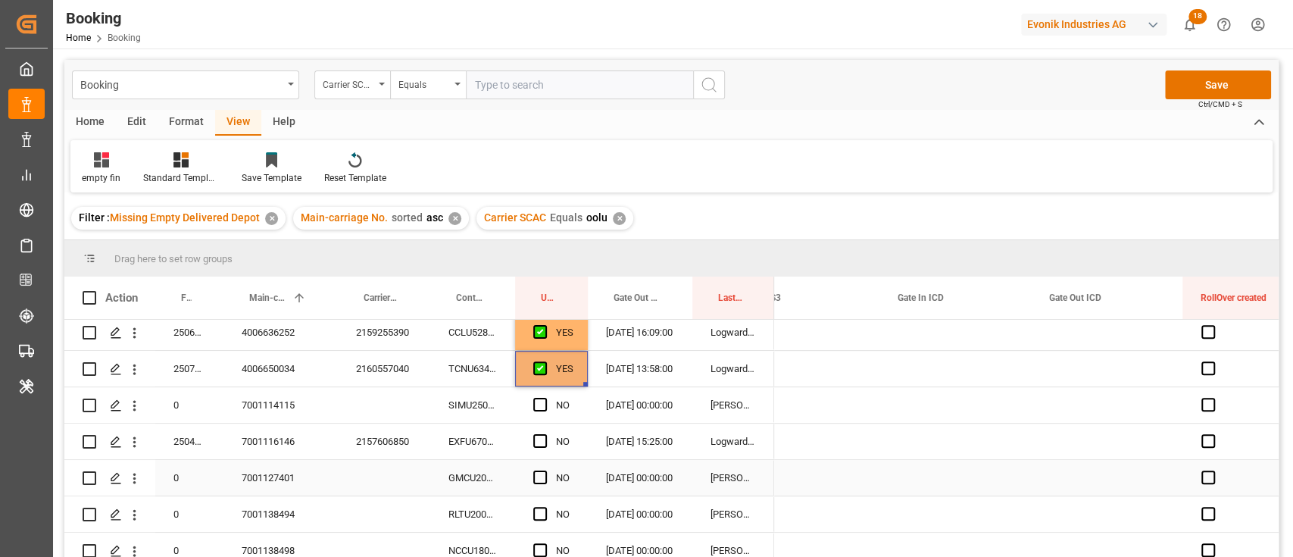
scroll to position [606, 0]
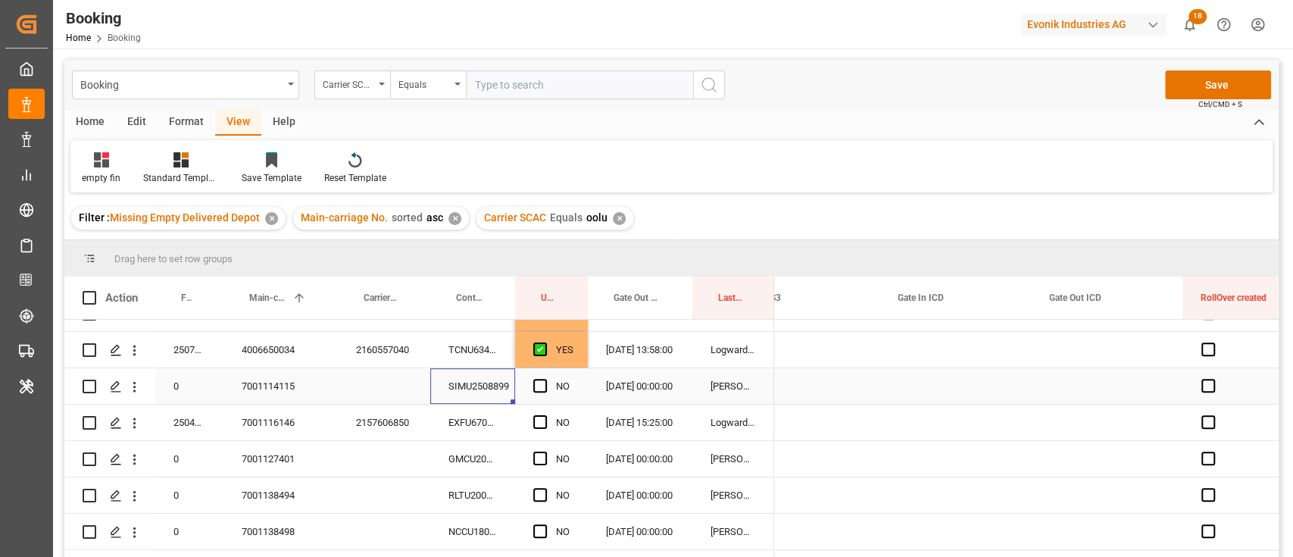
click at [480, 393] on div "SIMU2508899" at bounding box center [472, 386] width 85 height 36
click at [551, 379] on div "Press SPACE to select this row." at bounding box center [544, 386] width 23 height 35
click at [537, 385] on span "Press SPACE to select this row." at bounding box center [540, 386] width 14 height 14
click at [545, 379] on input "Press SPACE to select this row." at bounding box center [545, 379] width 0 height 0
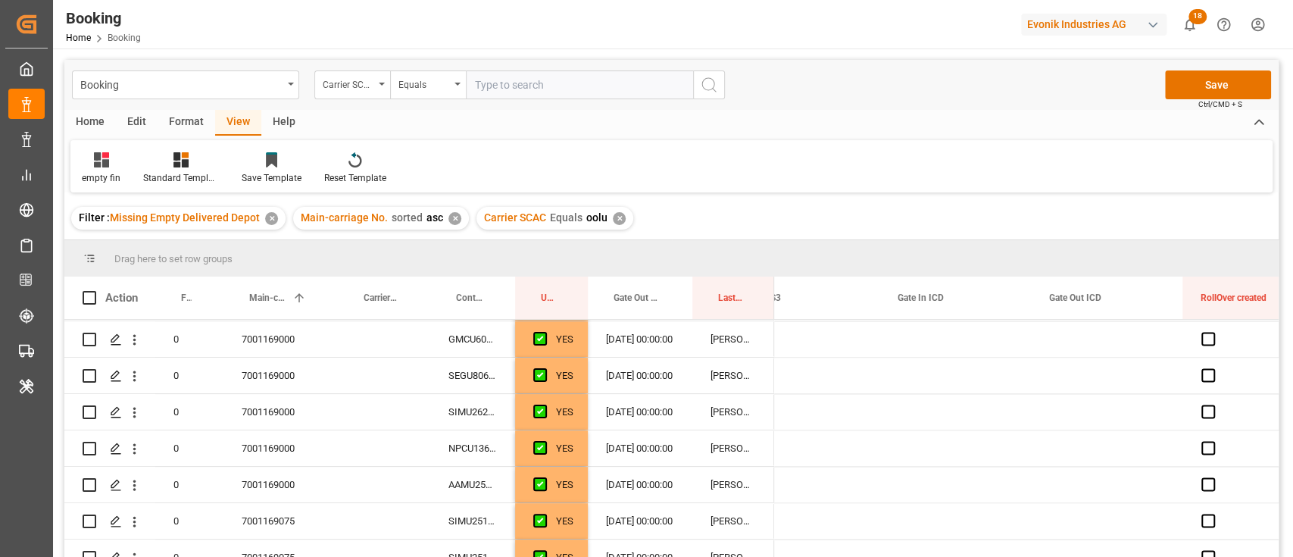
scroll to position [1330, 0]
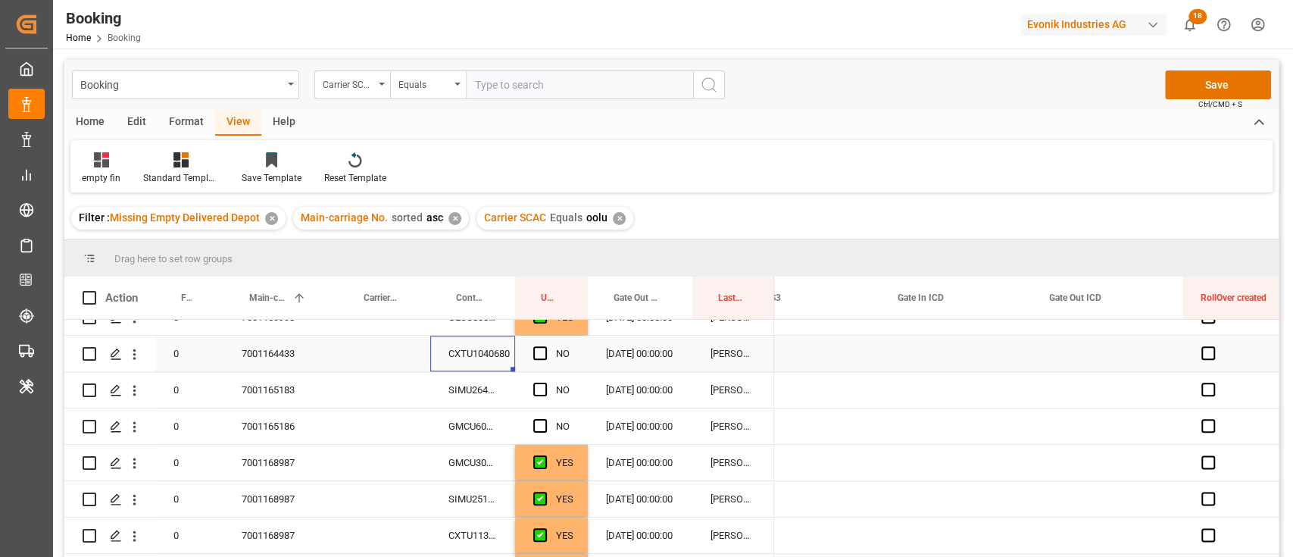
click at [471, 341] on div "CXTU1040680" at bounding box center [472, 354] width 85 height 36
click at [536, 354] on span "Press SPACE to select this row." at bounding box center [540, 353] width 14 height 14
click at [545, 346] on input "Press SPACE to select this row." at bounding box center [545, 346] width 0 height 0
click at [507, 389] on div "SIMU2644236" at bounding box center [472, 390] width 85 height 36
click at [537, 380] on div "Press SPACE to select this row." at bounding box center [544, 390] width 23 height 35
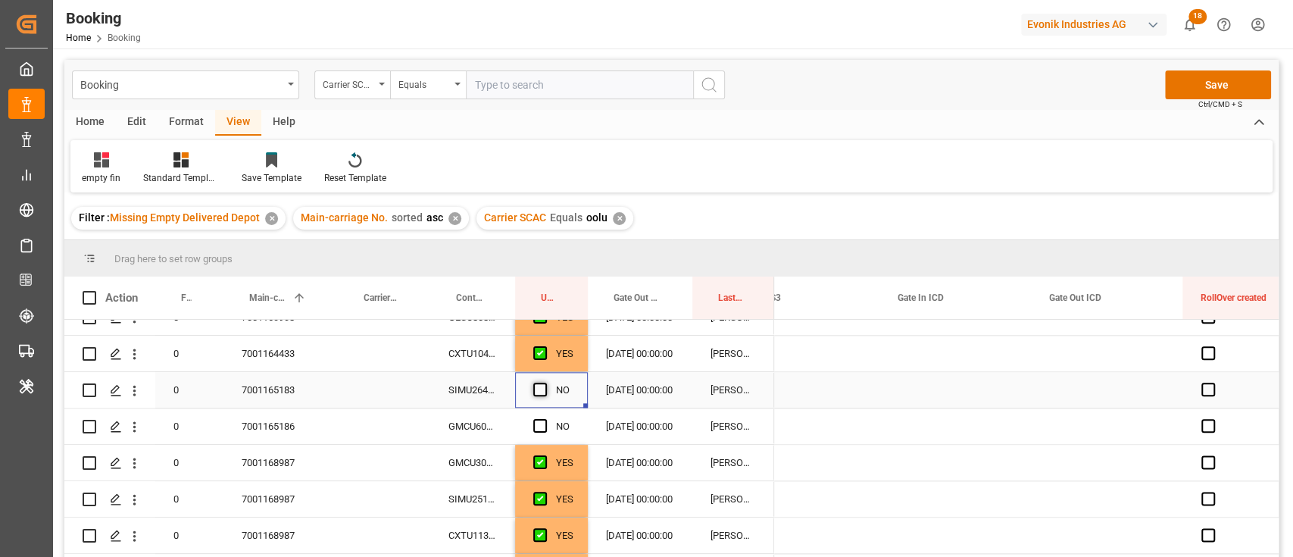
click at [538, 391] on span "Press SPACE to select this row." at bounding box center [540, 390] width 14 height 14
click at [545, 383] on input "Press SPACE to select this row." at bounding box center [545, 383] width 0 height 0
click at [506, 420] on div "GMCU6062122" at bounding box center [472, 426] width 85 height 36
click at [526, 419] on div "NO" at bounding box center [551, 426] width 73 height 36
click at [539, 423] on span "Press SPACE to select this row." at bounding box center [540, 426] width 14 height 14
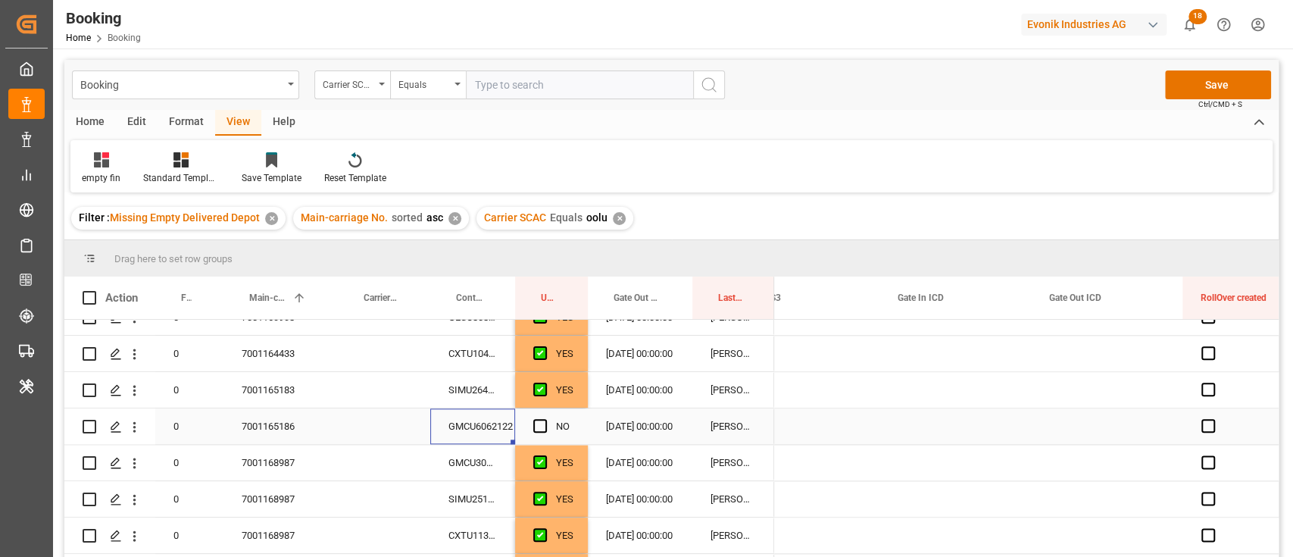
click at [545, 419] on input "Press SPACE to select this row." at bounding box center [545, 419] width 0 height 0
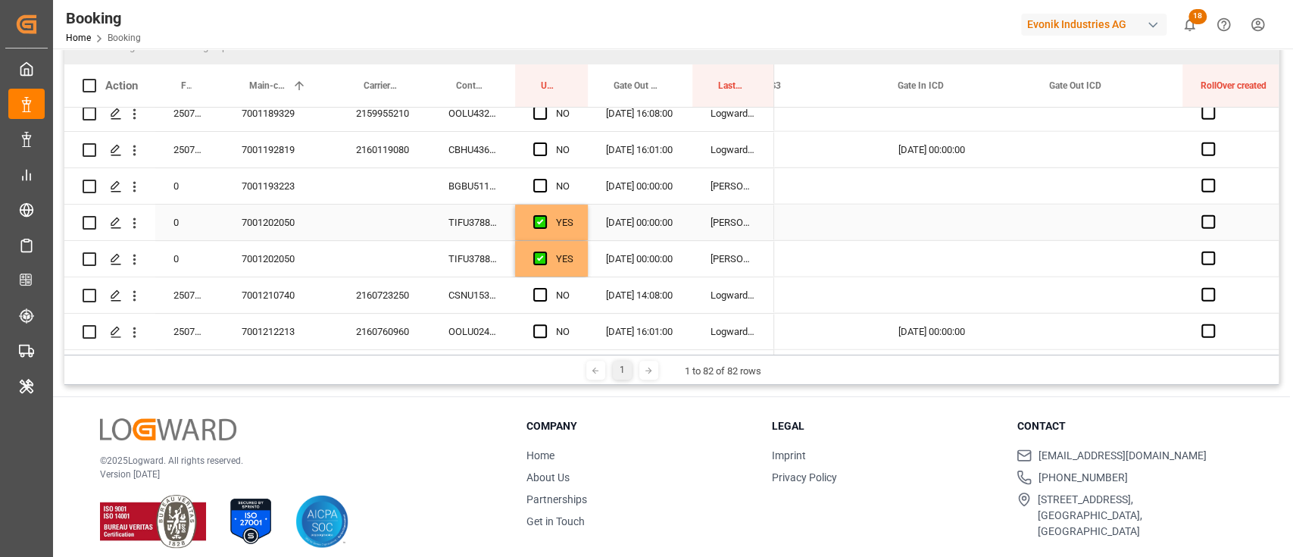
scroll to position [224, 0]
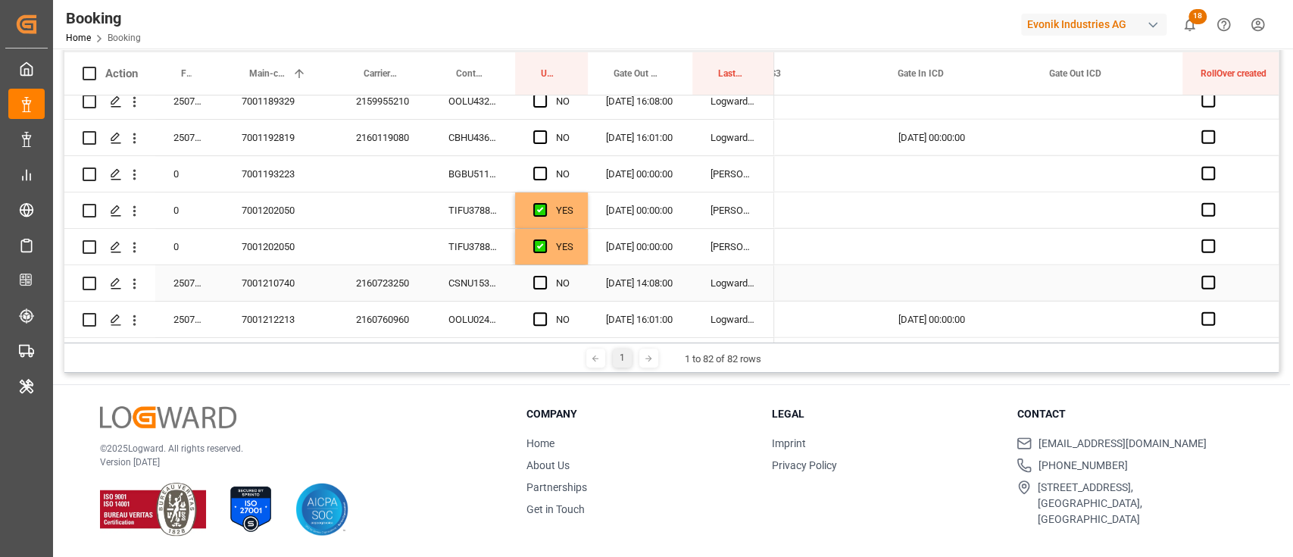
click at [484, 293] on div "CSNU1538602" at bounding box center [472, 283] width 85 height 36
drag, startPoint x: 139, startPoint y: 274, endPoint x: 158, endPoint y: 288, distance: 23.3
click at [139, 276] on icon "open menu" at bounding box center [135, 284] width 16 height 16
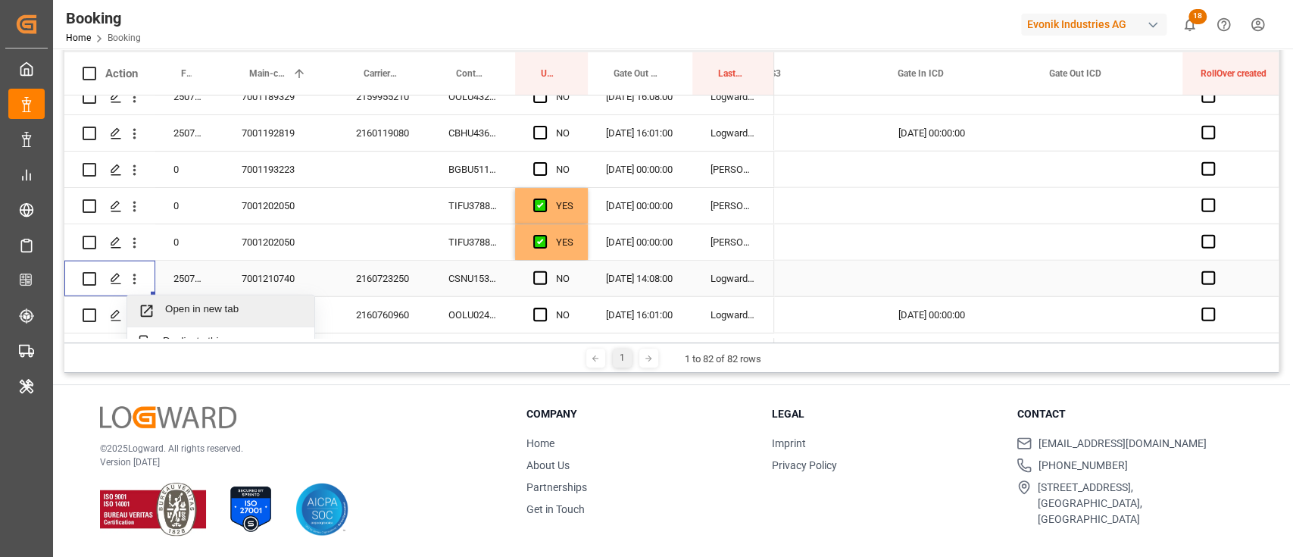
click at [175, 298] on div "Open in new tab" at bounding box center [220, 311] width 187 height 32
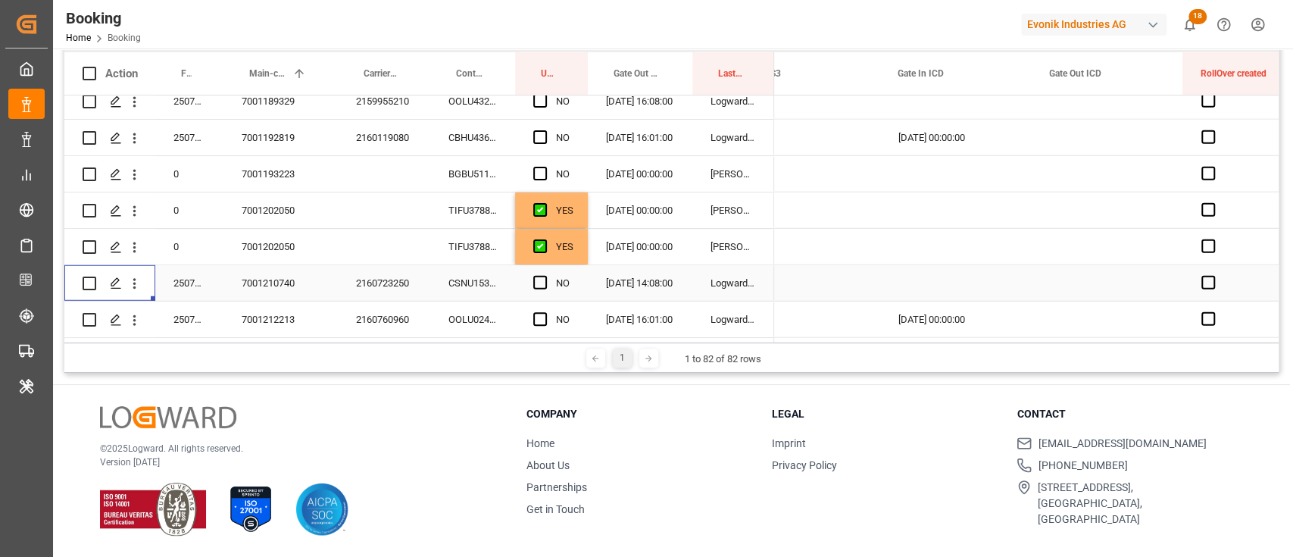
click at [543, 279] on span "Press SPACE to select this row." at bounding box center [540, 283] width 14 height 14
click at [545, 276] on input "Press SPACE to select this row." at bounding box center [545, 276] width 0 height 0
click at [495, 312] on div "OOLU0248503" at bounding box center [472, 320] width 85 height 36
click at [539, 315] on span "Press SPACE to select this row." at bounding box center [540, 319] width 14 height 14
click at [545, 312] on input "Press SPACE to select this row." at bounding box center [545, 312] width 0 height 0
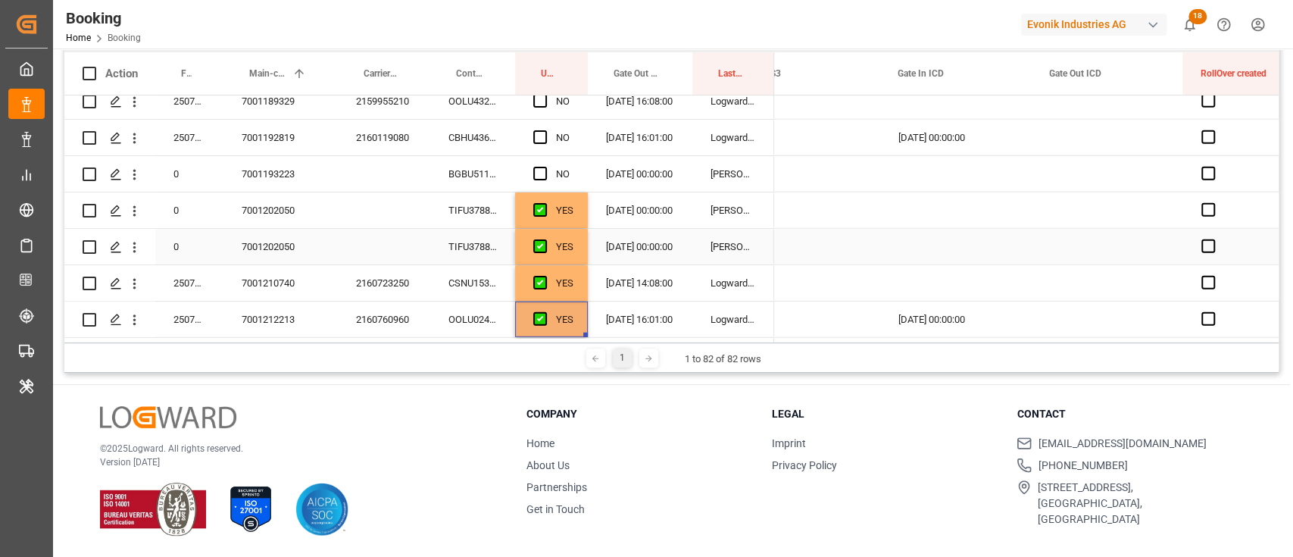
scroll to position [2642, 0]
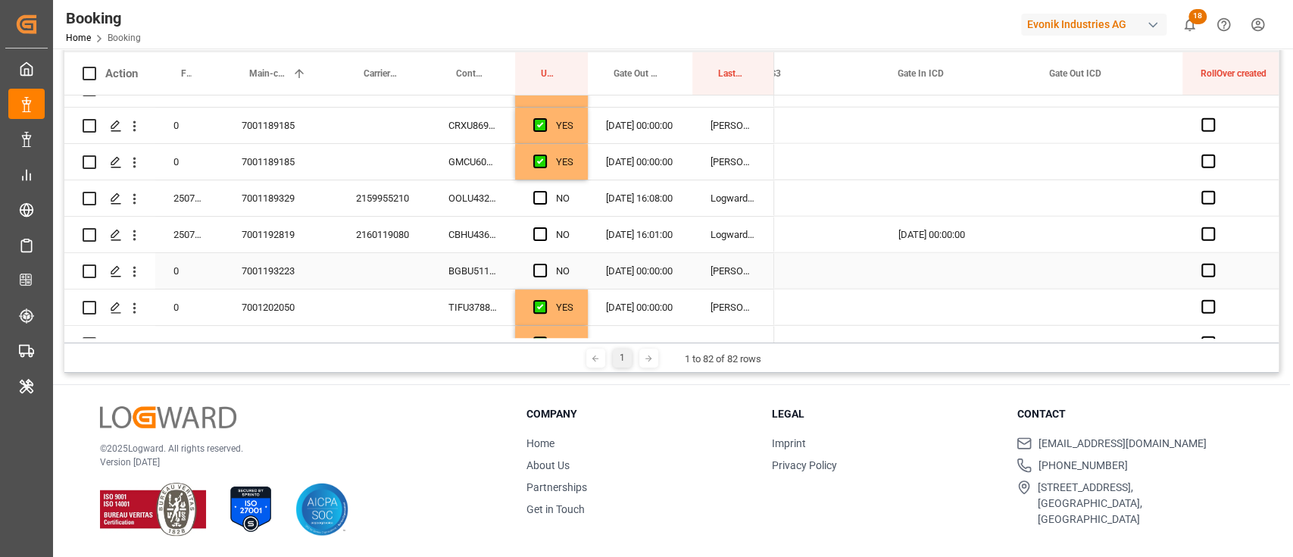
click at [493, 258] on div "BGBU5110164" at bounding box center [472, 271] width 85 height 36
click at [537, 266] on span "Press SPACE to select this row." at bounding box center [540, 271] width 14 height 14
click at [545, 264] on input "Press SPACE to select this row." at bounding box center [545, 264] width 0 height 0
click at [499, 233] on div "CBHU4361831" at bounding box center [472, 235] width 85 height 36
click at [527, 232] on div "NO" at bounding box center [551, 235] width 73 height 36
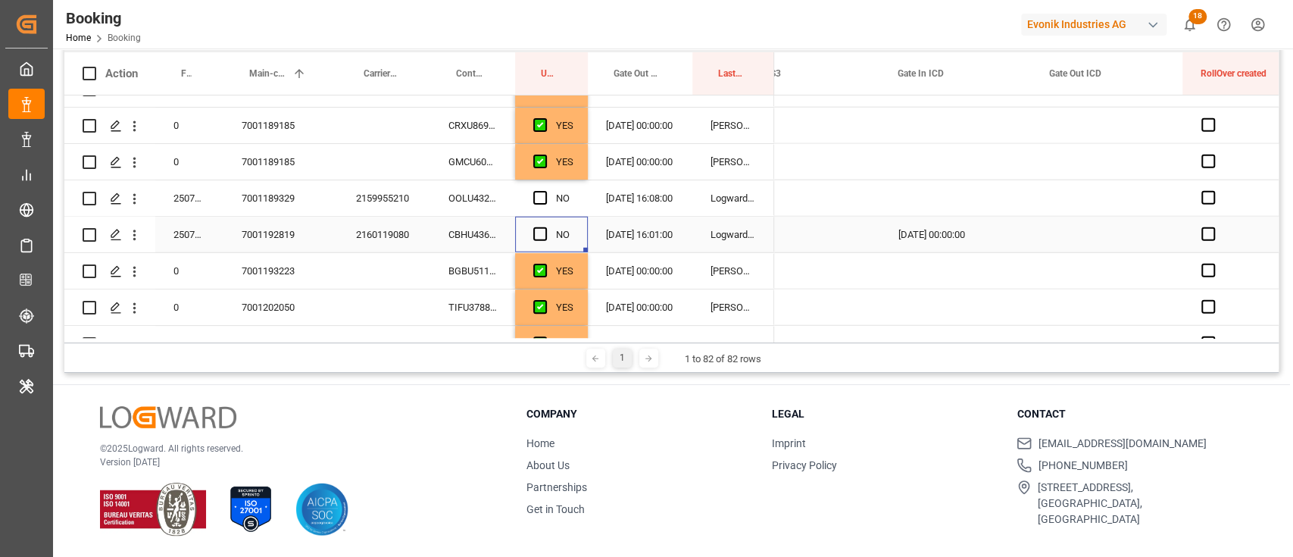
click at [534, 232] on span "Press SPACE to select this row." at bounding box center [540, 234] width 14 height 14
click at [545, 227] on input "Press SPACE to select this row." at bounding box center [545, 227] width 0 height 0
click at [475, 180] on div "OOLU4323591" at bounding box center [472, 198] width 85 height 36
click at [545, 198] on span "Press SPACE to select this row." at bounding box center [540, 198] width 14 height 14
click at [545, 191] on input "Press SPACE to select this row." at bounding box center [545, 191] width 0 height 0
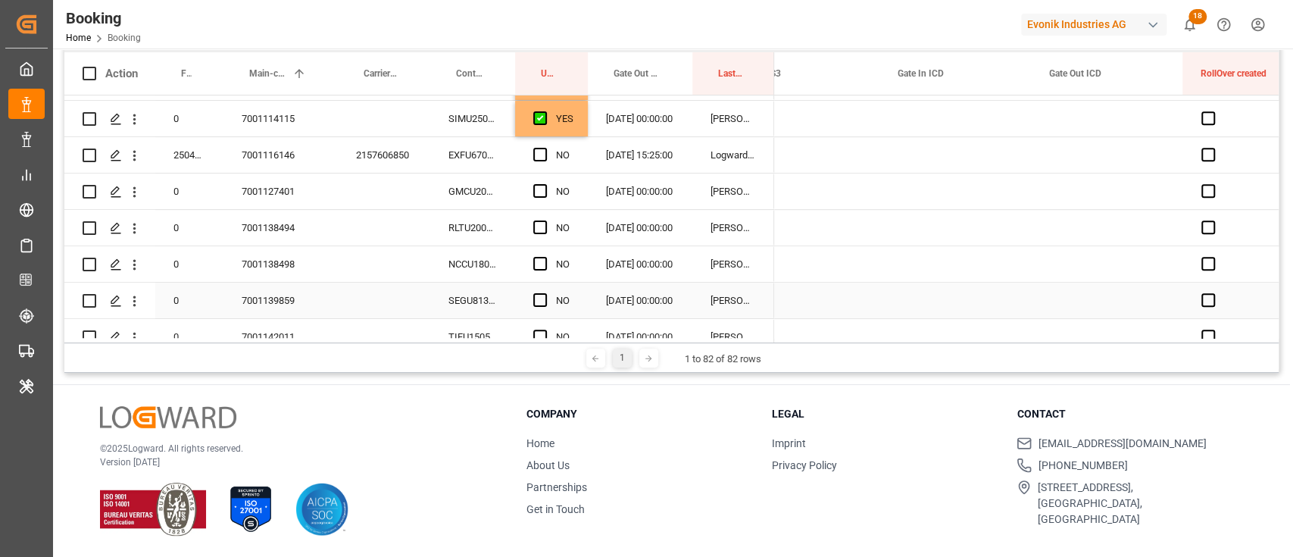
scroll to position [606, 0]
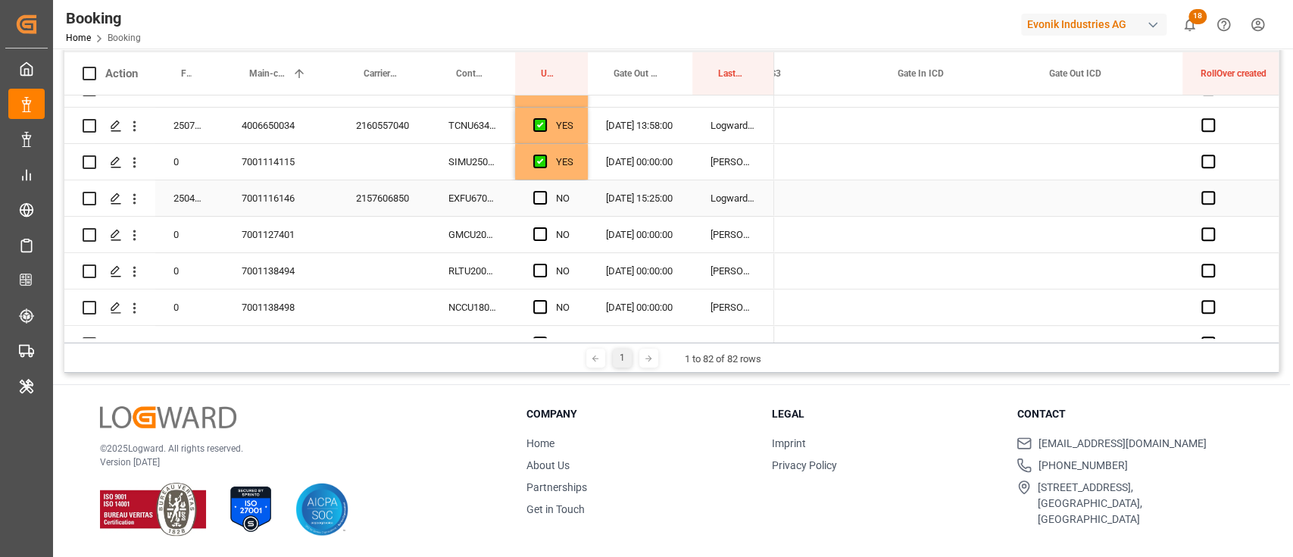
click at [485, 199] on div "EXFU6706020" at bounding box center [472, 198] width 85 height 36
click at [543, 204] on span "Press SPACE to select this row." at bounding box center [540, 198] width 14 height 14
click at [545, 191] on input "Press SPACE to select this row." at bounding box center [545, 191] width 0 height 0
click at [497, 241] on div "GMCU2040378" at bounding box center [472, 235] width 85 height 36
click at [545, 237] on span "Press SPACE to select this row." at bounding box center [540, 234] width 14 height 14
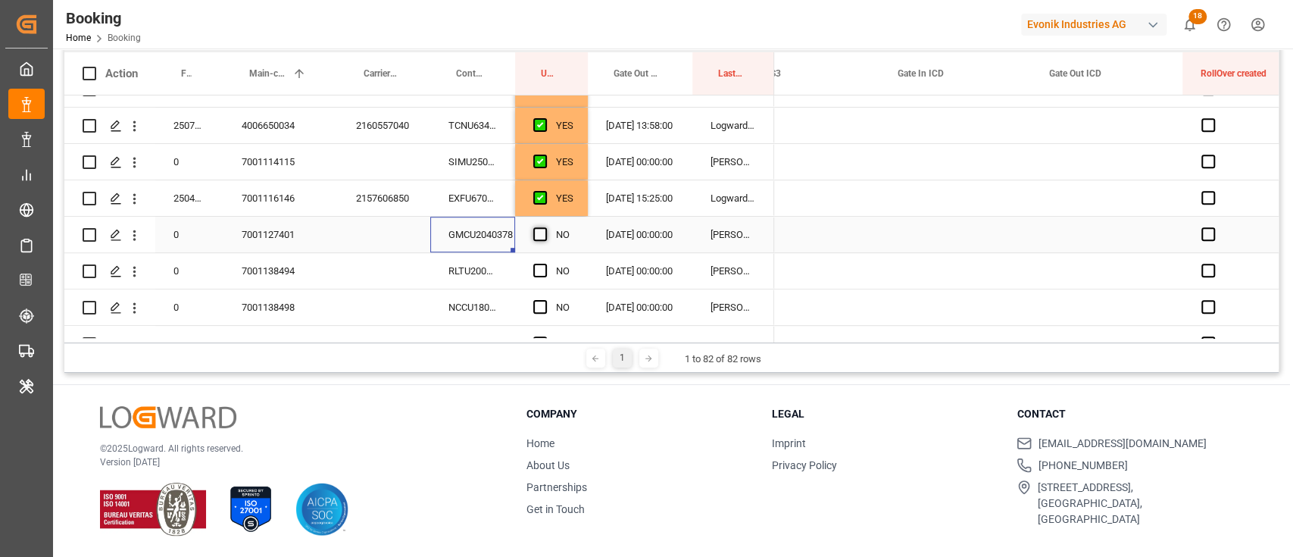
click at [545, 227] on input "Press SPACE to select this row." at bounding box center [545, 227] width 0 height 0
click at [485, 268] on div "RLTU2009802" at bounding box center [472, 271] width 85 height 36
click at [549, 264] on div "Press SPACE to select this row." at bounding box center [544, 271] width 23 height 35
click at [543, 271] on span "Press SPACE to select this row." at bounding box center [540, 271] width 14 height 14
click at [545, 264] on input "Press SPACE to select this row." at bounding box center [545, 264] width 0 height 0
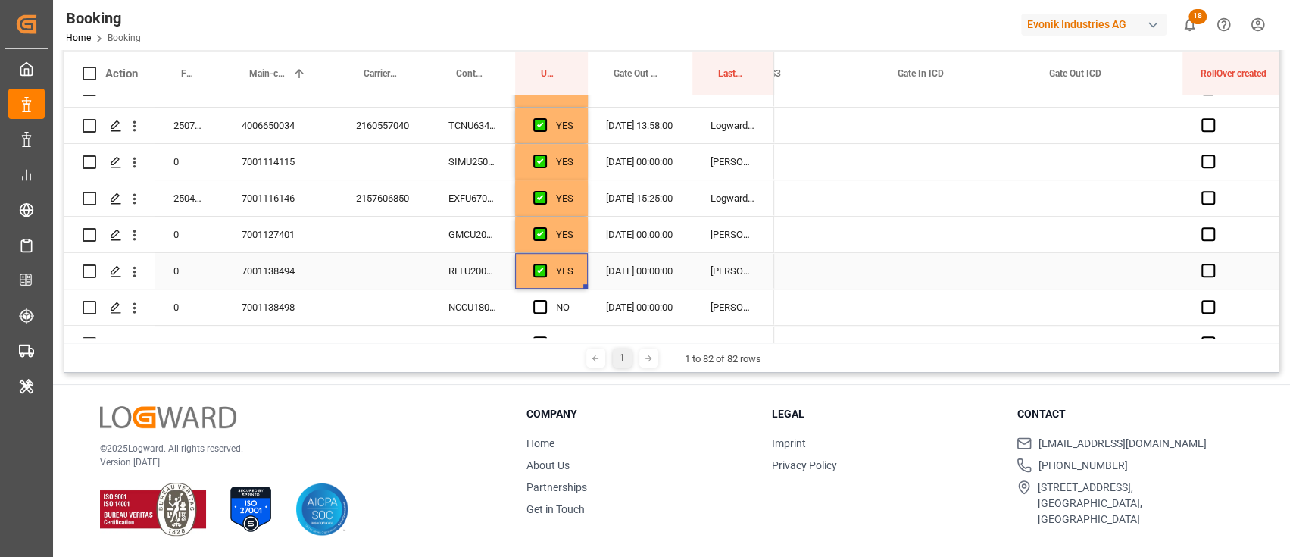
scroll to position [707, 0]
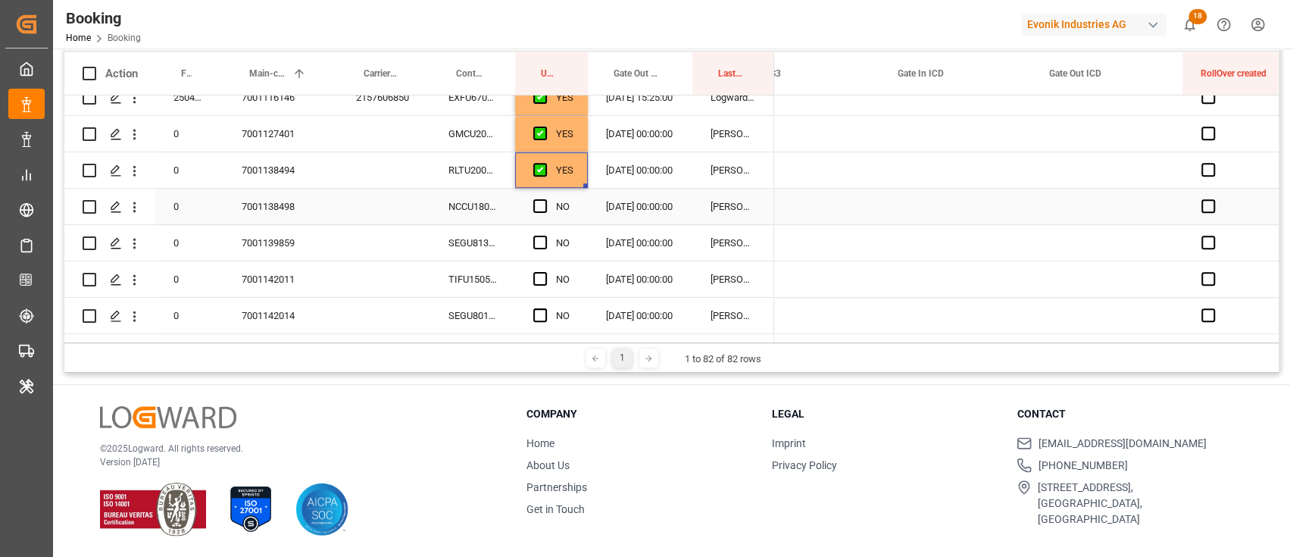
click at [502, 202] on div "NCCU1802687" at bounding box center [472, 207] width 85 height 36
click at [539, 206] on span "Press SPACE to select this row." at bounding box center [540, 206] width 14 height 14
click at [545, 199] on input "Press SPACE to select this row." at bounding box center [545, 199] width 0 height 0
click at [485, 242] on div "SEGU8130632" at bounding box center [472, 243] width 85 height 36
click at [535, 236] on span "Press SPACE to select this row." at bounding box center [540, 243] width 14 height 14
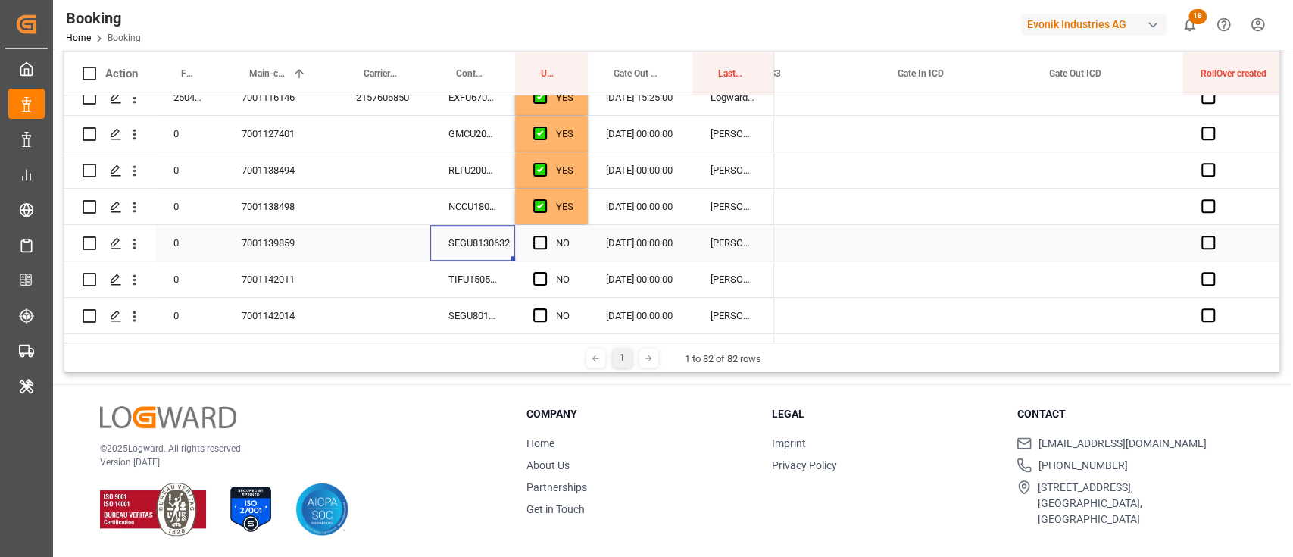
click at [545, 236] on input "Press SPACE to select this row." at bounding box center [545, 236] width 0 height 0
click at [448, 298] on div "SEGU8010874" at bounding box center [472, 316] width 85 height 36
click at [477, 281] on div "TIFU1505285" at bounding box center [472, 279] width 85 height 36
click at [538, 277] on span "Press SPACE to select this row." at bounding box center [540, 279] width 14 height 14
click at [545, 272] on input "Press SPACE to select this row." at bounding box center [545, 272] width 0 height 0
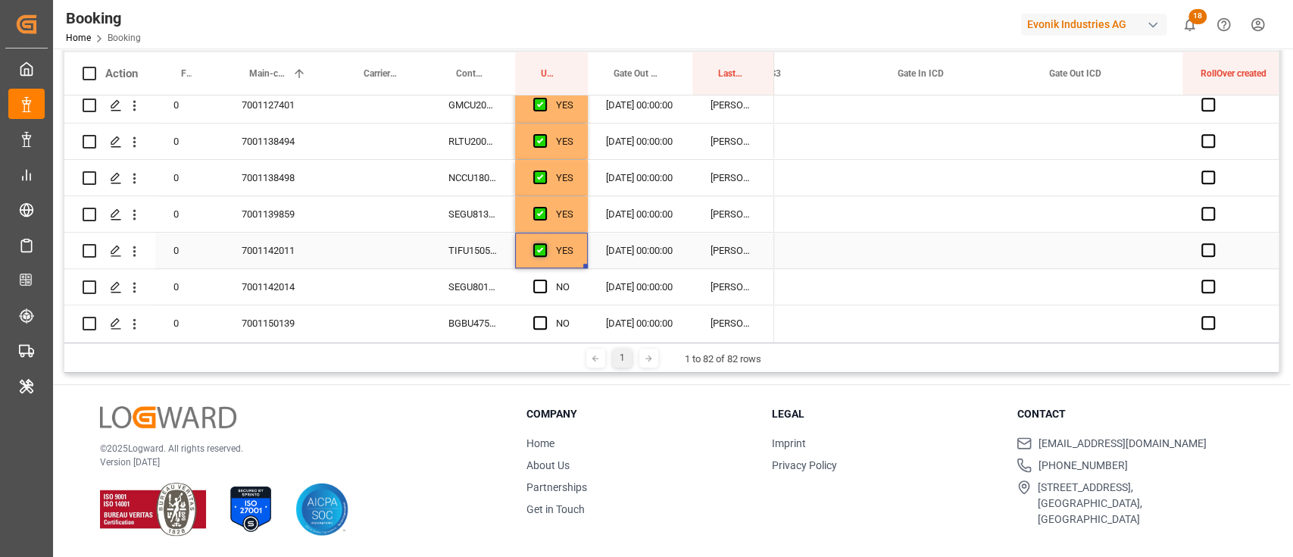
scroll to position [808, 0]
click at [494, 208] on div "SEGU8010874" at bounding box center [472, 215] width 85 height 36
click at [539, 210] on span "Press SPACE to select this row." at bounding box center [540, 215] width 14 height 14
click at [545, 208] on input "Press SPACE to select this row." at bounding box center [545, 208] width 0 height 0
click at [500, 258] on div "BGBU4759992" at bounding box center [472, 251] width 85 height 36
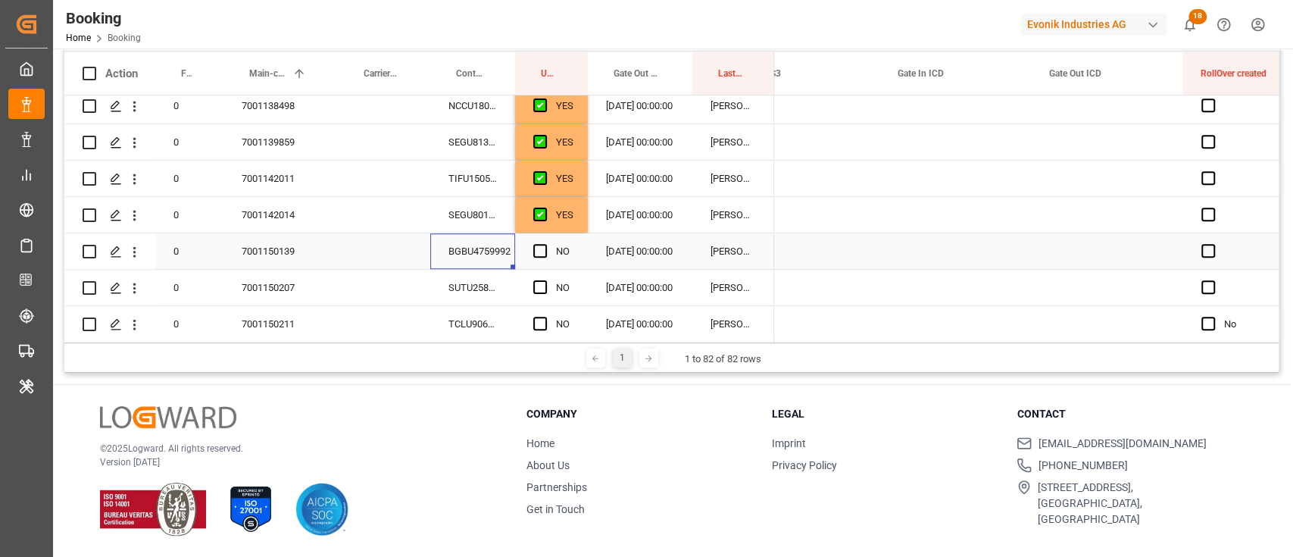
click at [540, 252] on span "Press SPACE to select this row." at bounding box center [540, 251] width 14 height 14
click at [545, 244] on input "Press SPACE to select this row." at bounding box center [545, 244] width 0 height 0
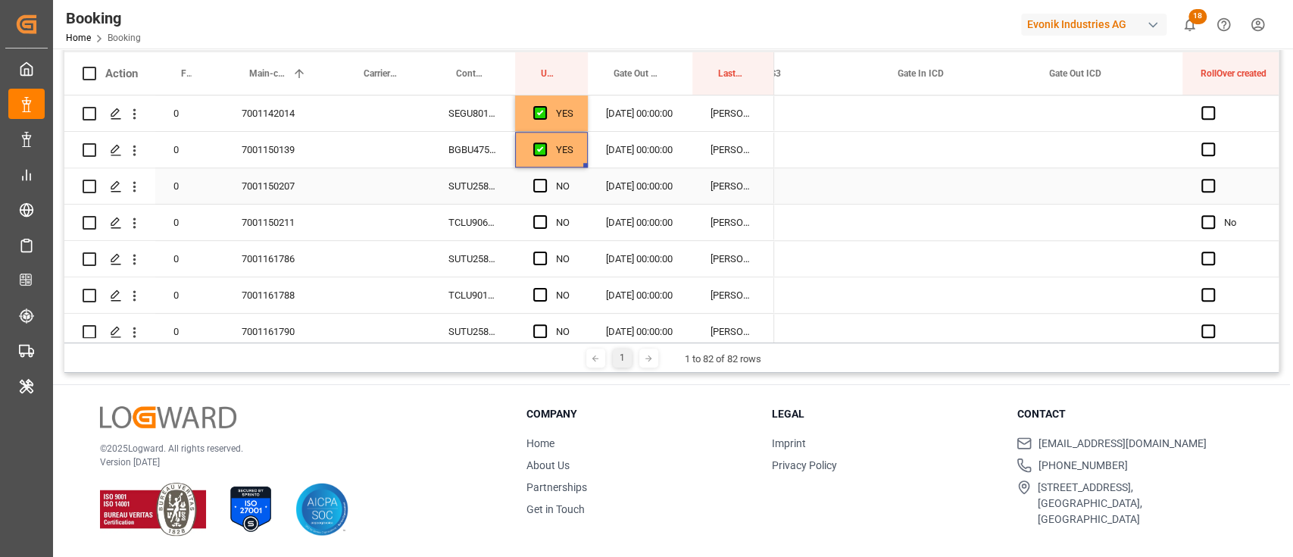
click at [479, 192] on div "SUTU2587562" at bounding box center [472, 186] width 85 height 36
click at [539, 181] on span "Press SPACE to select this row." at bounding box center [540, 186] width 14 height 14
click at [545, 179] on input "Press SPACE to select this row." at bounding box center [545, 179] width 0 height 0
click at [493, 215] on div "TCLU9060307" at bounding box center [472, 223] width 85 height 36
click at [539, 224] on span "Press SPACE to select this row." at bounding box center [540, 222] width 14 height 14
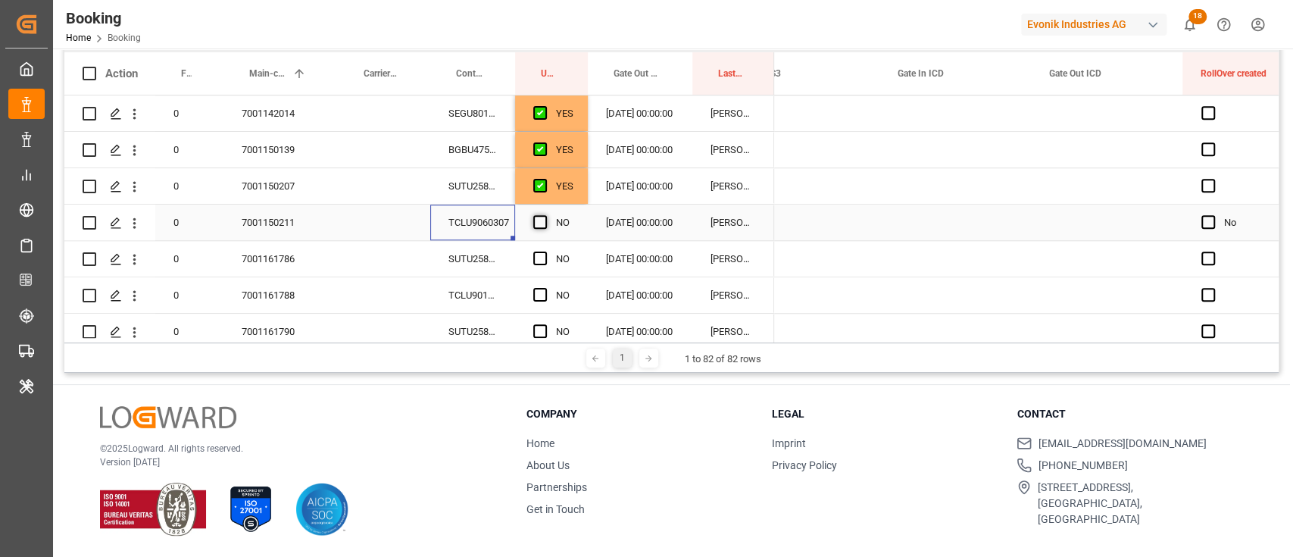
click at [545, 215] on input "Press SPACE to select this row." at bounding box center [545, 215] width 0 height 0
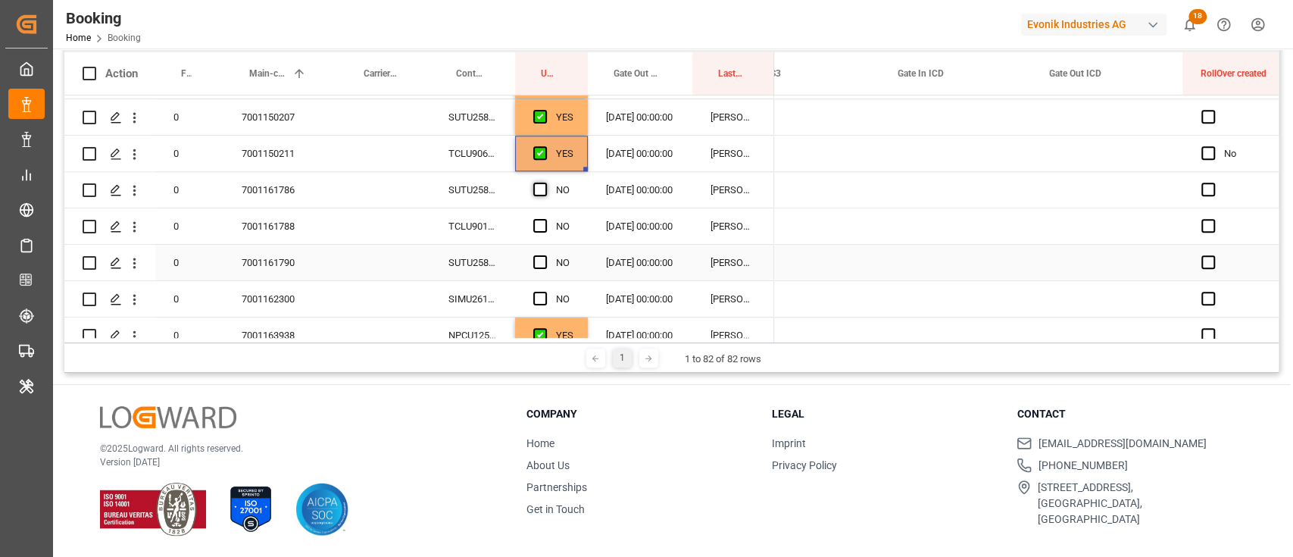
scroll to position [1010, 0]
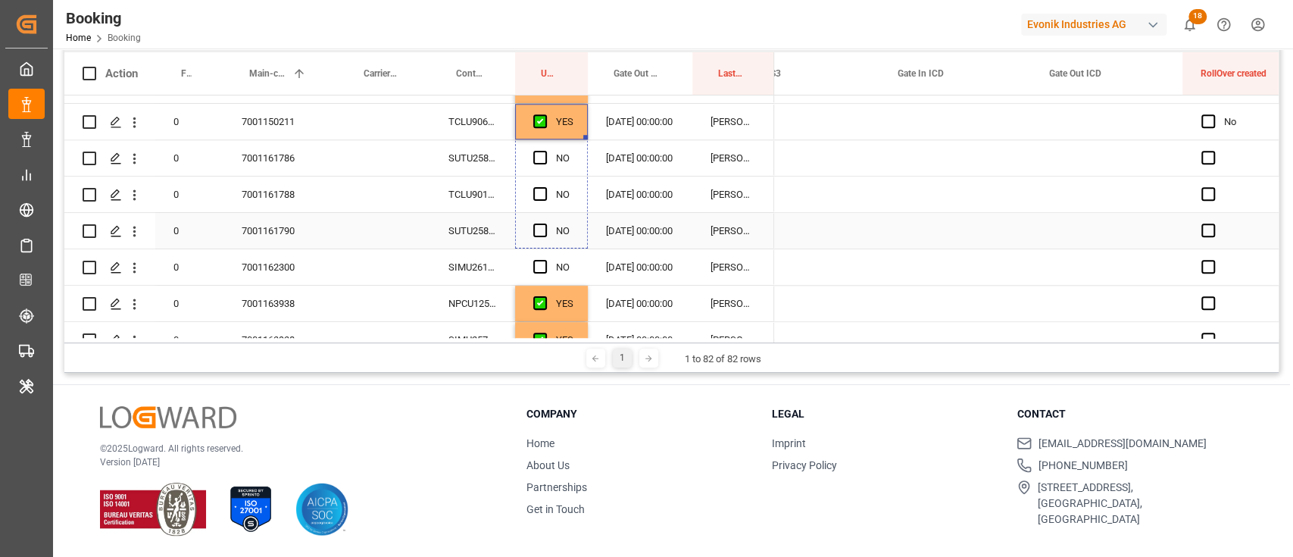
drag, startPoint x: 585, startPoint y: 136, endPoint x: 570, endPoint y: 245, distance: 110.1
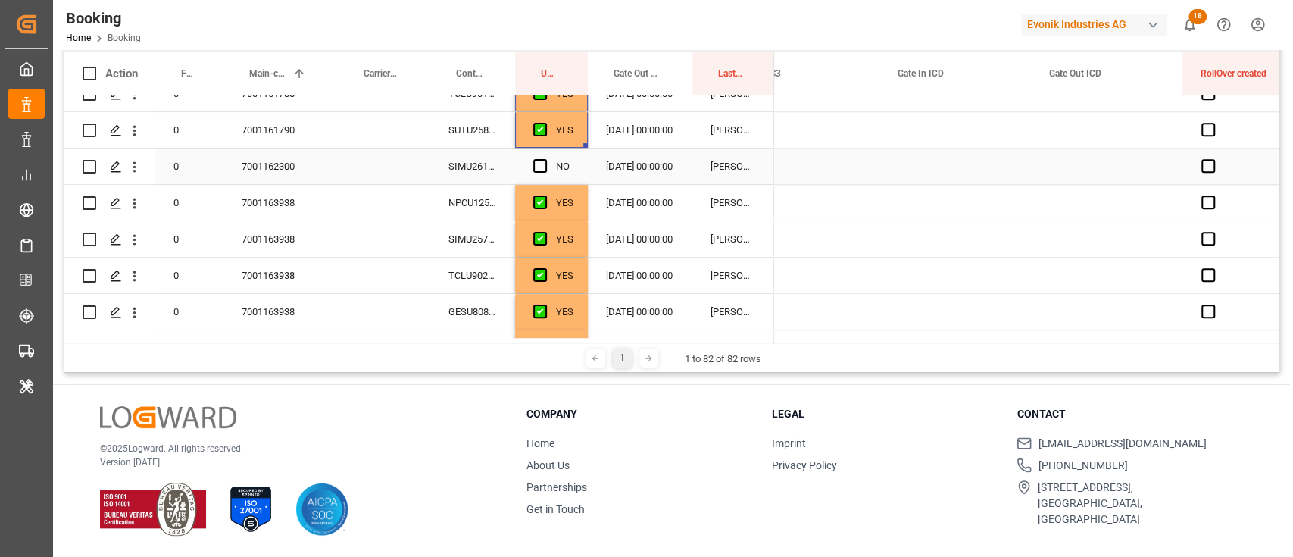
click at [541, 158] on div "Press SPACE to select this row." at bounding box center [544, 166] width 23 height 35
click at [534, 160] on span "Press SPACE to select this row." at bounding box center [540, 166] width 14 height 14
click at [545, 159] on input "Press SPACE to select this row." at bounding box center [545, 159] width 0 height 0
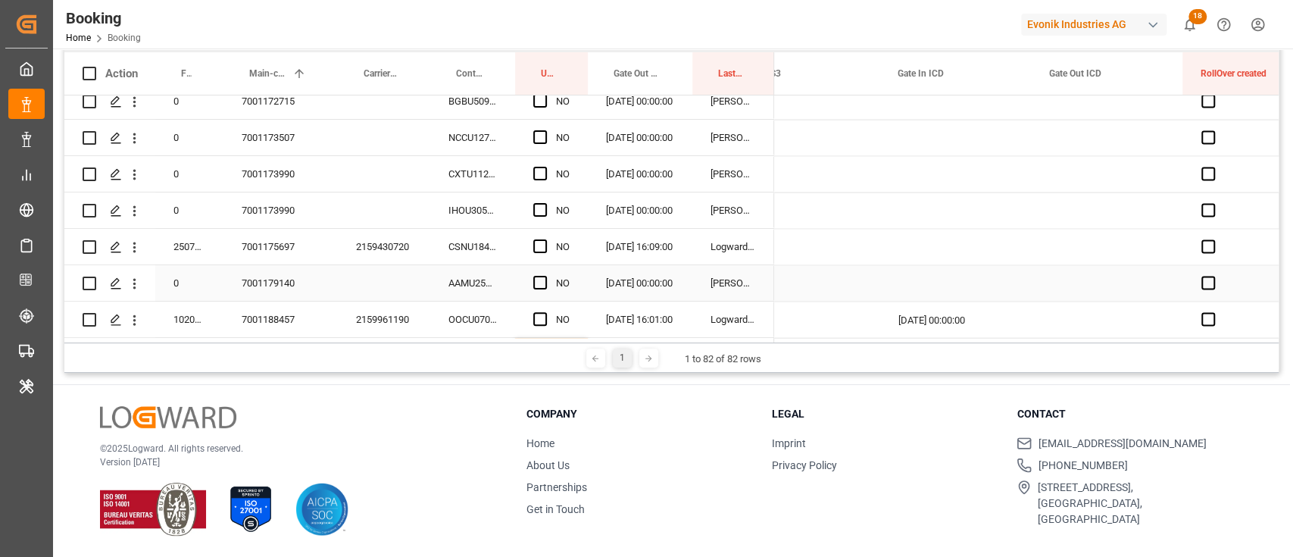
scroll to position [2020, 0]
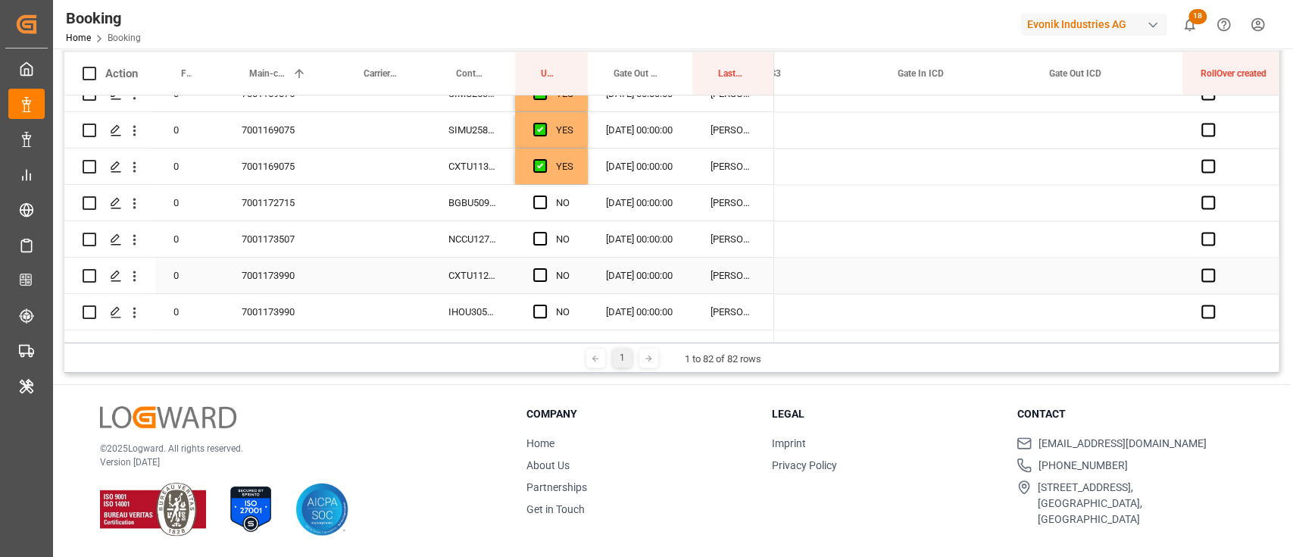
click at [502, 199] on div "BGBU5098201" at bounding box center [472, 203] width 85 height 36
click at [549, 190] on div "Press SPACE to select this row." at bounding box center [544, 203] width 23 height 35
click at [544, 198] on span "Press SPACE to select this row." at bounding box center [540, 202] width 14 height 14
click at [545, 195] on input "Press SPACE to select this row." at bounding box center [545, 195] width 0 height 0
click at [509, 245] on div "NCCU1271390" at bounding box center [472, 239] width 85 height 36
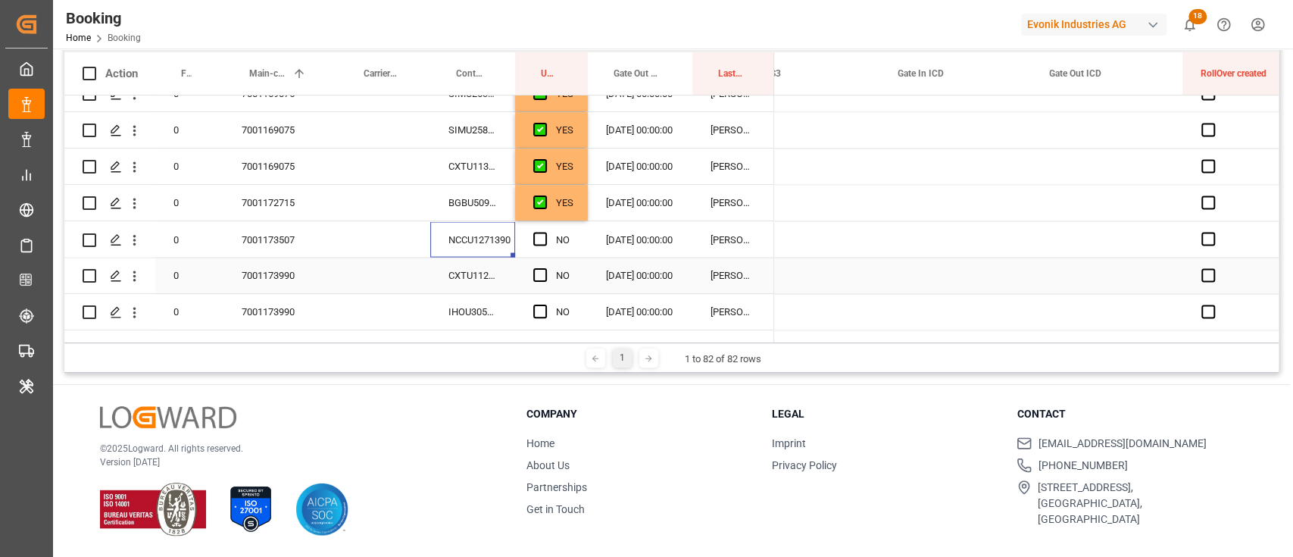
click at [504, 276] on div "CXTU1126737" at bounding box center [472, 276] width 85 height 36
click at [542, 271] on span "Press SPACE to select this row." at bounding box center [540, 275] width 14 height 14
click at [545, 268] on input "Press SPACE to select this row." at bounding box center [545, 268] width 0 height 0
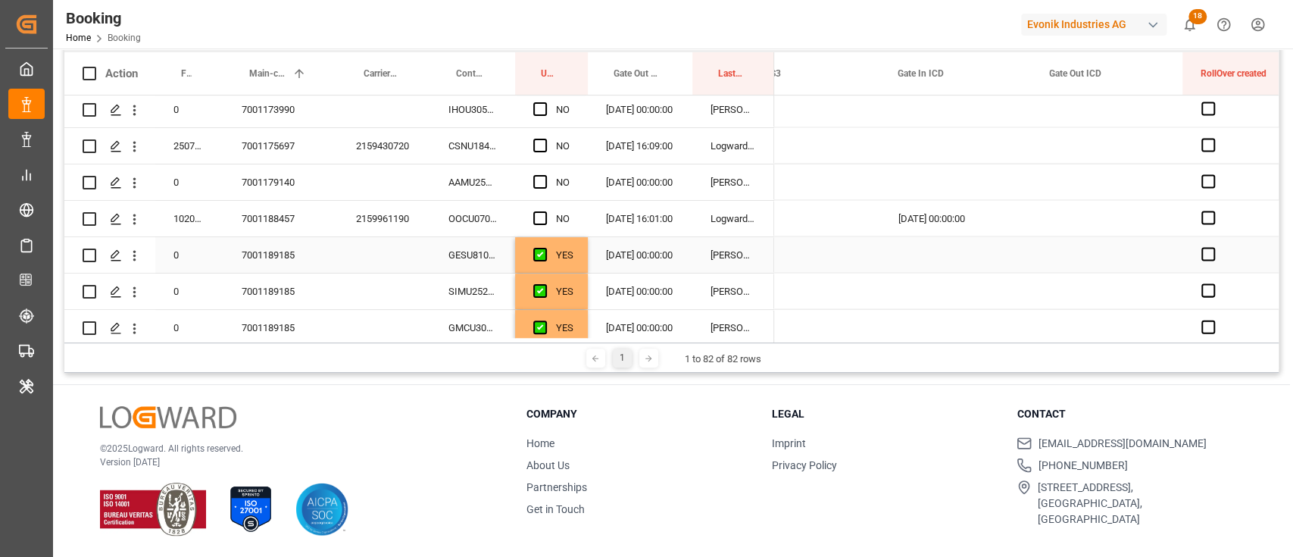
scroll to position [2121, 0]
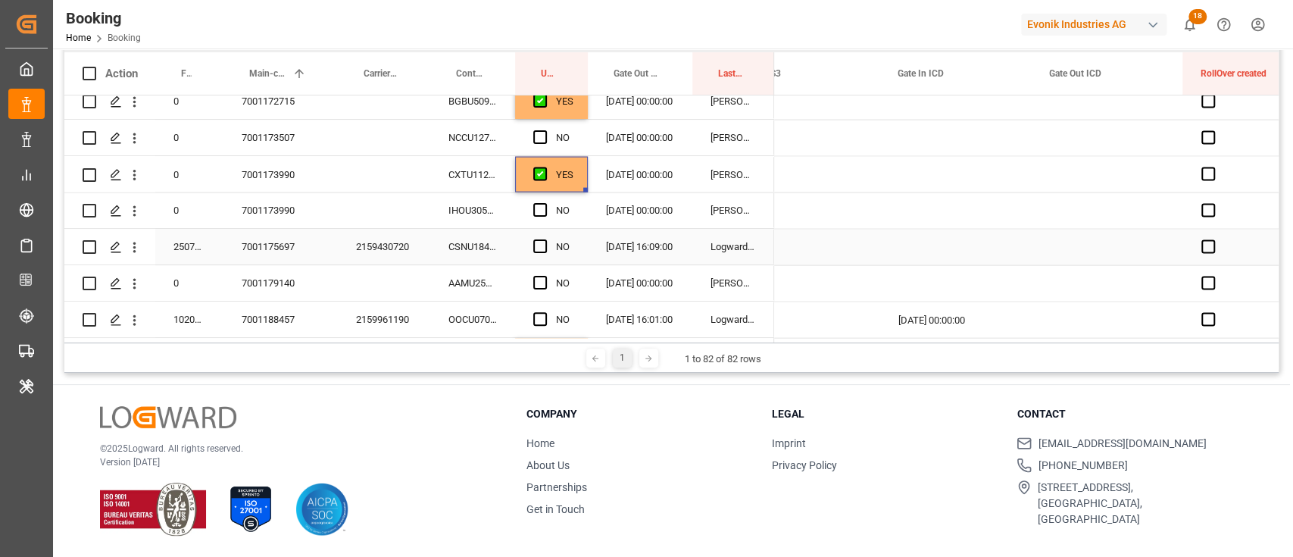
click at [497, 209] on div "IHOU3051890" at bounding box center [472, 210] width 85 height 36
click at [533, 212] on span "Press SPACE to select this row." at bounding box center [540, 210] width 14 height 14
click at [545, 203] on input "Press SPACE to select this row." at bounding box center [545, 203] width 0 height 0
click at [481, 255] on div "CSNU1842765" at bounding box center [472, 247] width 85 height 36
click at [539, 245] on span "Press SPACE to select this row." at bounding box center [540, 246] width 14 height 14
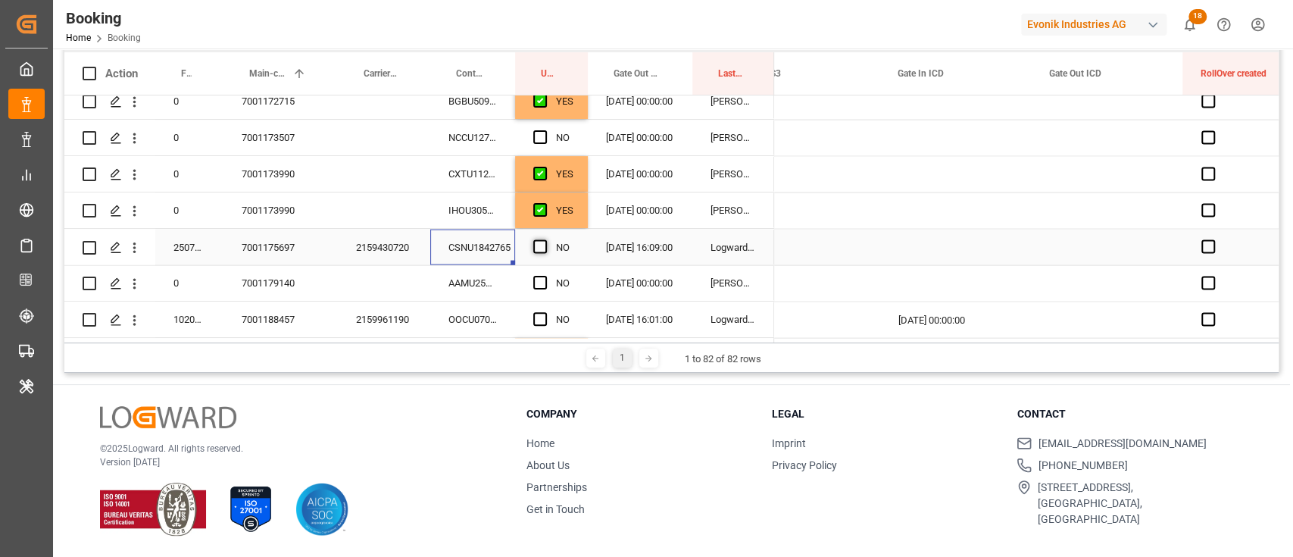
click at [545, 239] on input "Press SPACE to select this row." at bounding box center [545, 239] width 0 height 0
click at [464, 285] on div "AAMU2502108" at bounding box center [472, 283] width 85 height 36
click at [543, 286] on span "Press SPACE to select this row." at bounding box center [540, 283] width 14 height 14
click at [545, 276] on input "Press SPACE to select this row." at bounding box center [545, 276] width 0 height 0
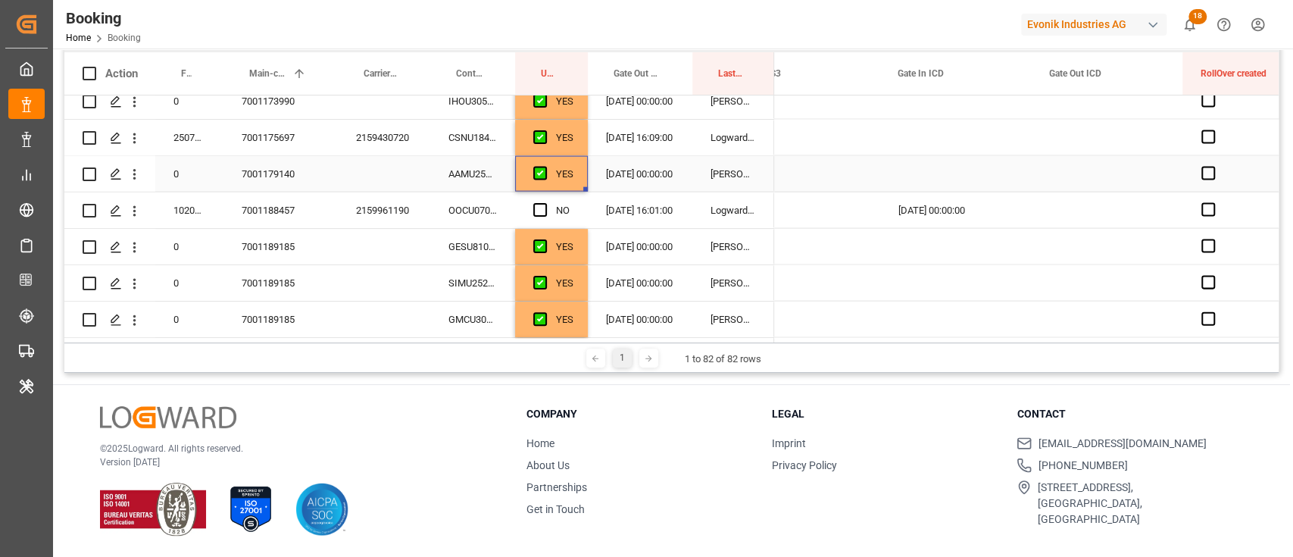
scroll to position [2222, 0]
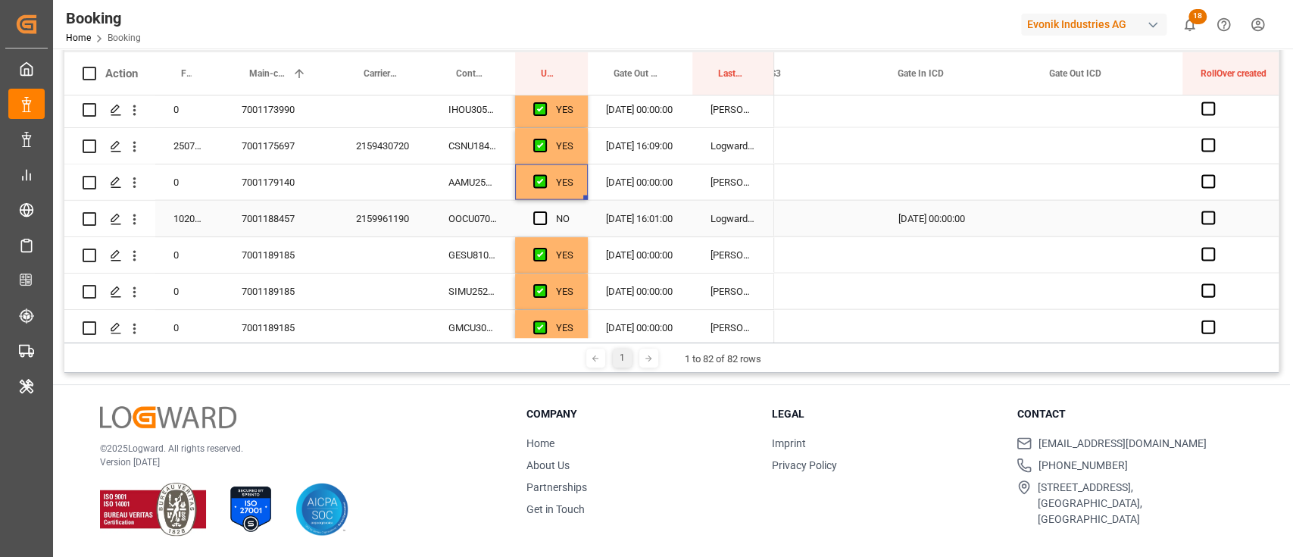
click at [476, 220] on div "OOCU0708201" at bounding box center [472, 219] width 85 height 36
click at [539, 220] on span "Press SPACE to select this row." at bounding box center [540, 218] width 14 height 14
click at [545, 211] on input "Press SPACE to select this row." at bounding box center [545, 211] width 0 height 0
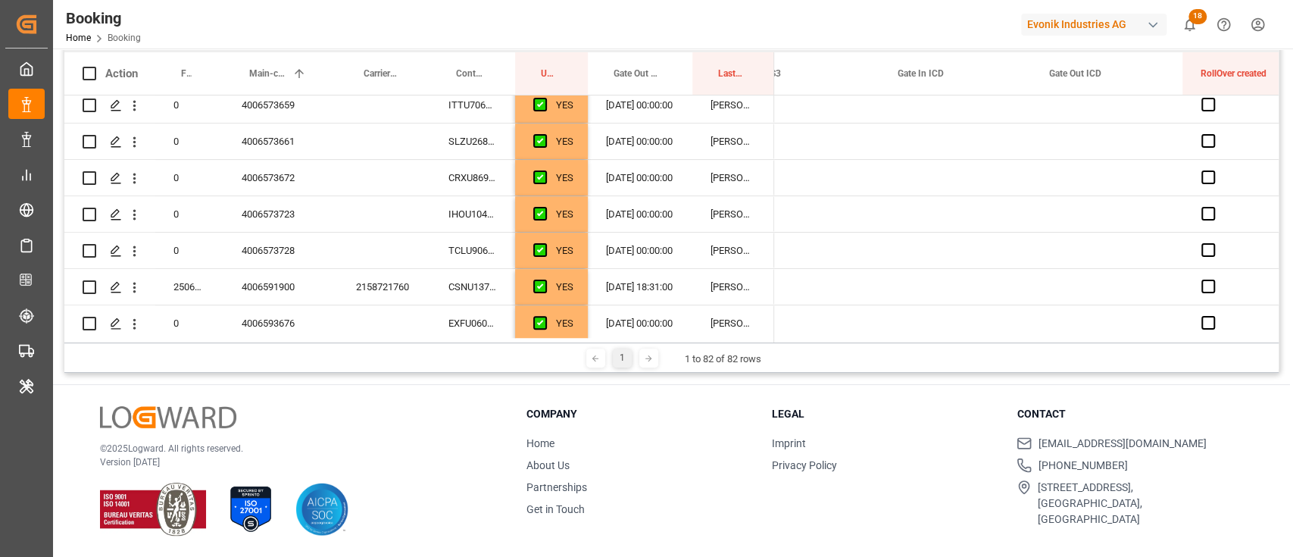
scroll to position [0, 0]
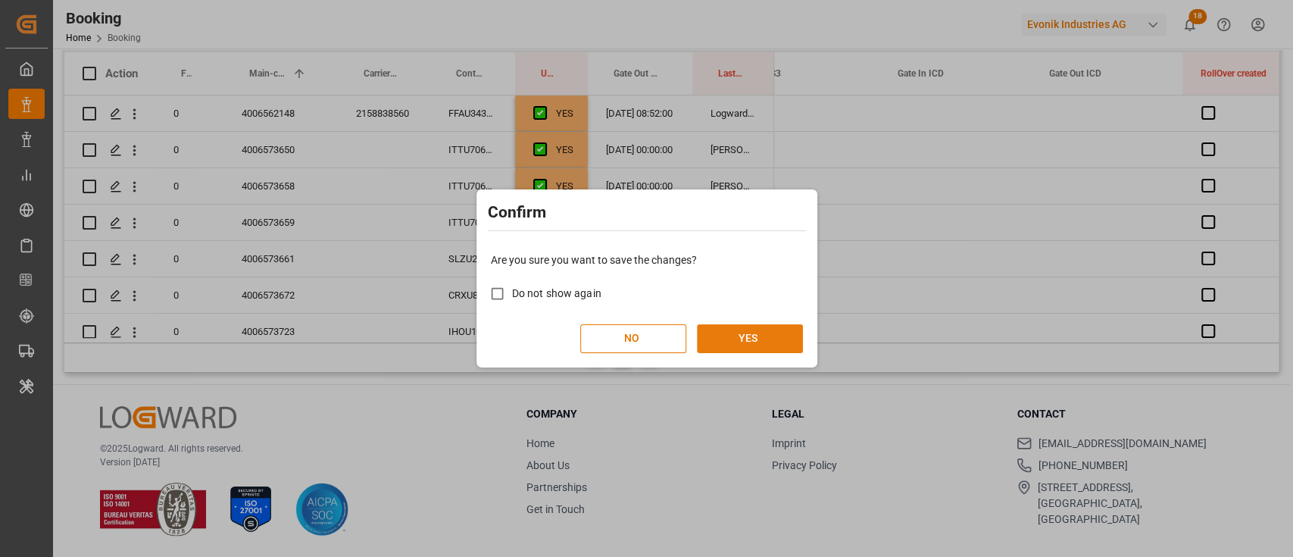
click at [768, 338] on button "YES" at bounding box center [750, 338] width 106 height 29
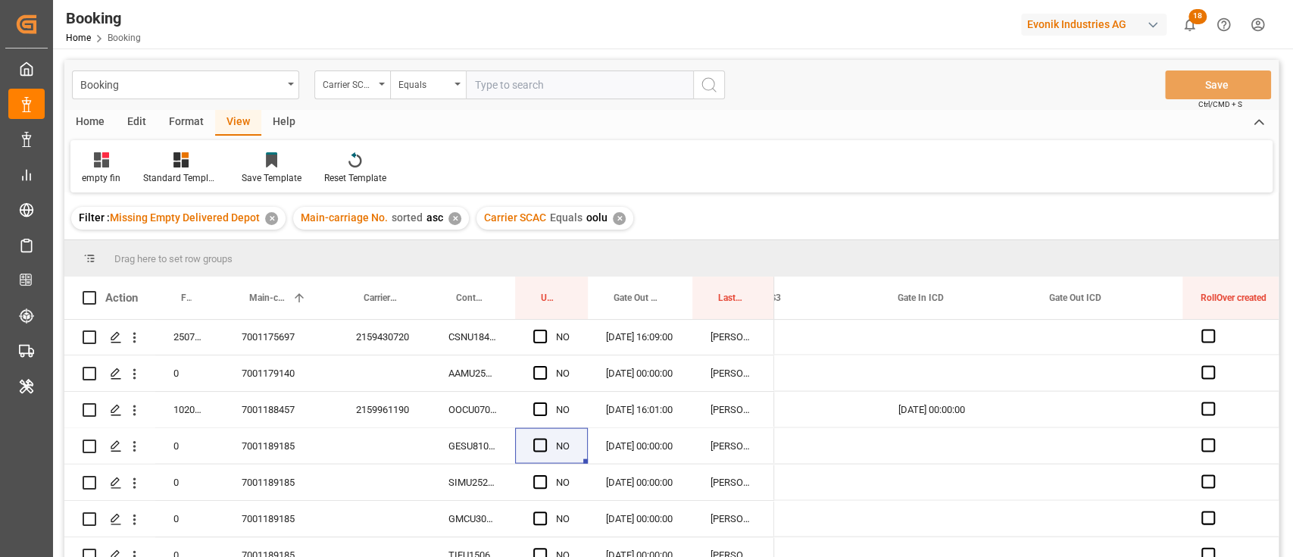
click at [1158, 27] on div "button" at bounding box center [1152, 24] width 15 height 15
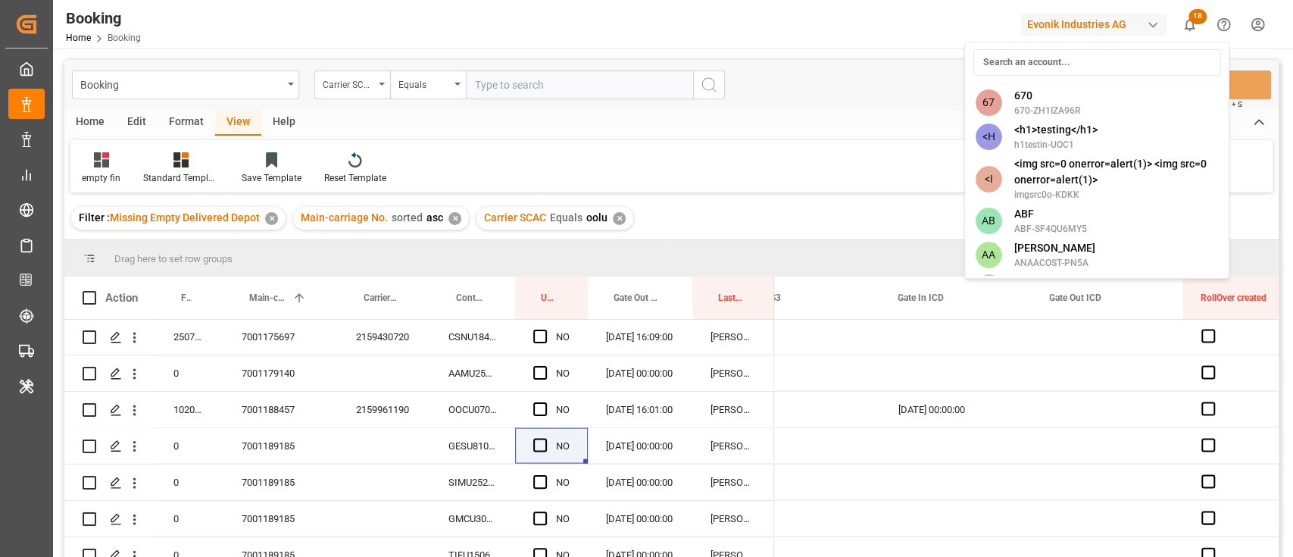
click at [1064, 52] on input at bounding box center [1097, 62] width 248 height 27
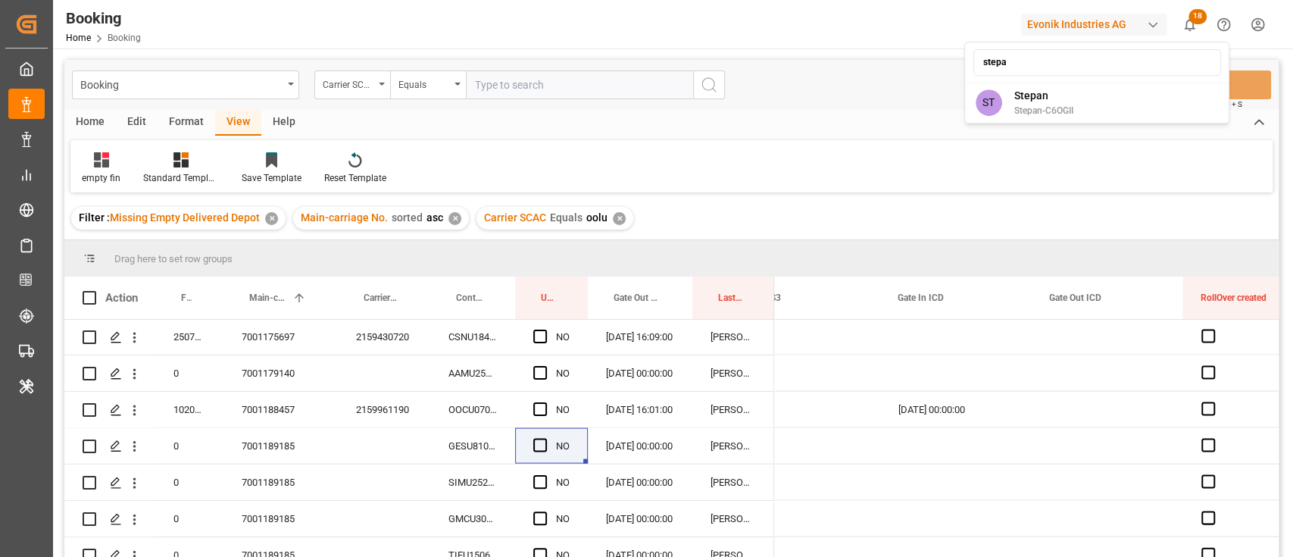
type input "stepa"
click at [1042, 92] on span "Stepan" at bounding box center [1043, 96] width 59 height 16
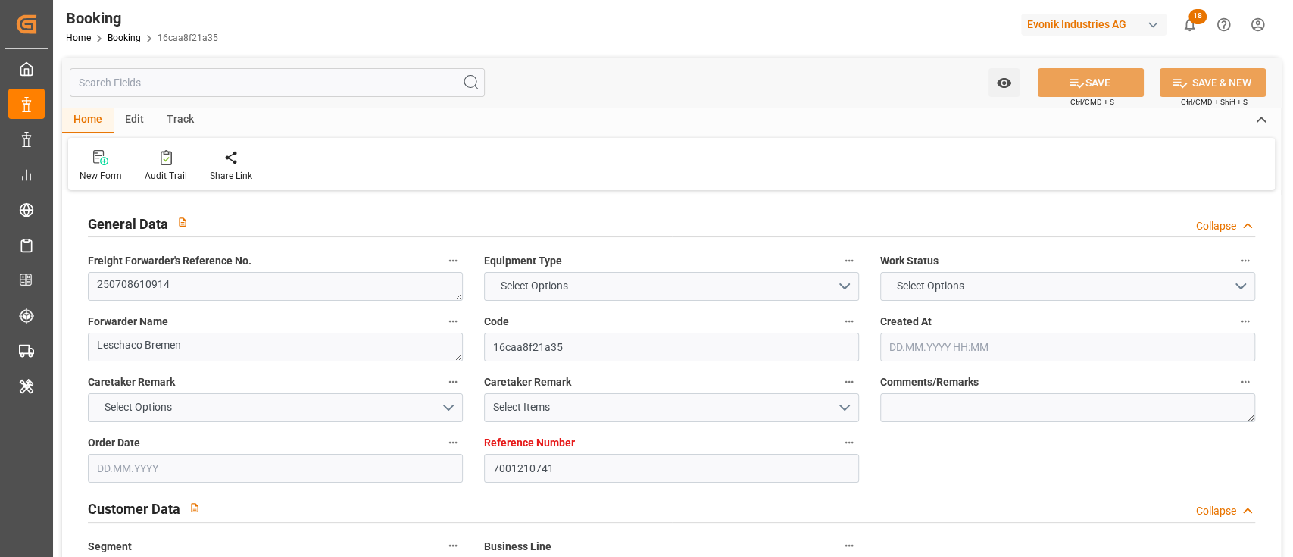
type textarea "250708610914"
type textarea "Leschaco Bremen"
type input "16caa8f21a35"
type input "7001210741"
type textarea "AT-CL"
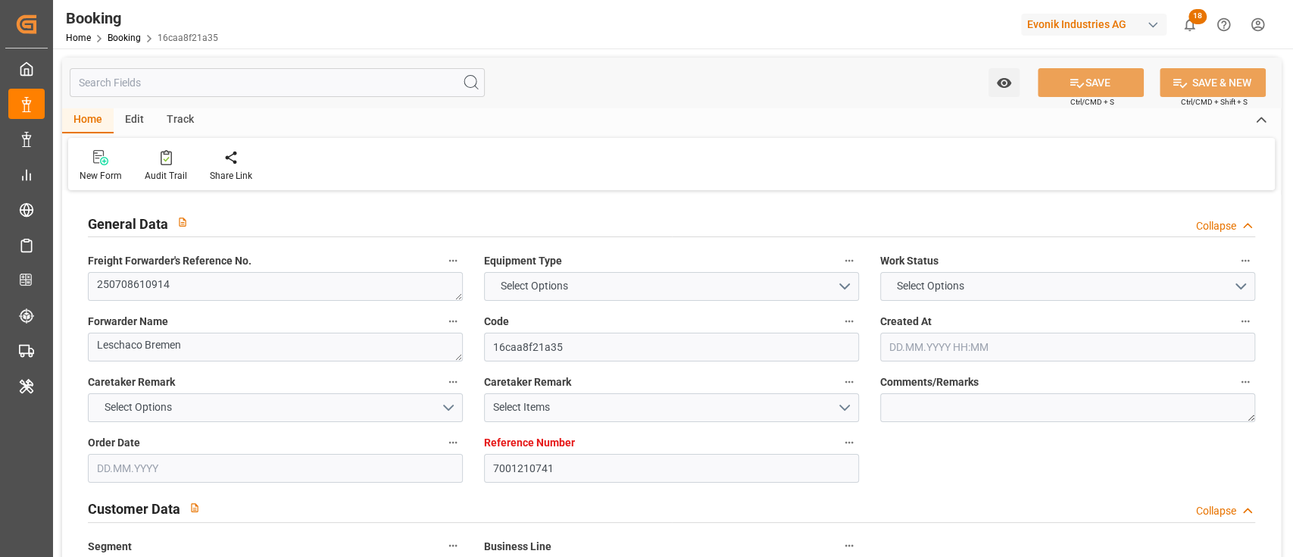
type input "7001210740"
type textarea "[EMAIL_ADDRESS][PERSON_NAME][DOMAIN_NAME]"
type textarea "CIP"
type textarea "[GEOGRAPHIC_DATA], [GEOGRAPHIC_DATA]"
type textarea "8"
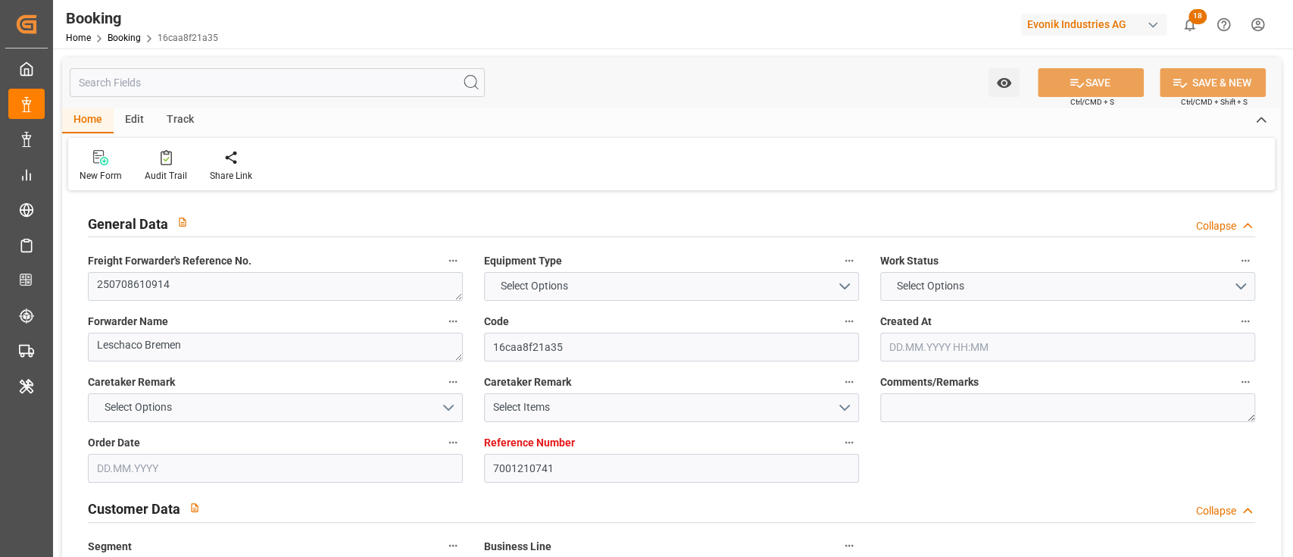
type textarea "Marl"
type textarea "CSNU1538602"
type input "CMA CGM FIDELIO"
type input "OOLU"
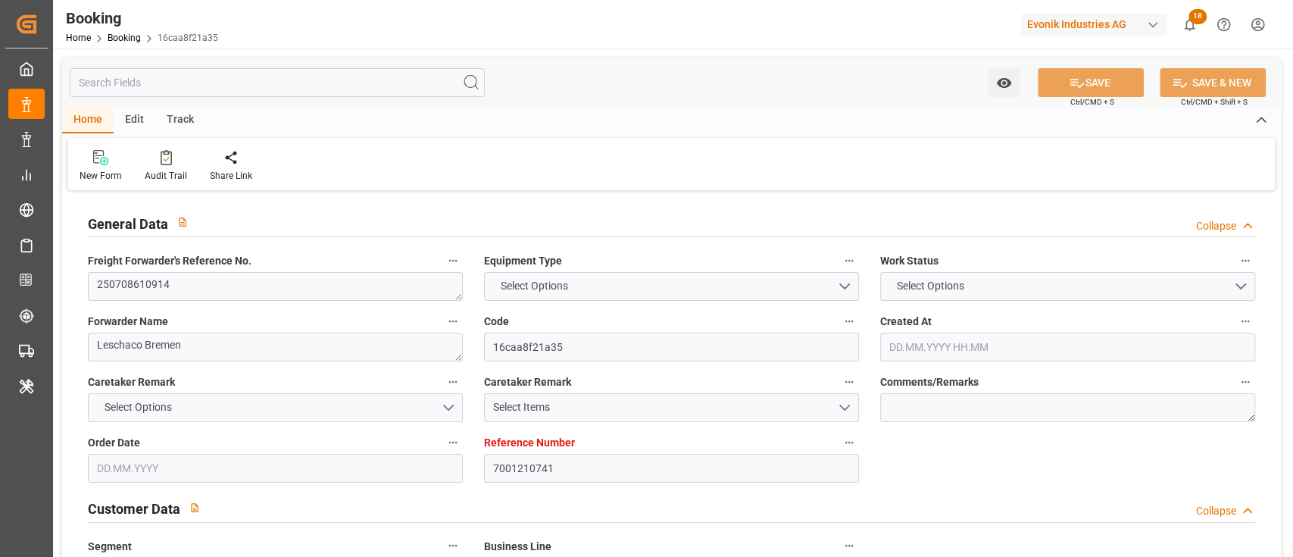
type textarea "2160723250"
type input "[GEOGRAPHIC_DATA]"
type input "[US_STATE]"
type textarea "vesselName"
type textarea "INPUT_Evonik_Seeburger_IFTSTA_1002967574_20250718082404825.edi"
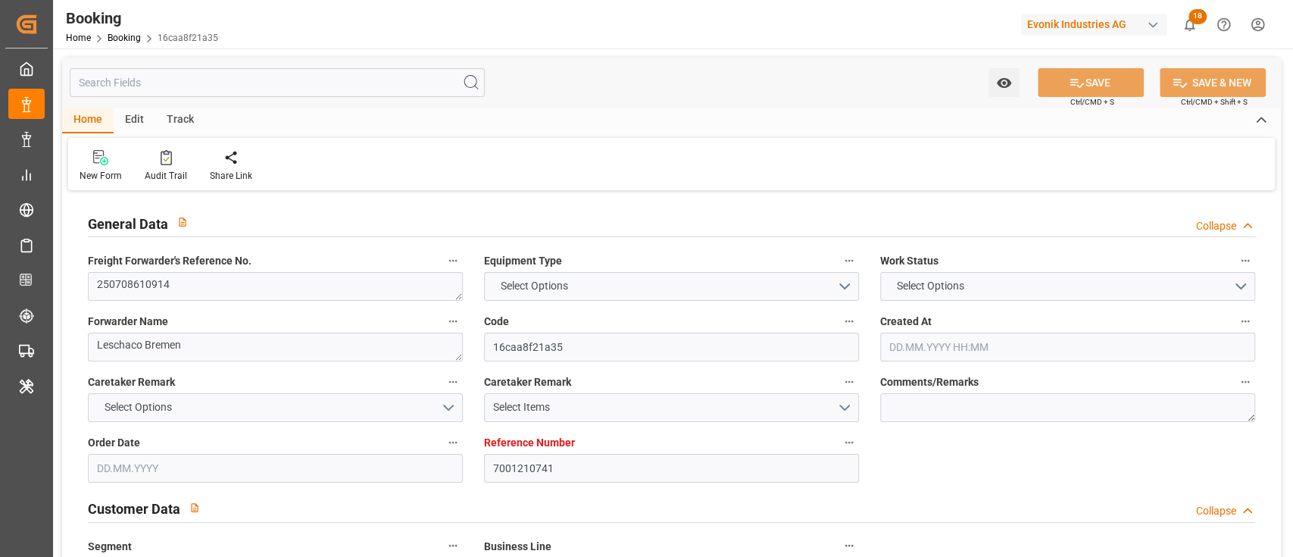
type textarea "NWC/[GEOGRAPHIC_DATA] [GEOGRAPHIC_DATA] / [GEOGRAPHIC_DATA]-CL"
type textarea "INPUT_Evonik_Seeburger_IFTMIN_1002914615_20250702091550013.edi,INPUT_Evonik_See…"
type textarea "1002967574"
type textarea "Logward System"
type textarea "businessDivision-businessLine-"
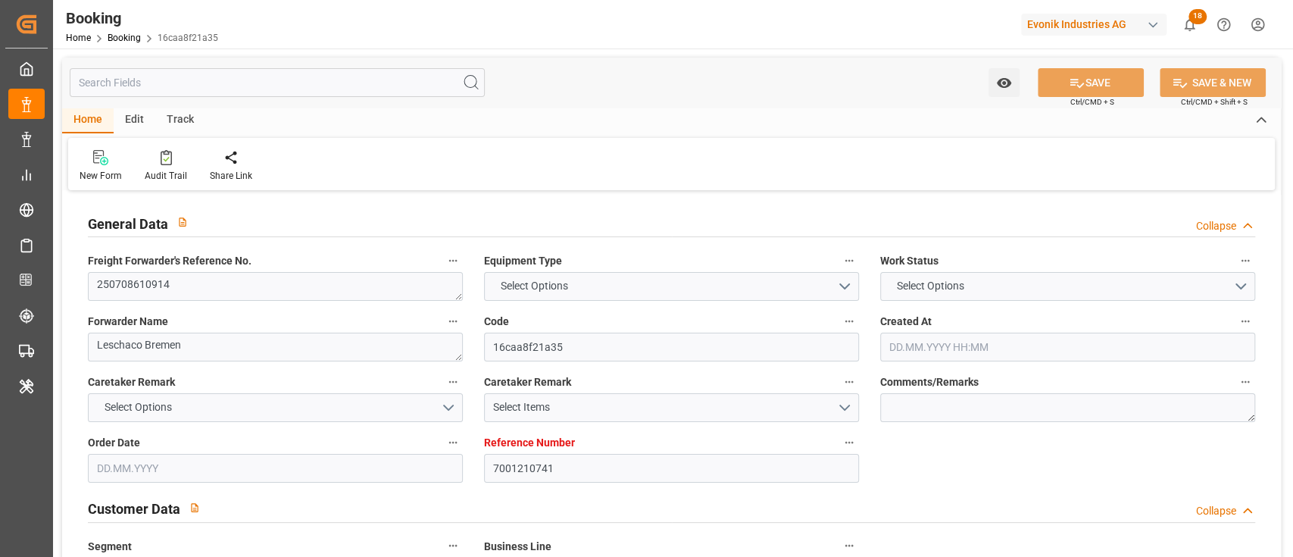
type textarea "IFTSTA"
type textarea "a011t00000LcJC5AAN"
type textarea "No"
type input "[GEOGRAPHIC_DATA]"
type input "[US_STATE]"
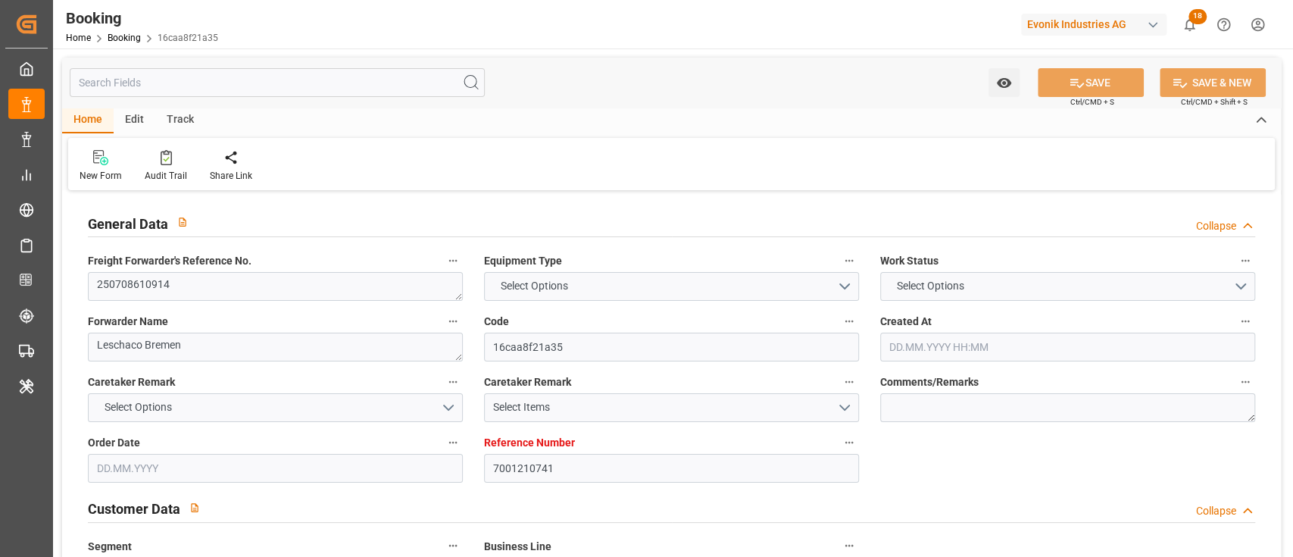
type input "[GEOGRAPHIC_DATA]"
type input "DE"
type input "TRUCK"
type input "0LBK5W1MA"
type input "VESSEL"
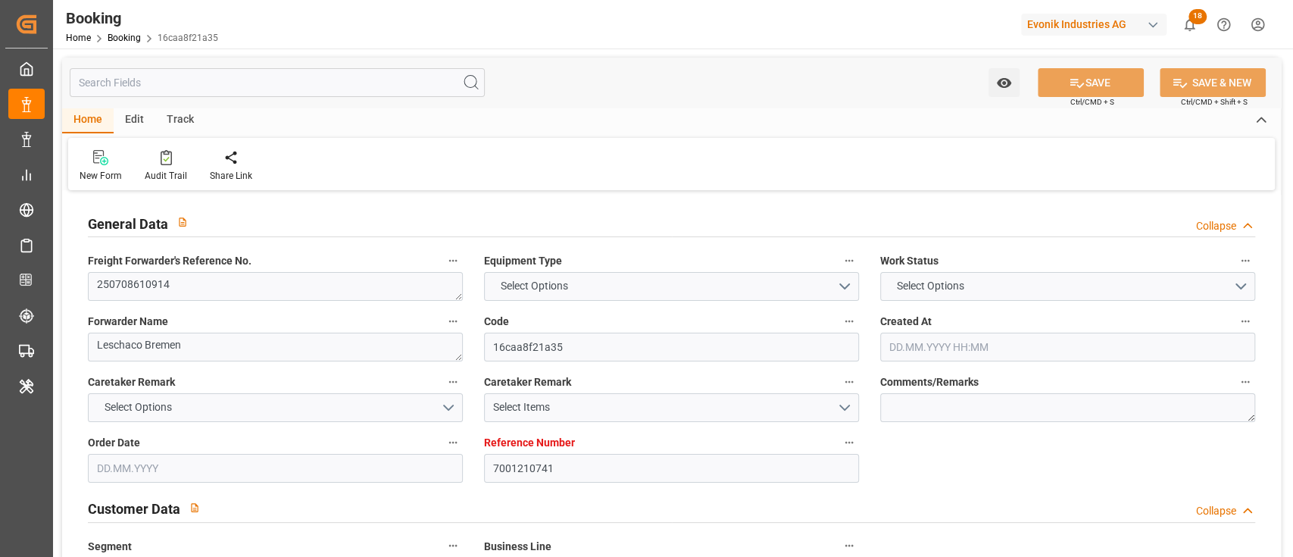
type input "CMA CGM FIDELIO"
type input "TRUCK"
type input "[GEOGRAPHIC_DATA]"
type input "US"
type input "7001210741"
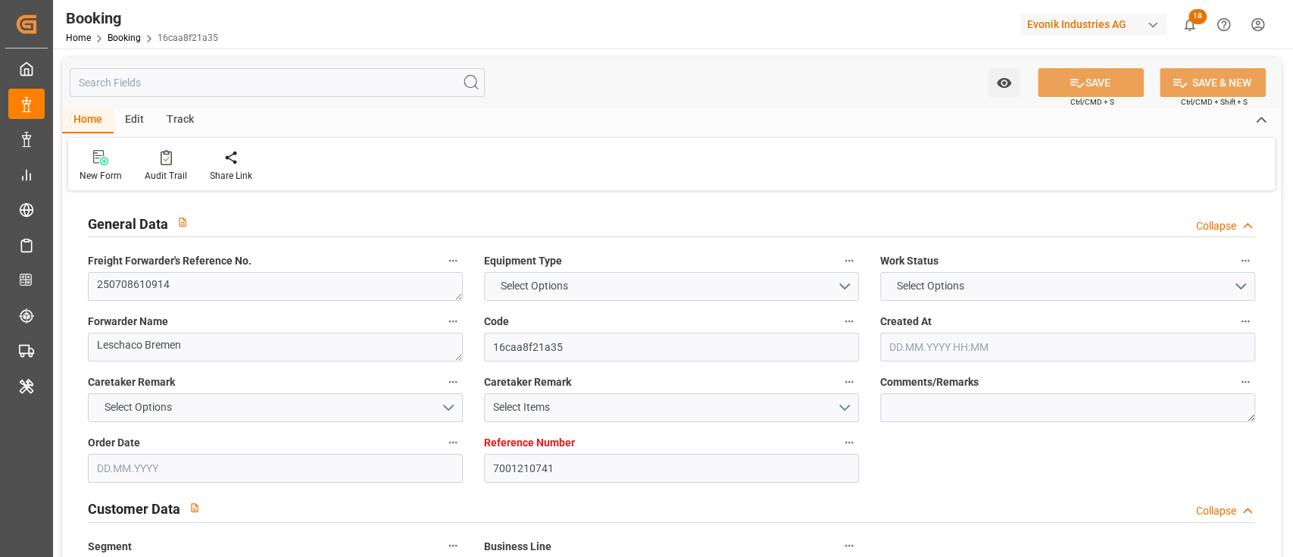
type input "9299642"
type input "OOCL"
type input "Orient Overseas Container Line Ltd"
type input "NLRTM"
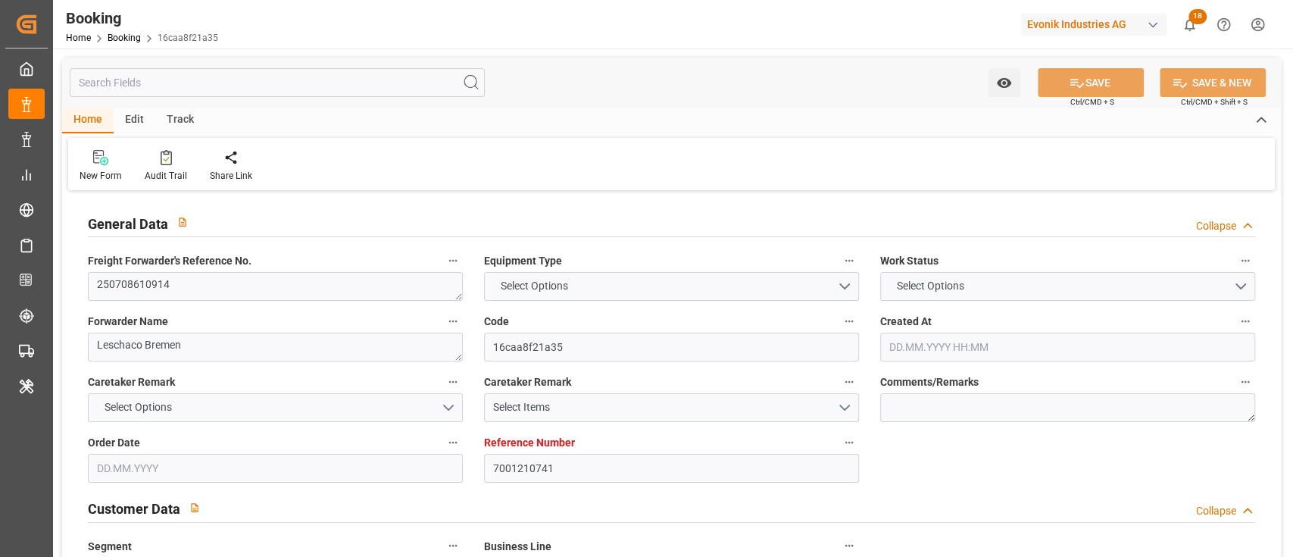
type input "USNYC"
type input "15"
type input "0"
type input "NLRTM"
type input "USNYC"
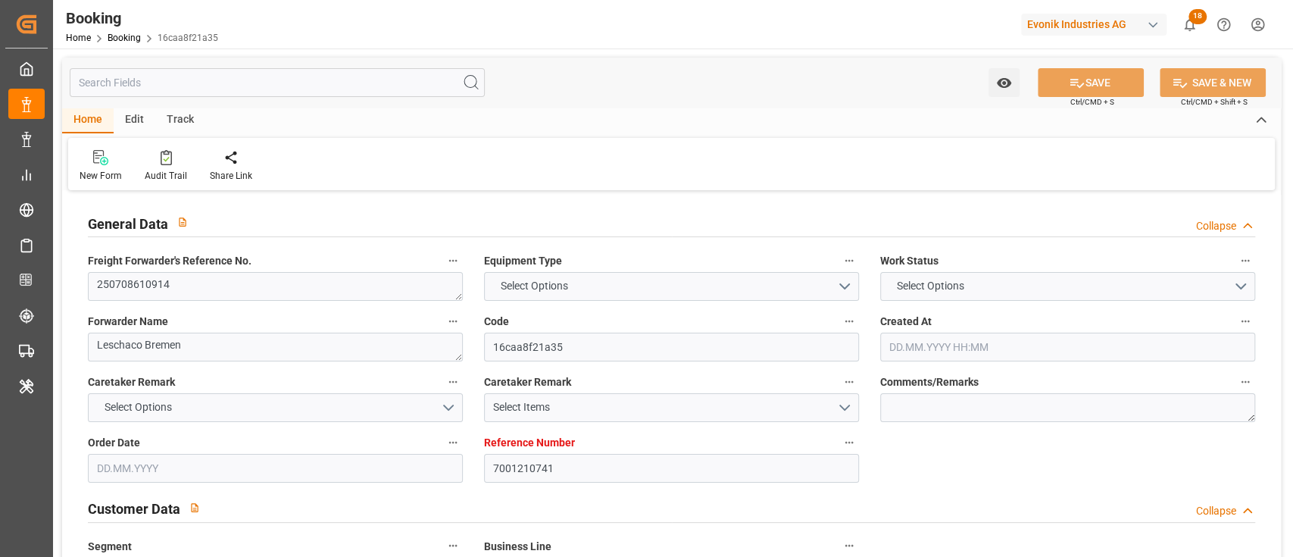
type input "9299642"
type input "[DATE] 07:17"
type input "[DATE]"
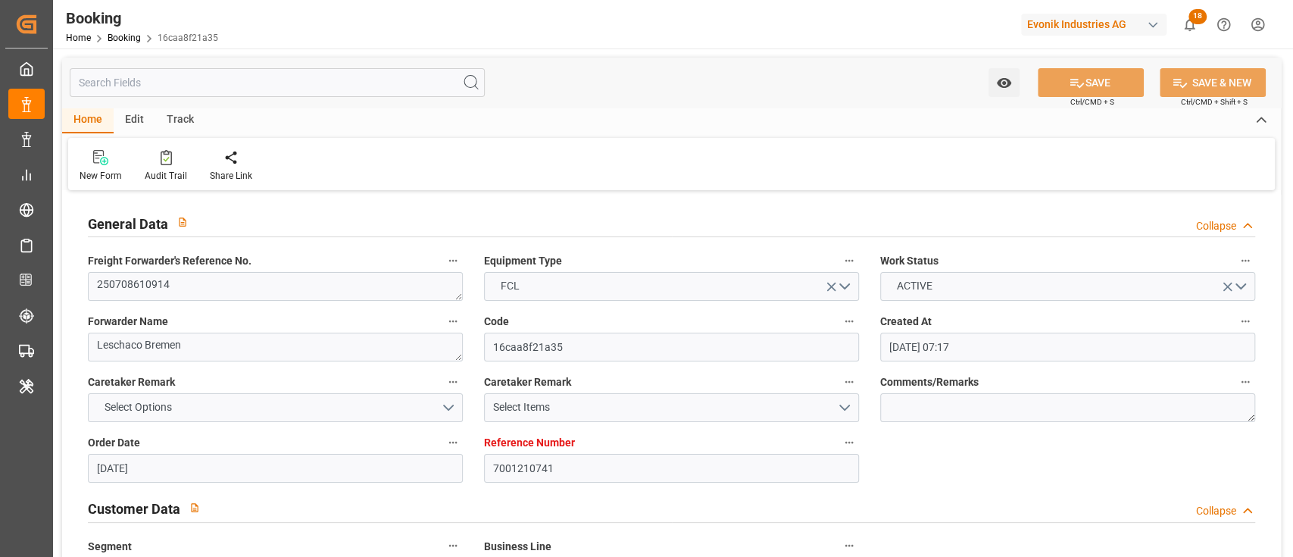
type input "[DATE]"
type input "[DATE] 04:30"
type input "[DATE] 00:00"
type input "[DATE] 05:58"
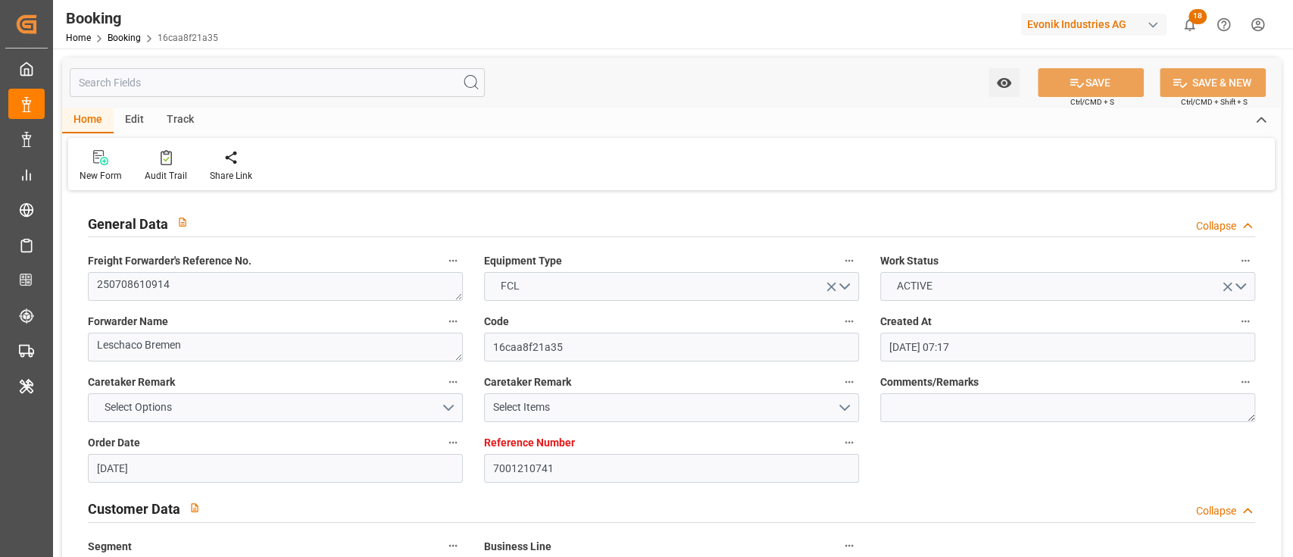
type input "[DATE] 09:55"
type input "[DATE] 07:00"
type input "[DATE] 00:00"
type input "[DATE] 17:00"
type input "[DATE] 14:08"
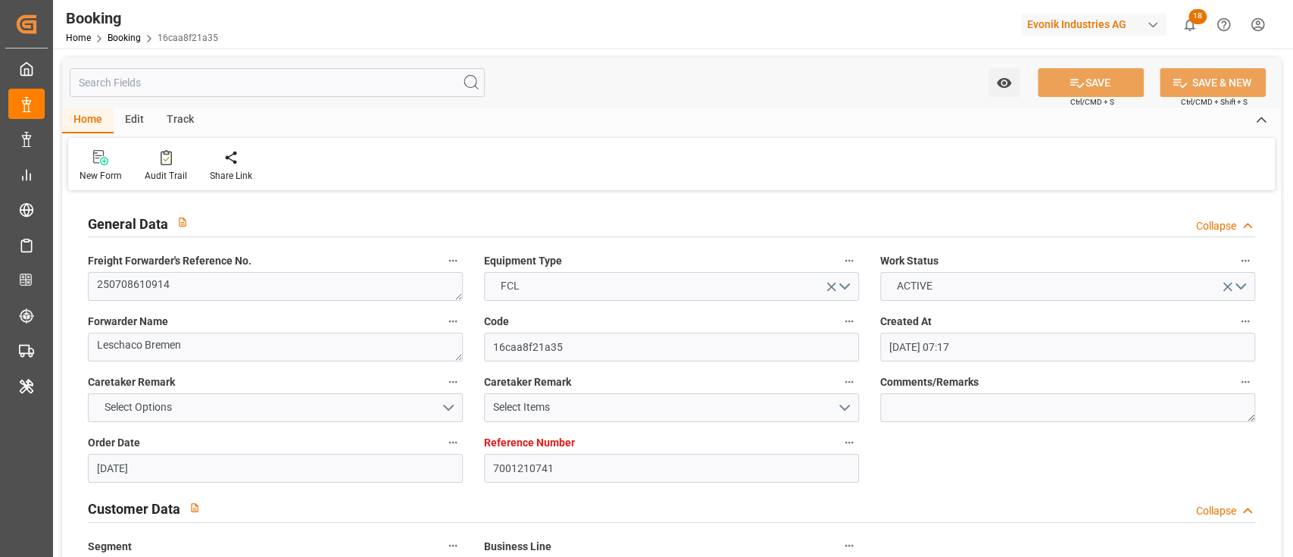
type input "[DATE]"
type input "[DATE] 09:50"
type input "[DATE]"
type input "[DATE] 14:31"
type input "[DATE] 14:46"
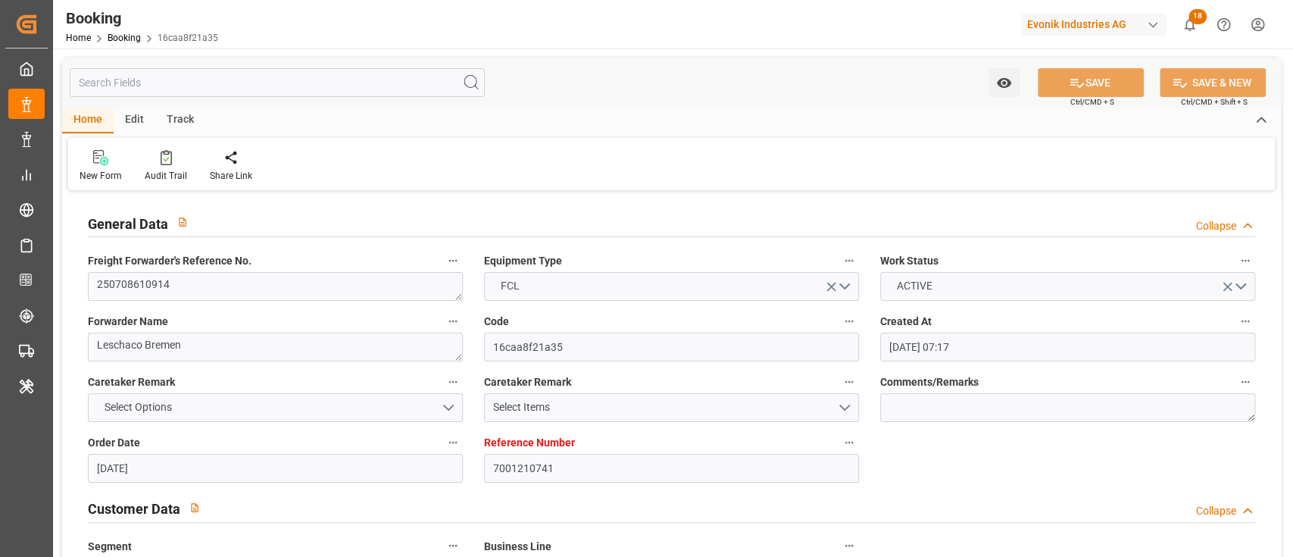
type input "[DATE] 04:30"
type input "[DATE] 06:26"
type input "[DATE] 07:00"
type input "[DATE] 06:48"
type input "[DATE] 01:04"
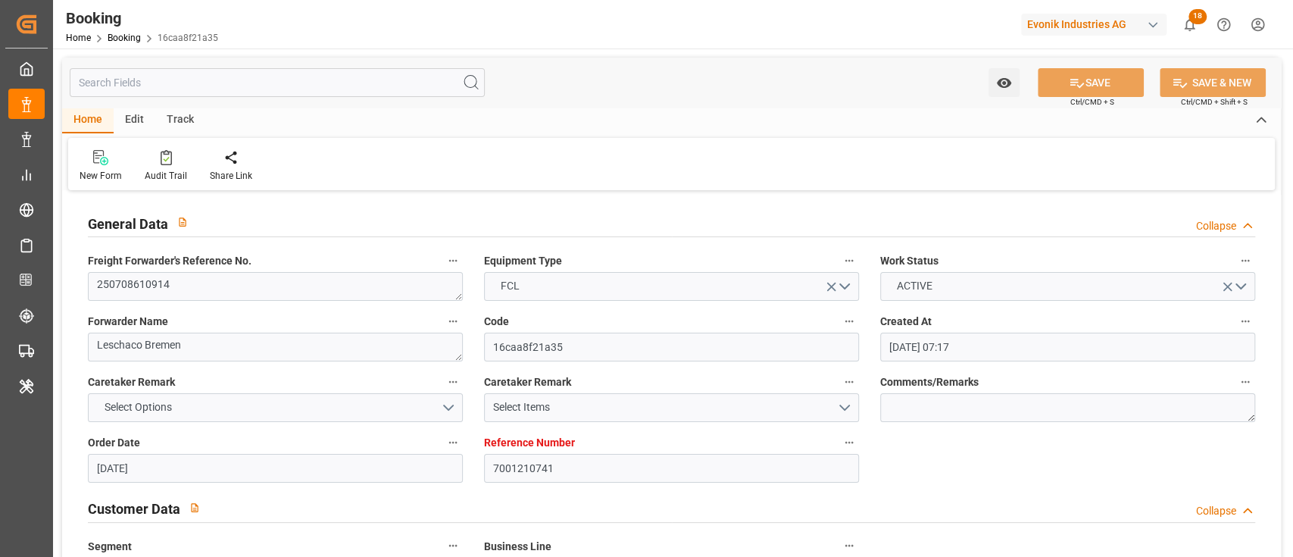
type input "[DATE] 08:32"
type input "[DATE] 13:00"
type input "[DATE] 08:09"
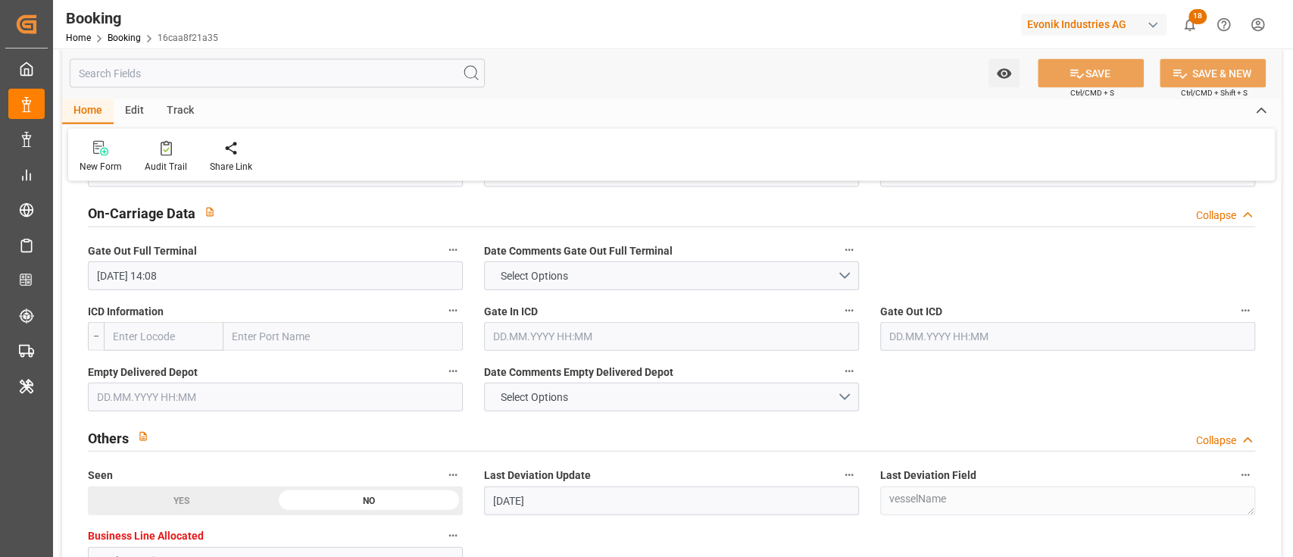
scroll to position [2222, 0]
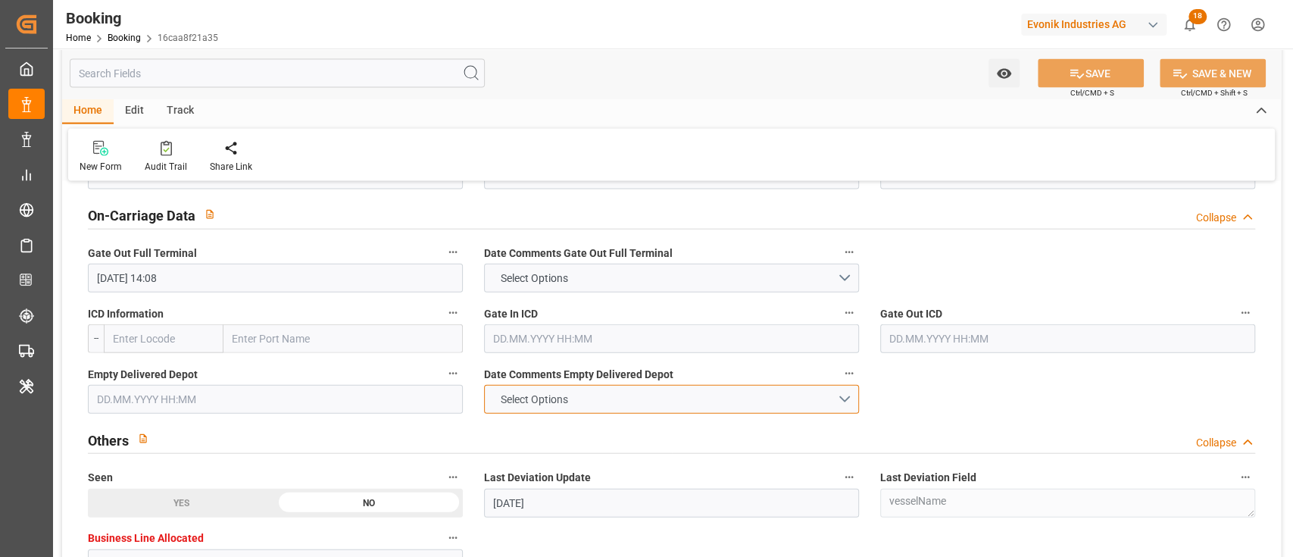
click at [521, 389] on button "Select Options" at bounding box center [671, 399] width 375 height 29
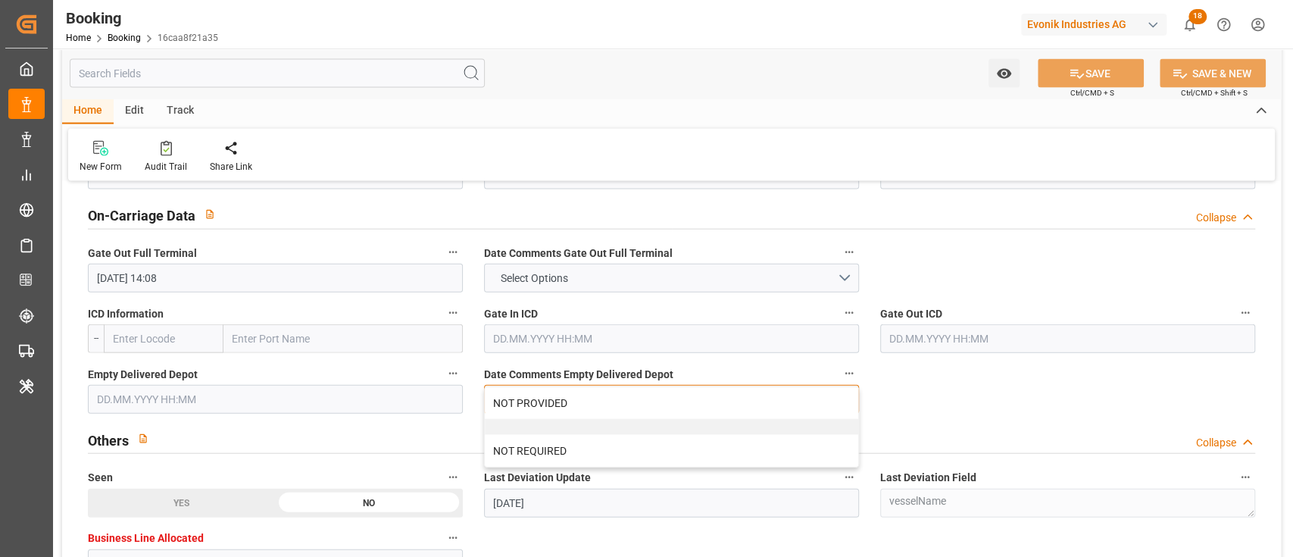
click at [521, 389] on div "NOT PROVIDED" at bounding box center [671, 403] width 373 height 32
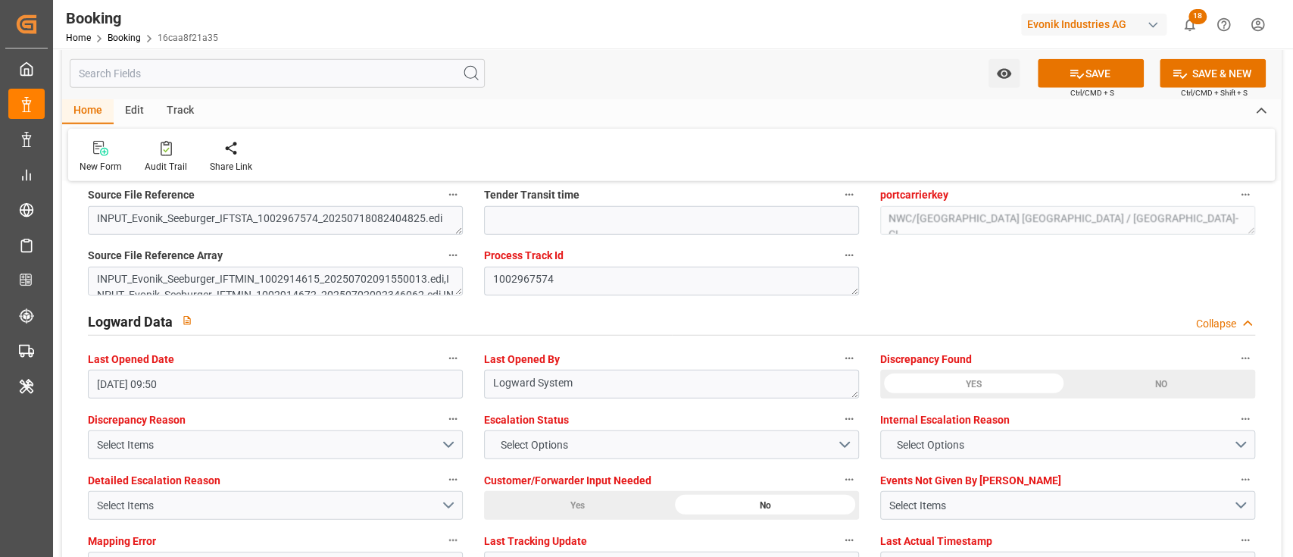
scroll to position [2828, 0]
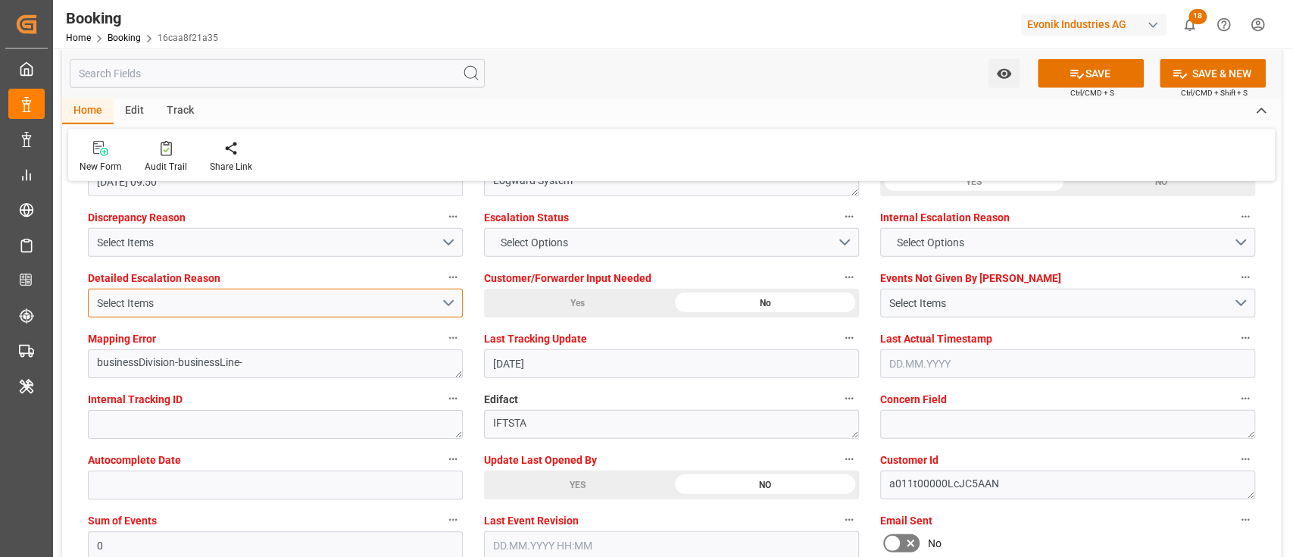
click at [230, 308] on div "Select Items" at bounding box center [269, 303] width 344 height 16
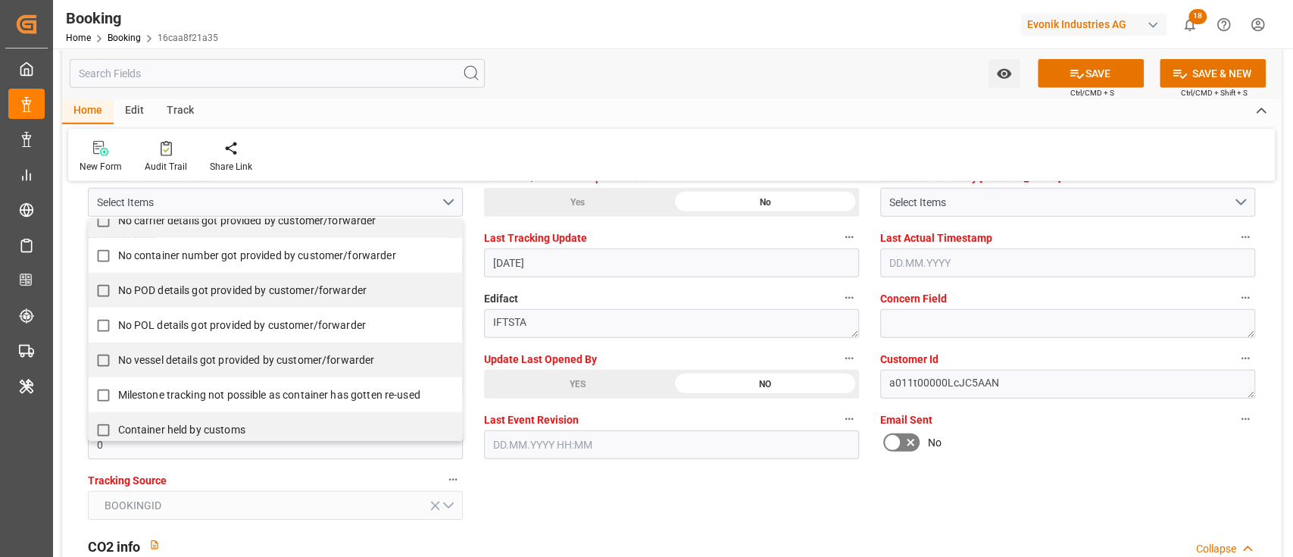
scroll to position [410, 0]
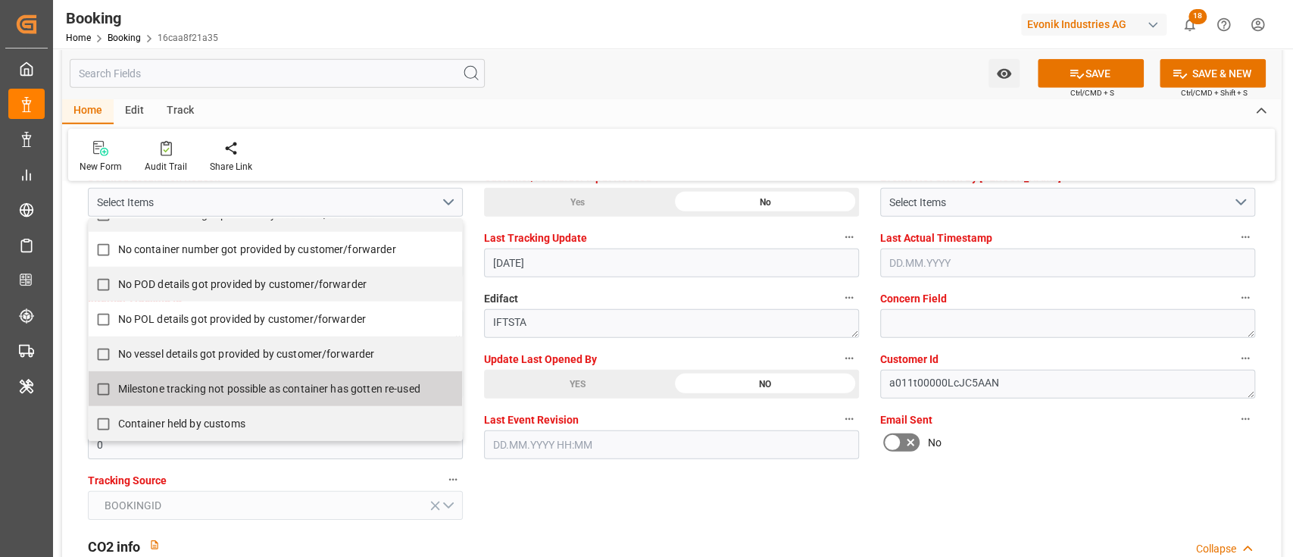
click at [155, 391] on span "Milestone tracking not possible as container has gotten re-used" at bounding box center [269, 389] width 302 height 12
checkbox input "true"
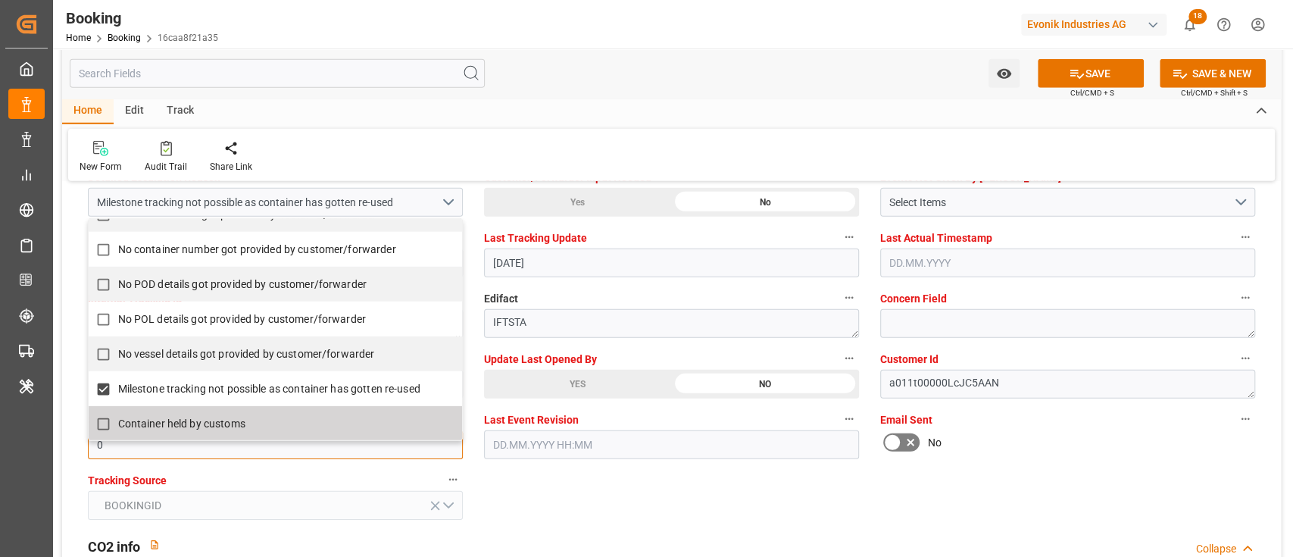
click at [155, 453] on input "0" at bounding box center [275, 444] width 375 height 29
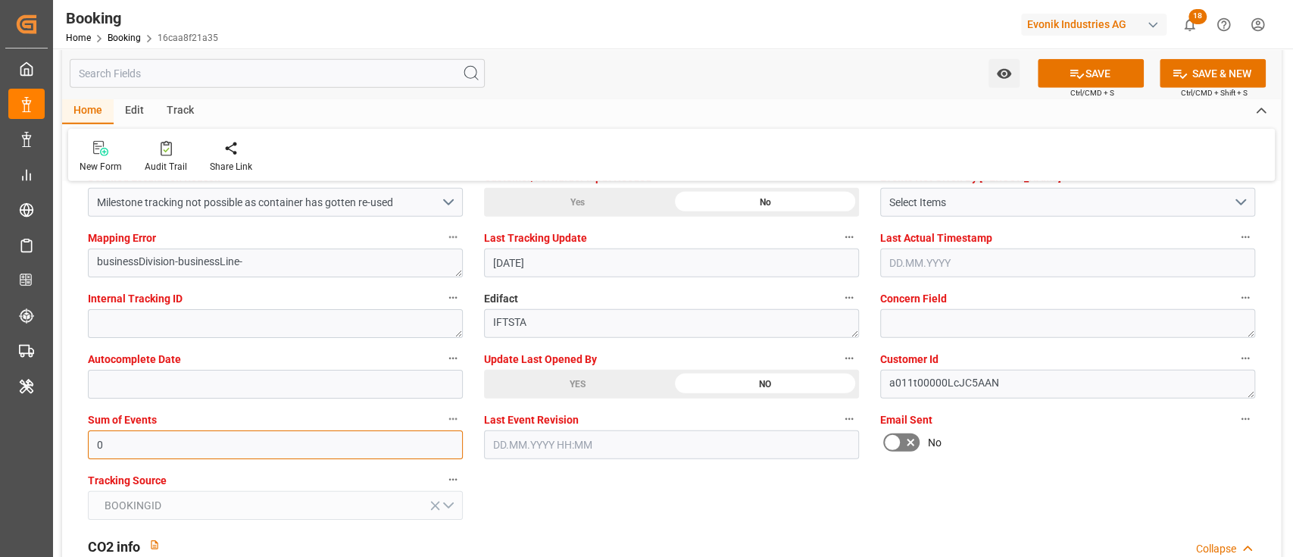
click at [155, 453] on input "0" at bounding box center [275, 444] width 375 height 29
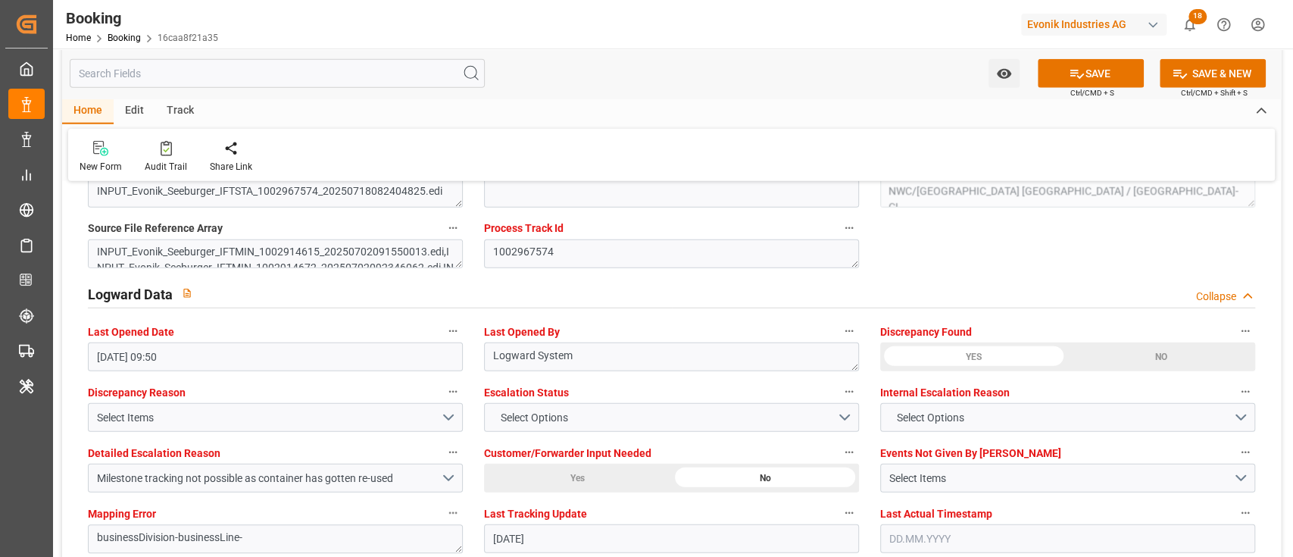
scroll to position [2626, 0]
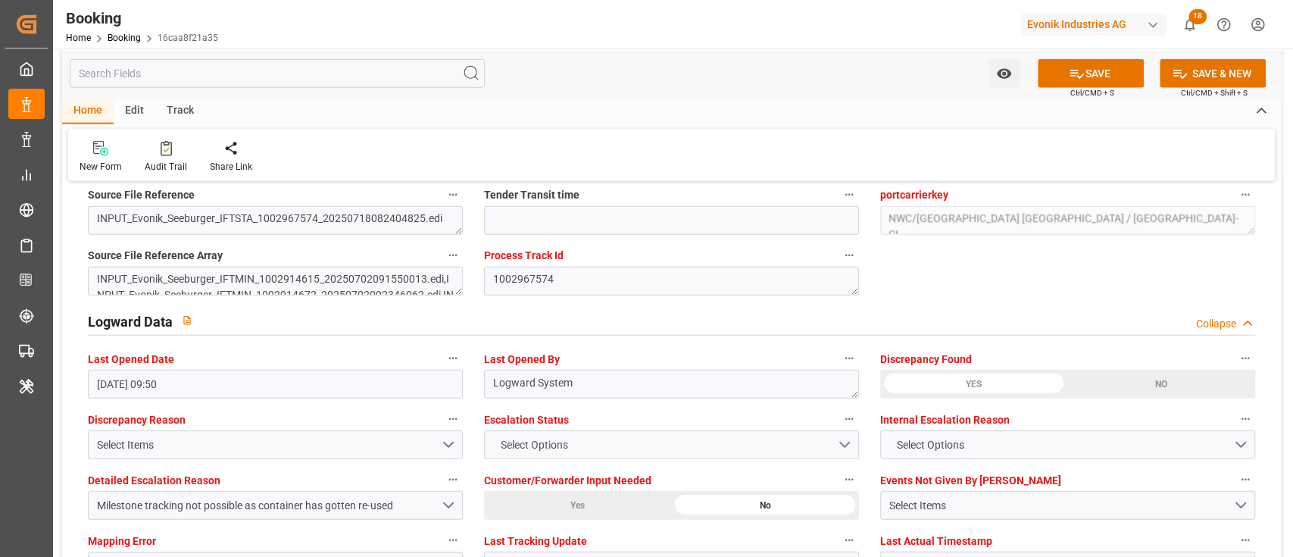
type input "4096"
click at [661, 436] on button "Select Options" at bounding box center [671, 444] width 375 height 29
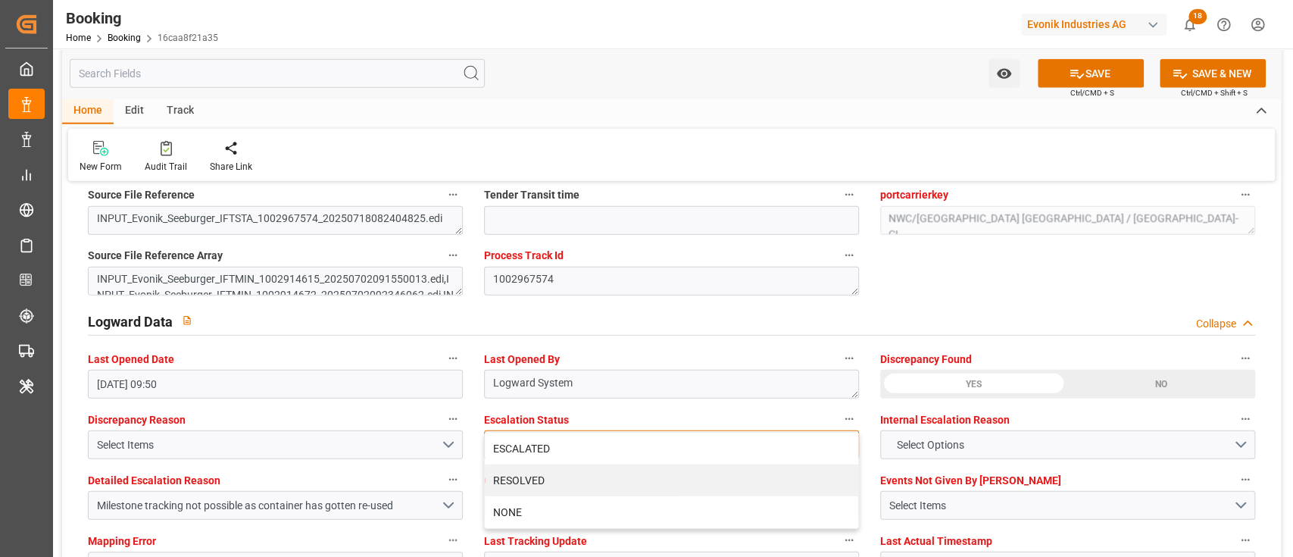
click at [661, 436] on div "ESCALATED" at bounding box center [671, 449] width 373 height 32
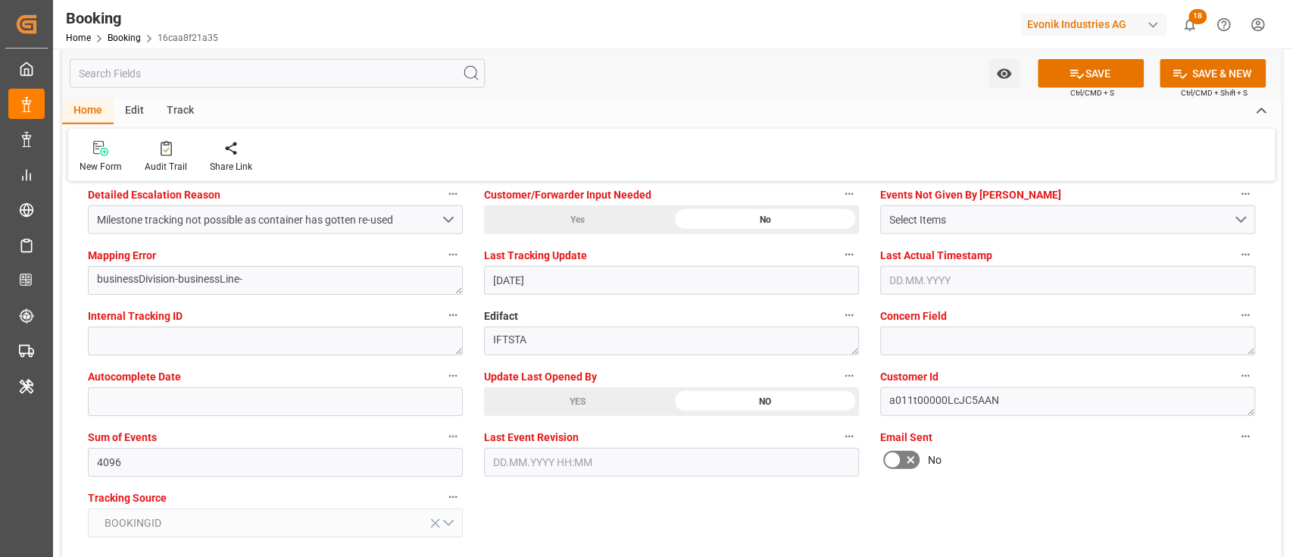
scroll to position [2929, 0]
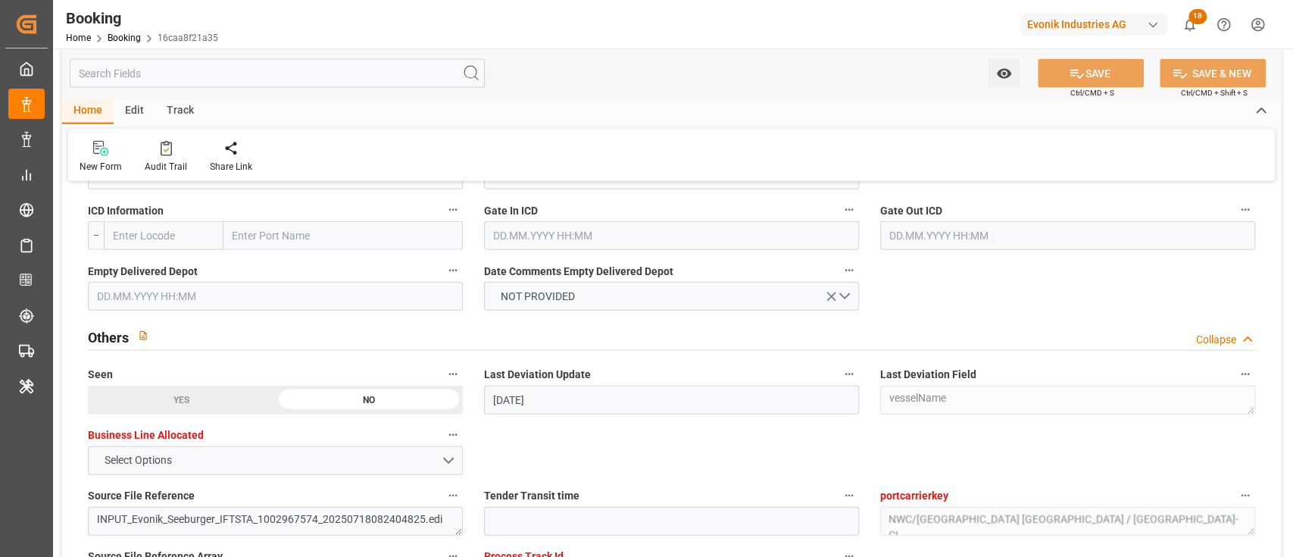
scroll to position [2321, 0]
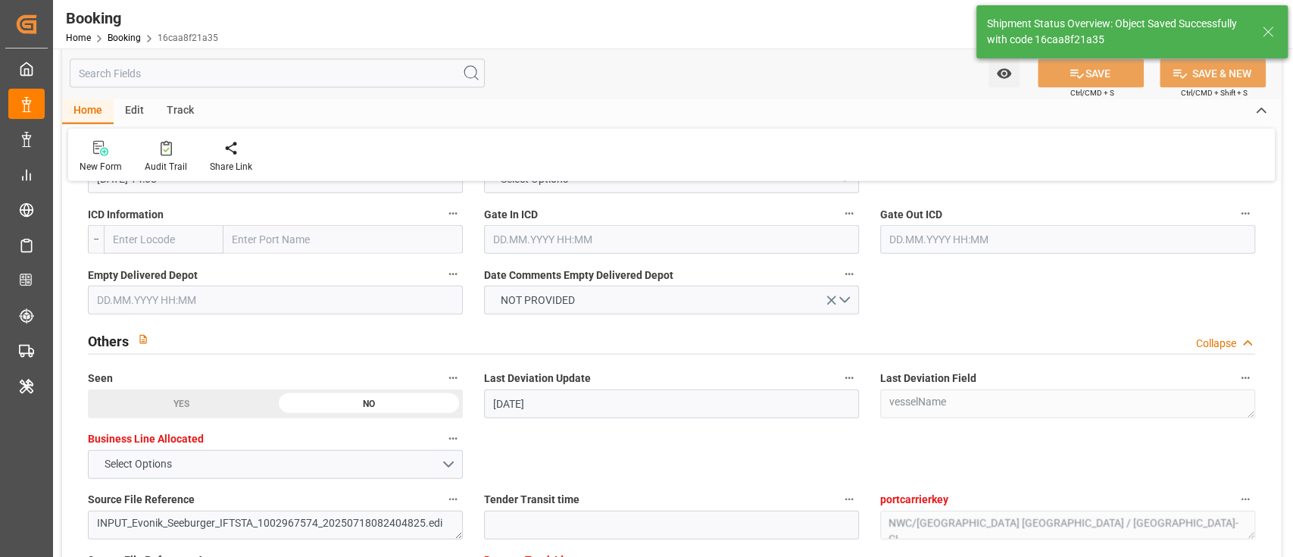
type textarea "[PERSON_NAME]"
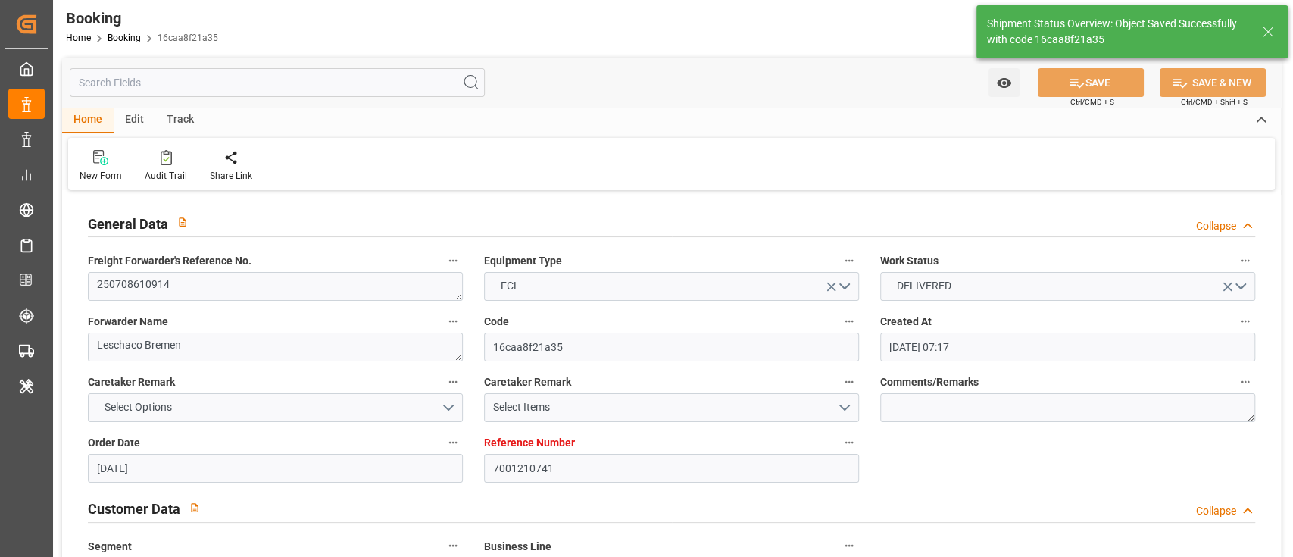
type input "[DATE] 11:27"
